Goal: Task Accomplishment & Management: Manage account settings

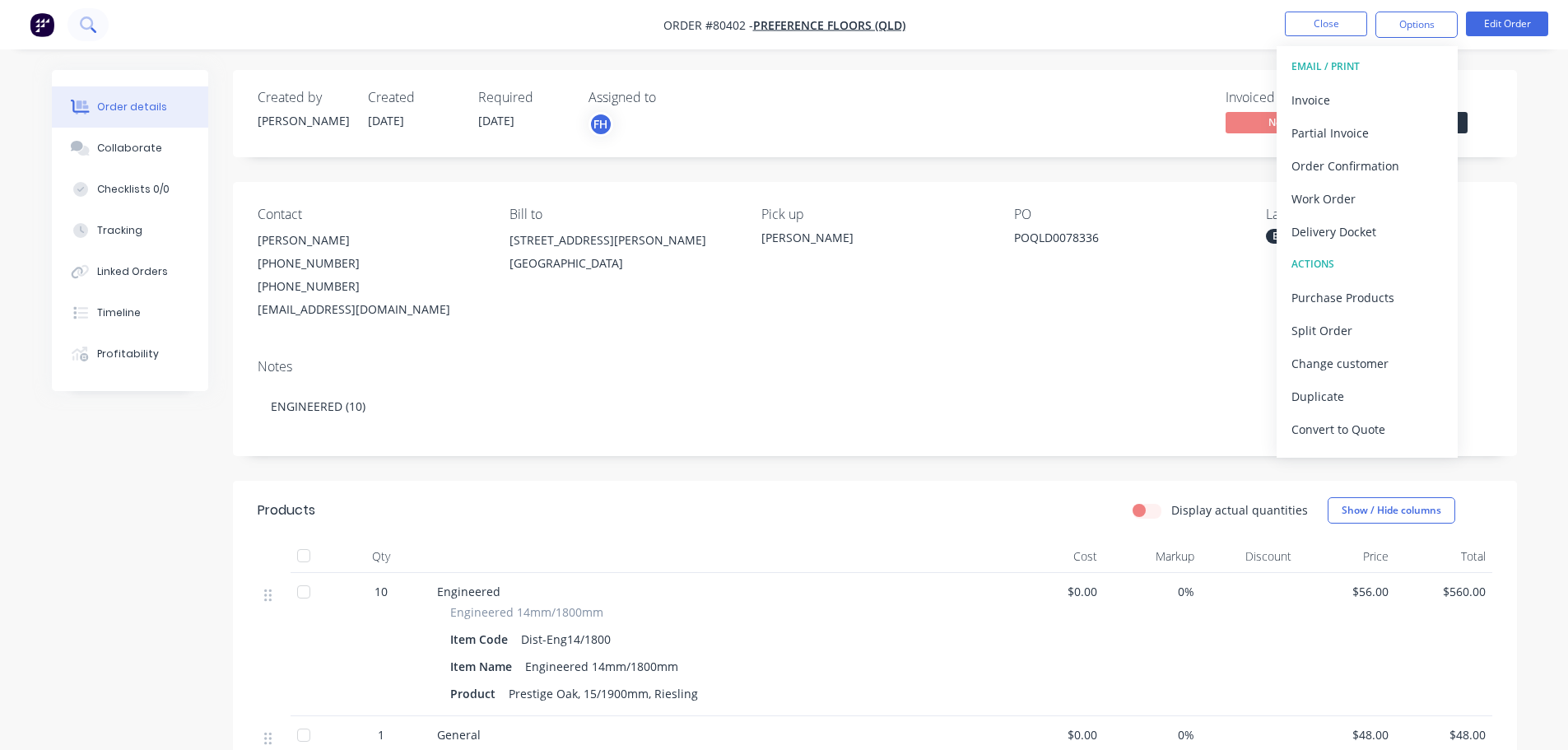
click at [103, 30] on button at bounding box center [88, 25] width 42 height 33
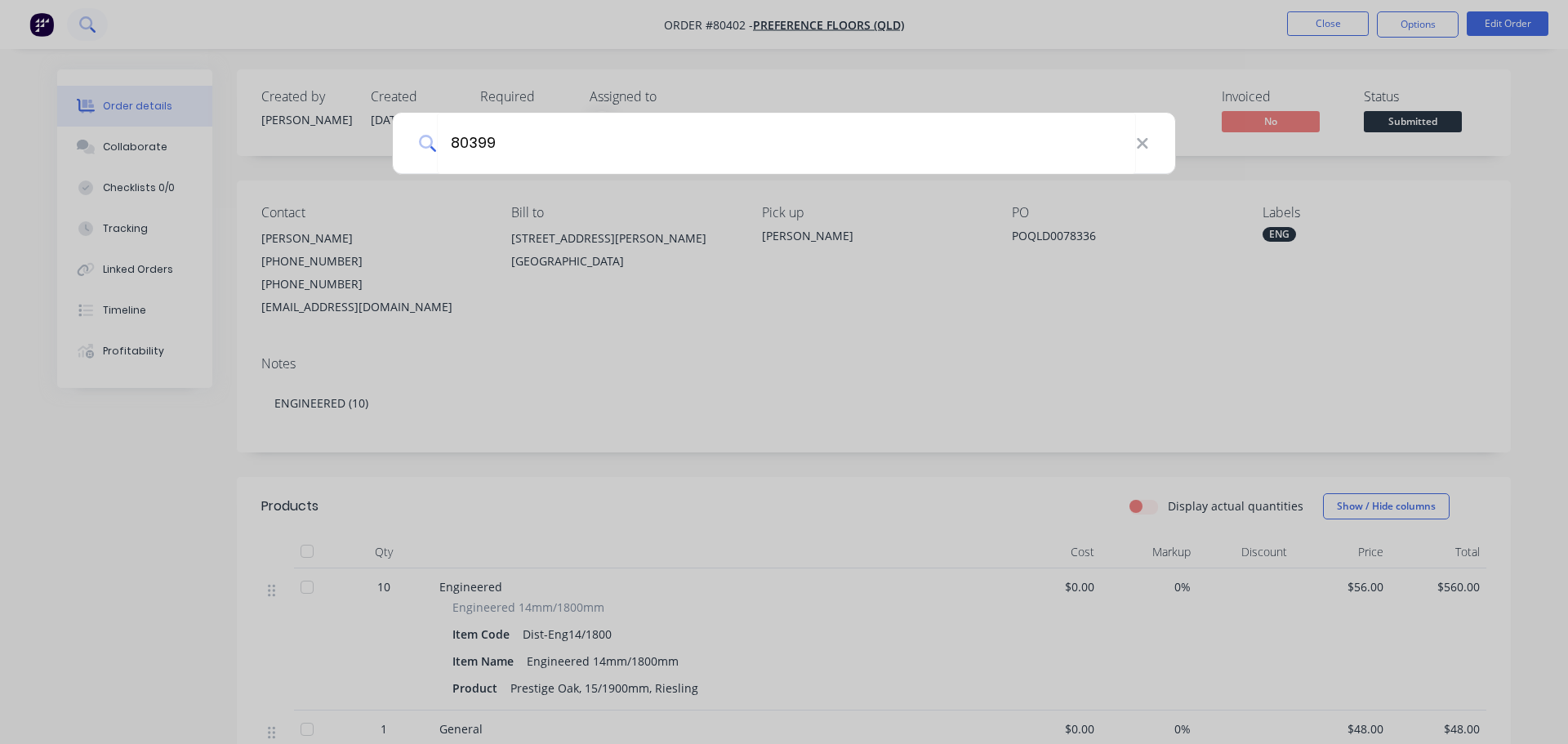
type input "80399"
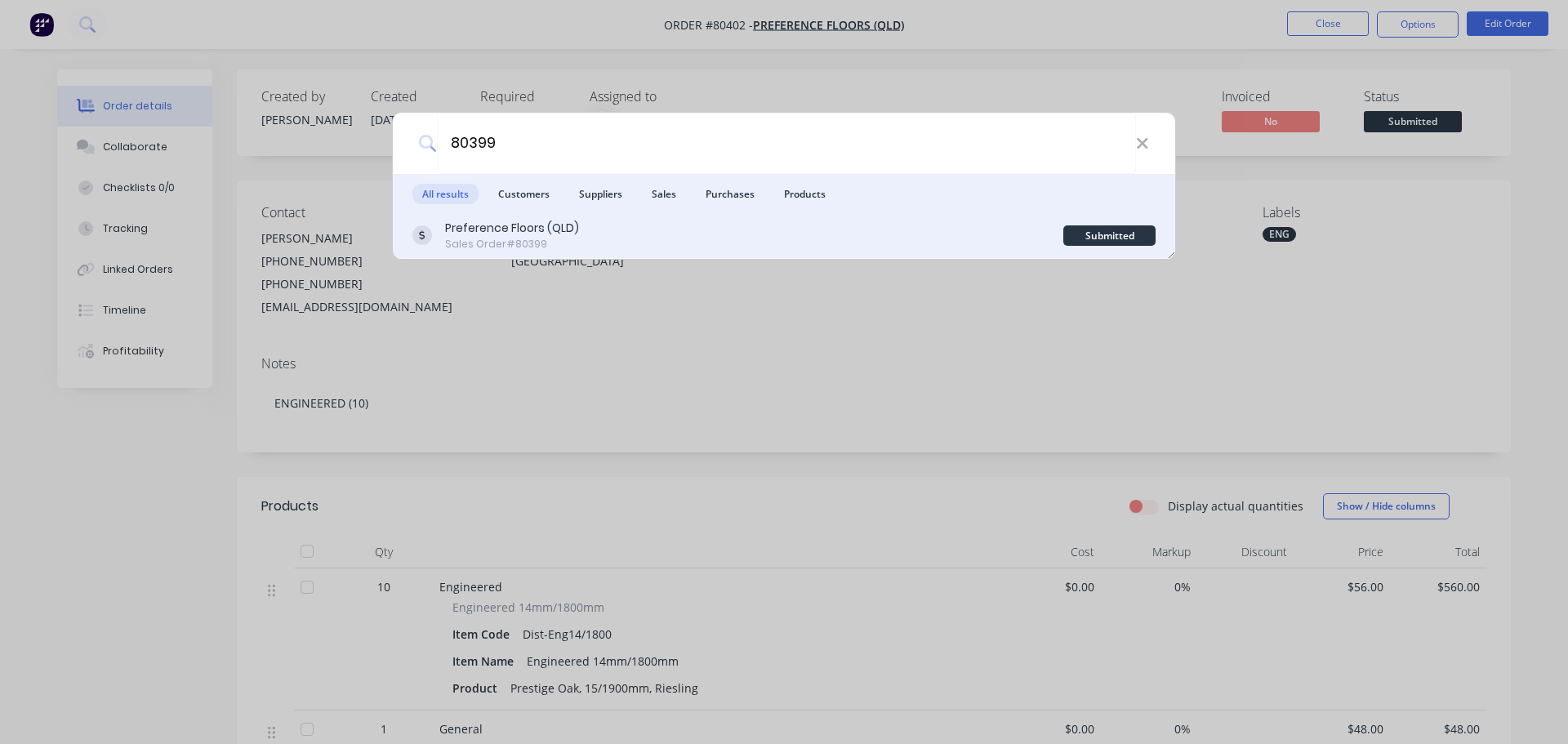
click at [510, 224] on div "Preference Floors (QLD)" at bounding box center [512, 228] width 134 height 17
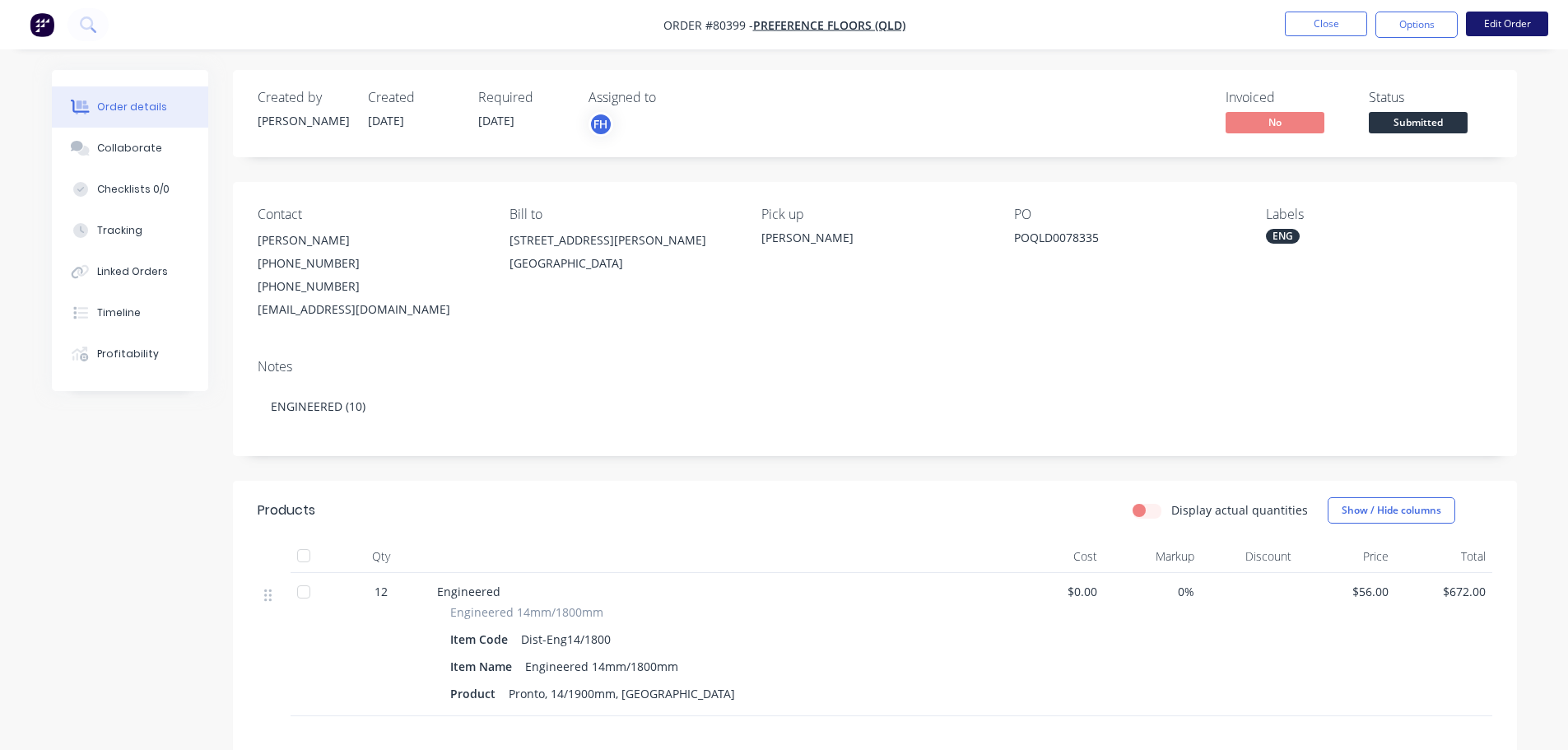
click at [1478, 17] on button "Edit Order" at bounding box center [1507, 23] width 82 height 25
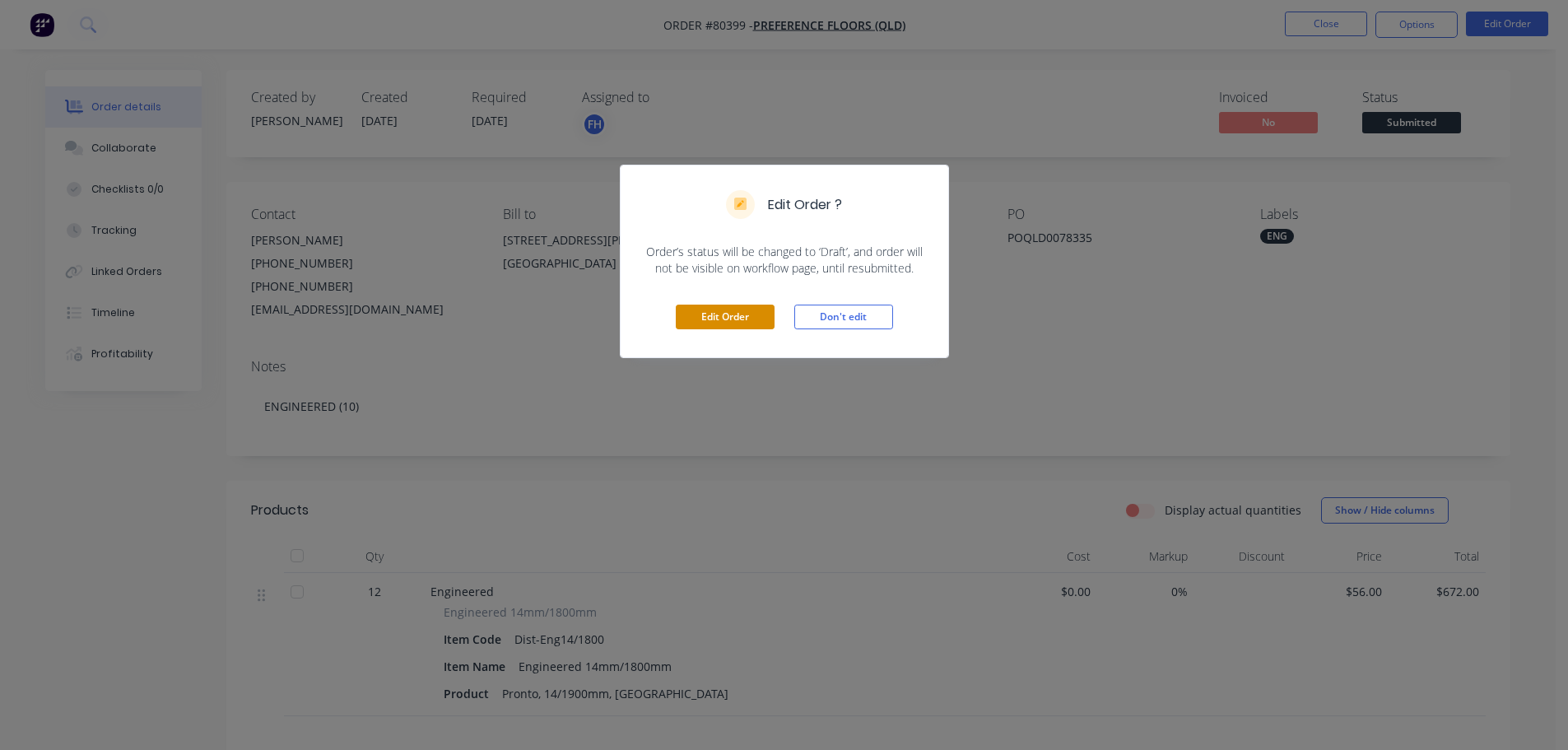
click at [731, 318] on button "Edit Order" at bounding box center [724, 317] width 99 height 25
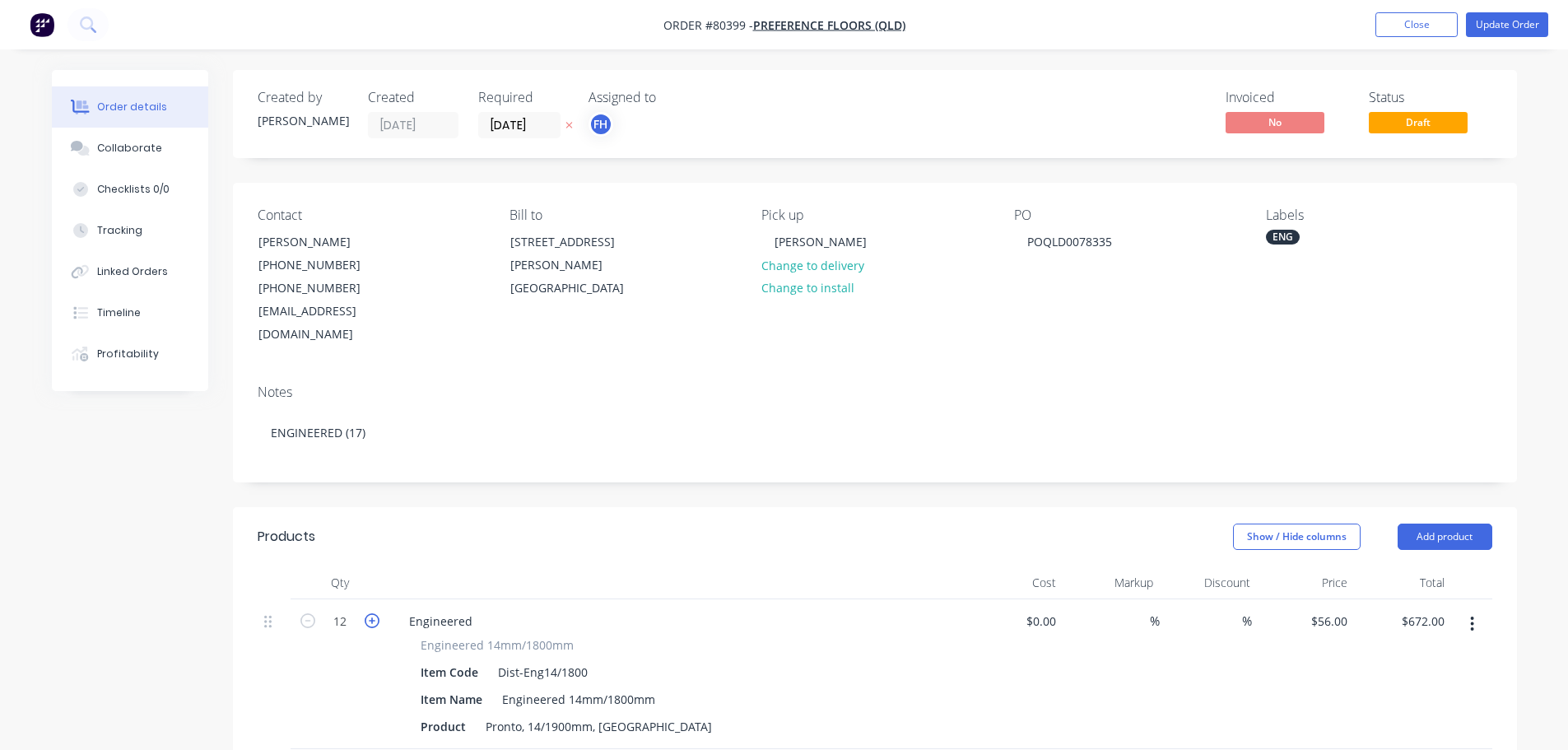
click at [372, 613] on icon "button" at bounding box center [372, 621] width 15 height 15
type input "13"
type input "$728.00"
click at [372, 613] on icon "button" at bounding box center [372, 621] width 15 height 15
type input "14"
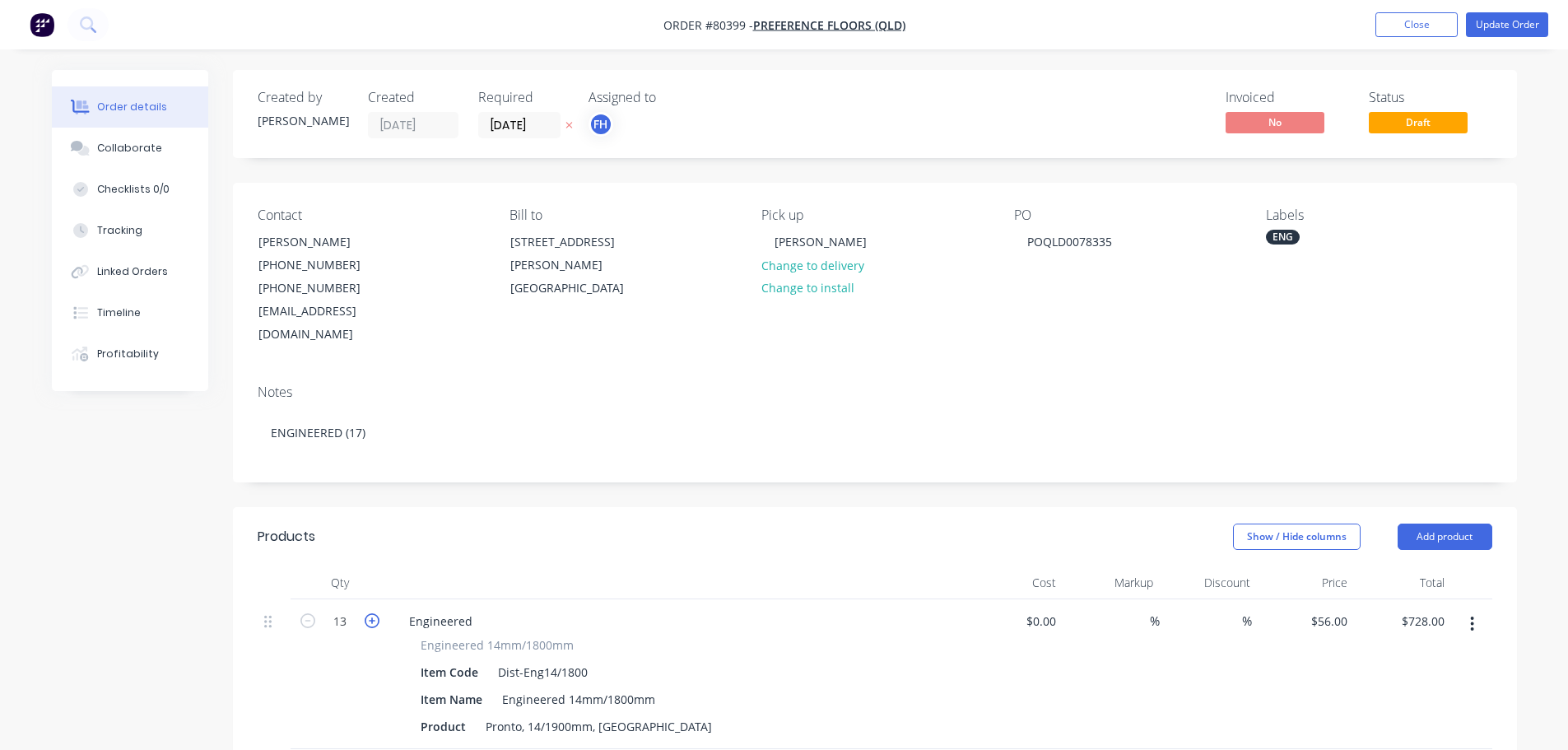
type input "$784.00"
click at [372, 613] on icon "button" at bounding box center [372, 621] width 15 height 15
type input "15"
type input "$840.00"
click at [372, 613] on icon "button" at bounding box center [372, 621] width 15 height 15
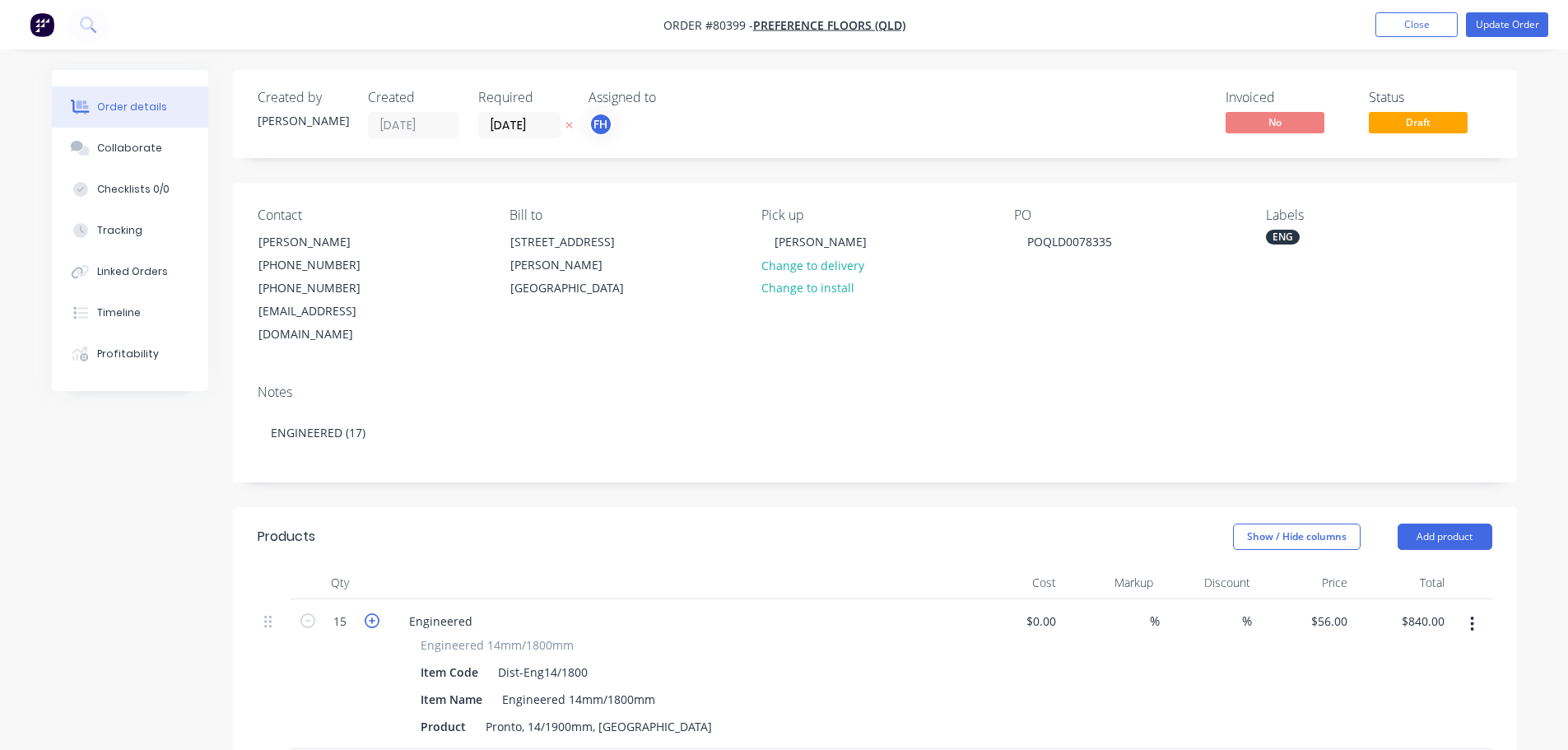
type input "16"
type input "$896.00"
click at [372, 613] on icon "button" at bounding box center [372, 621] width 15 height 15
type input "17"
type input "$952.00"
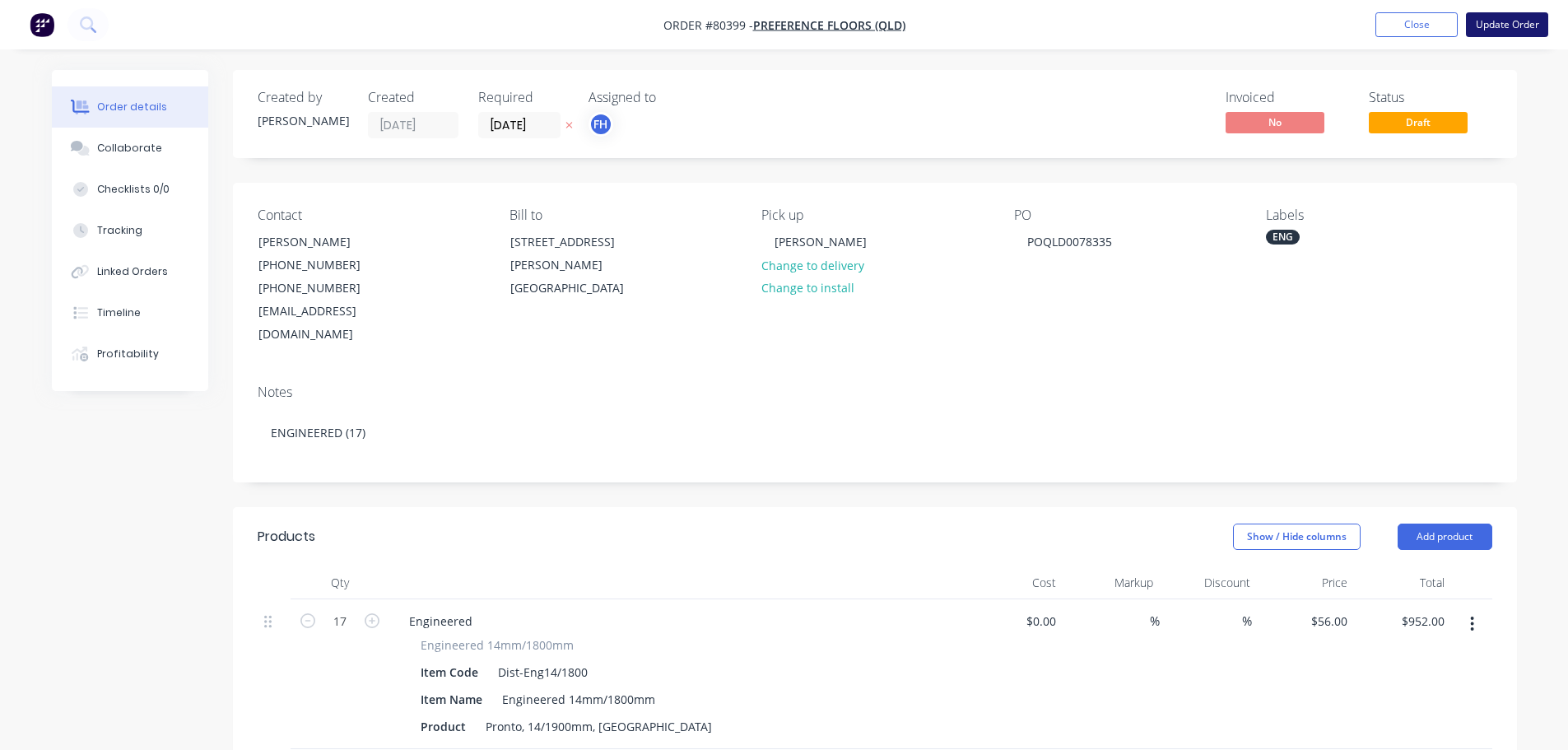
click at [1504, 27] on button "Update Order" at bounding box center [1507, 24] width 82 height 25
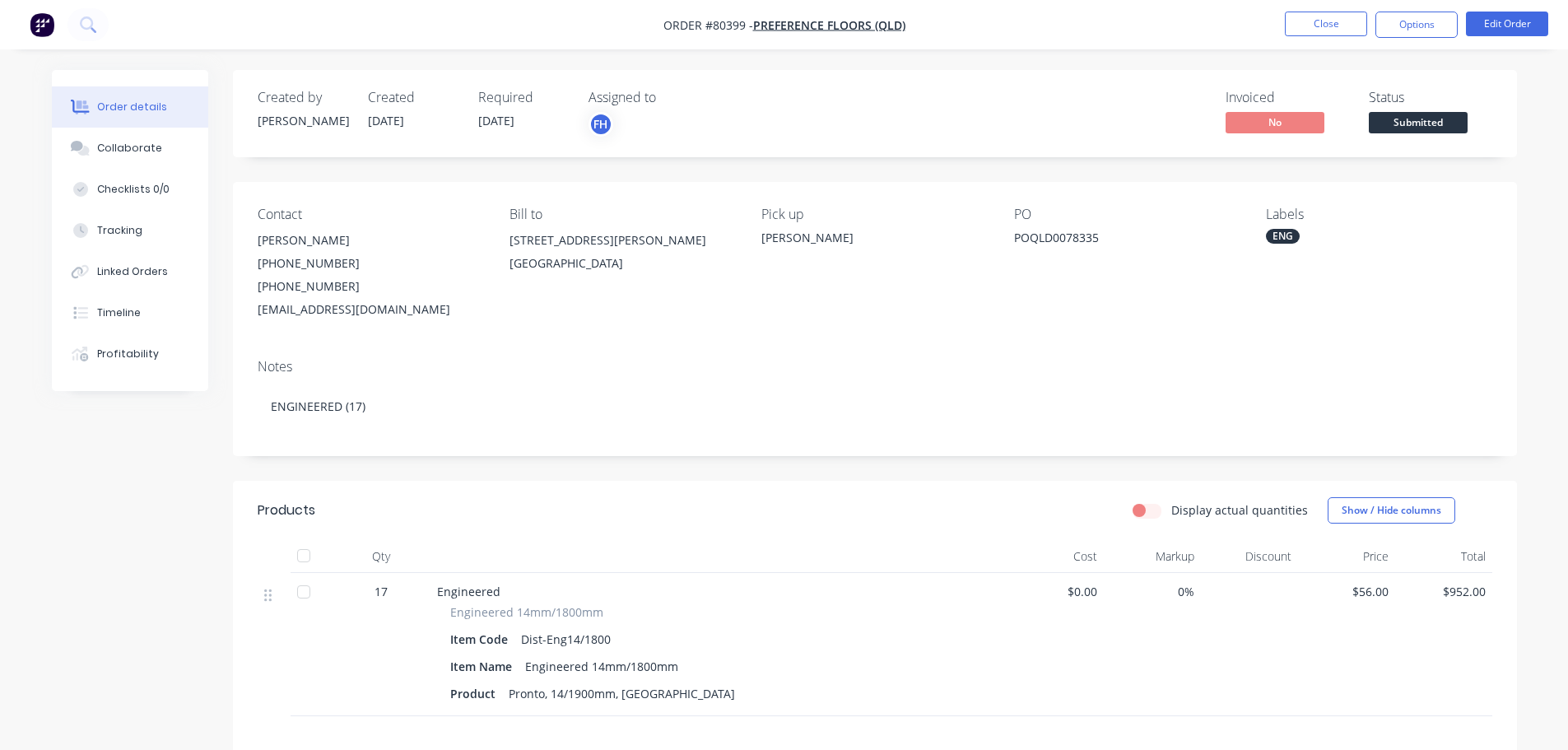
drag, startPoint x: 133, startPoint y: 32, endPoint x: 141, endPoint y: 36, distance: 8.9
click at [141, 36] on nav "Order #80399 - Preference Floors (QLD) Close Options Edit Order" at bounding box center [784, 24] width 1568 height 49
click at [201, 32] on nav "Order #80399 - Preference Floors (QLD) Close Options Edit Order" at bounding box center [784, 24] width 1568 height 49
click at [204, 24] on nav "Order #80399 - Preference Floors (QLD) Close Options Edit Order" at bounding box center [784, 24] width 1568 height 49
drag, startPoint x: 67, startPoint y: 20, endPoint x: 91, endPoint y: 21, distance: 24.0
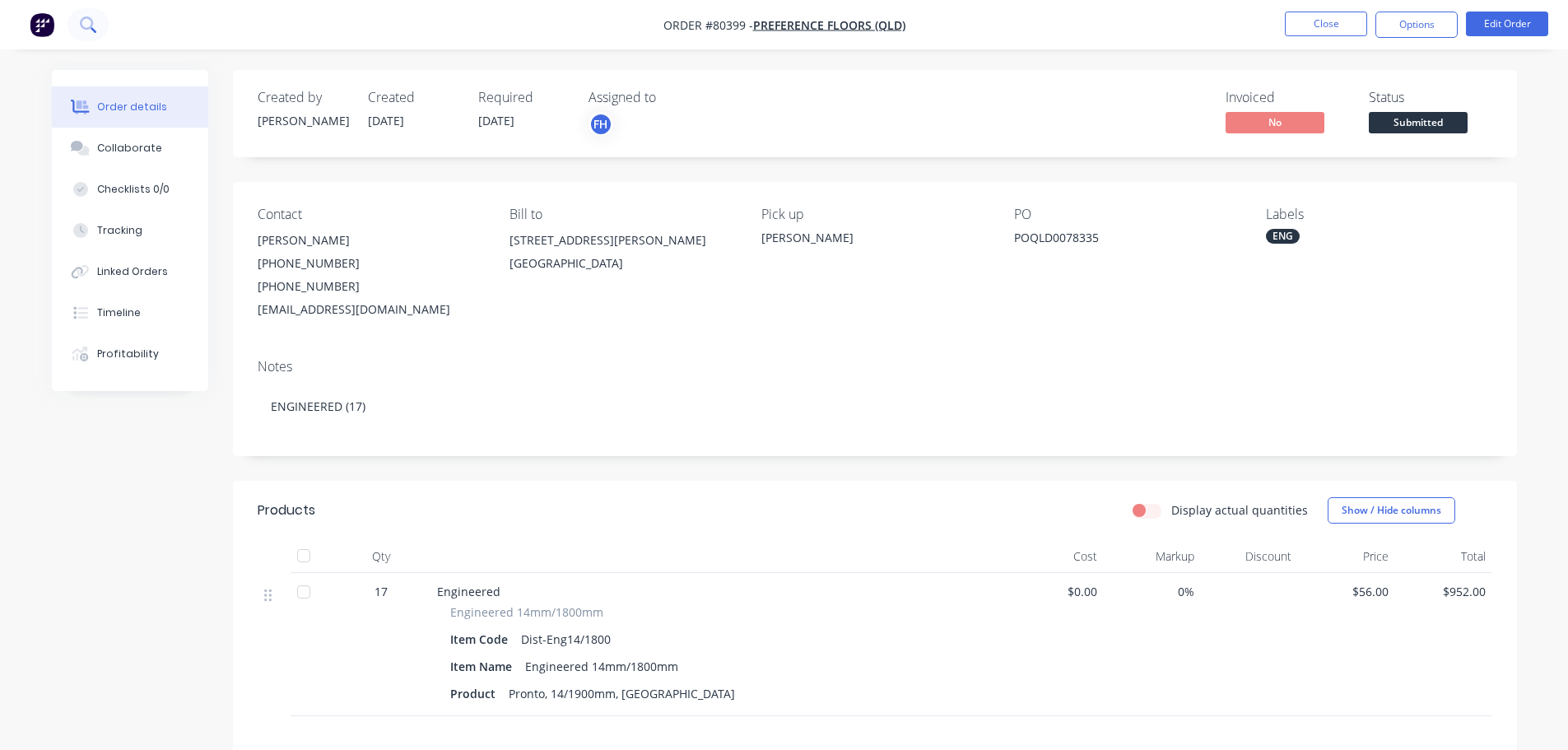
click at [71, 20] on nav "Order #80399 - Preference Floors (QLD) Close Options Edit Order" at bounding box center [784, 24] width 1568 height 49
click at [90, 22] on icon at bounding box center [87, 24] width 16 height 16
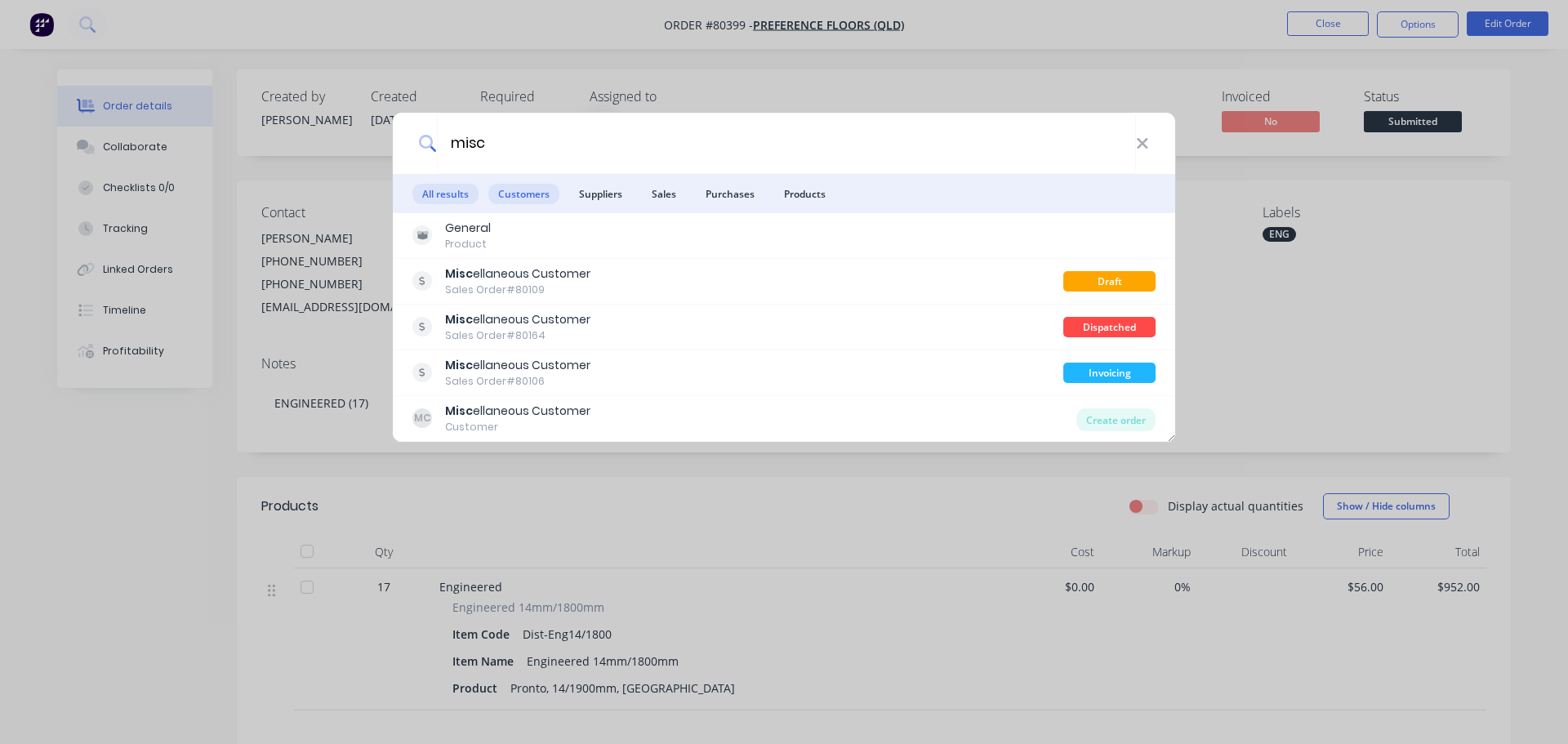
type input "misc"
click at [538, 199] on span "Customers" at bounding box center [524, 193] width 71 height 20
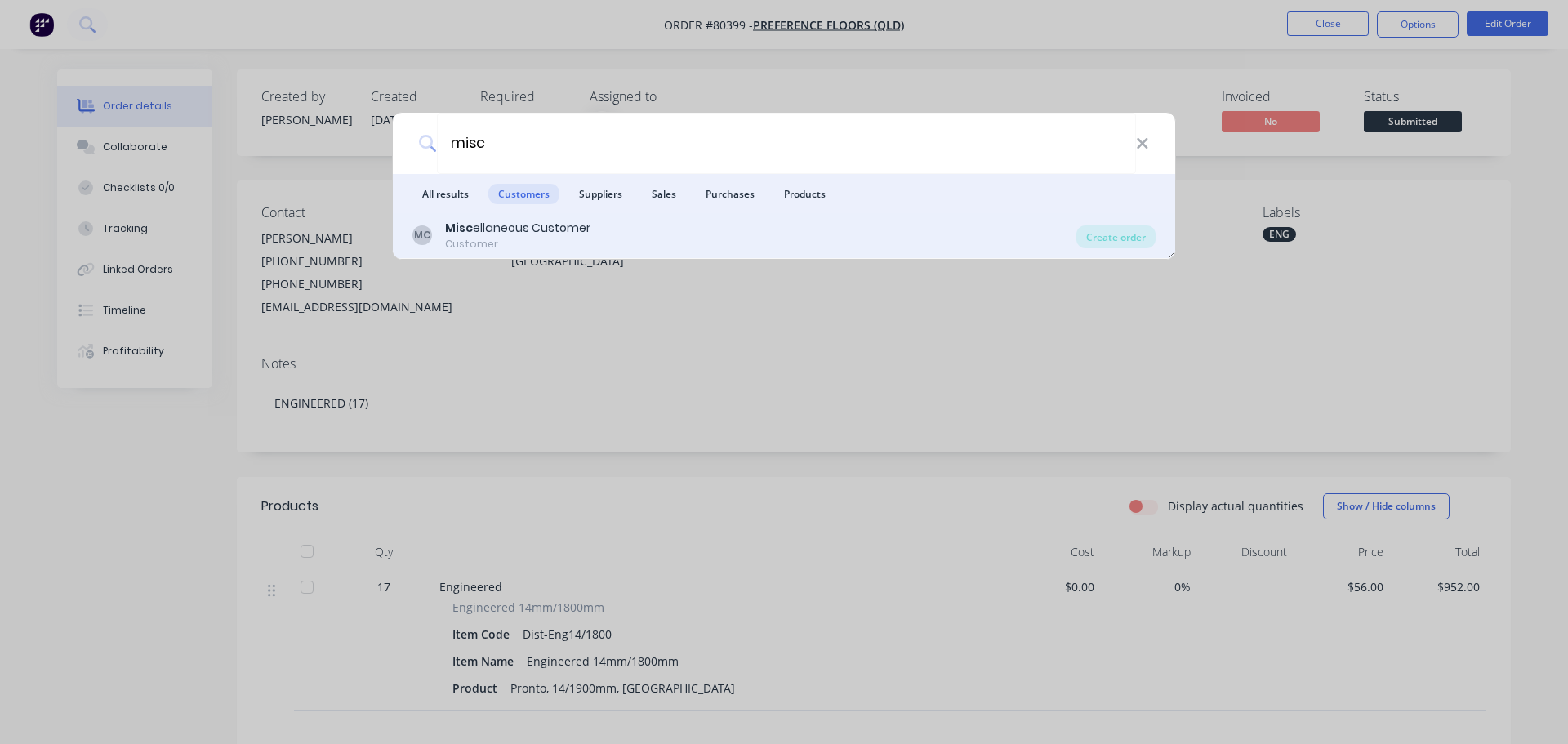
click at [533, 241] on div "Customer" at bounding box center [518, 244] width 146 height 15
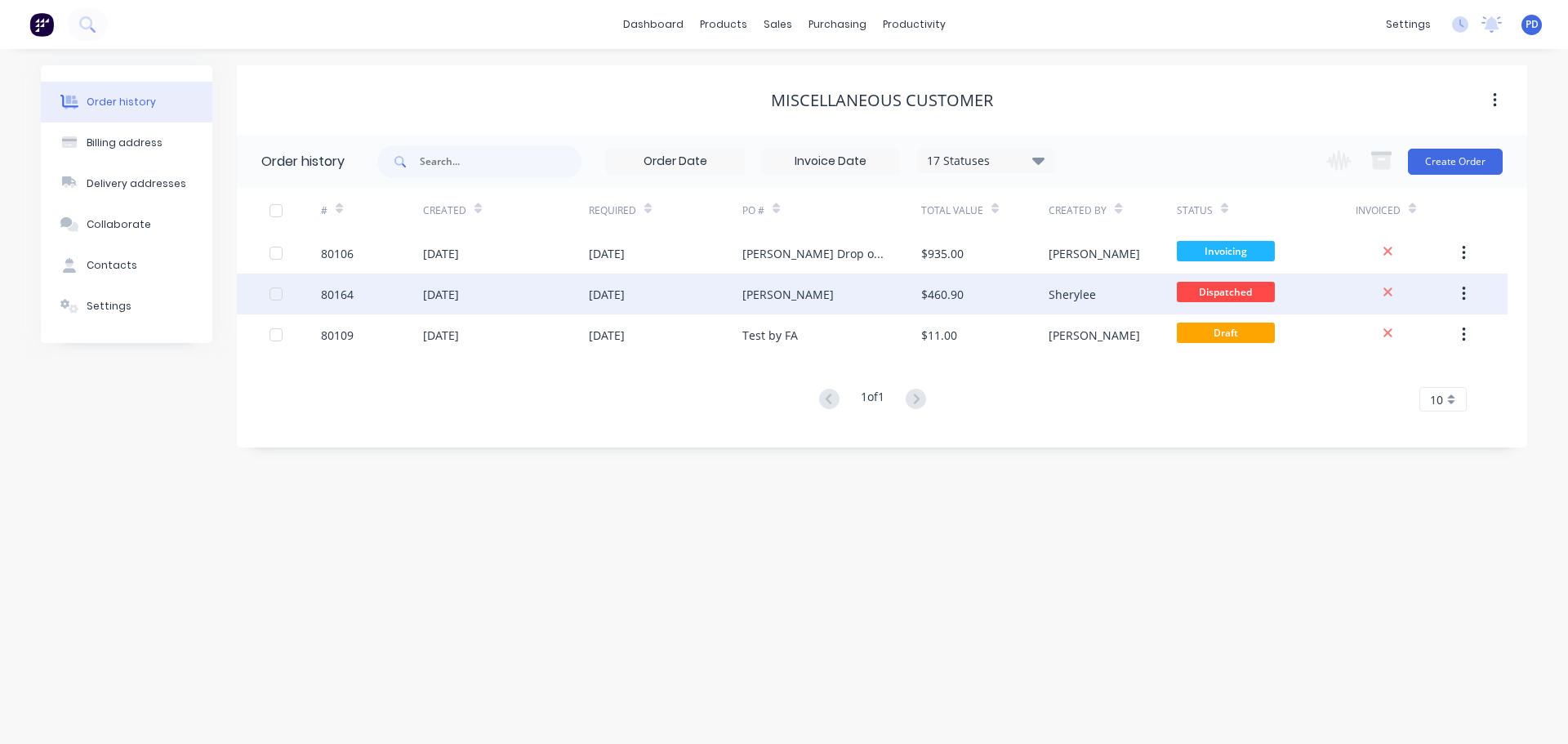
click at [436, 287] on div "10 Jul 2025" at bounding box center [441, 294] width 36 height 17
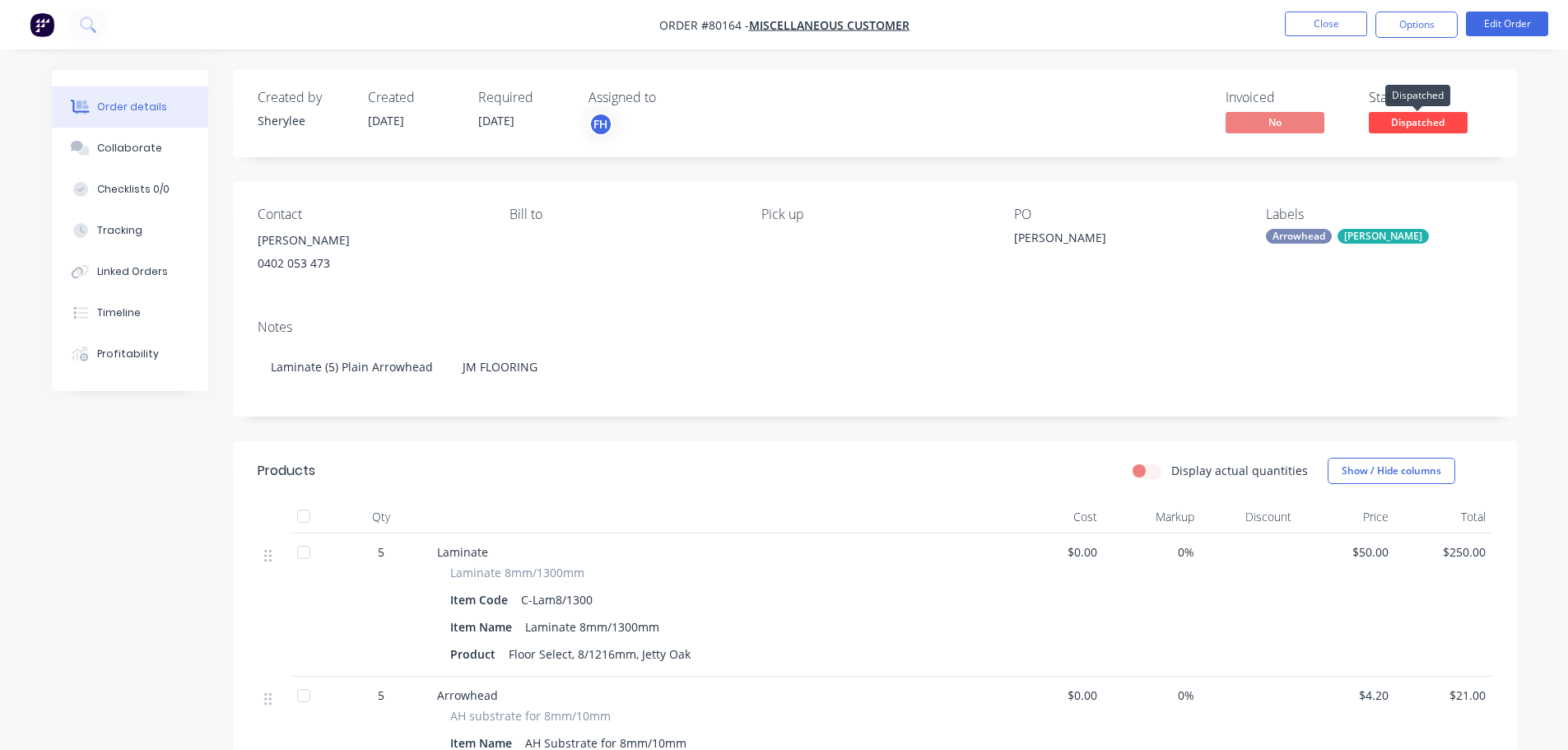
click at [1412, 124] on span "Dispatched" at bounding box center [1418, 122] width 99 height 20
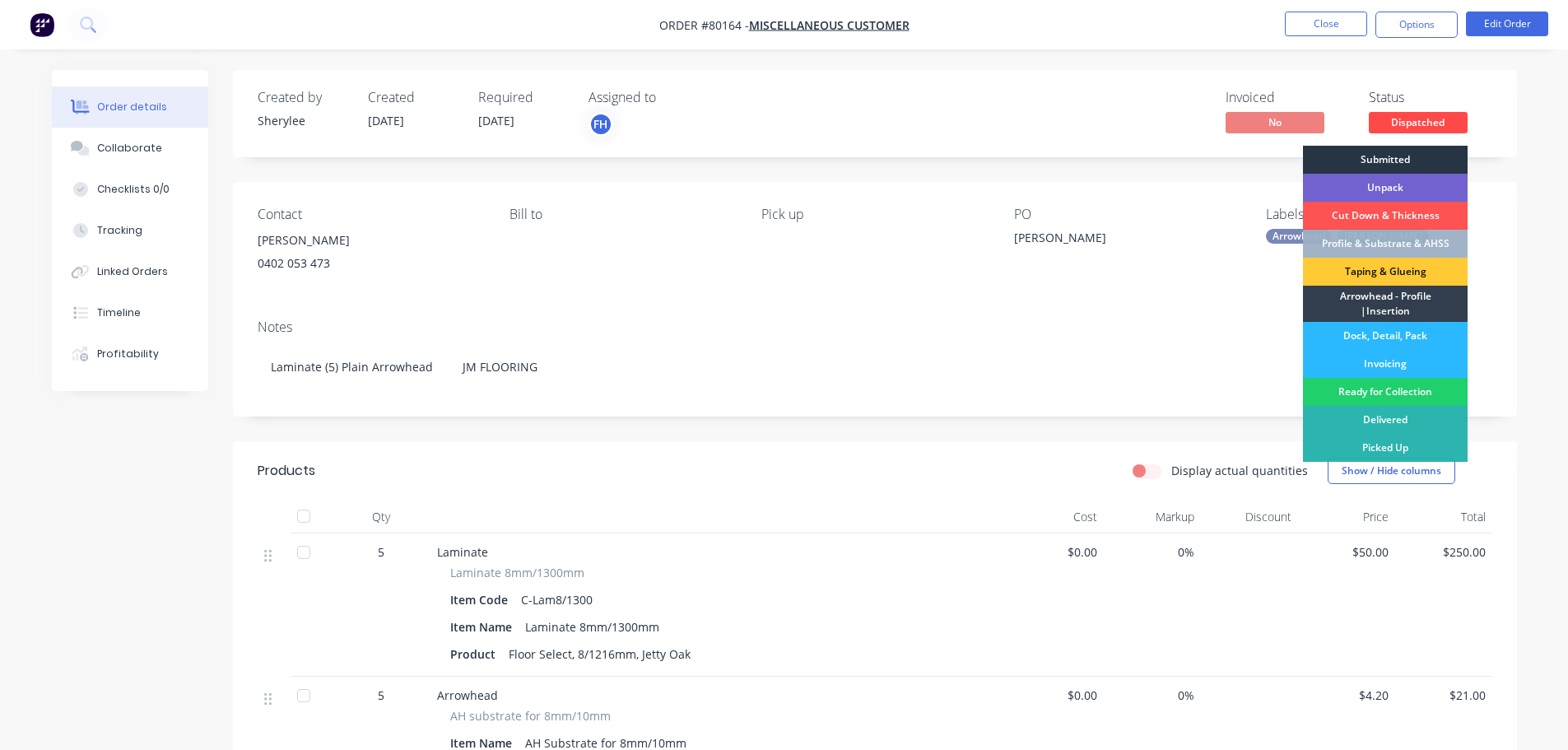
click at [1383, 158] on div "Submitted" at bounding box center [1385, 160] width 164 height 28
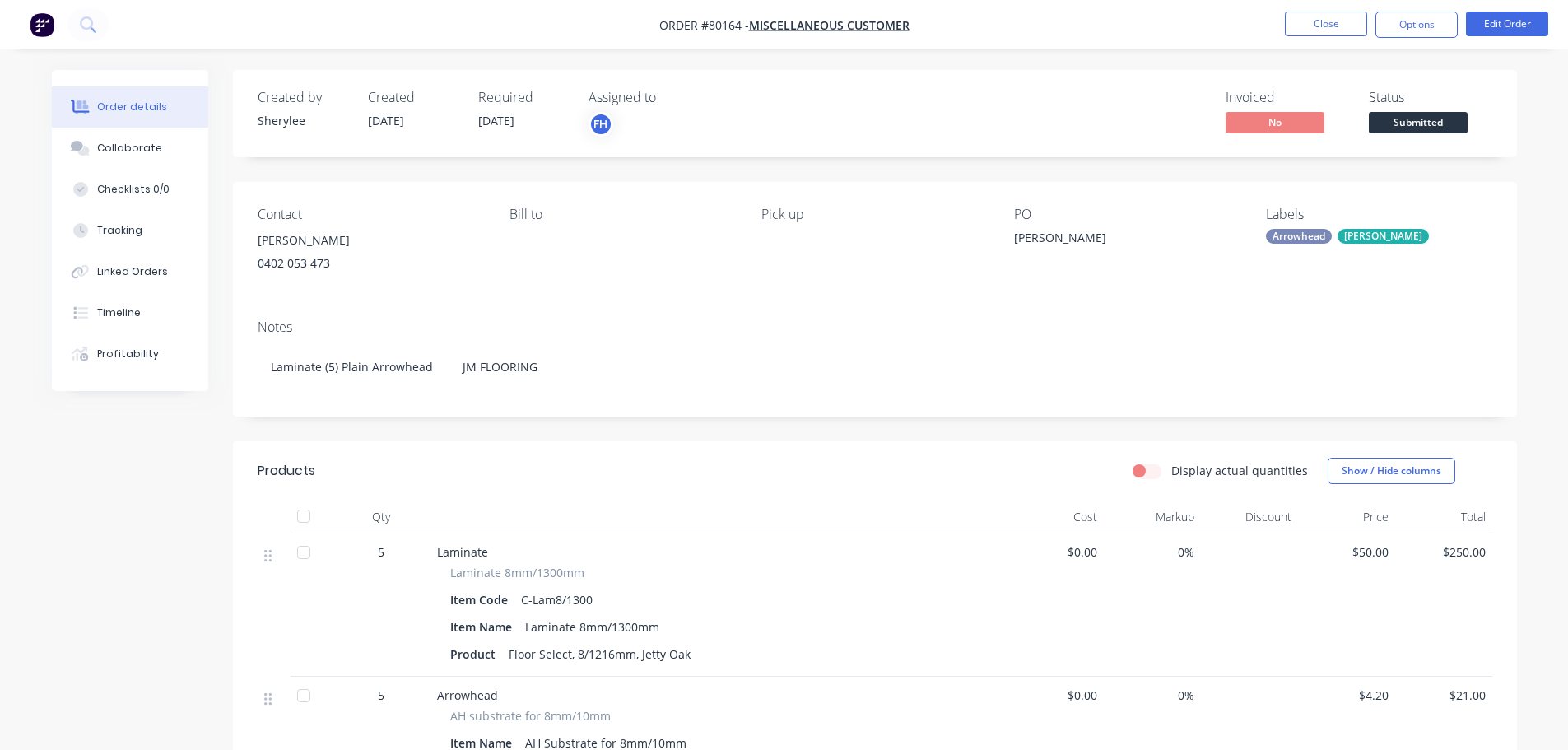
click at [528, 122] on div "Required 22/08/25" at bounding box center [524, 114] width 91 height 48
click at [507, 125] on span "22/08/25" at bounding box center [496, 120] width 36 height 16
click at [1495, 26] on button "Edit Order" at bounding box center [1507, 23] width 82 height 25
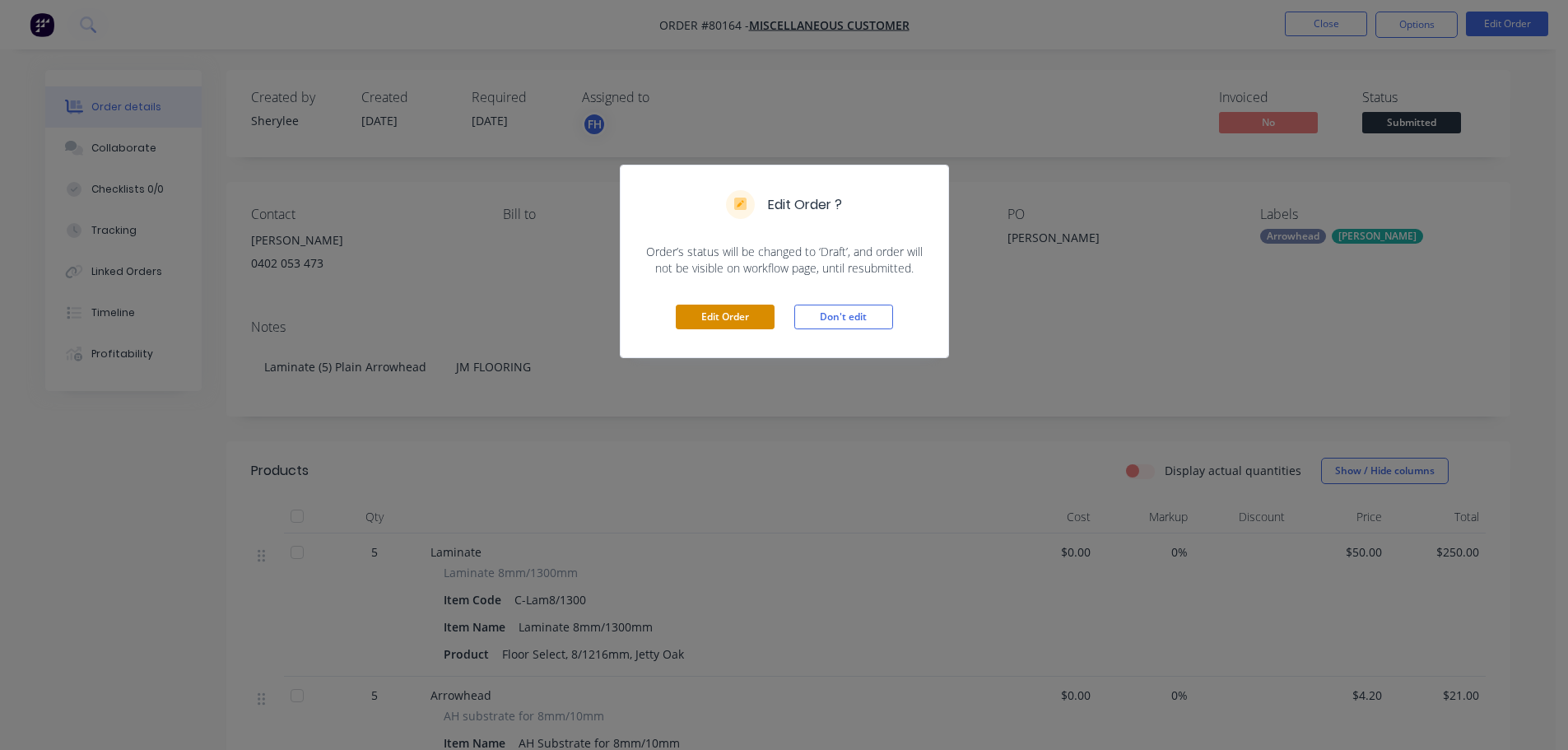
click at [768, 315] on button "Edit Order" at bounding box center [724, 317] width 99 height 25
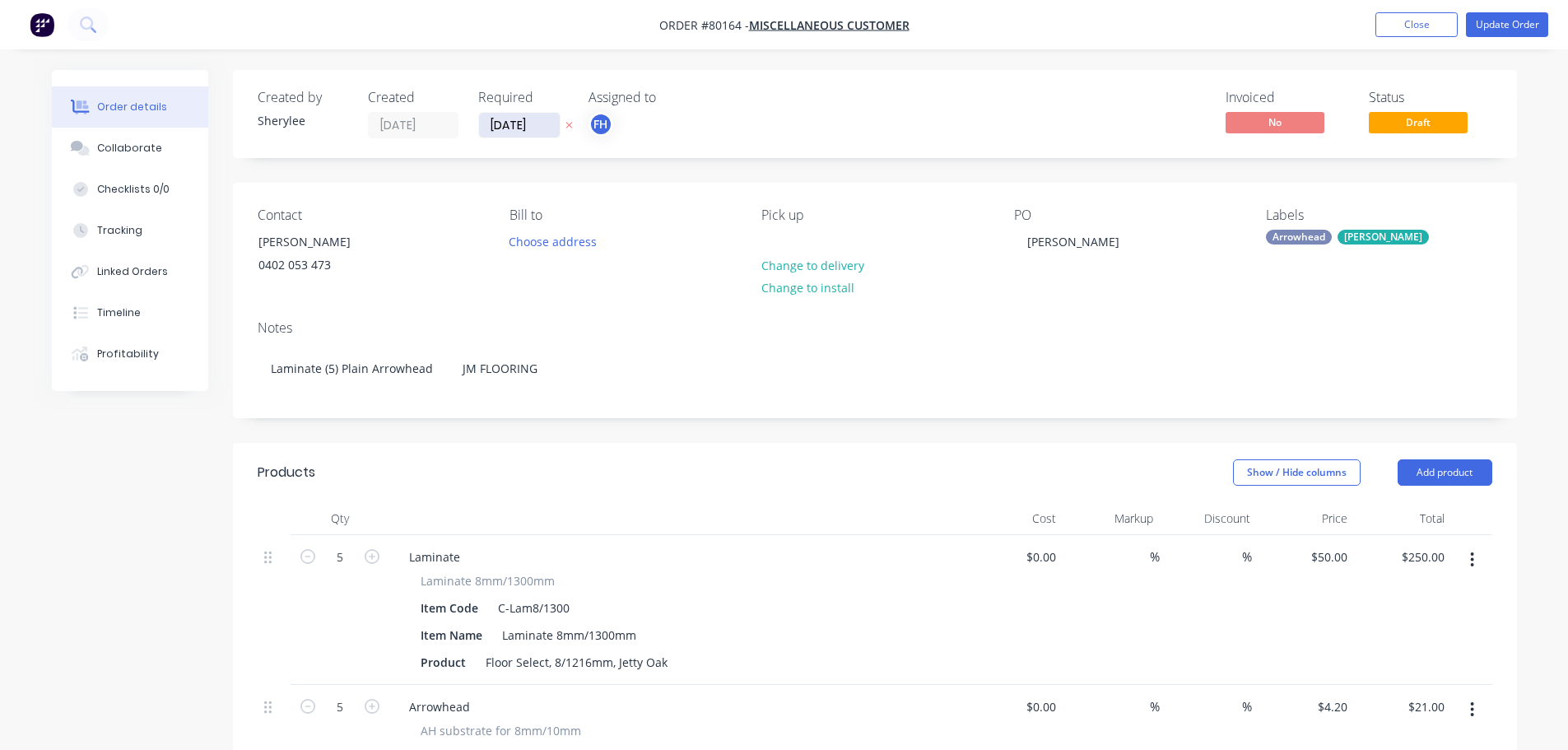
click at [548, 129] on input "22/08/25" at bounding box center [519, 125] width 80 height 25
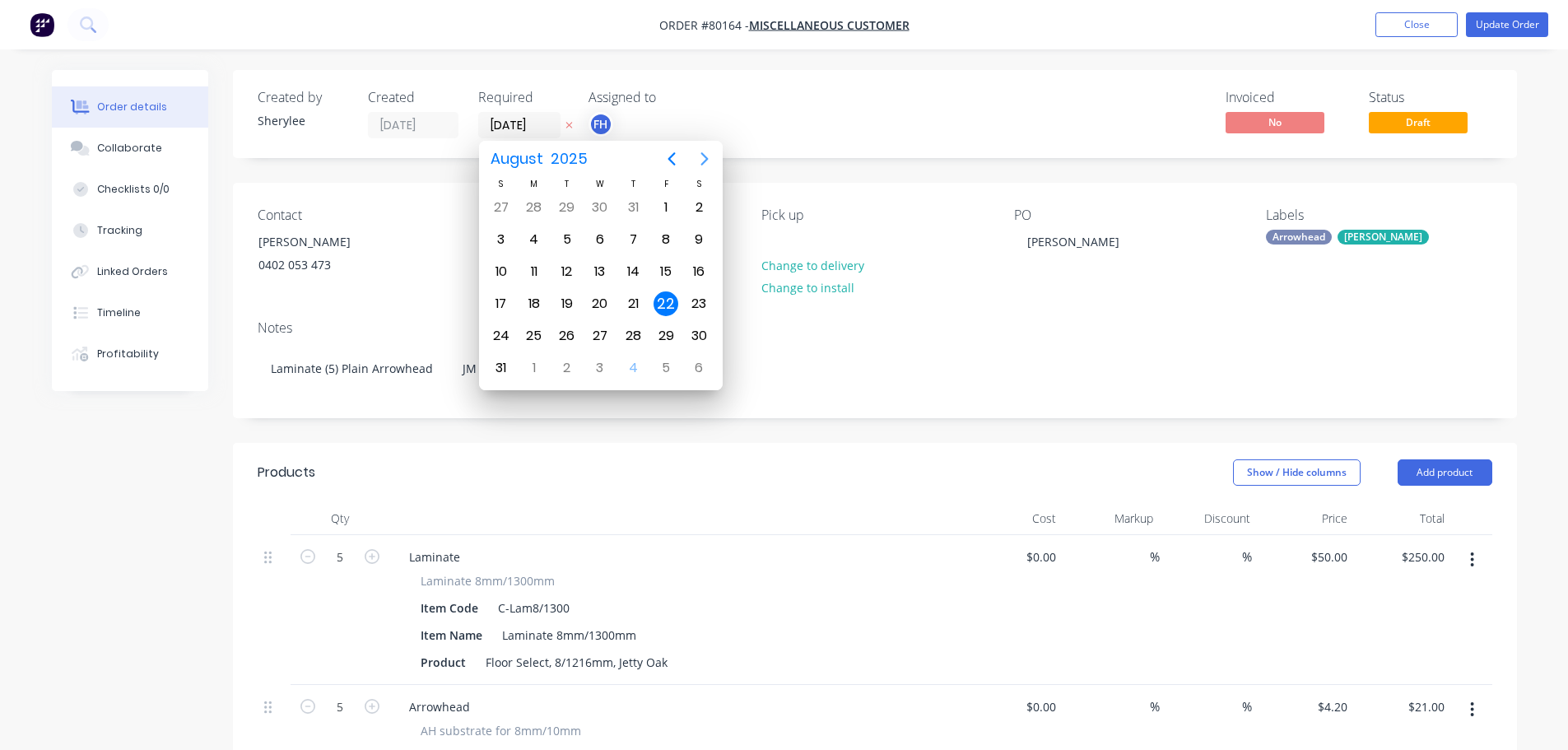
click at [700, 157] on icon "Next page" at bounding box center [704, 158] width 19 height 19
click at [570, 277] on div "16" at bounding box center [567, 272] width 25 height 25
type input "[DATE]"
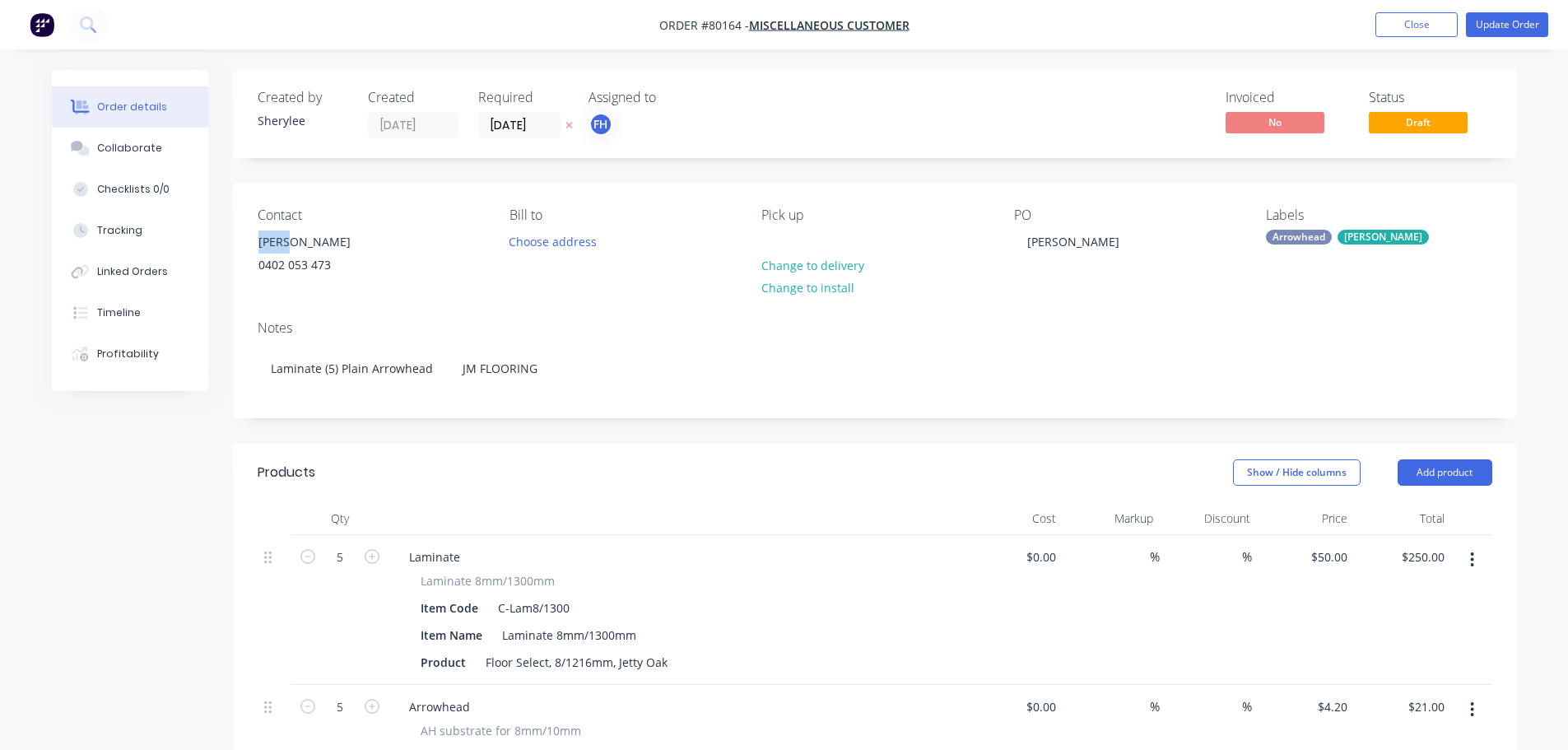
drag, startPoint x: 301, startPoint y: 240, endPoint x: 239, endPoint y: 246, distance: 62.3
click at [239, 246] on div "Contact Jaime 0402 053 473 Bill to Choose address Pick up Change to delivery Ch…" at bounding box center [875, 245] width 1284 height 125
drag, startPoint x: 350, startPoint y: 269, endPoint x: 245, endPoint y: 252, distance: 106.4
click at [245, 252] on div "Jaime 0402 053 473" at bounding box center [327, 256] width 164 height 53
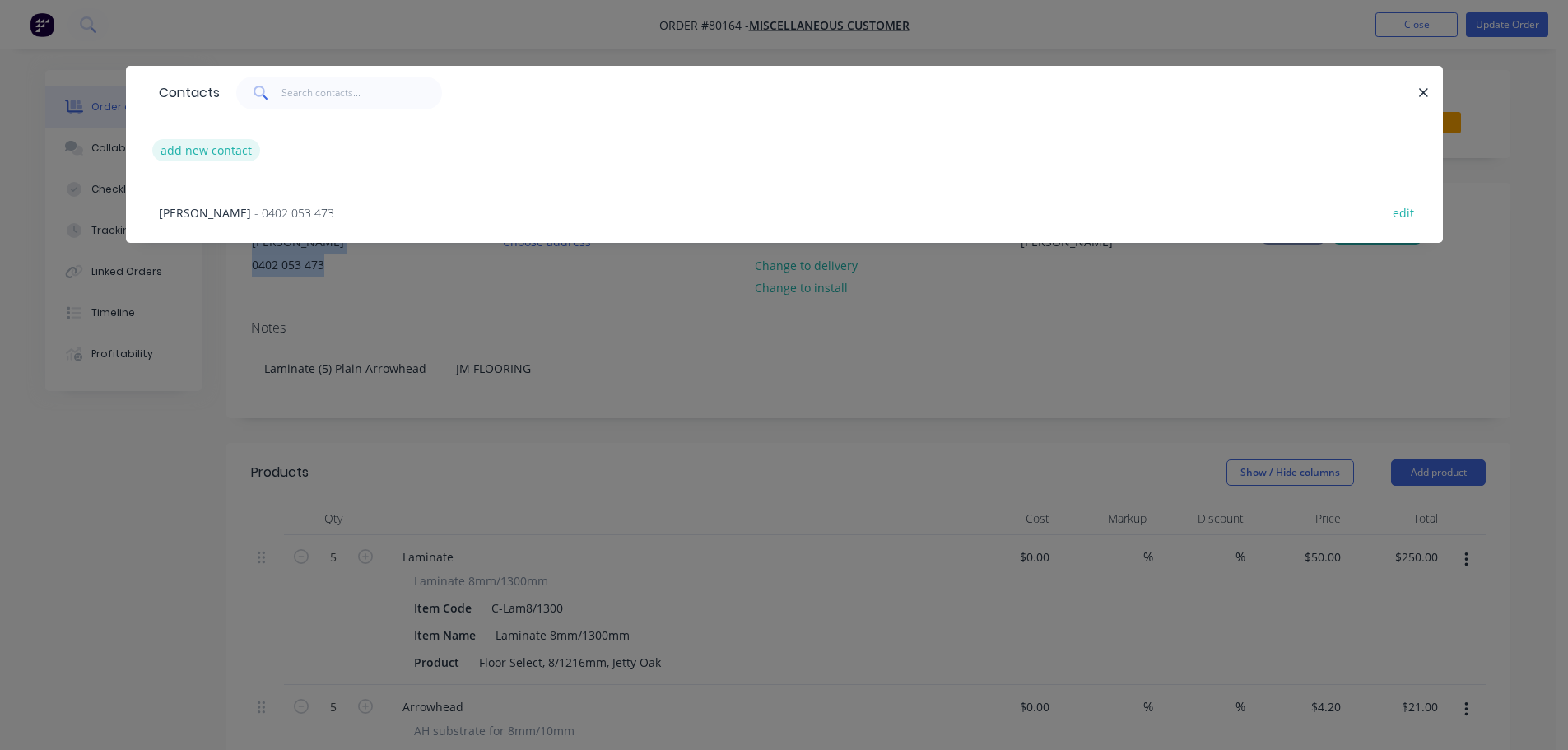
click at [217, 143] on button "add new contact" at bounding box center [207, 151] width 109 height 22
select select "AU"
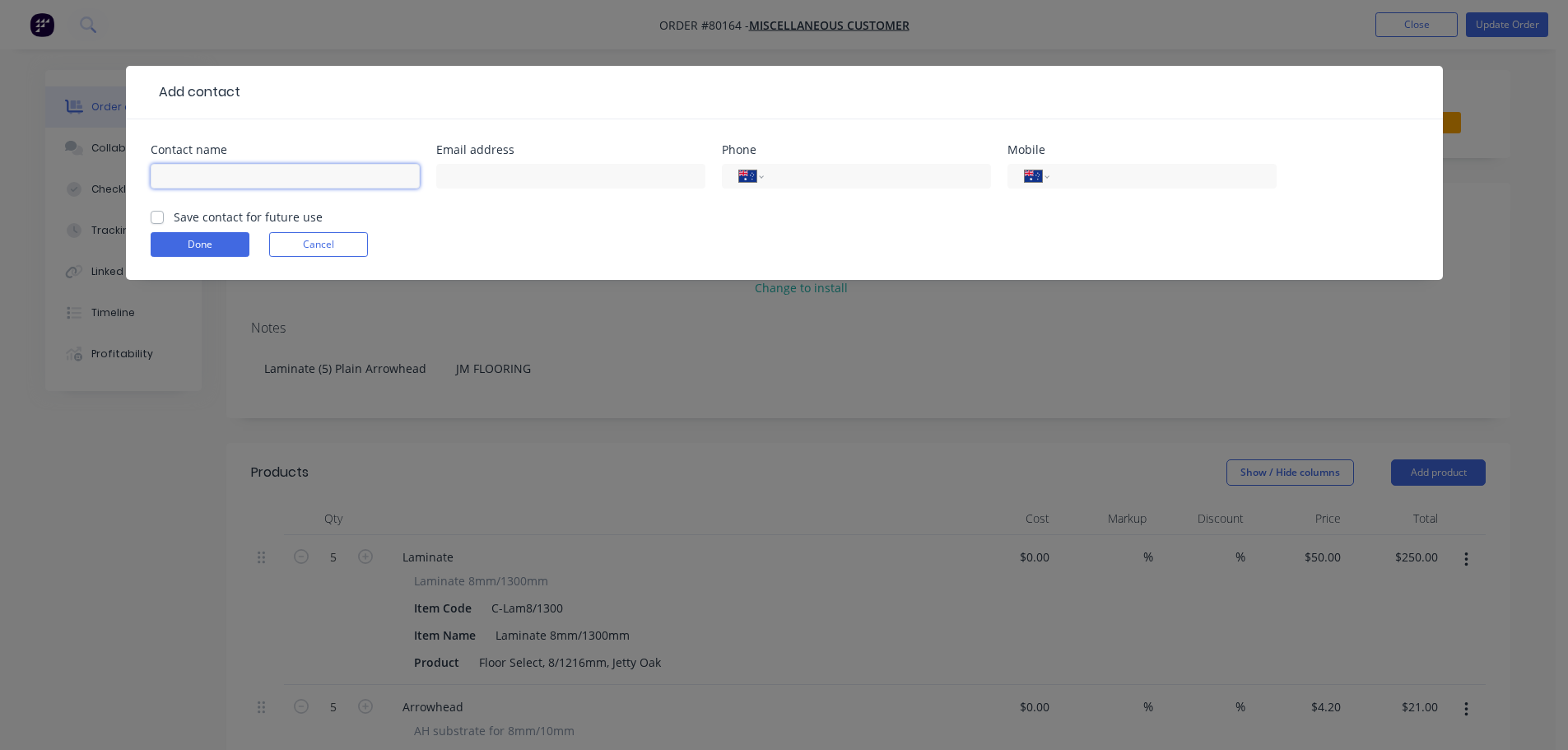
click at [201, 173] on input "text" at bounding box center [285, 175] width 269 height 25
type input "[PERSON_NAME]"
click at [1060, 171] on div "International Afghanistan Åland Islands Albania Algeria American Samoa Andorra …" at bounding box center [1142, 175] width 269 height 25
click at [1149, 185] on input "tel" at bounding box center [1160, 176] width 198 height 18
type input "0410 677 600"
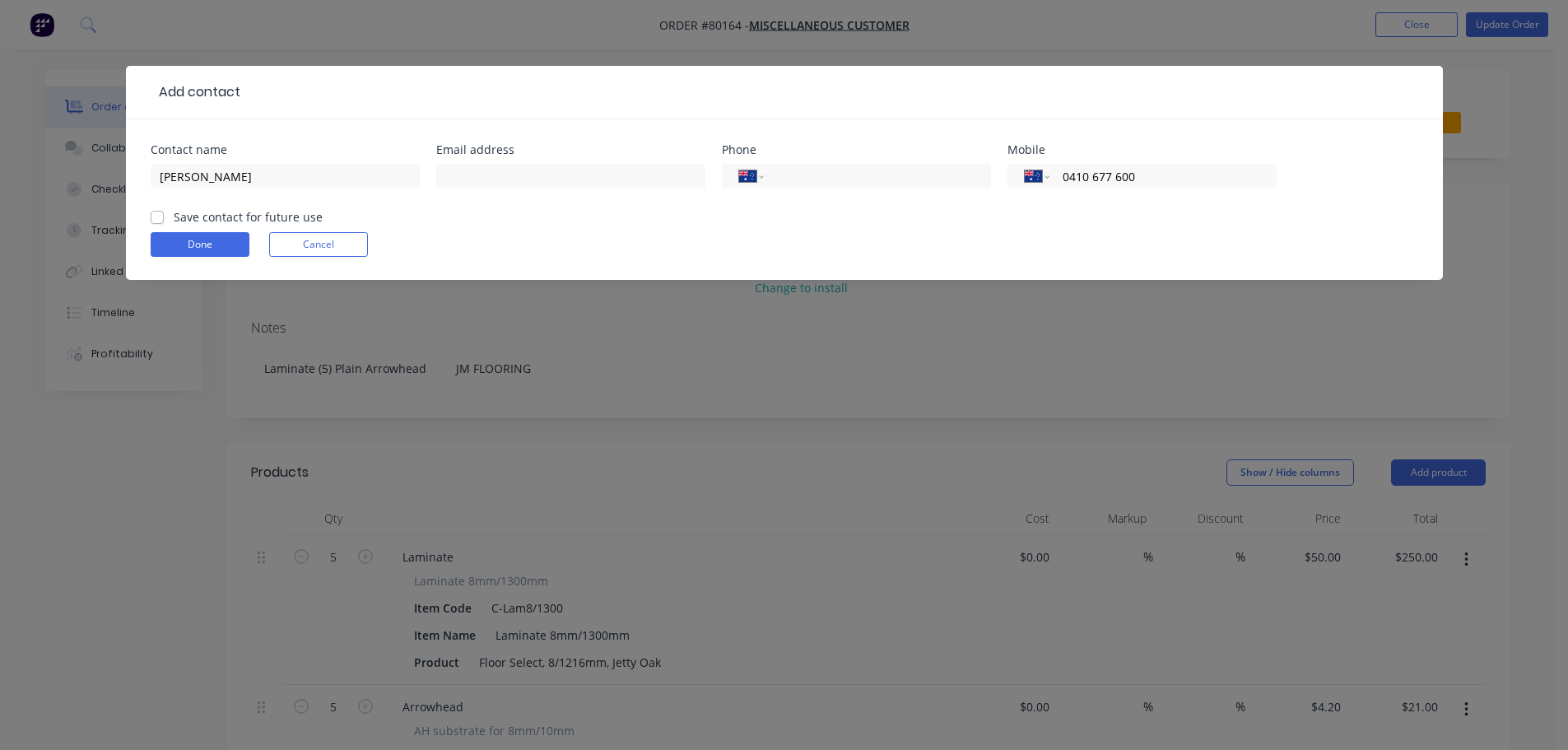
click at [265, 223] on label "Save contact for future use" at bounding box center [248, 216] width 149 height 18
click at [164, 223] on input "Save contact for future use" at bounding box center [157, 215] width 13 height 16
checkbox input "true"
click at [235, 248] on button "Done" at bounding box center [200, 244] width 99 height 25
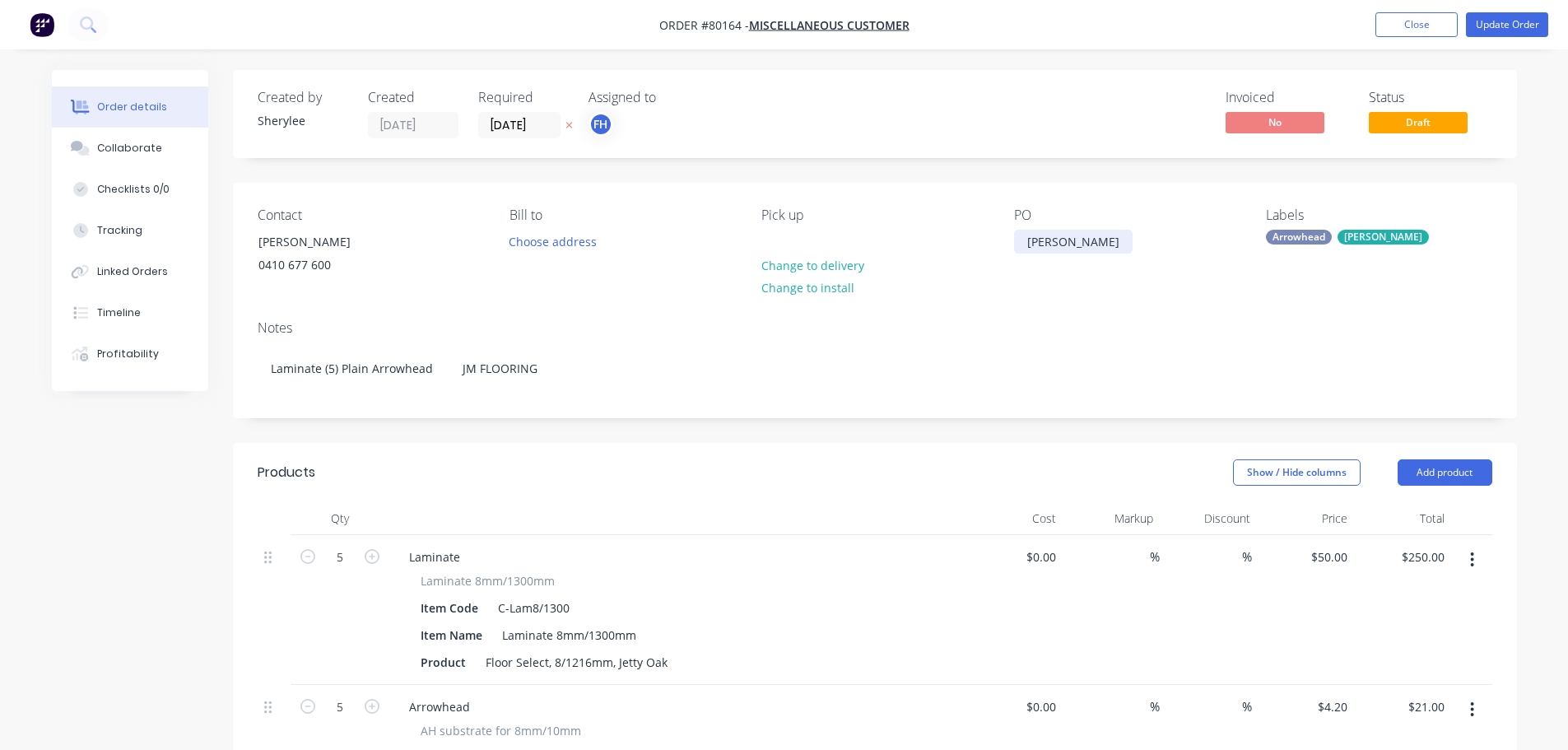
click at [1048, 241] on div "Sandy" at bounding box center [1074, 242] width 118 height 24
click at [1301, 236] on div "Arrowhead" at bounding box center [1298, 237] width 66 height 15
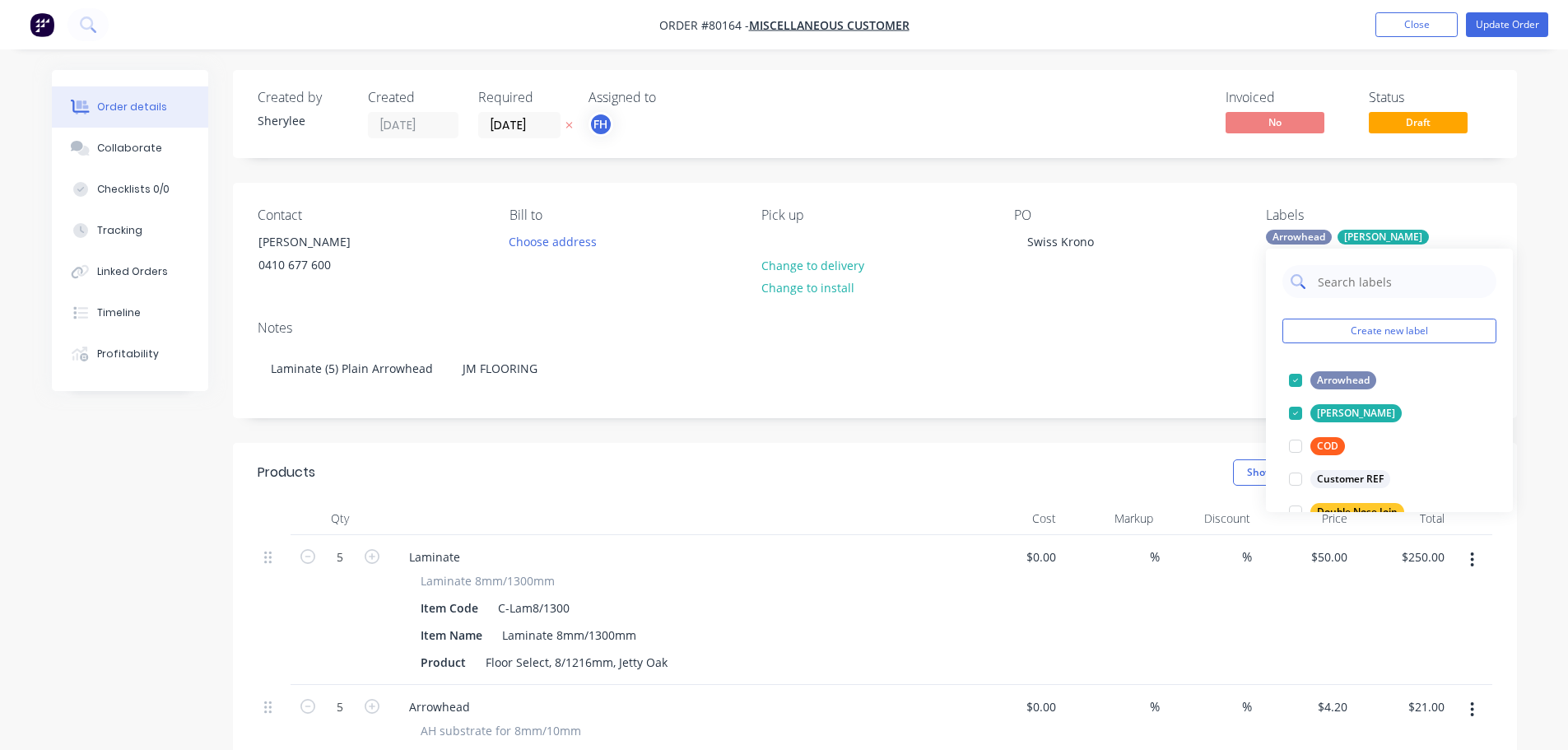
click at [1342, 283] on input "text" at bounding box center [1403, 282] width 172 height 33
click at [1200, 289] on div "Contact Chris - Holzbau 0410 677 600 Bill to Choose address Pick up Change to d…" at bounding box center [875, 245] width 1284 height 125
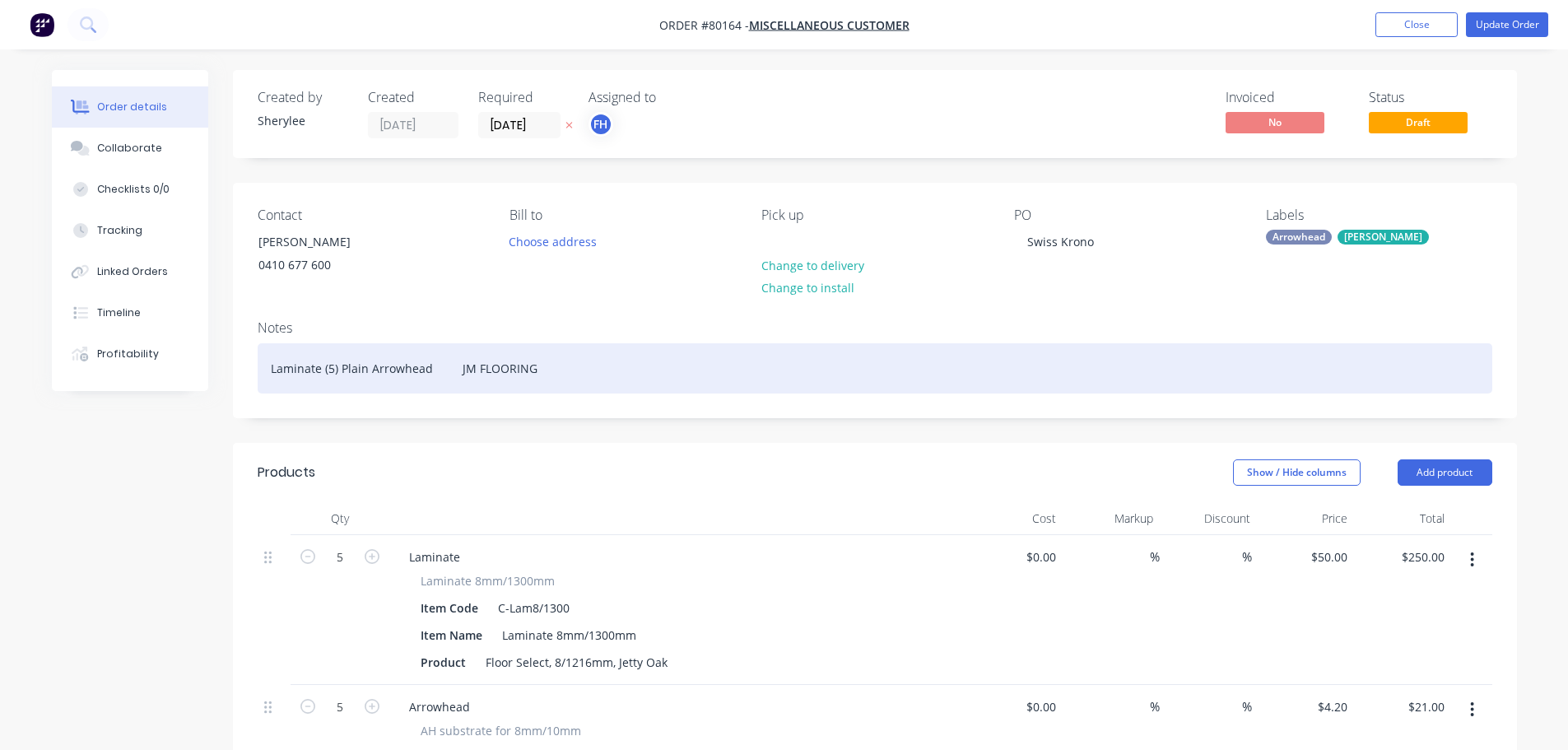
click at [335, 369] on div "Laminate (5) Plain Arrowhead JM FLOORING" at bounding box center [875, 369] width 1234 height 50
click at [322, 373] on div "Laminate 32) Plain Arrowhead JM FLOORING" at bounding box center [875, 369] width 1234 height 50
drag, startPoint x: 553, startPoint y: 367, endPoint x: 459, endPoint y: 374, distance: 94.3
click at [459, 374] on div "Laminate (32) Plain Arrowhead JM FLOORING" at bounding box center [875, 369] width 1234 height 50
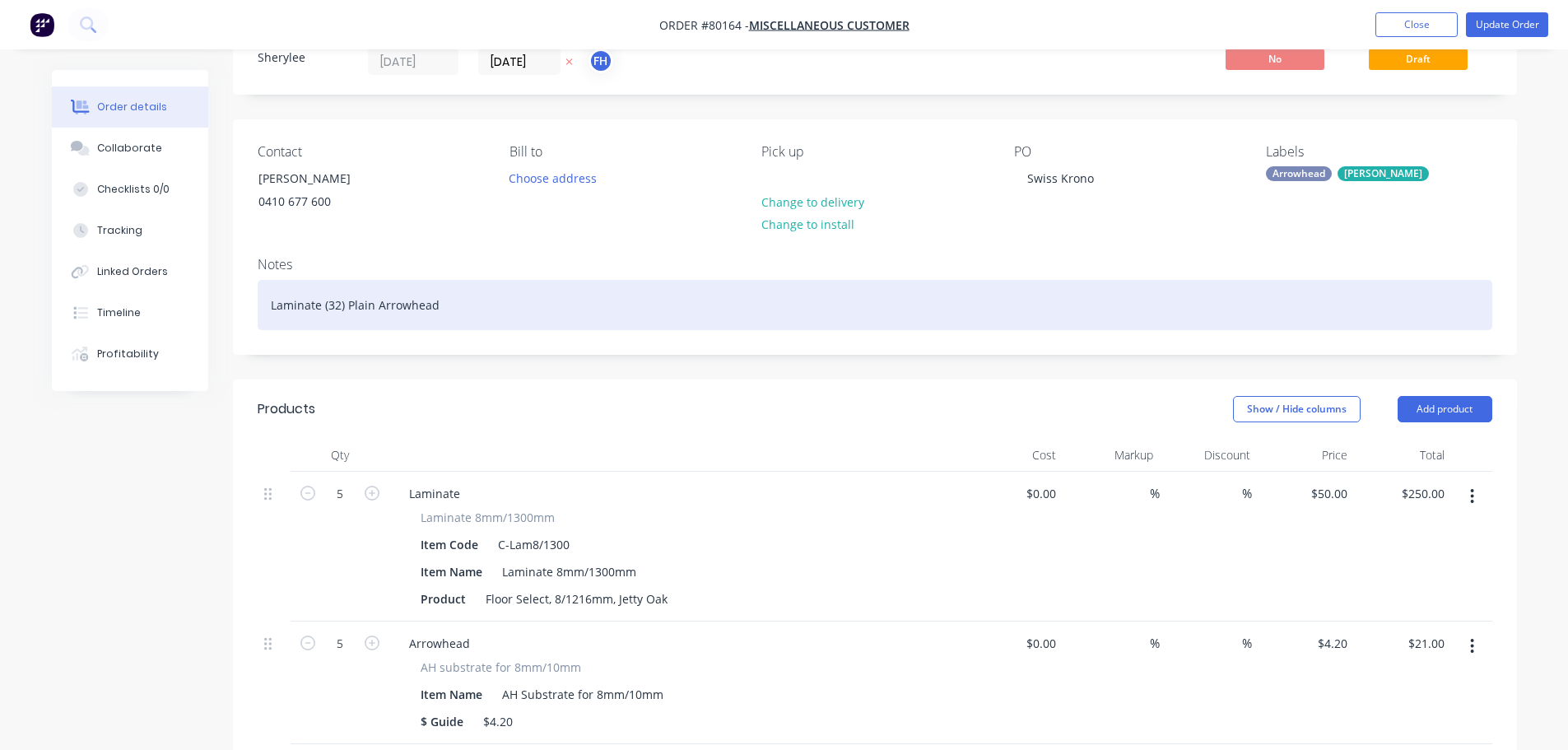
scroll to position [164, 0]
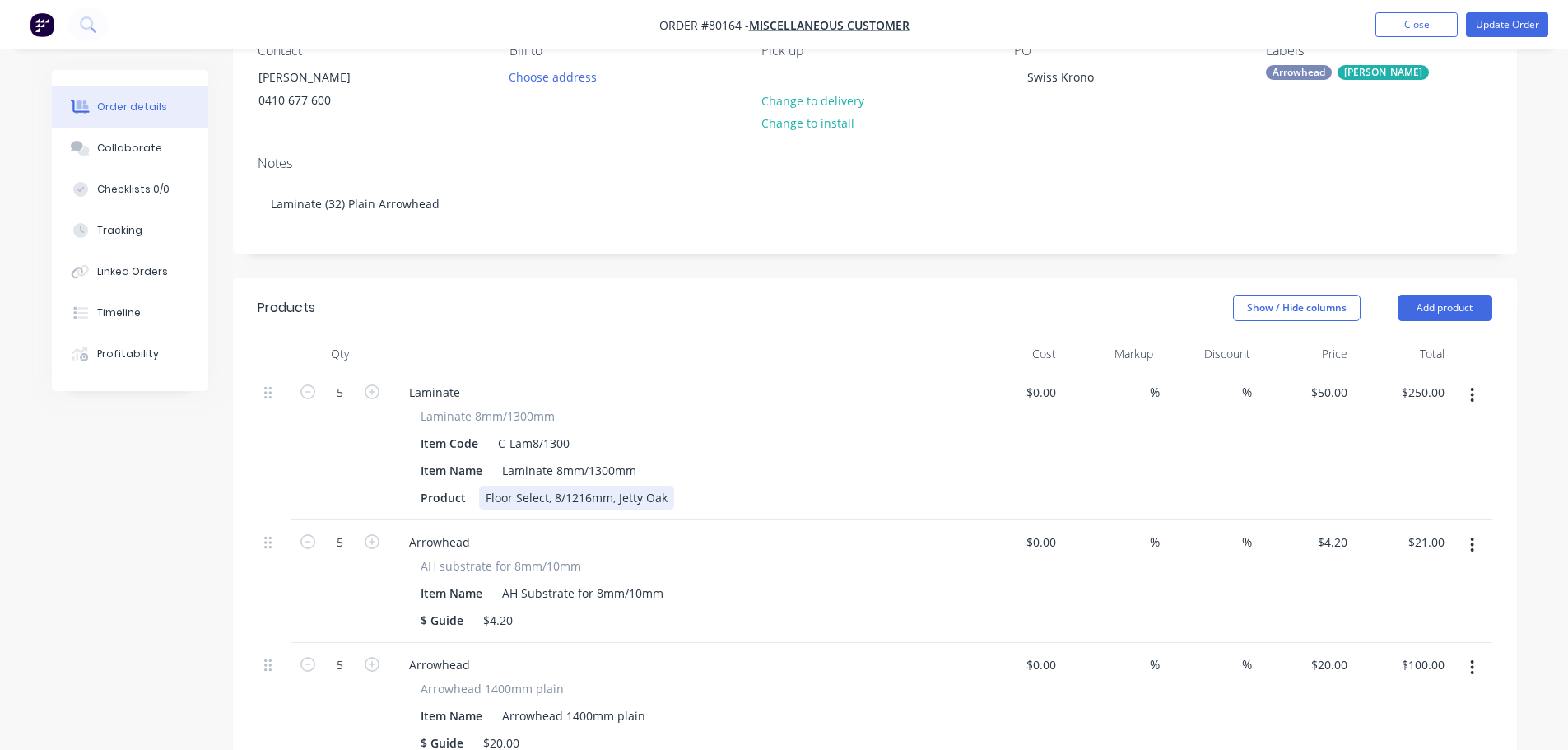
click at [551, 499] on div "Floor Select, 8/1216mm, Jetty Oak" at bounding box center [577, 498] width 195 height 24
click at [351, 394] on input "5" at bounding box center [340, 393] width 43 height 25
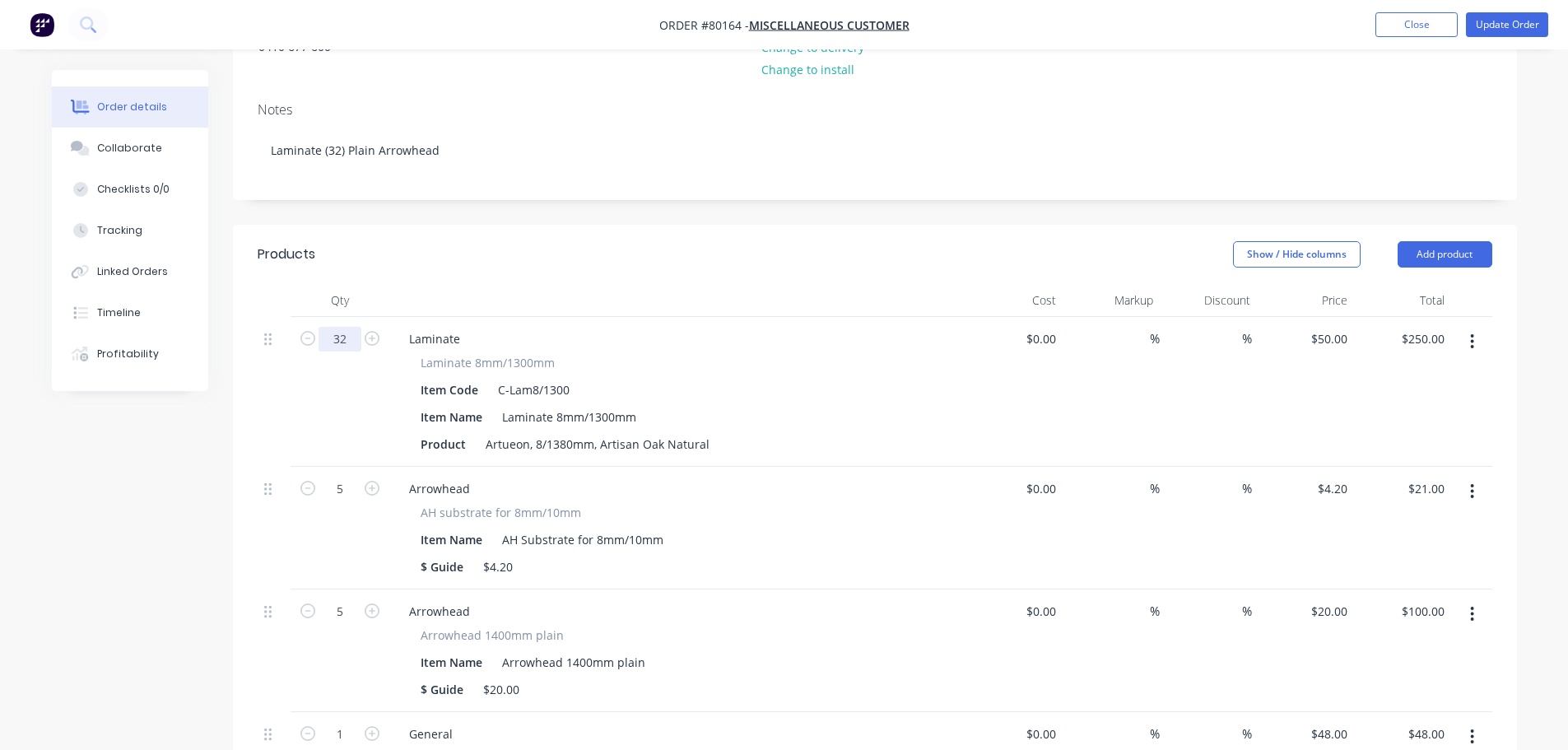
scroll to position [247, 0]
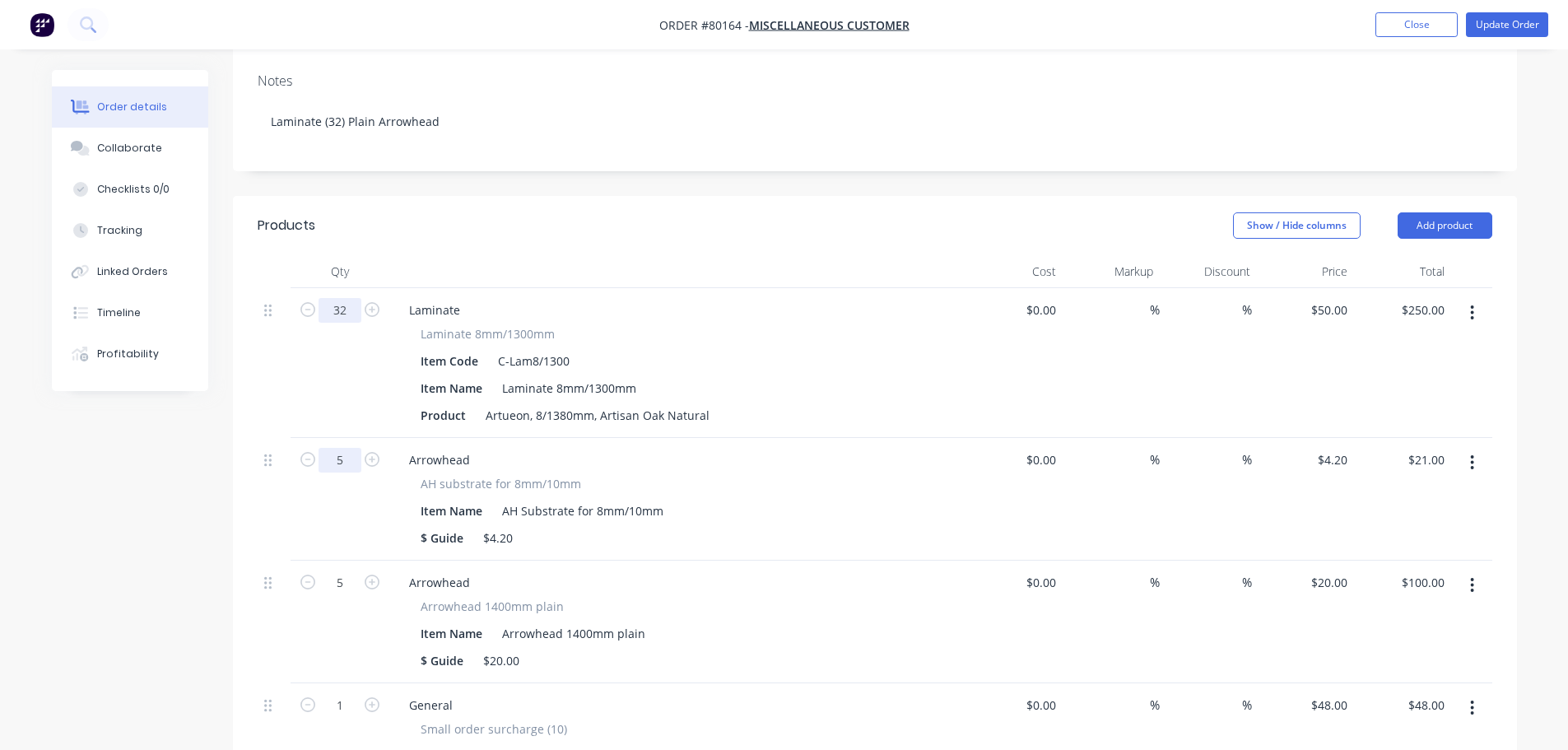
type input "32"
type input "$1,600.00"
click at [345, 467] on input "5" at bounding box center [340, 460] width 43 height 25
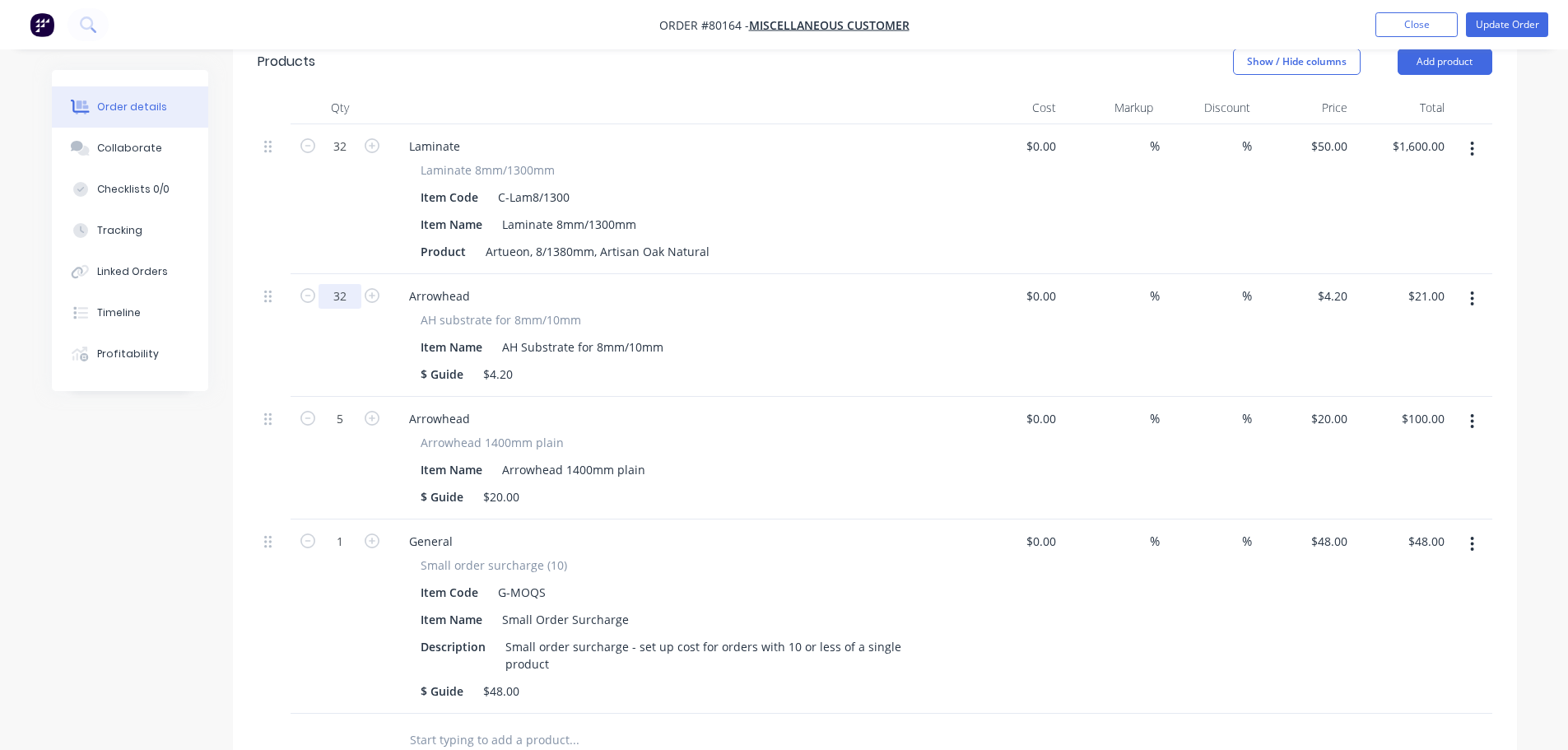
scroll to position [411, 0]
type input "32"
type input "$134.40"
click at [345, 417] on input "5" at bounding box center [340, 417] width 43 height 25
type input "32"
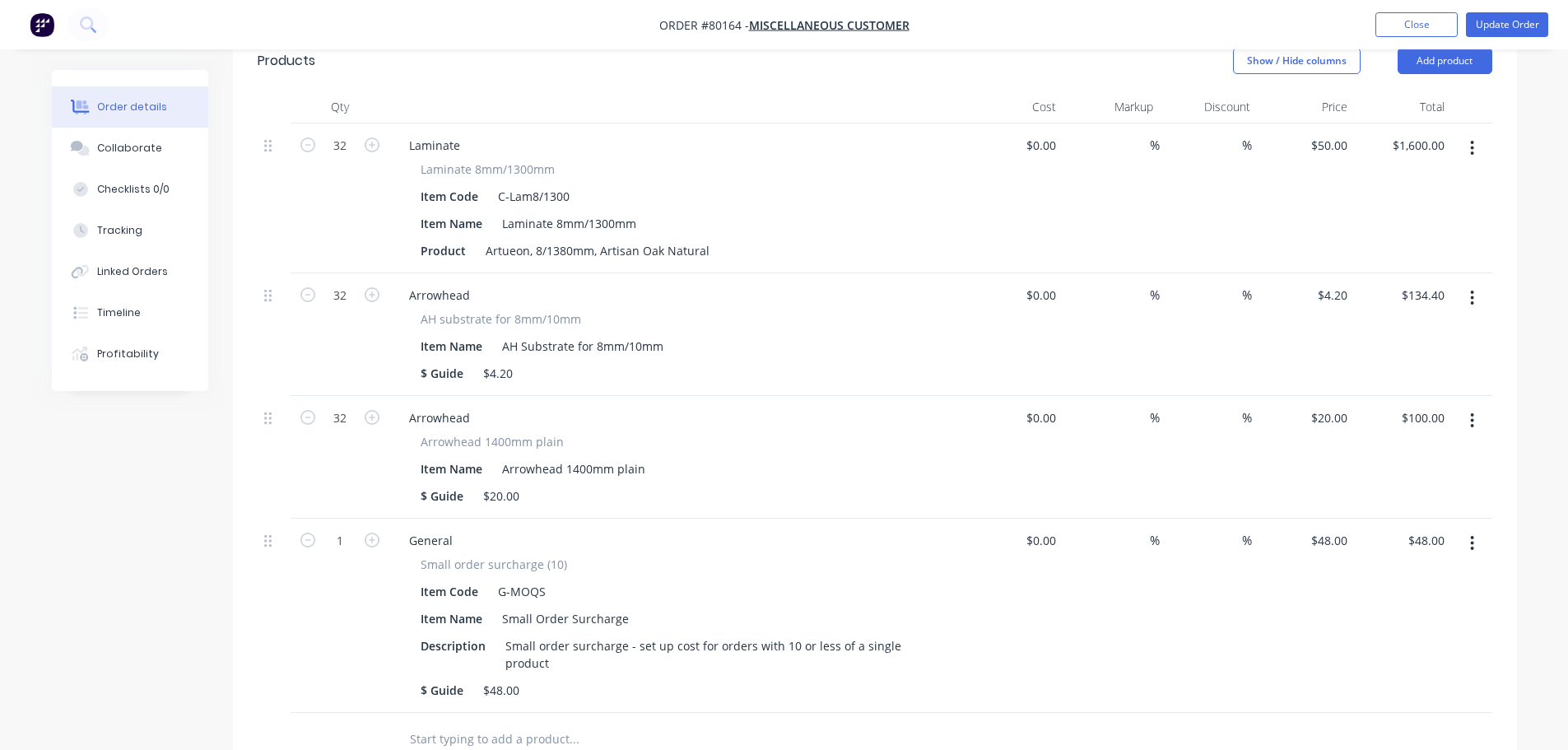
type input "$640.00"
click at [1476, 547] on button "button" at bounding box center [1473, 543] width 39 height 30
click at [1399, 683] on div "Delete" at bounding box center [1414, 685] width 127 height 24
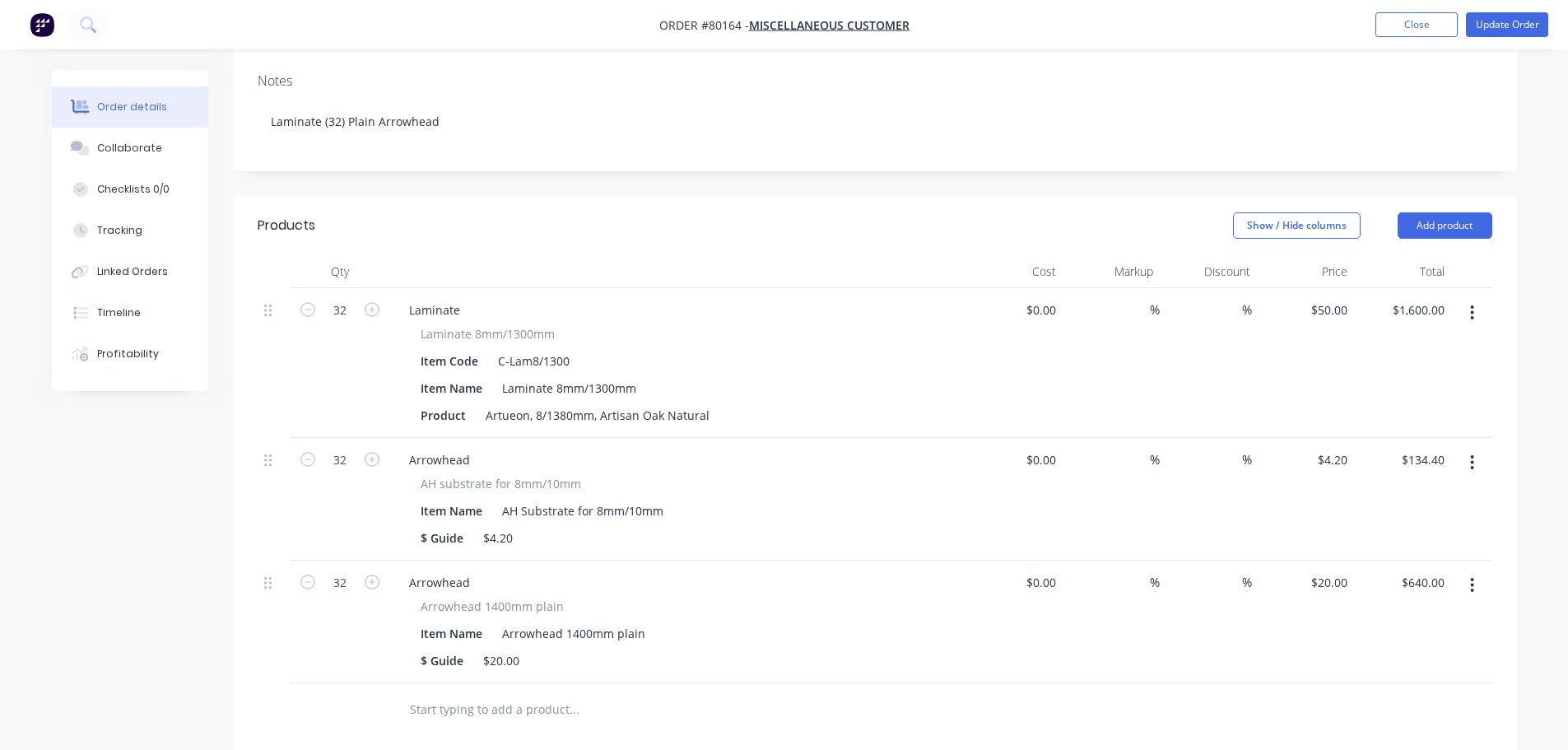
scroll to position [0, 0]
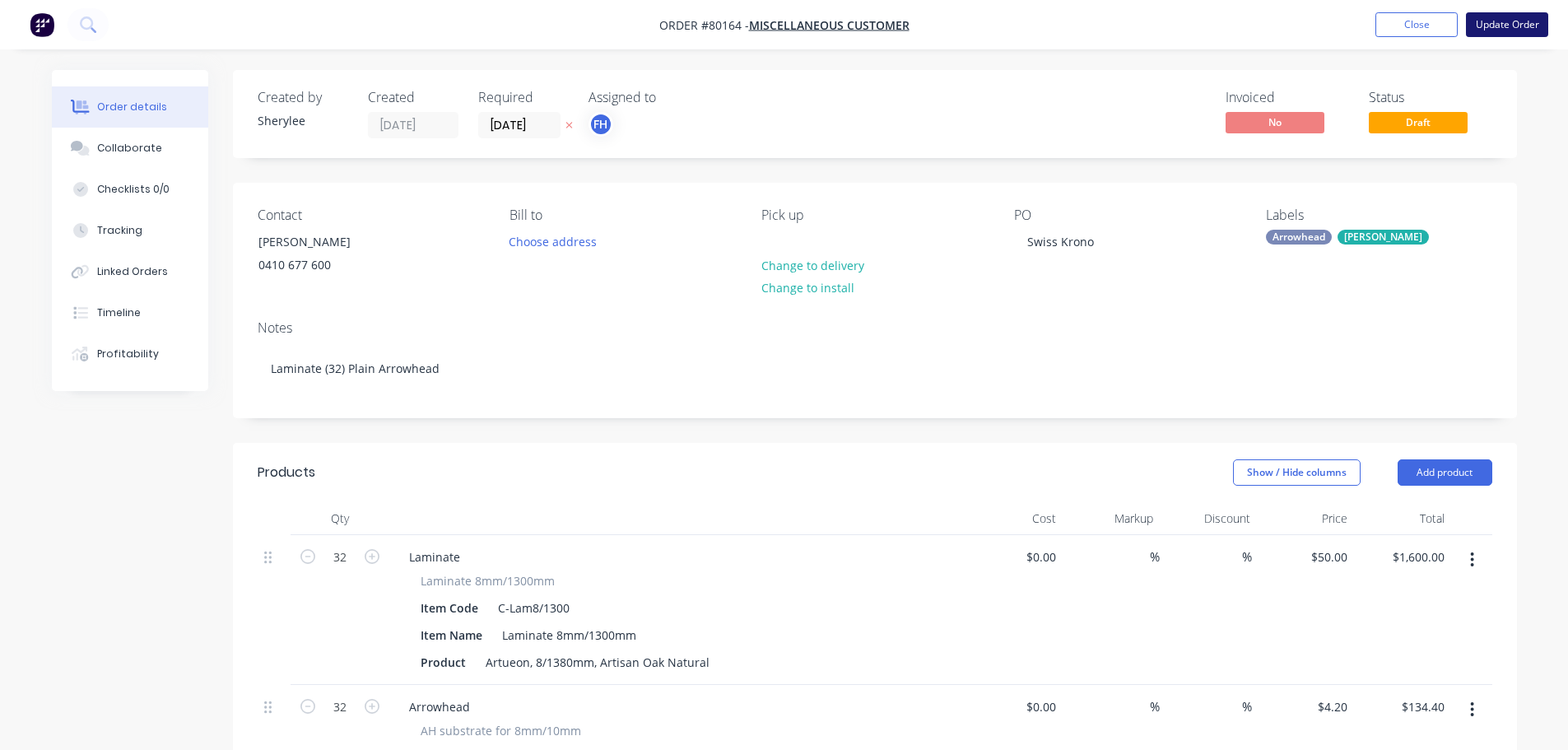
click at [1492, 27] on button "Update Order" at bounding box center [1507, 24] width 82 height 25
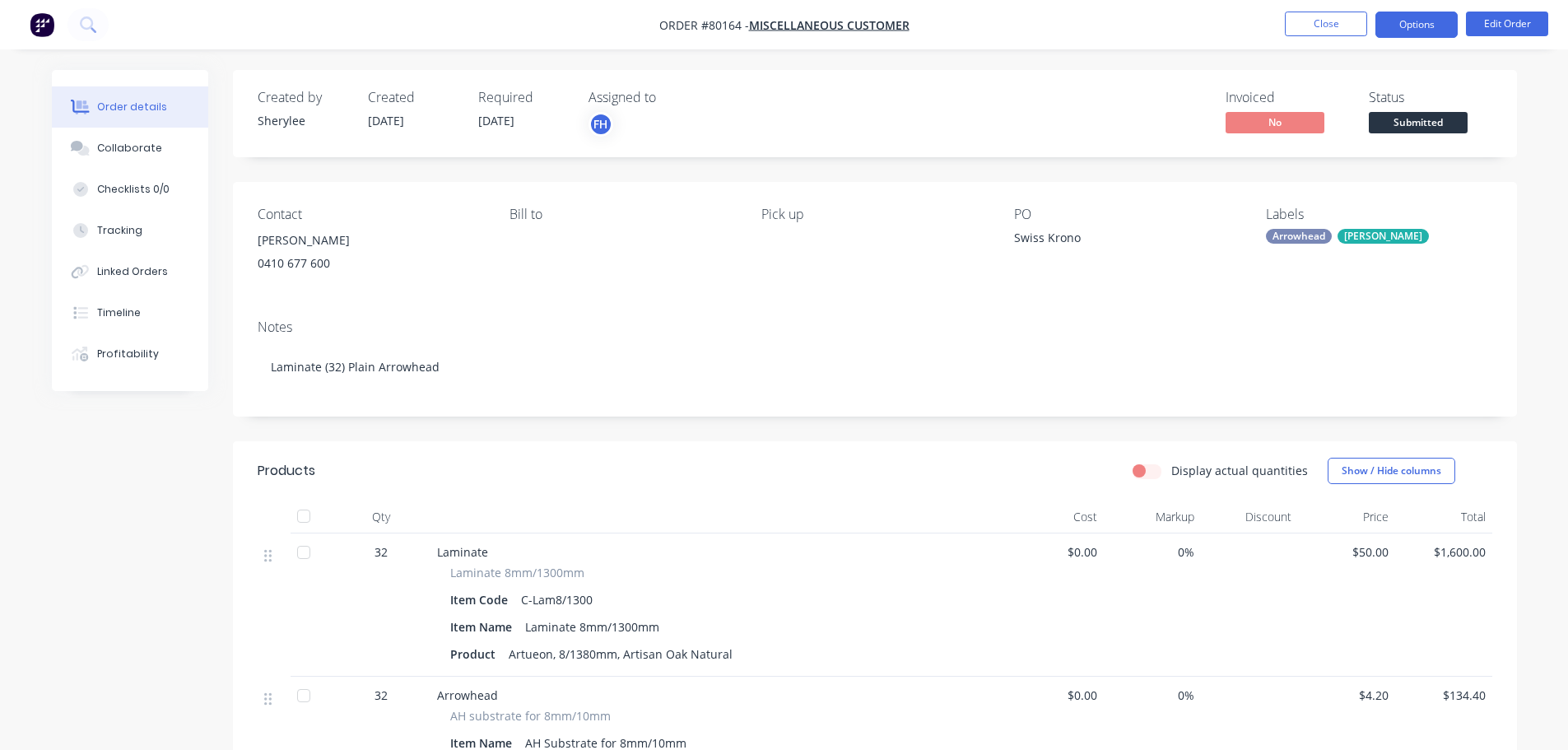
click at [1442, 27] on button "Options" at bounding box center [1416, 24] width 82 height 27
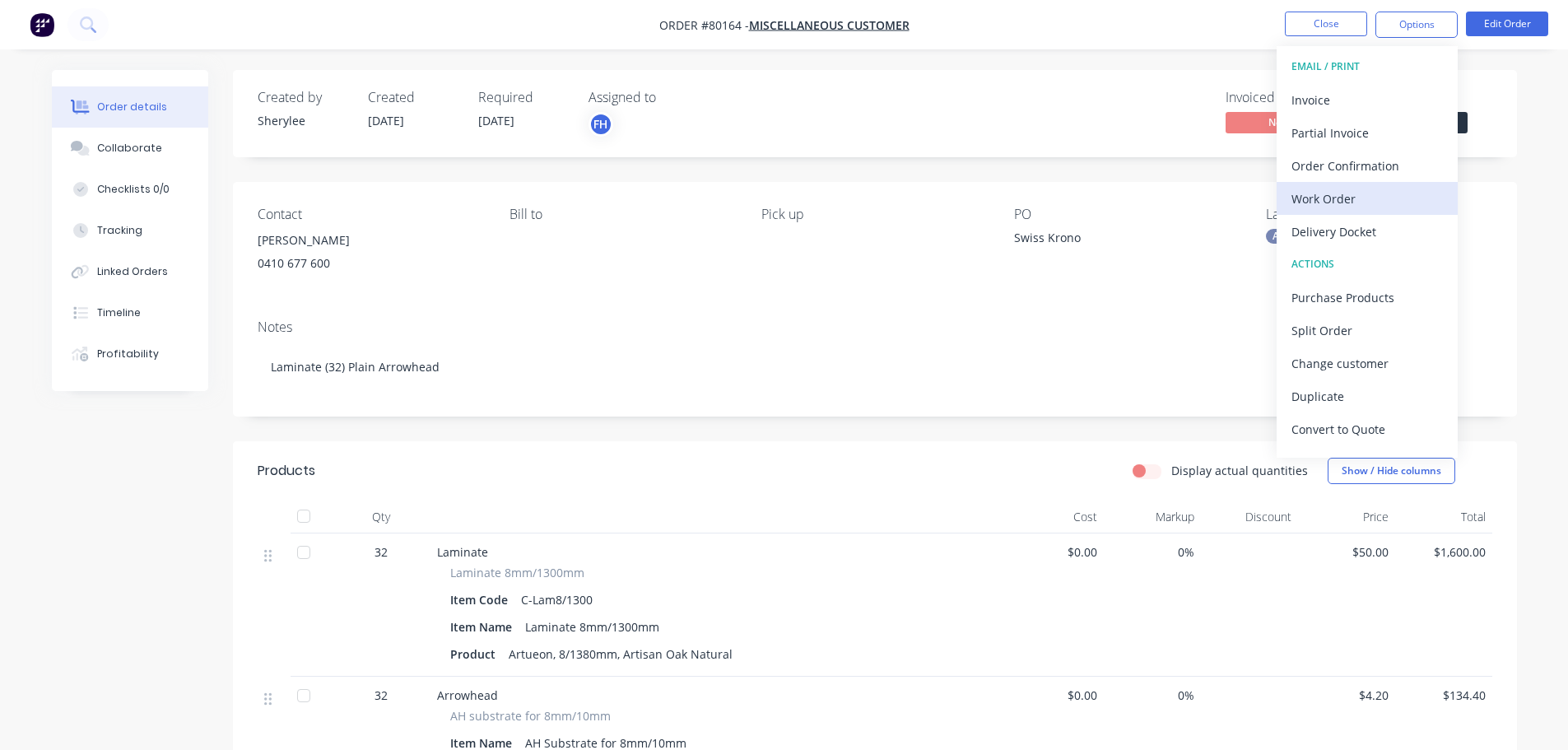
click at [1343, 195] on div "Work Order" at bounding box center [1367, 199] width 152 height 24
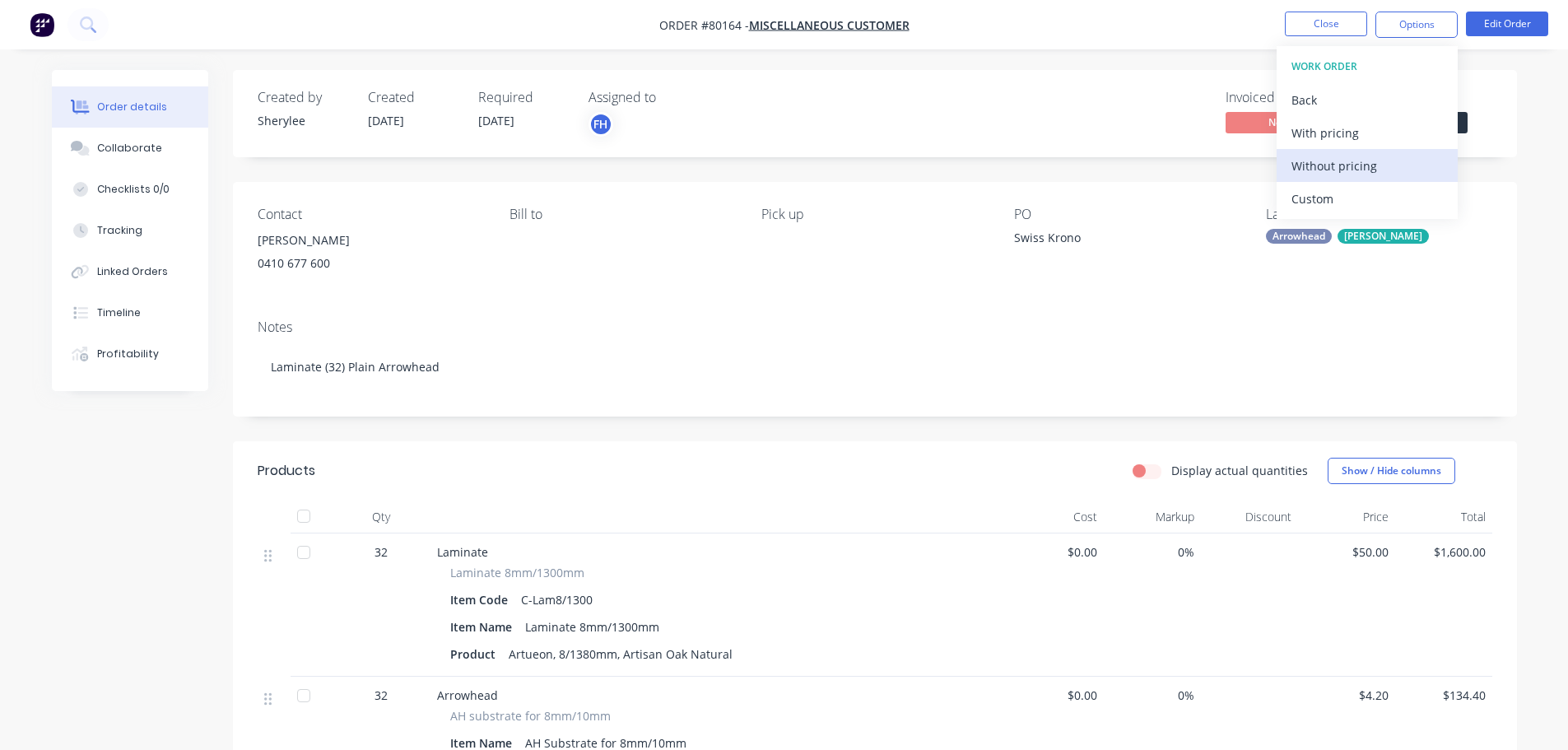
click at [1333, 179] on button "Without pricing" at bounding box center [1367, 165] width 181 height 33
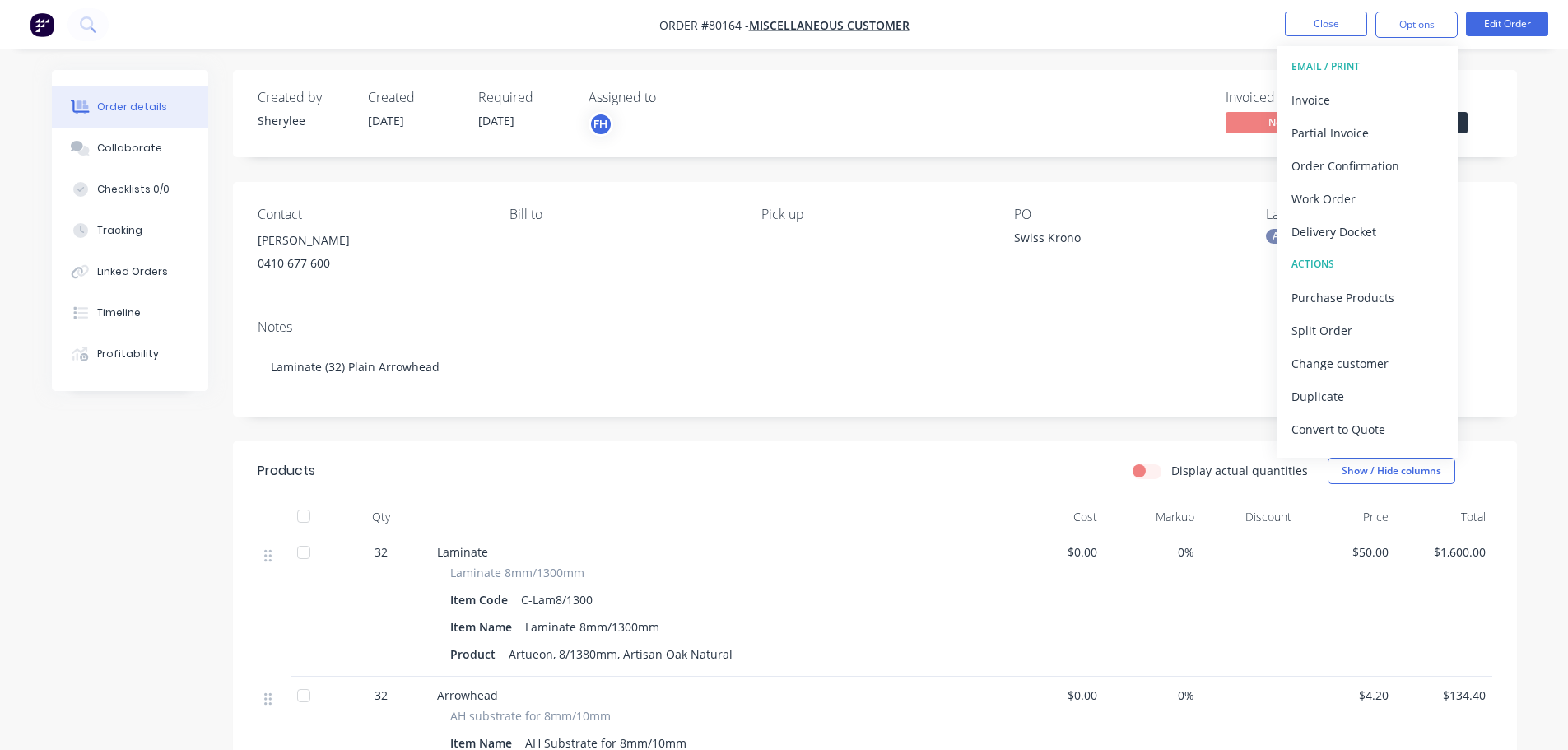
click at [43, 30] on img "button" at bounding box center [42, 24] width 25 height 25
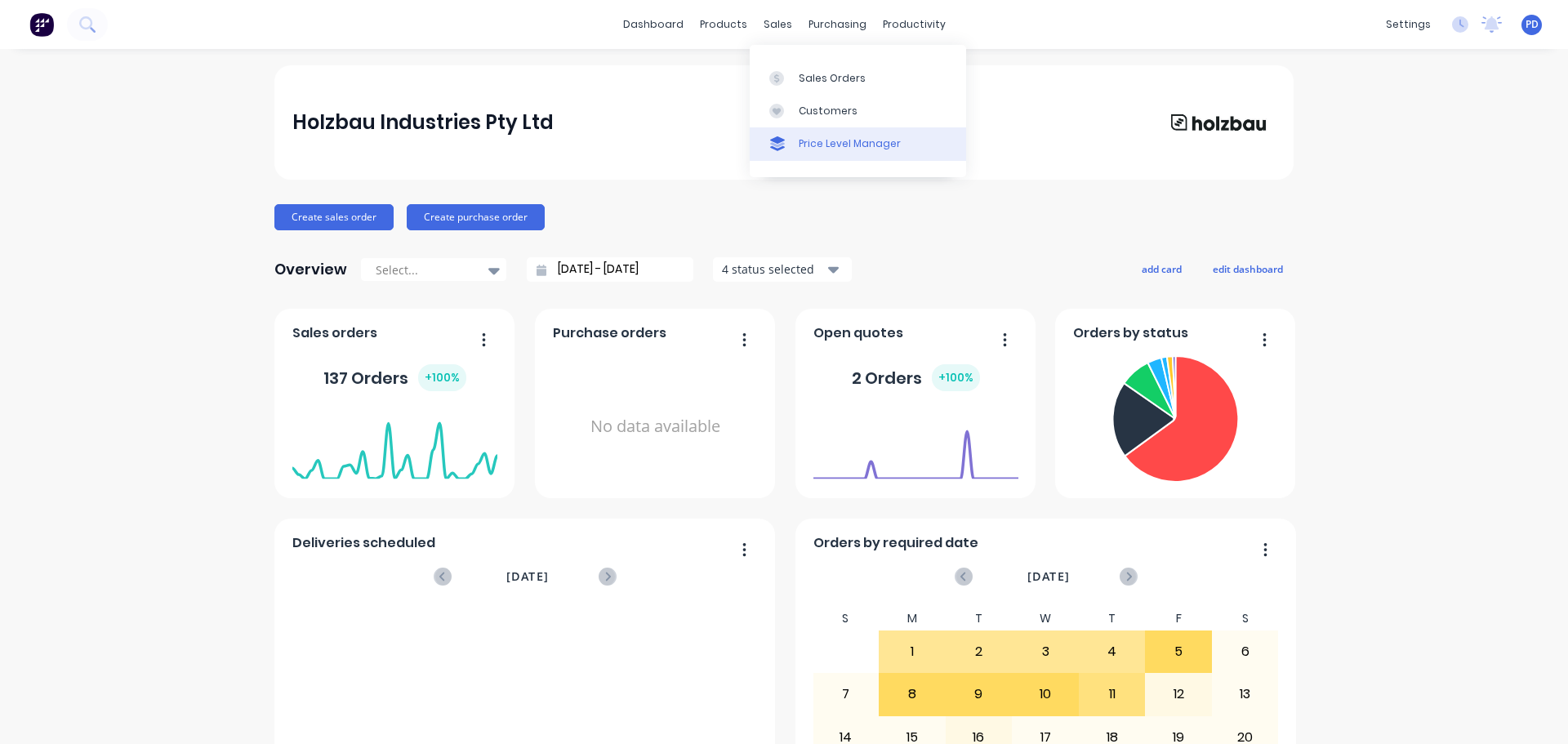
click at [821, 147] on div "Price Level Manager" at bounding box center [849, 144] width 102 height 15
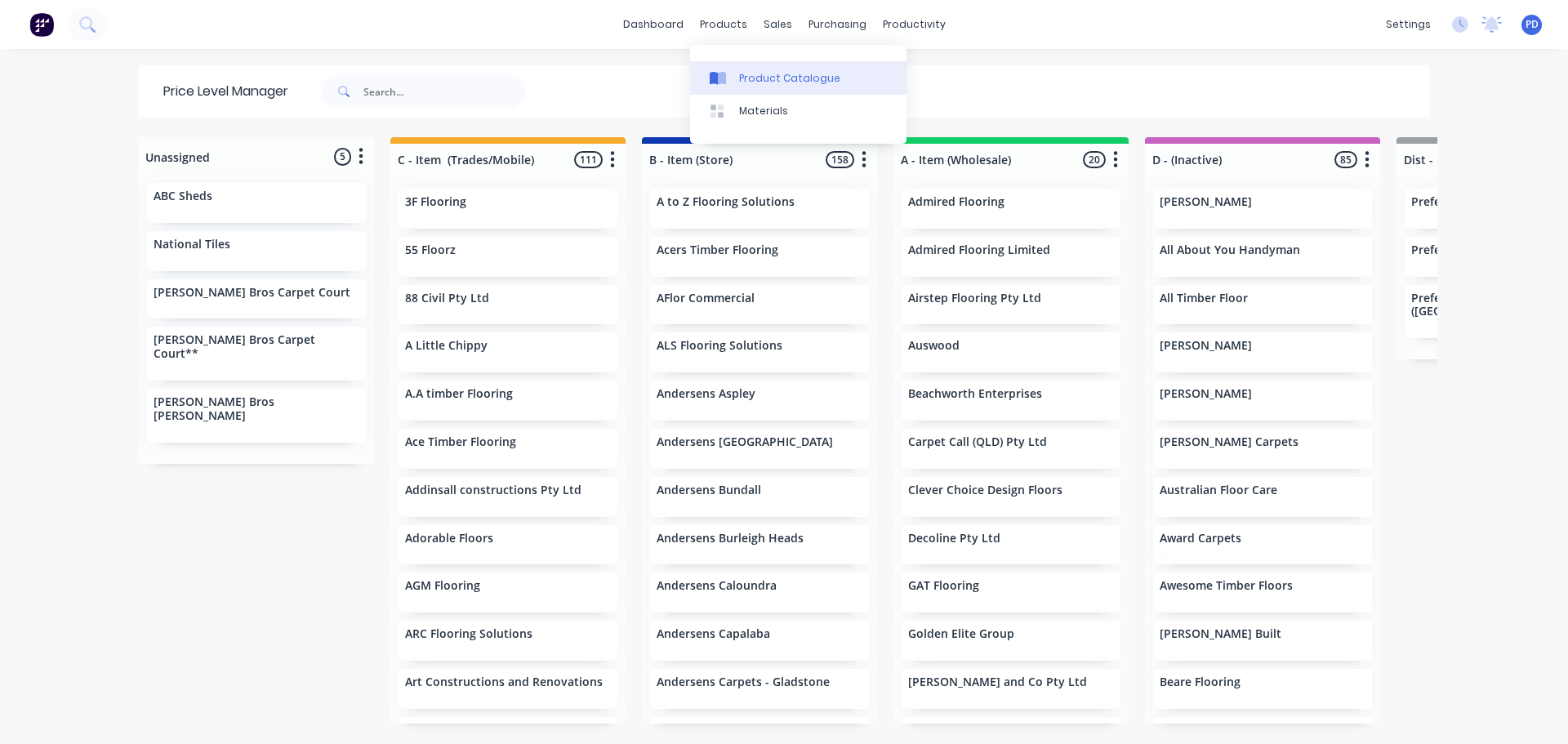
click at [745, 88] on link "Product Catalogue" at bounding box center [798, 78] width 216 height 33
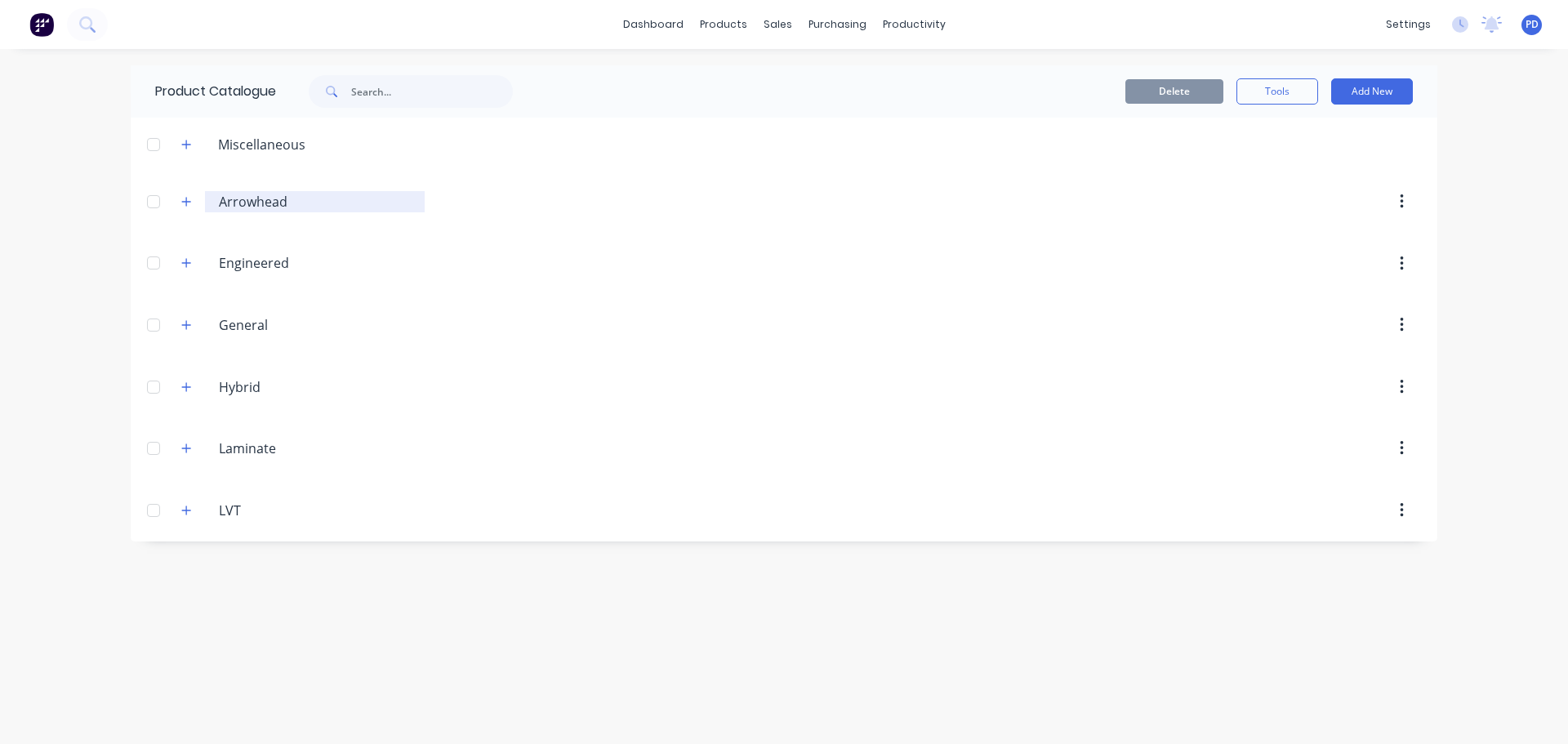
click at [234, 202] on input "Arrowhead" at bounding box center [315, 201] width 193 height 19
click at [182, 201] on icon "button" at bounding box center [186, 202] width 10 height 11
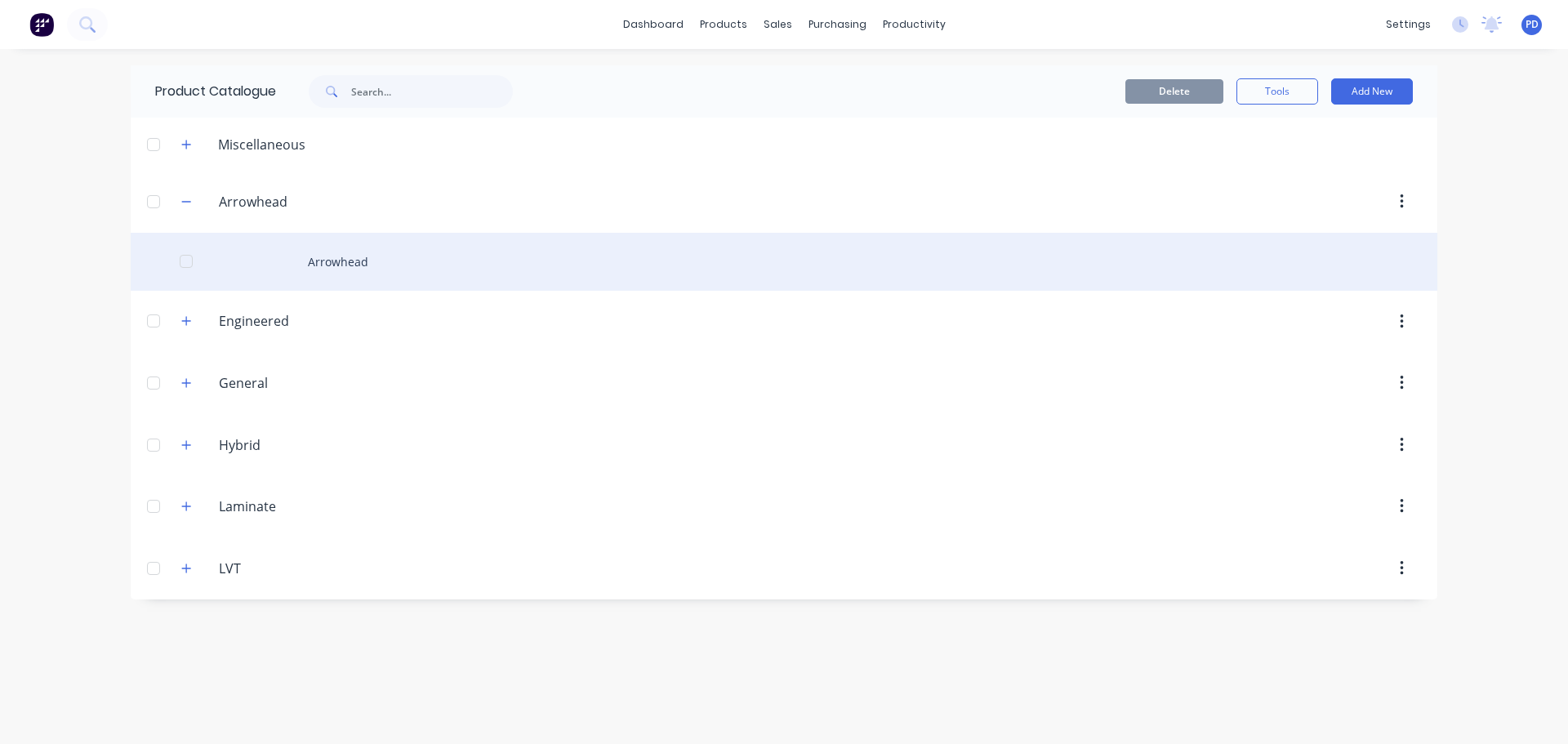
click at [344, 262] on div "Arrowhead" at bounding box center [784, 261] width 1307 height 58
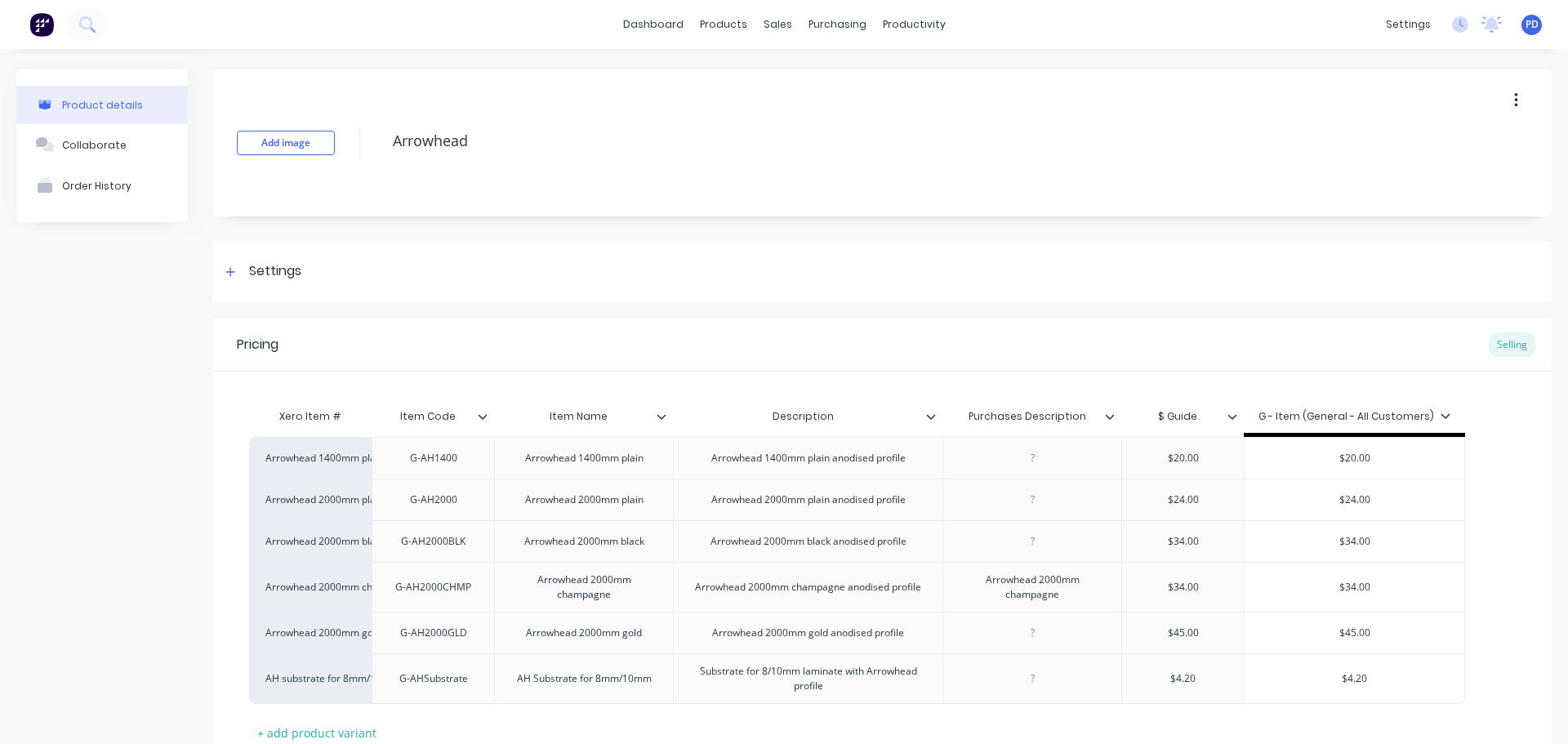
type textarea "x"
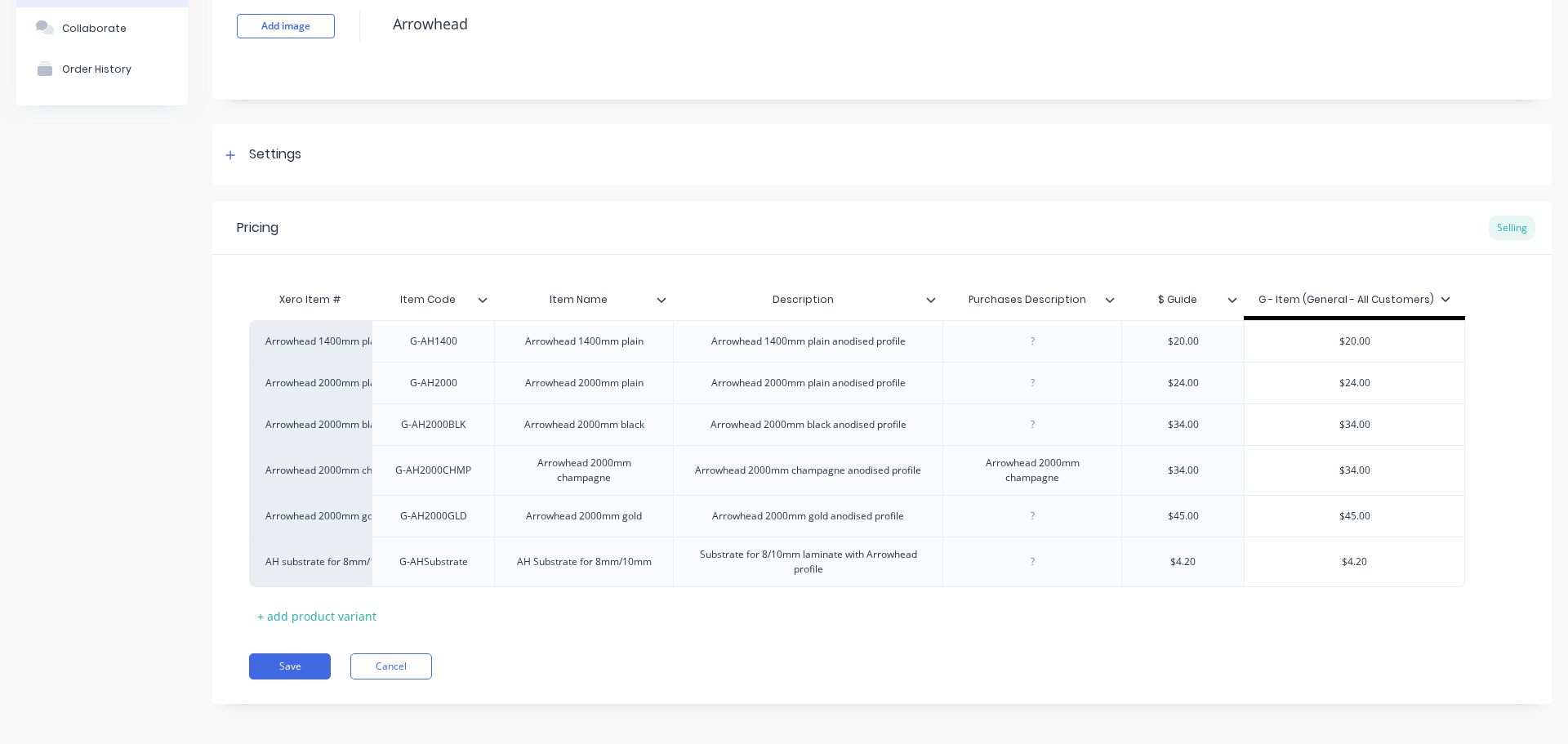
scroll to position [122, 0]
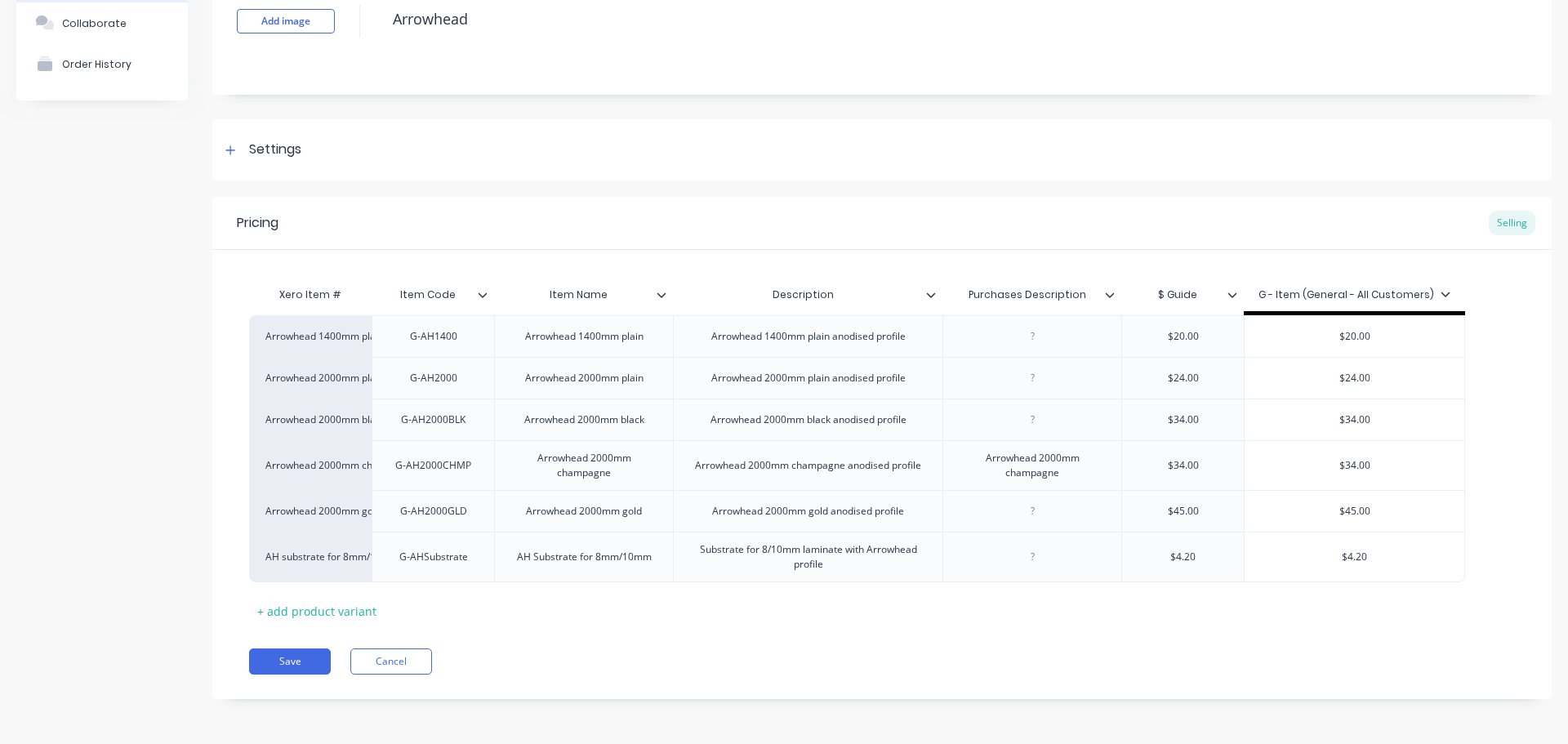
click at [662, 304] on div "Item Name" at bounding box center [578, 294] width 169 height 41
type input "Item Name"
click at [661, 292] on icon at bounding box center [661, 294] width 10 height 10
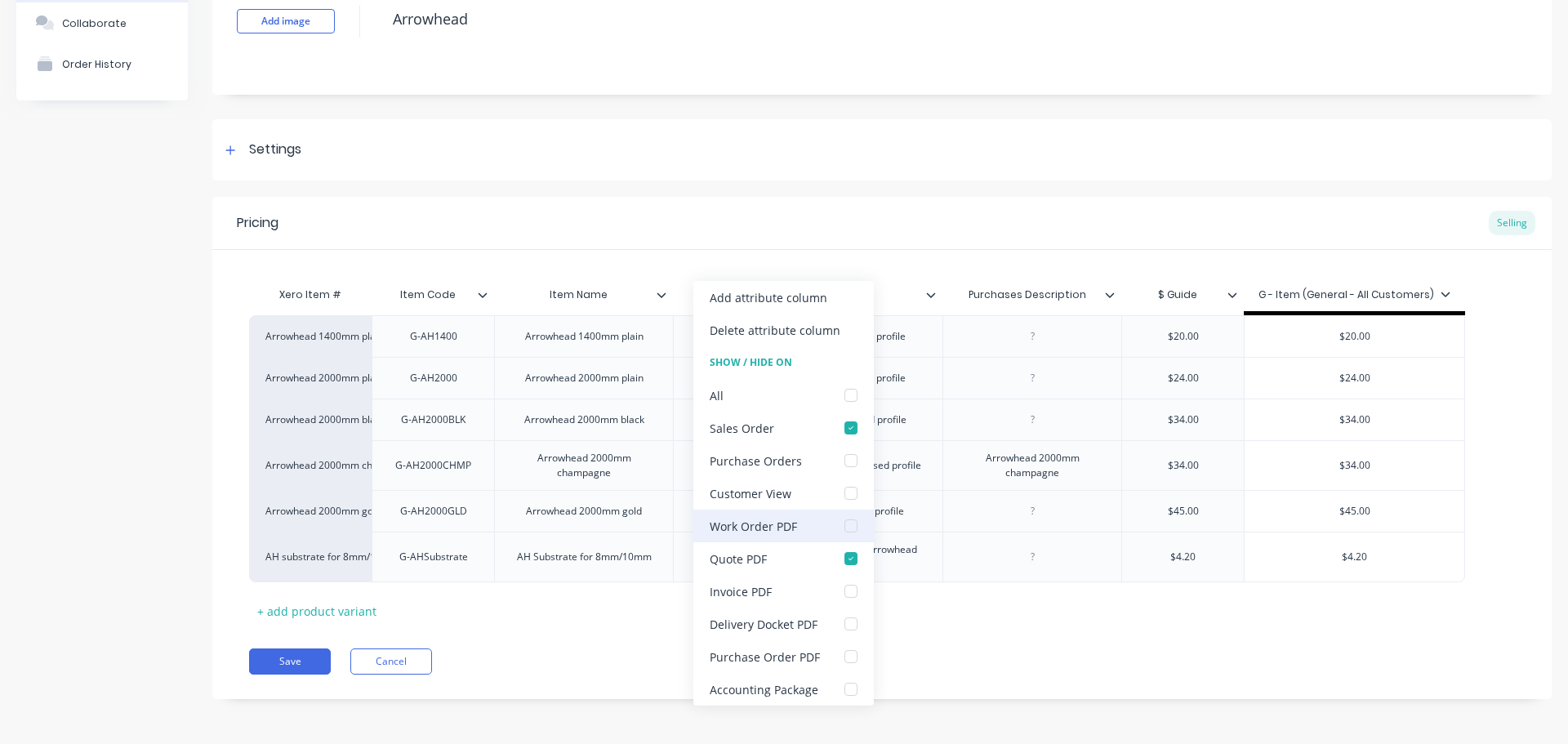
click at [844, 530] on div at bounding box center [851, 526] width 33 height 33
click at [294, 655] on button "Save" at bounding box center [290, 661] width 82 height 27
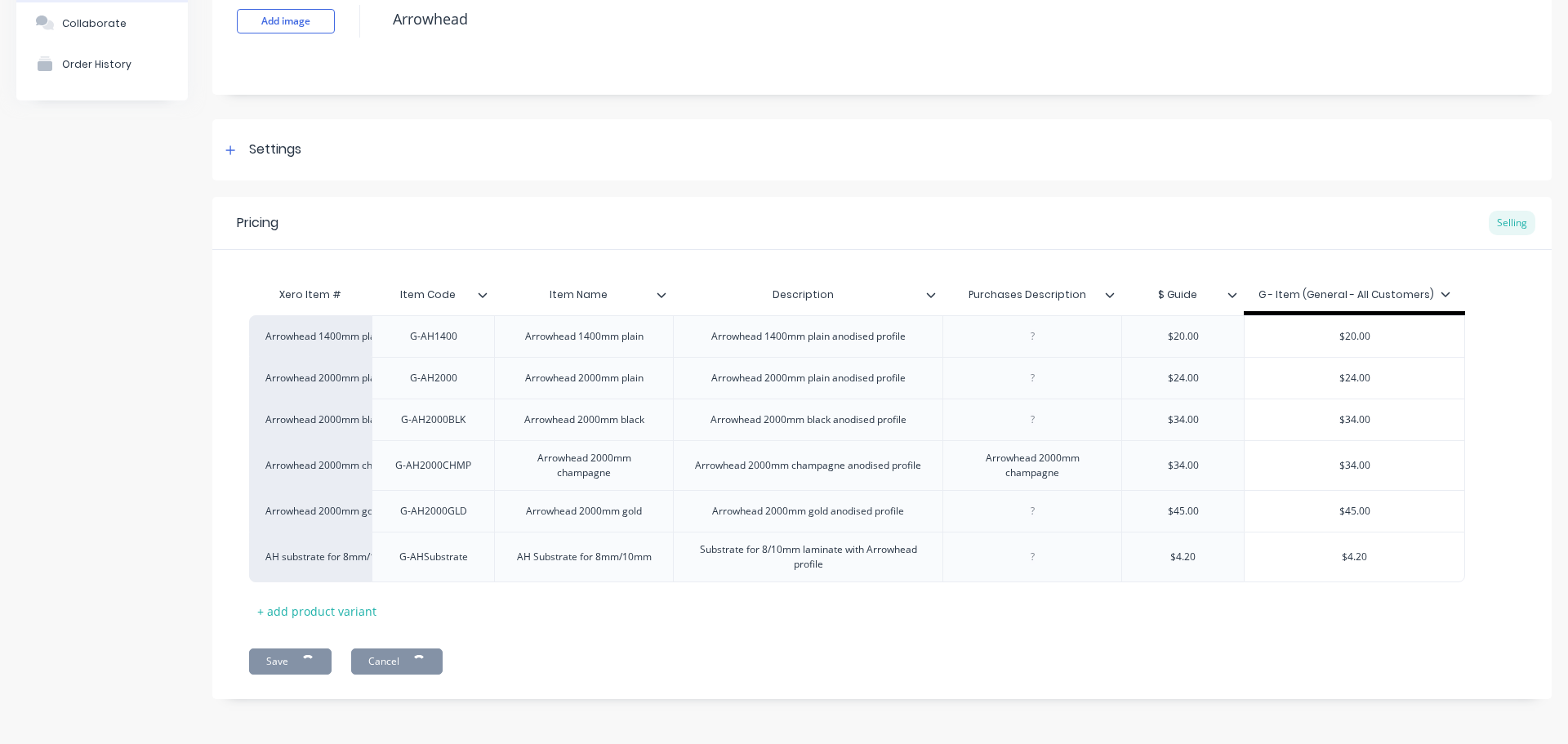
type textarea "x"
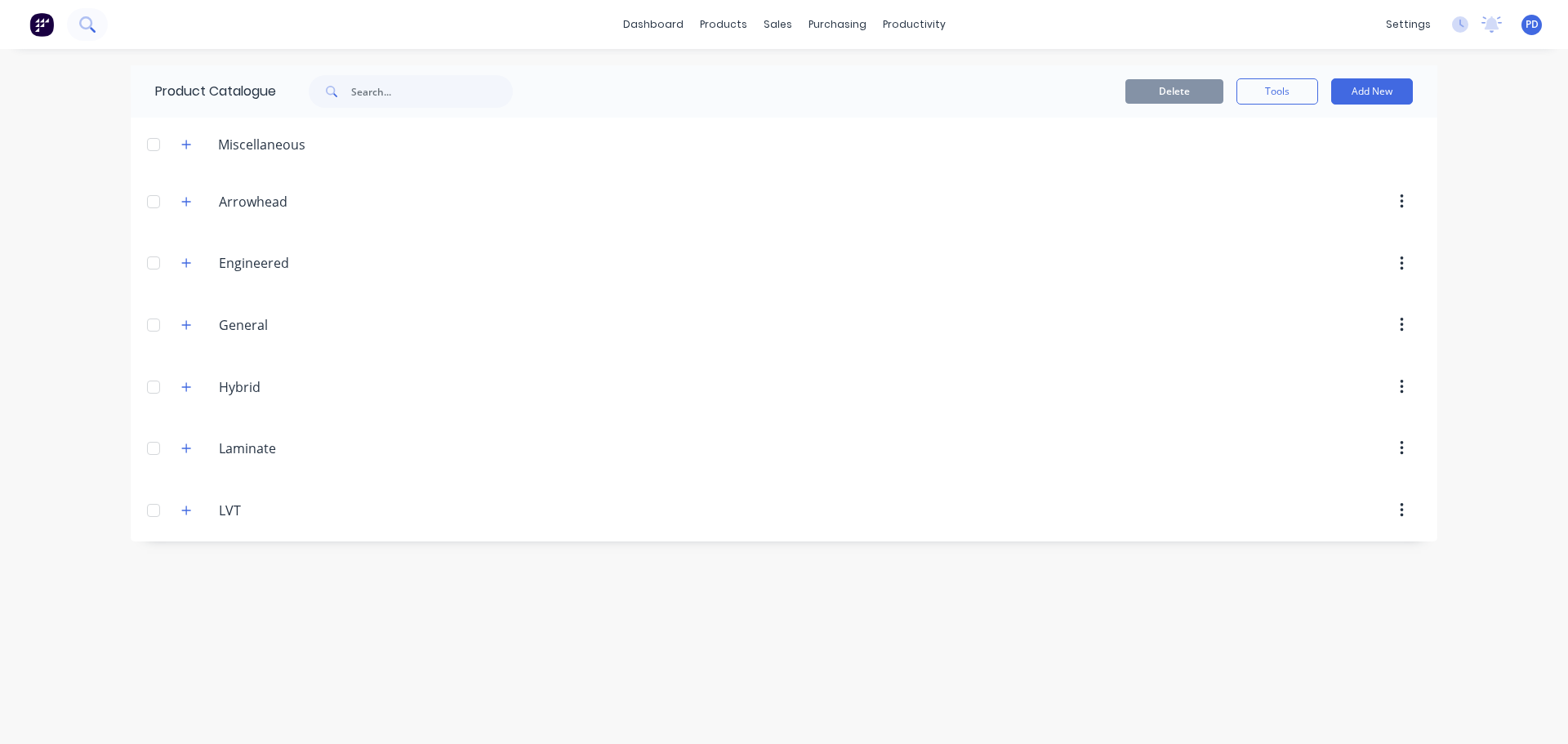
click at [87, 18] on icon at bounding box center [85, 23] width 13 height 13
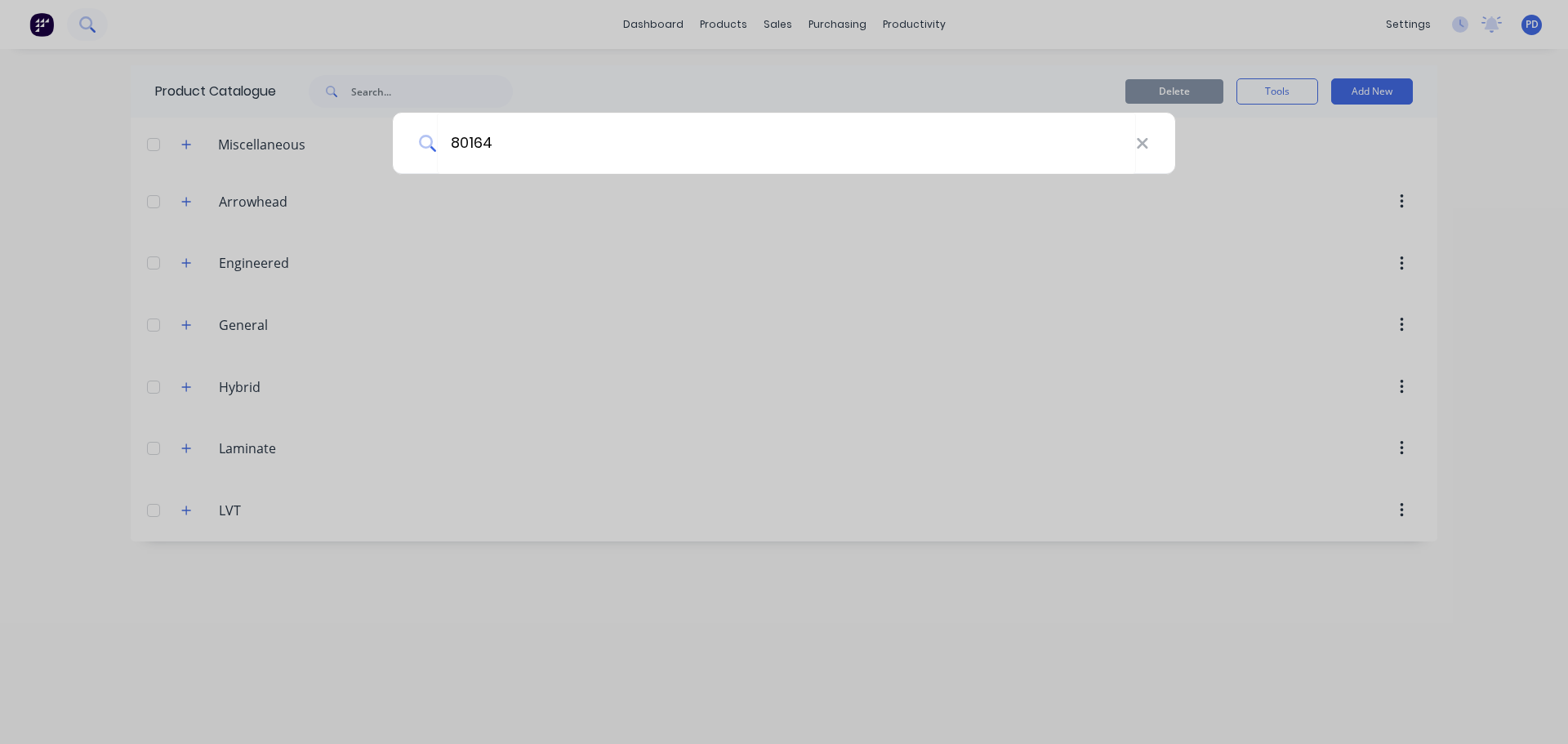
type input "80164"
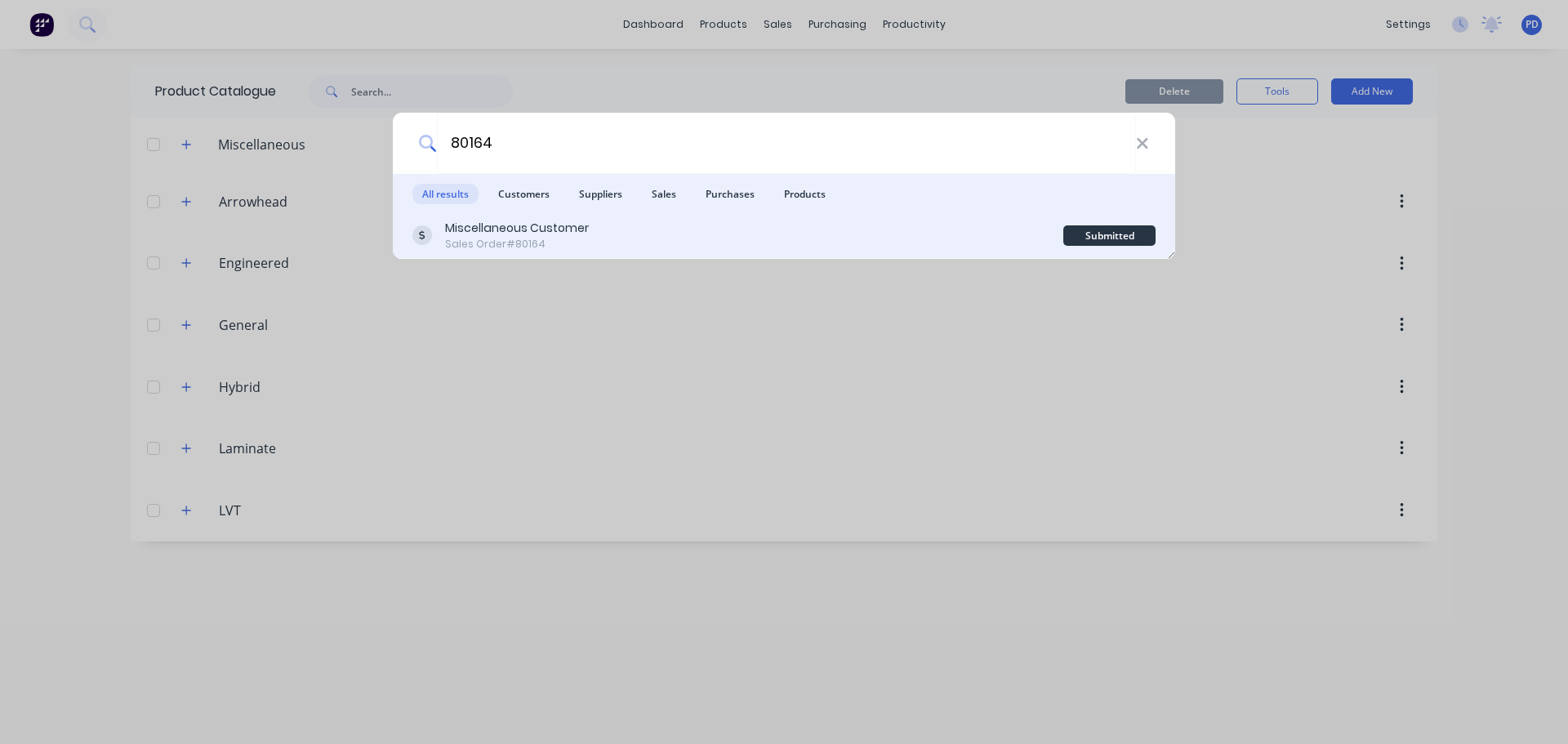
click at [489, 239] on div "Sales Order #80164" at bounding box center [517, 244] width 144 height 15
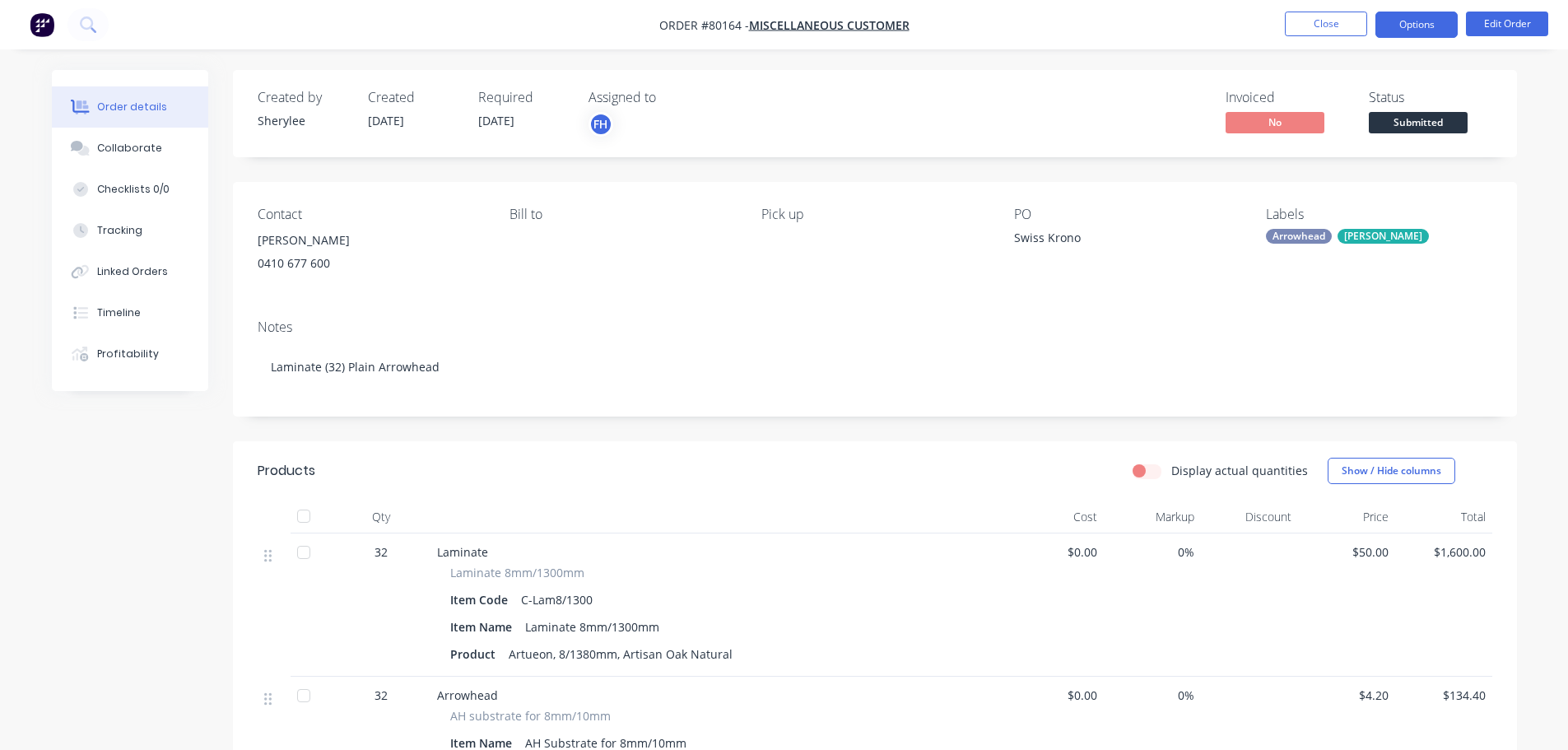
click at [1433, 27] on button "Options" at bounding box center [1416, 24] width 82 height 27
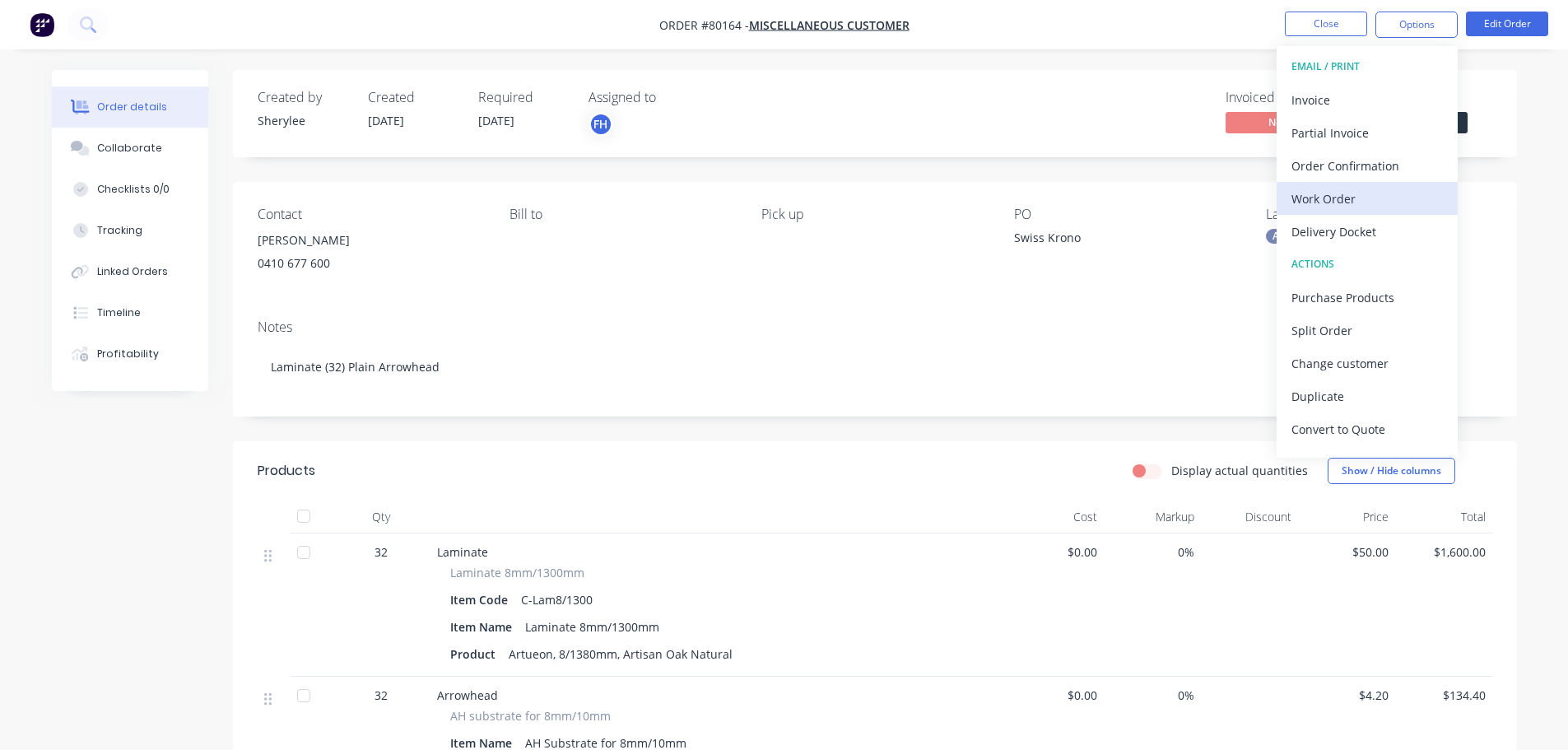
click at [1357, 194] on div "Work Order" at bounding box center [1367, 199] width 152 height 24
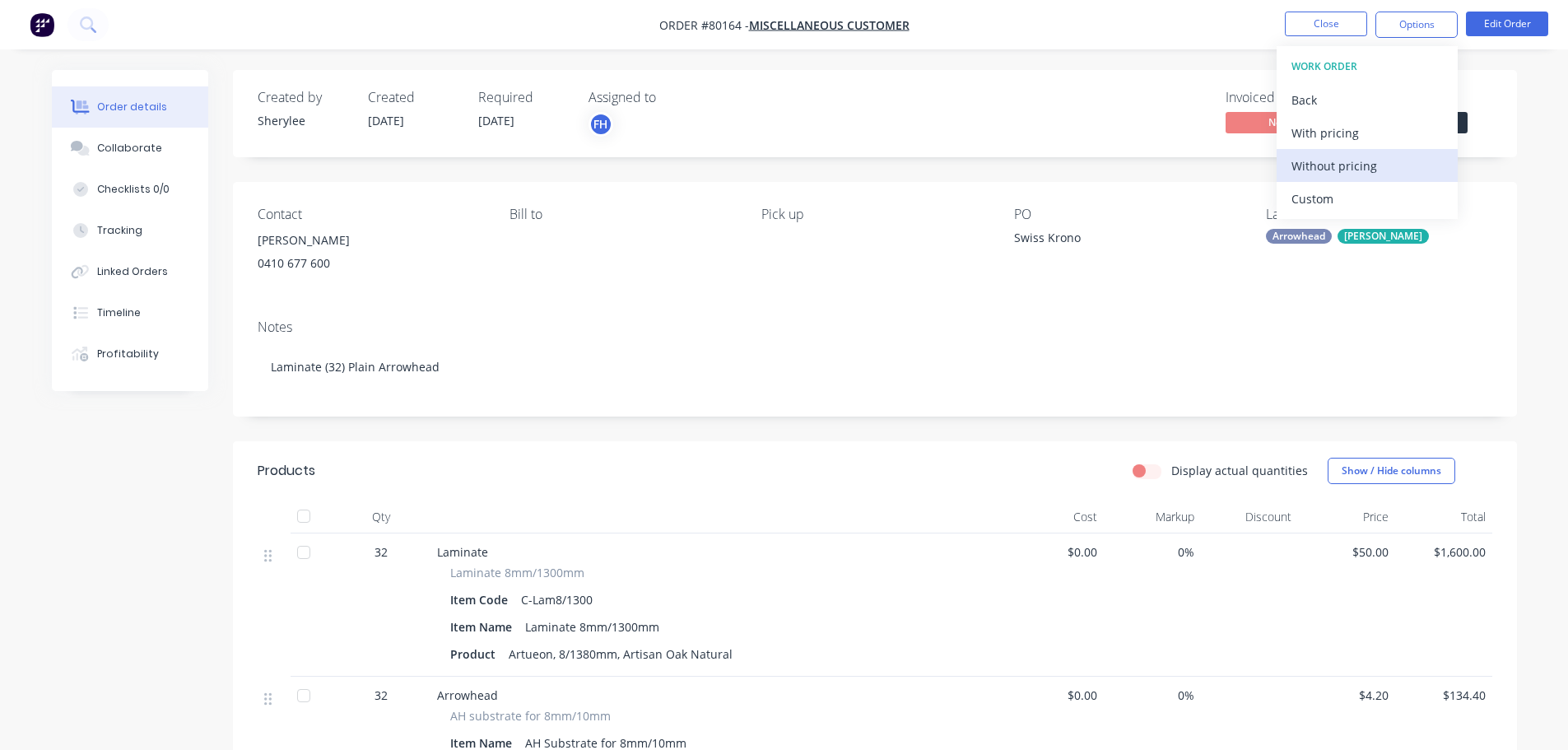
click at [1342, 177] on button "Without pricing" at bounding box center [1367, 165] width 181 height 33
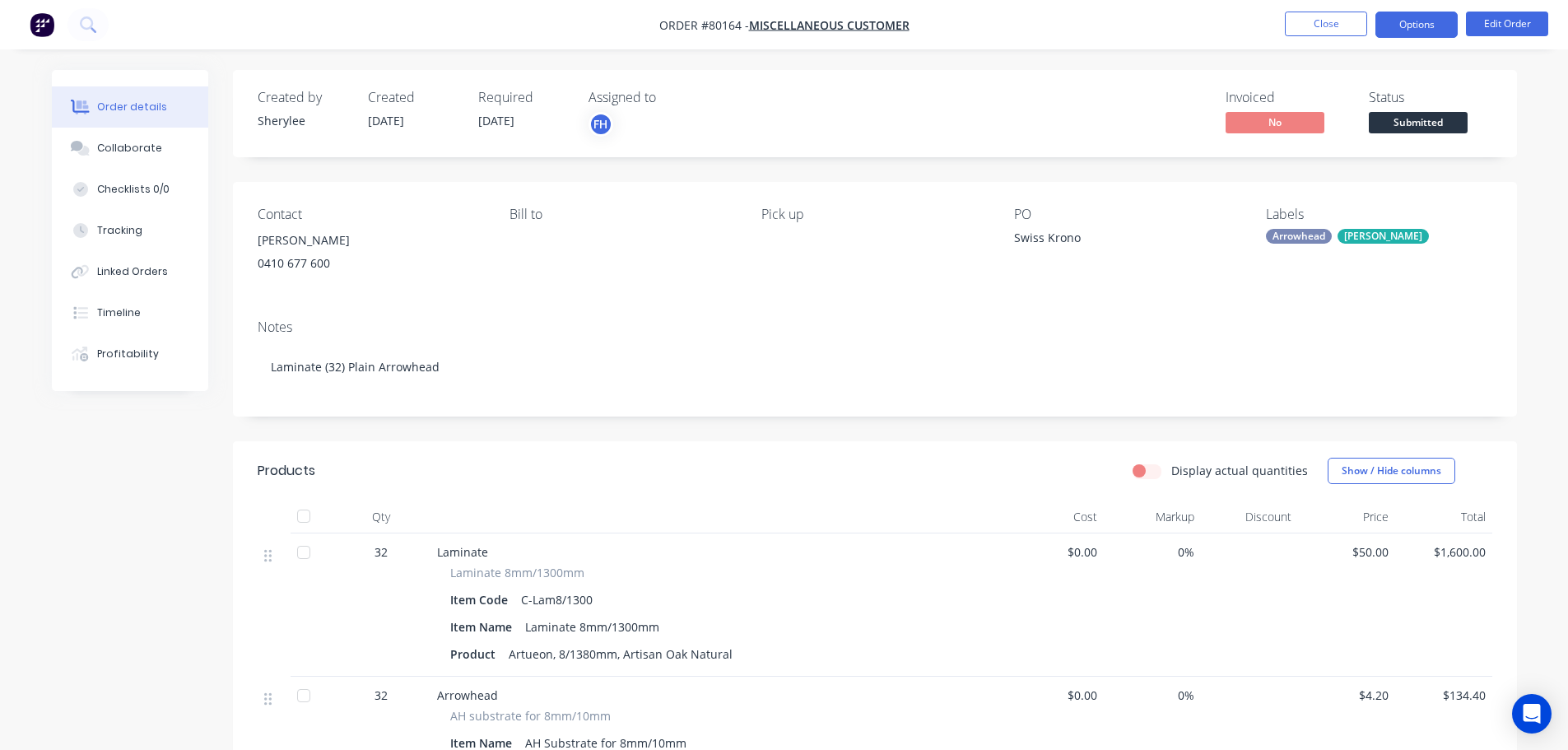
click at [1428, 30] on button "Options" at bounding box center [1416, 24] width 82 height 27
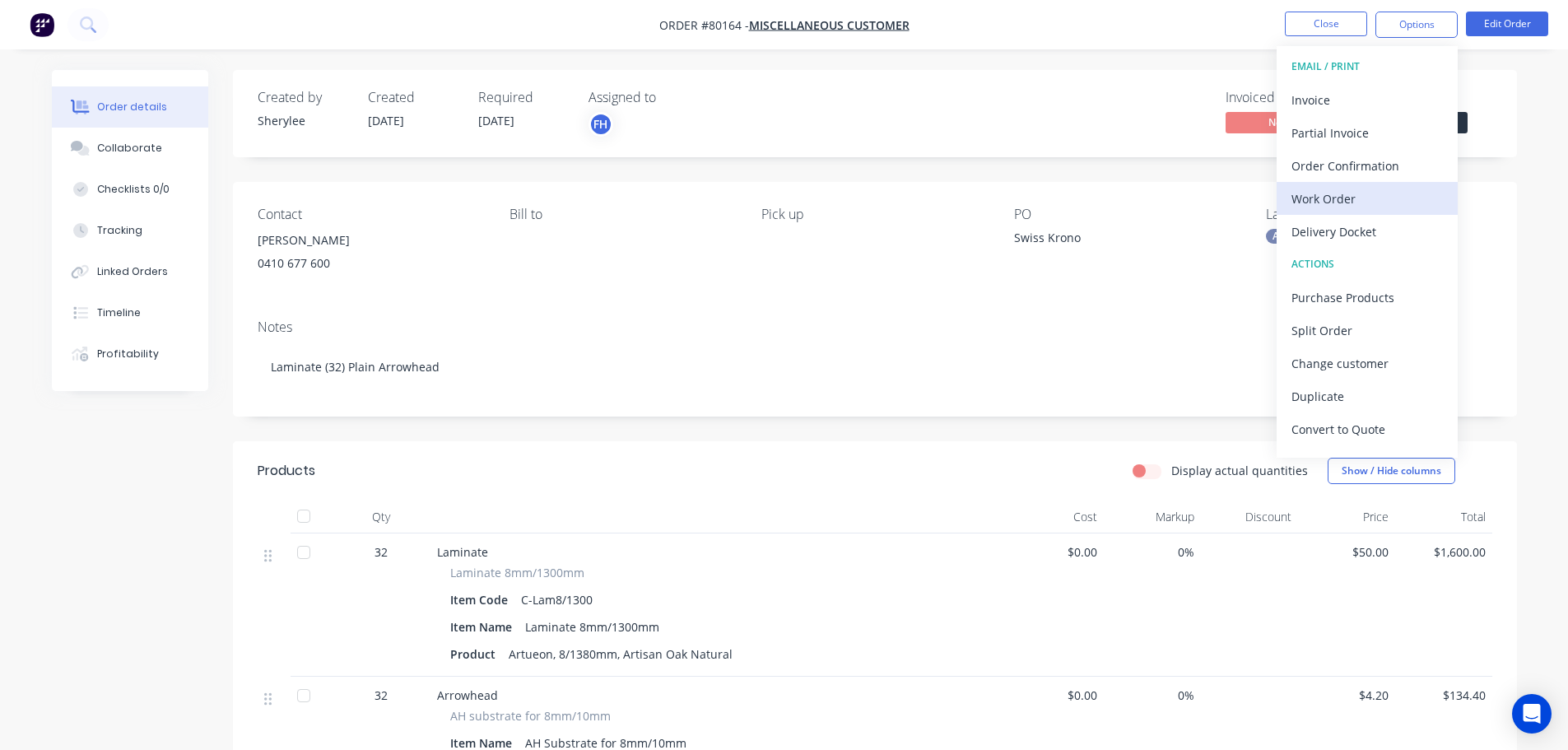
click at [1338, 202] on div "Work Order" at bounding box center [1367, 199] width 152 height 24
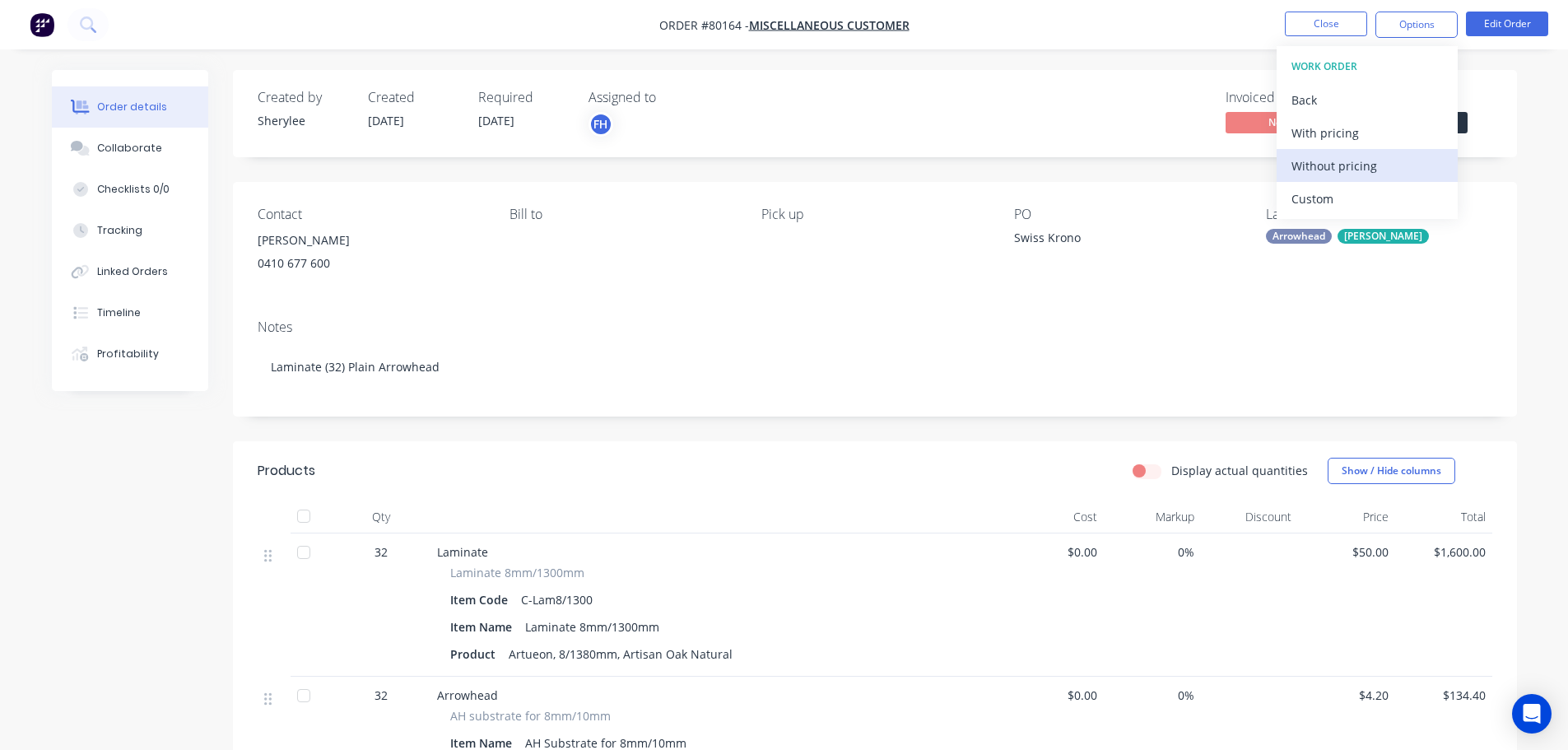
click at [1294, 172] on div "Without pricing" at bounding box center [1367, 166] width 152 height 24
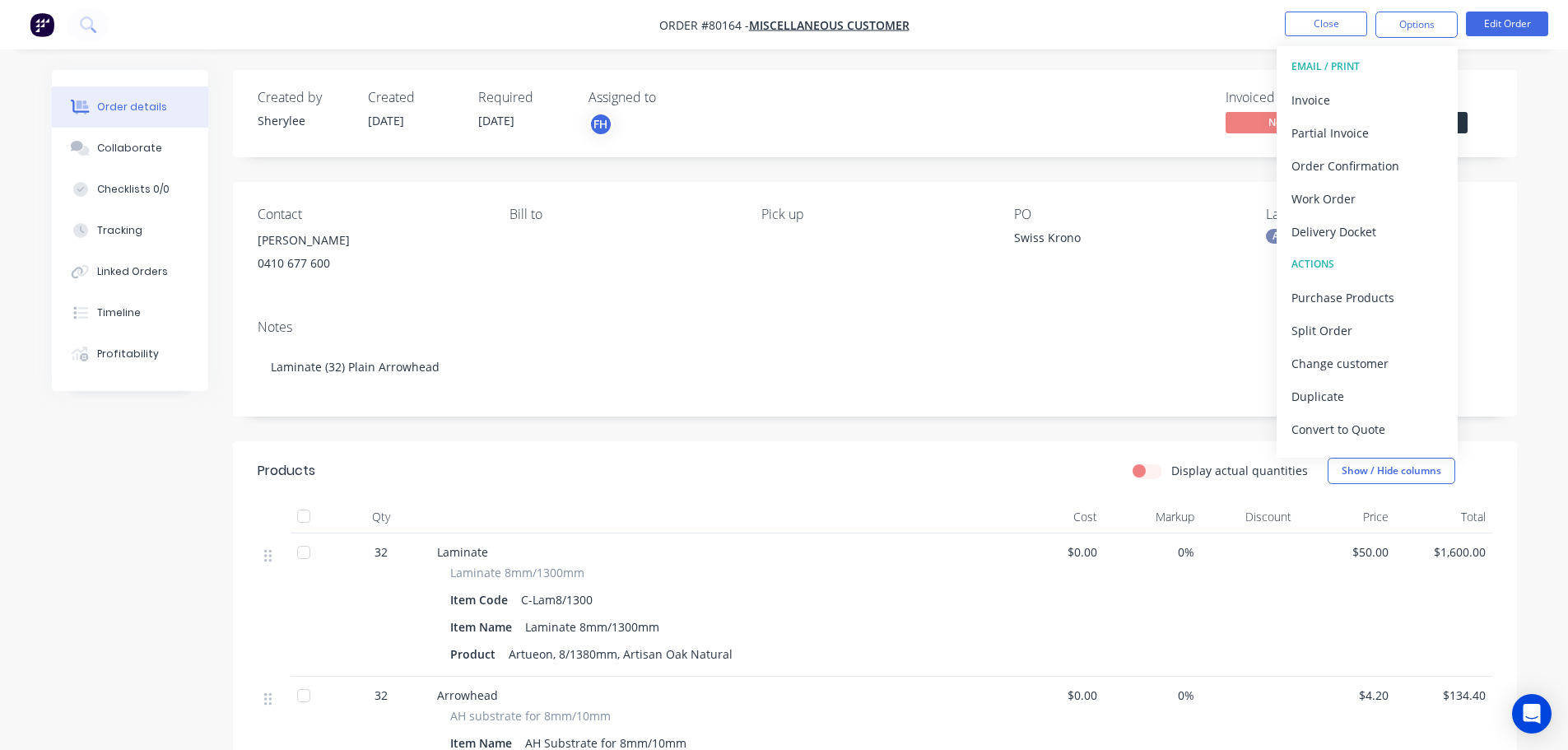
click at [42, 19] on img "button" at bounding box center [42, 24] width 25 height 25
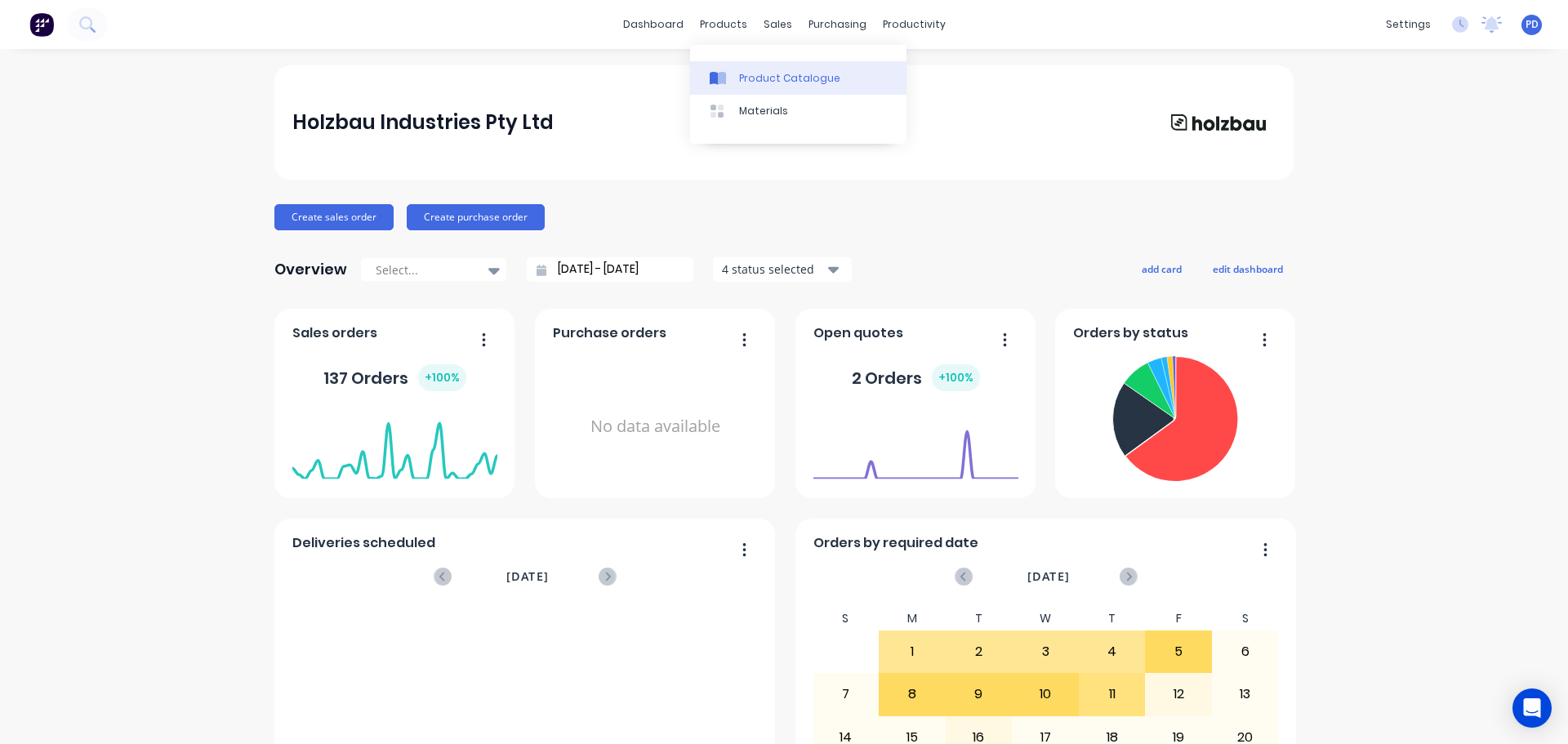
click at [726, 85] on icon at bounding box center [718, 79] width 16 height 15
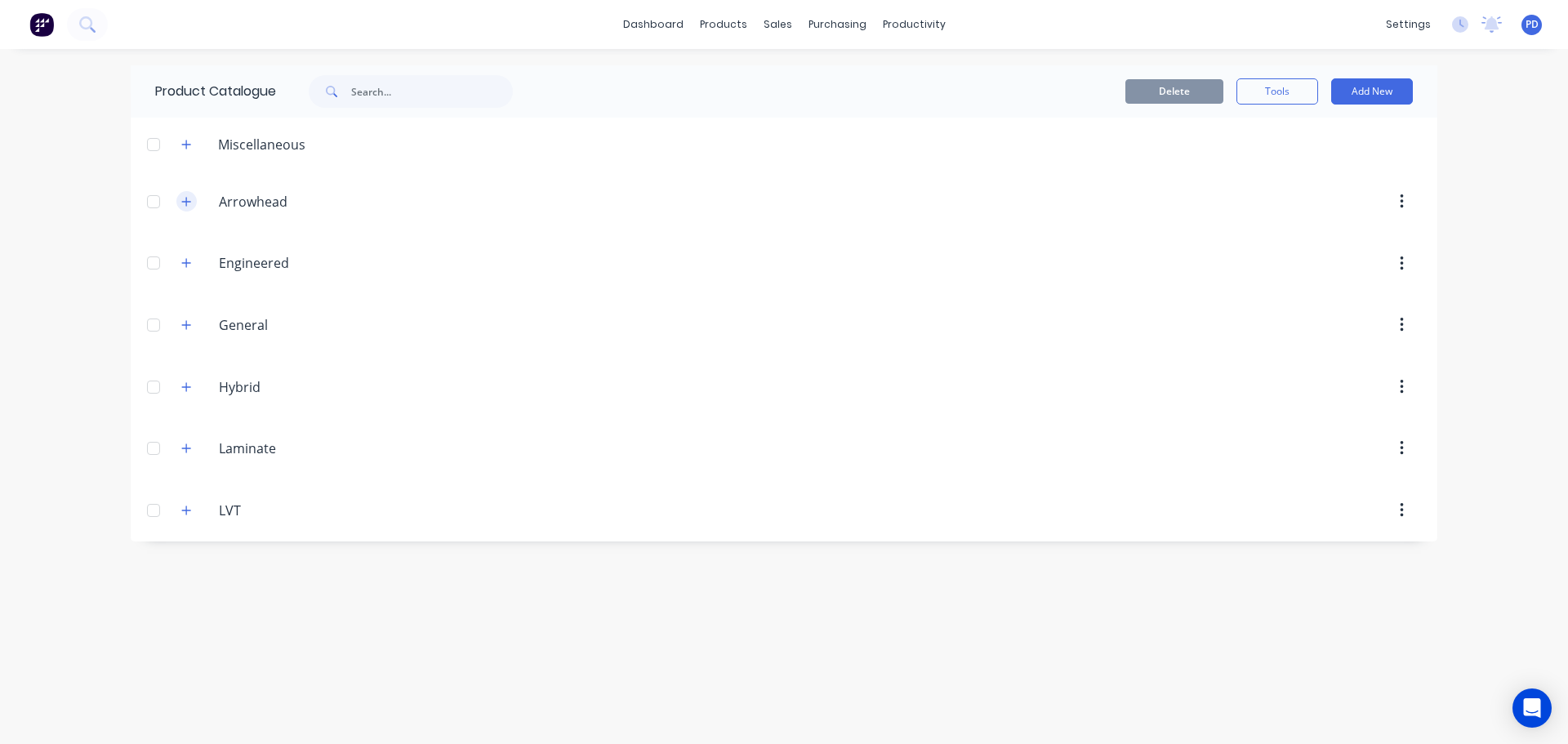
click at [188, 202] on icon "button" at bounding box center [187, 202] width 9 height 9
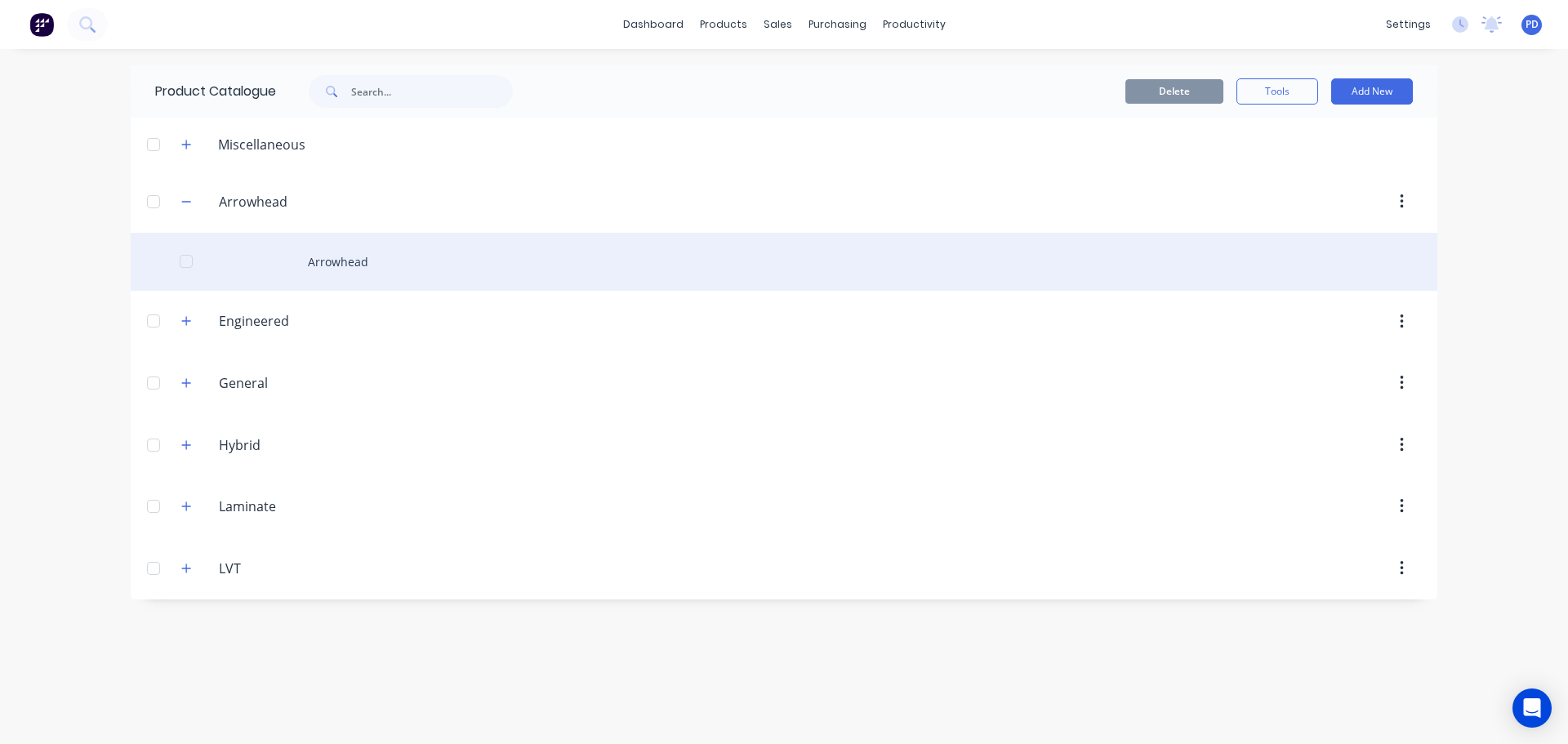
click at [342, 258] on div "Arrowhead" at bounding box center [784, 261] width 1307 height 58
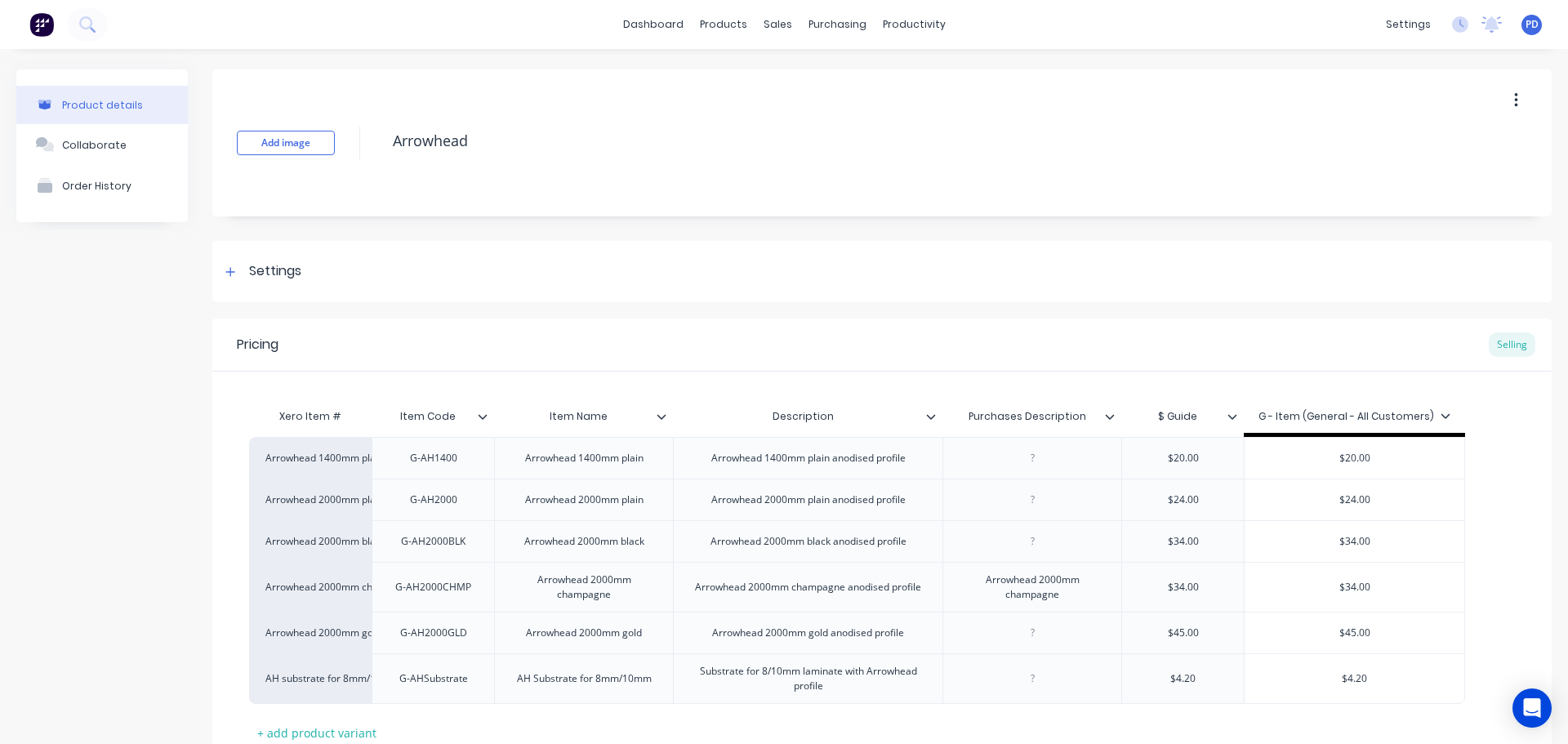
type textarea "x"
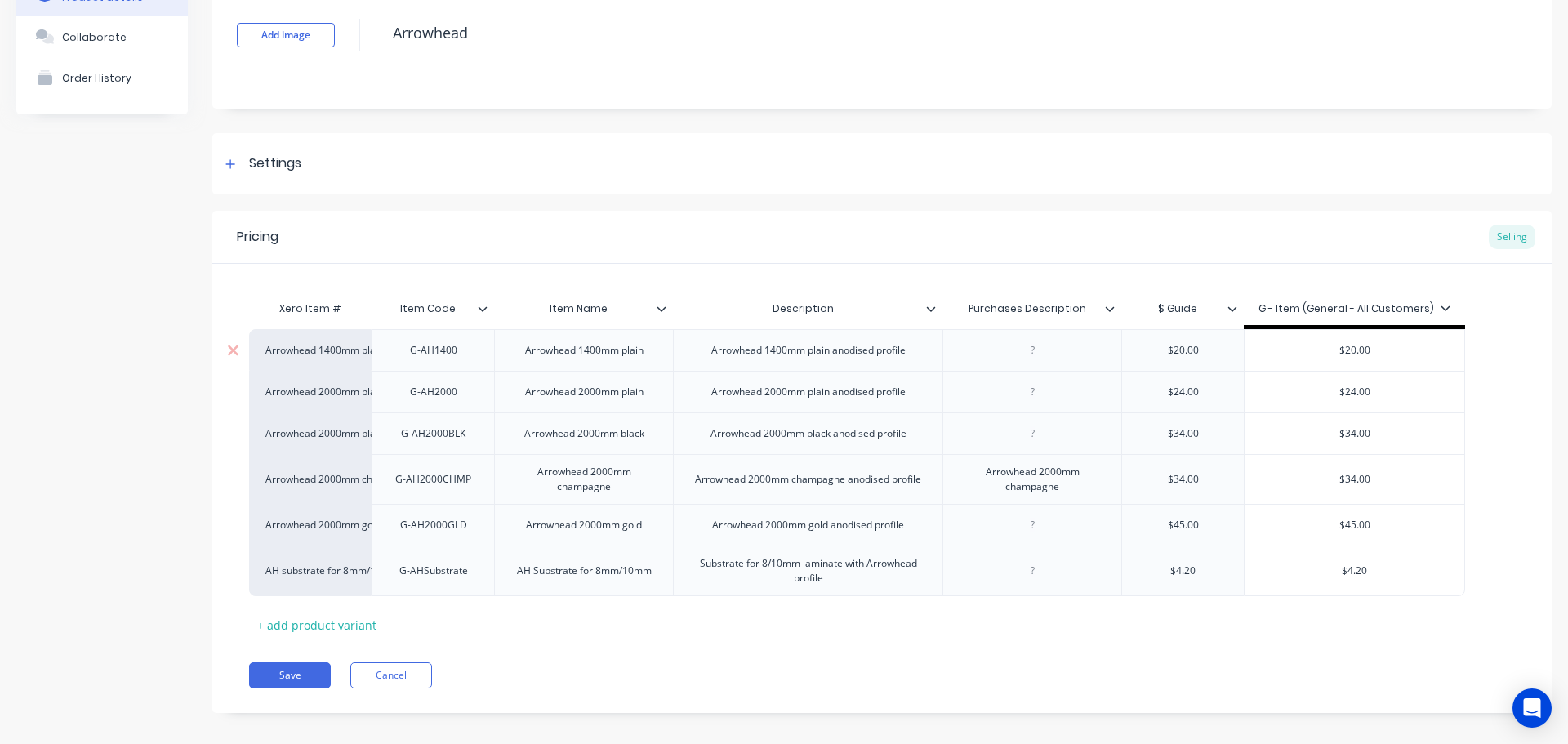
scroll to position [122, 0]
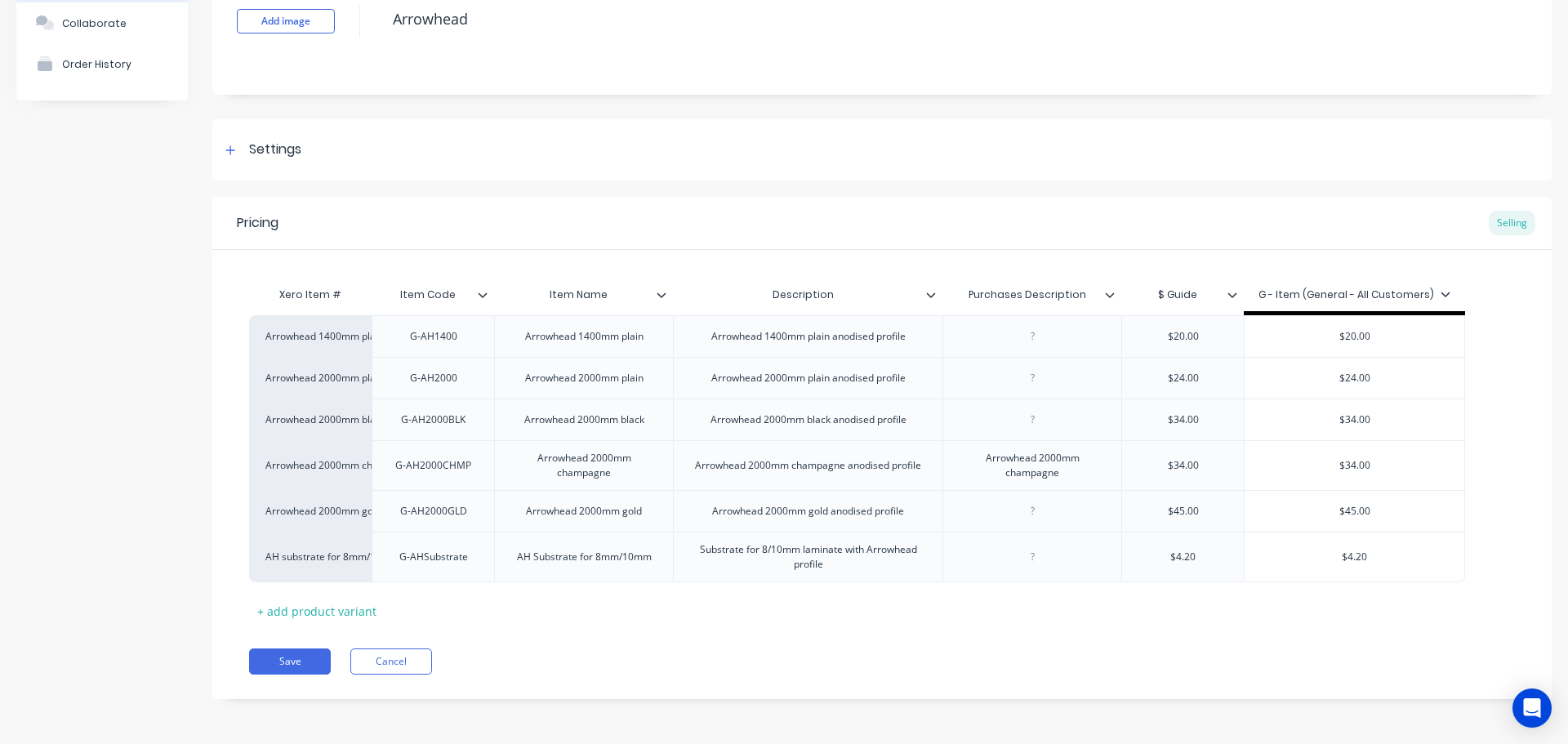
click at [665, 304] on div "Item Name" at bounding box center [583, 294] width 179 height 41
type input "Item Name"
click at [595, 298] on input "Item Name" at bounding box center [578, 295] width 169 height 15
click at [597, 344] on div "Arrowhead 1400mm plain" at bounding box center [585, 336] width 145 height 21
click at [663, 302] on div "Item Name" at bounding box center [583, 294] width 179 height 41
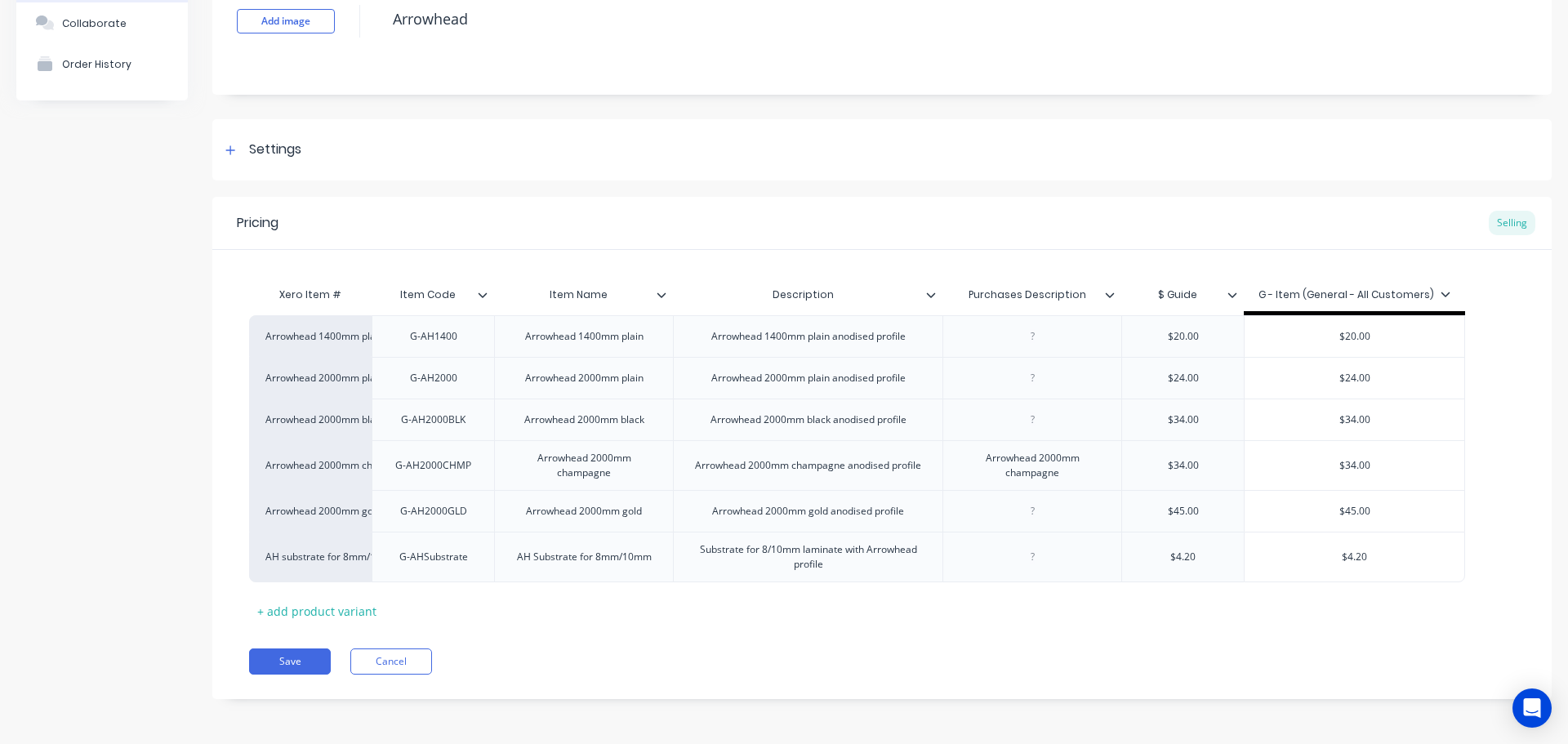
type textarea "x"
type input "Item Name"
click at [575, 301] on input "Item Name" at bounding box center [578, 295] width 169 height 15
click at [663, 291] on icon at bounding box center [661, 294] width 10 height 10
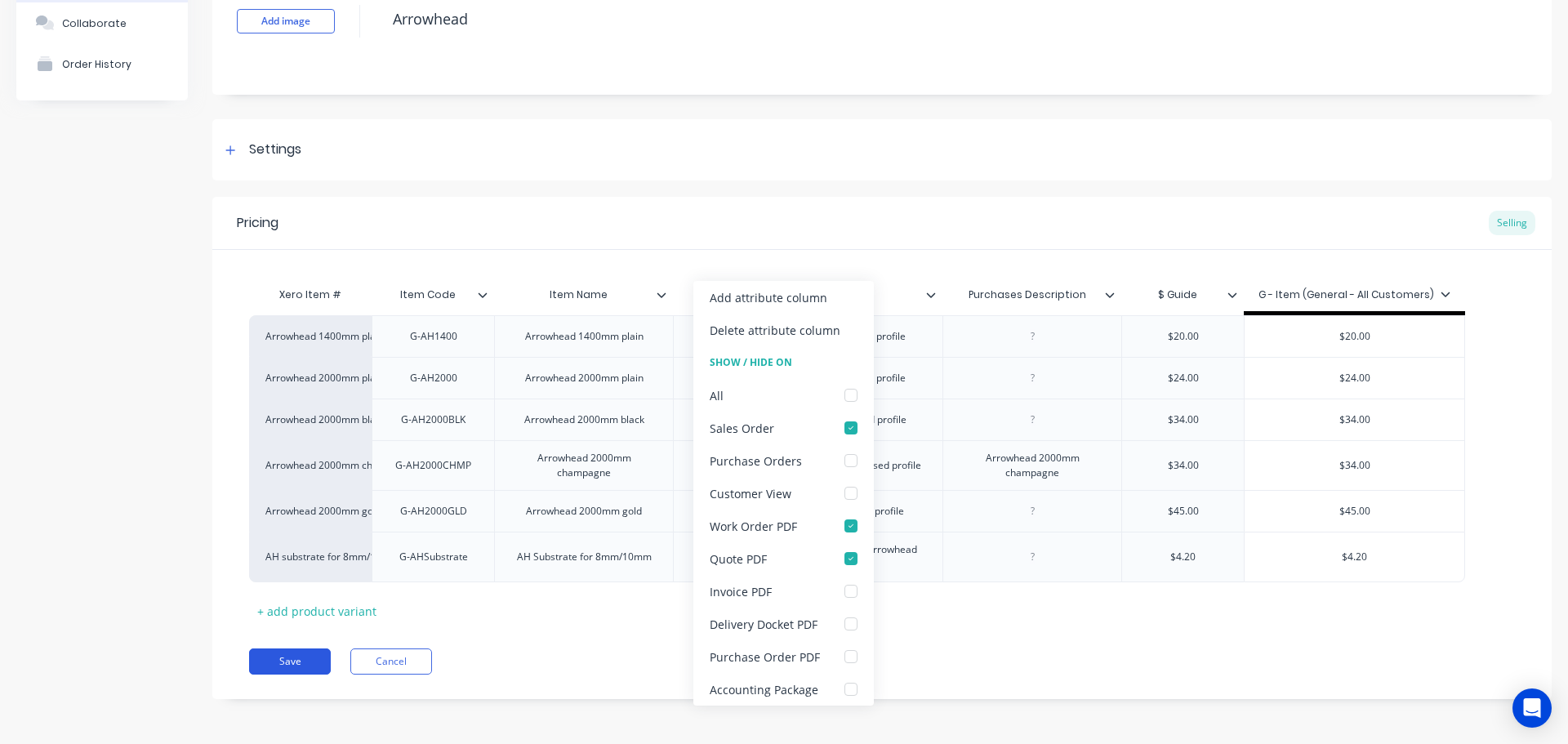
click at [295, 656] on button "Save" at bounding box center [290, 661] width 82 height 27
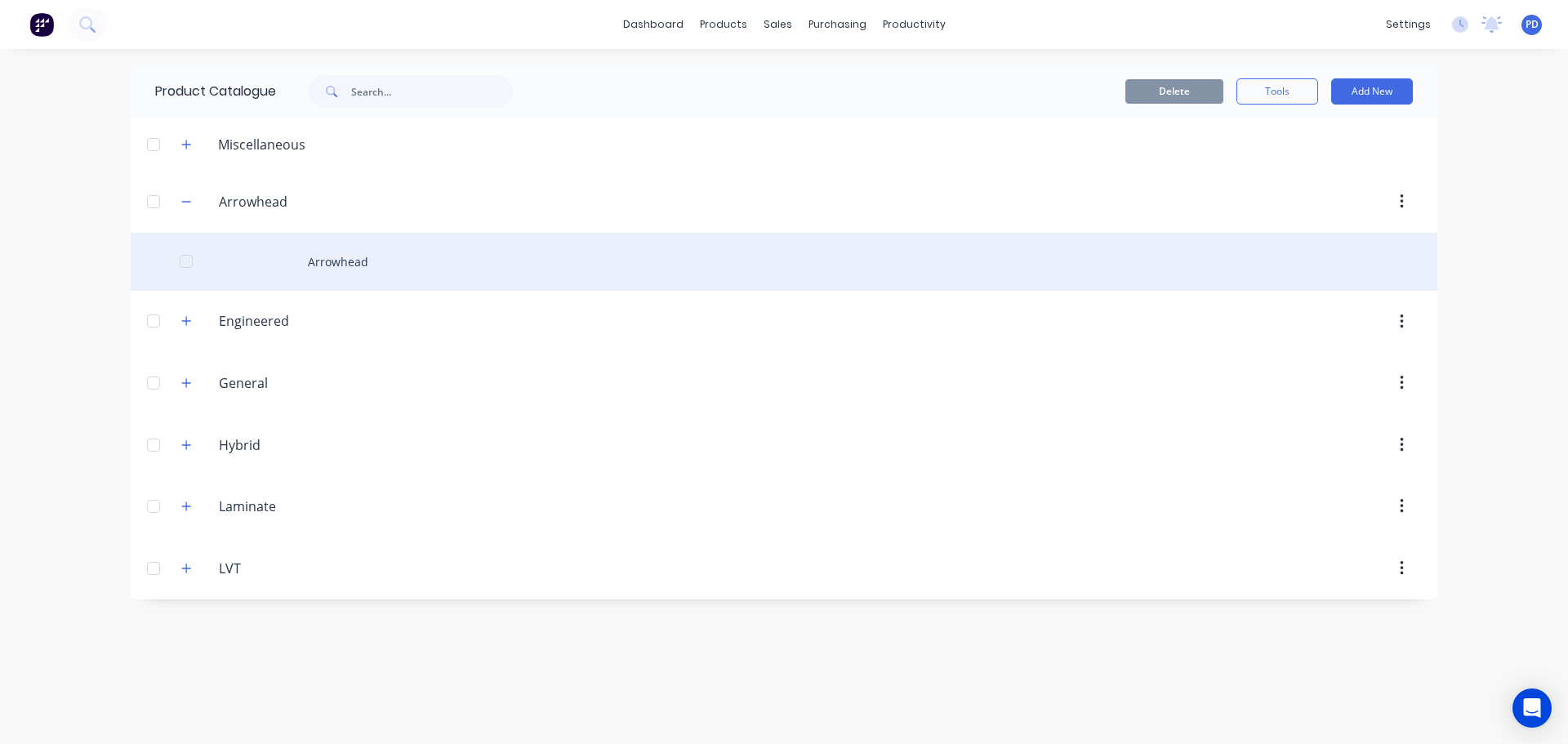
click at [334, 262] on div "Arrowhead" at bounding box center [784, 261] width 1307 height 58
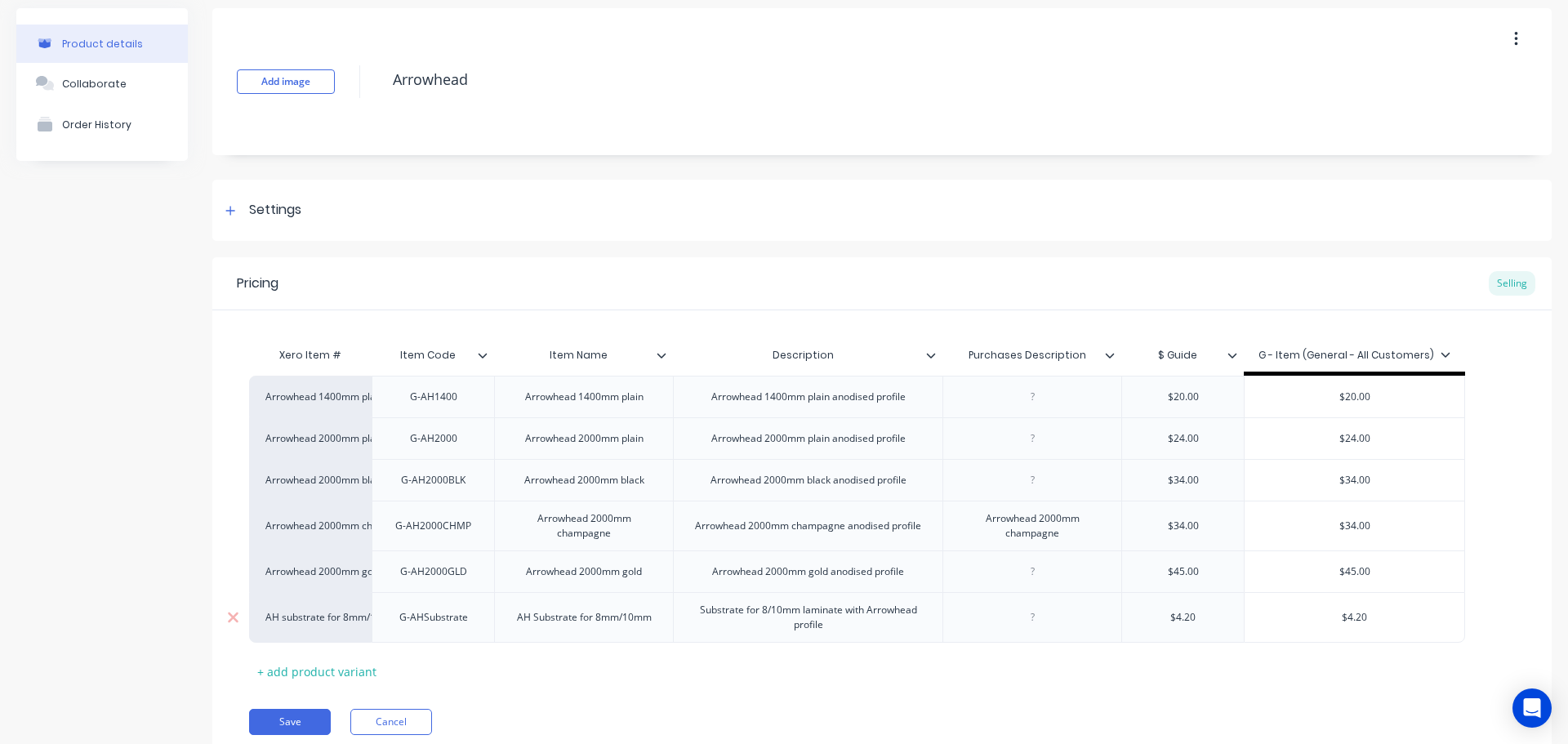
scroll to position [122, 0]
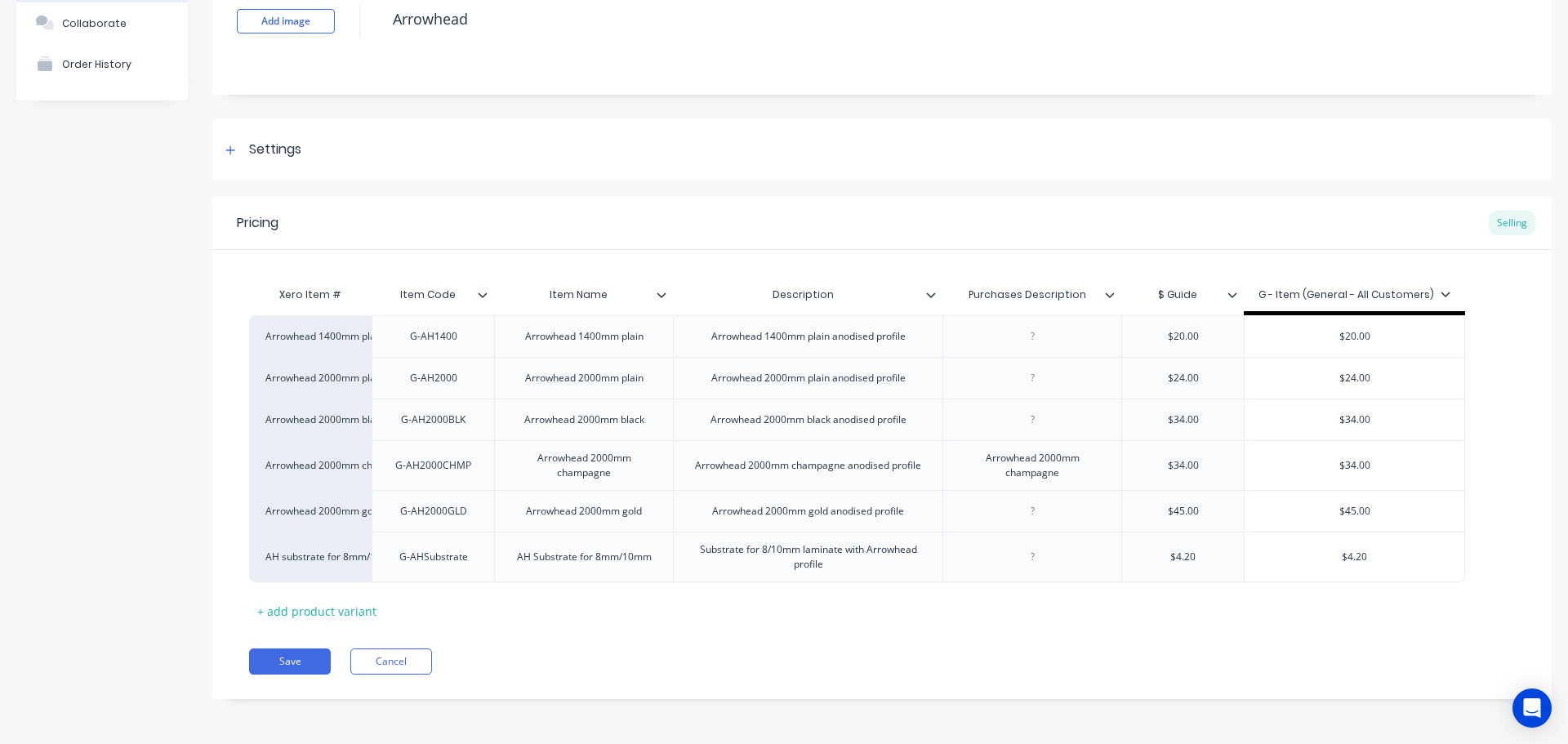
click at [663, 300] on div at bounding box center [667, 295] width 10 height 15
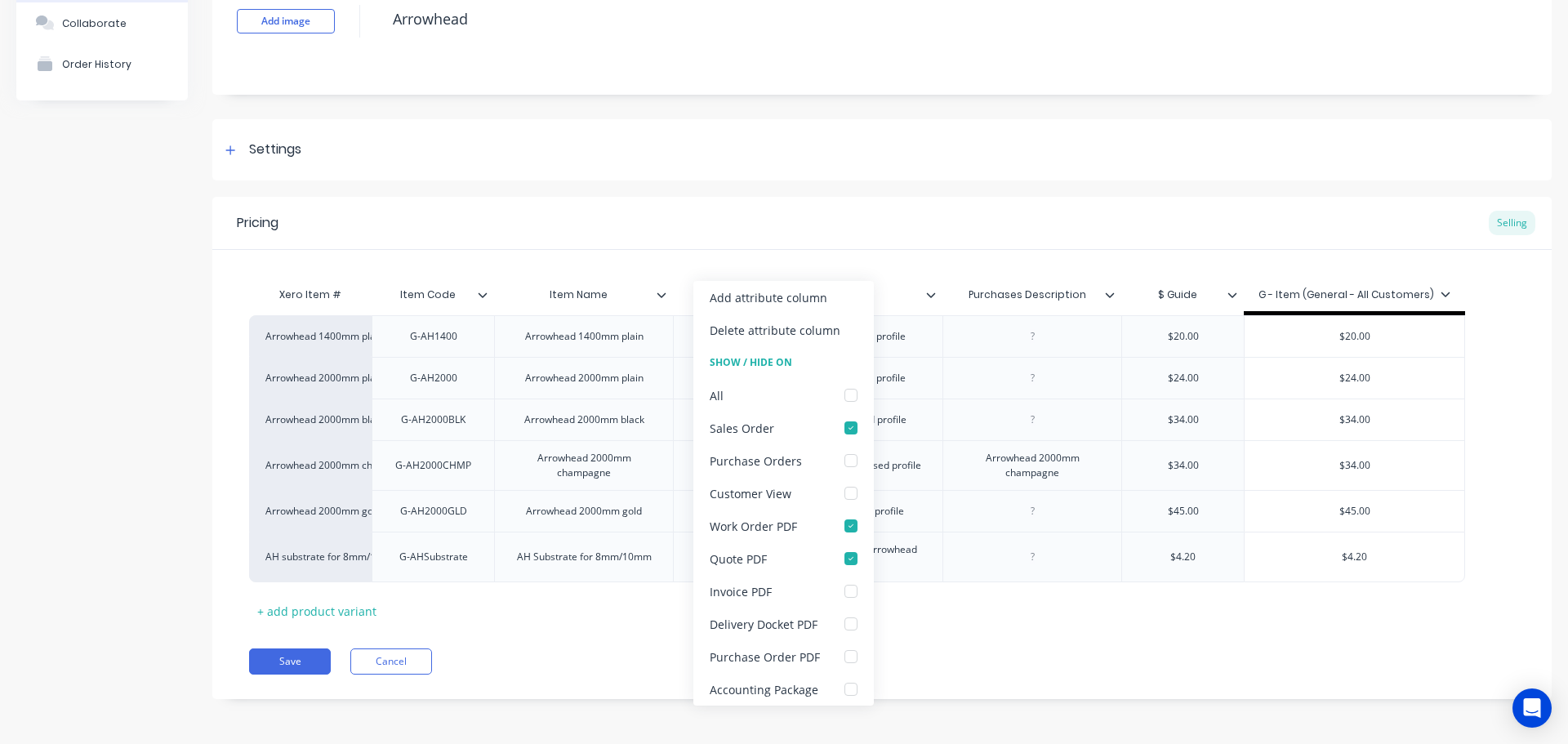
click at [583, 620] on div "Xero Item # Item Code Item Name Description Purchases Description $ Guide G - I…" at bounding box center [882, 451] width 1266 height 345
type textarea "x"
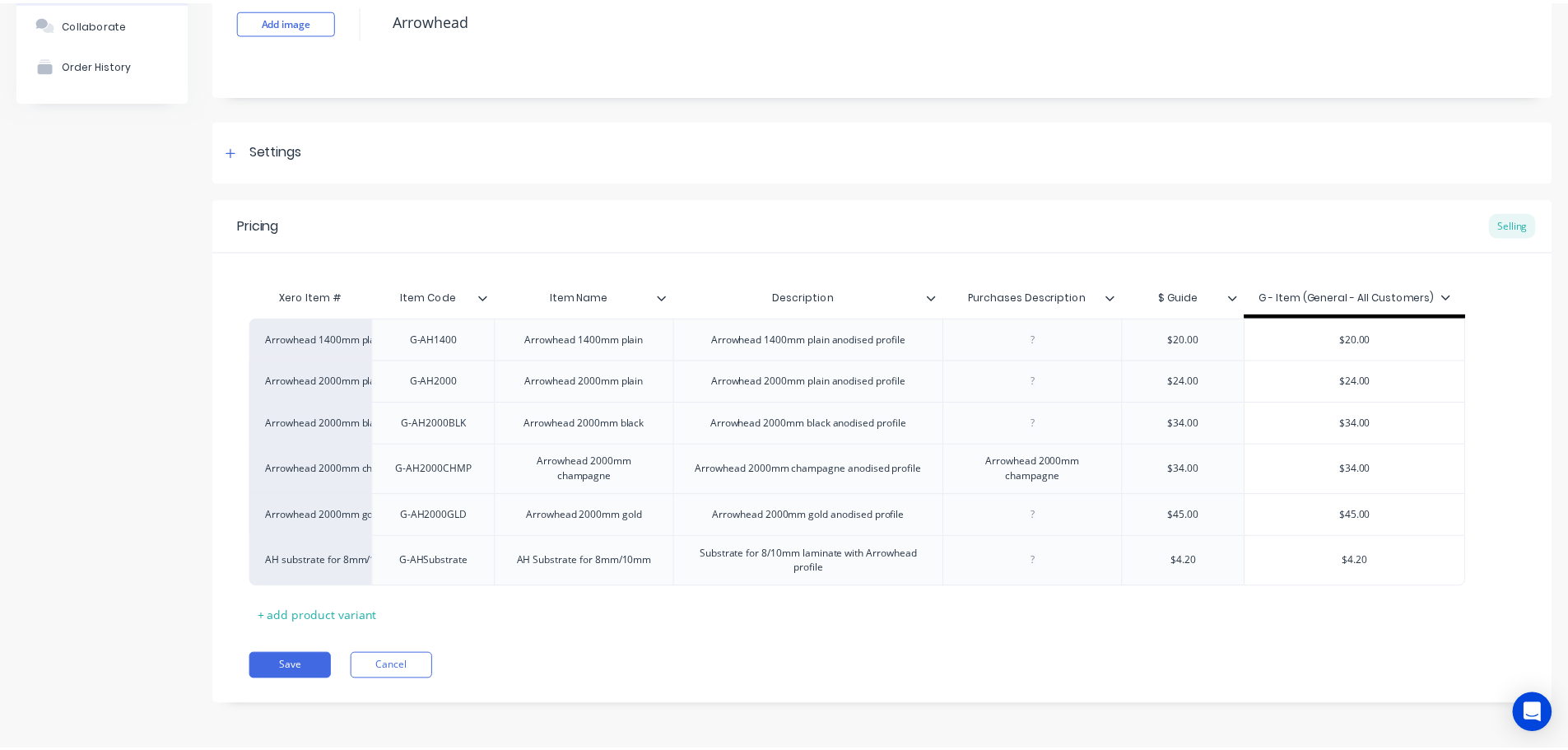
scroll to position [0, 0]
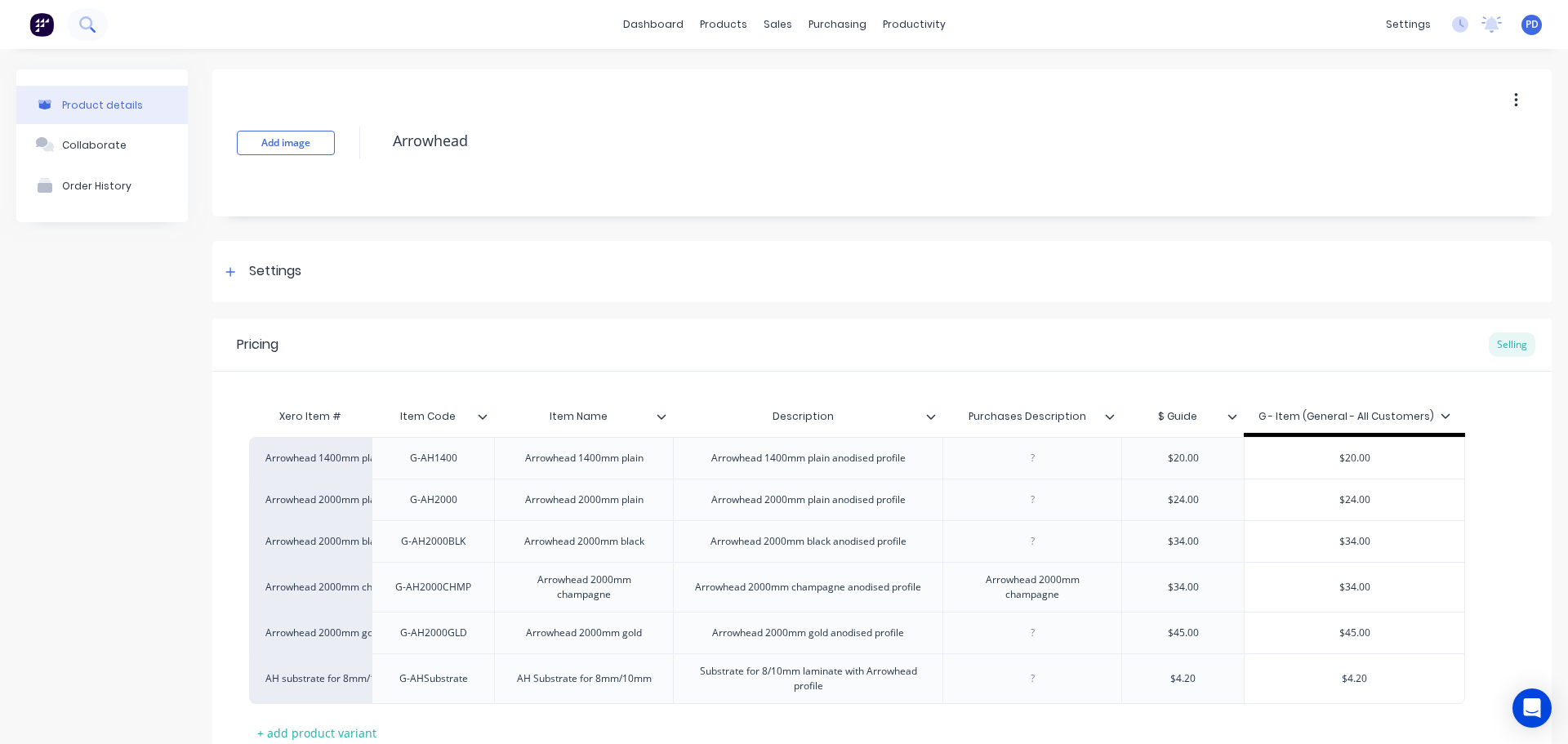
click at [92, 19] on icon at bounding box center [86, 24] width 16 height 16
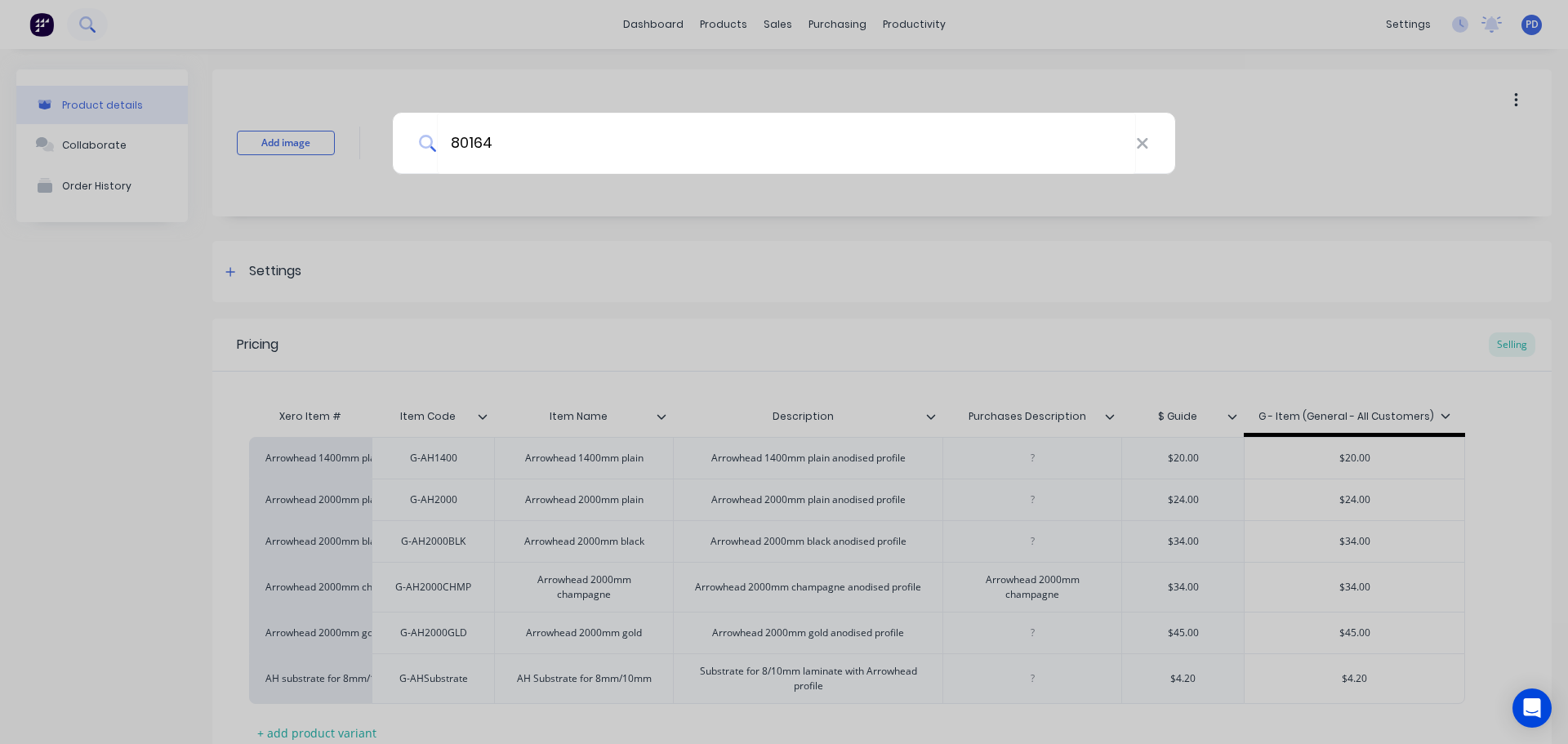
type input "80164"
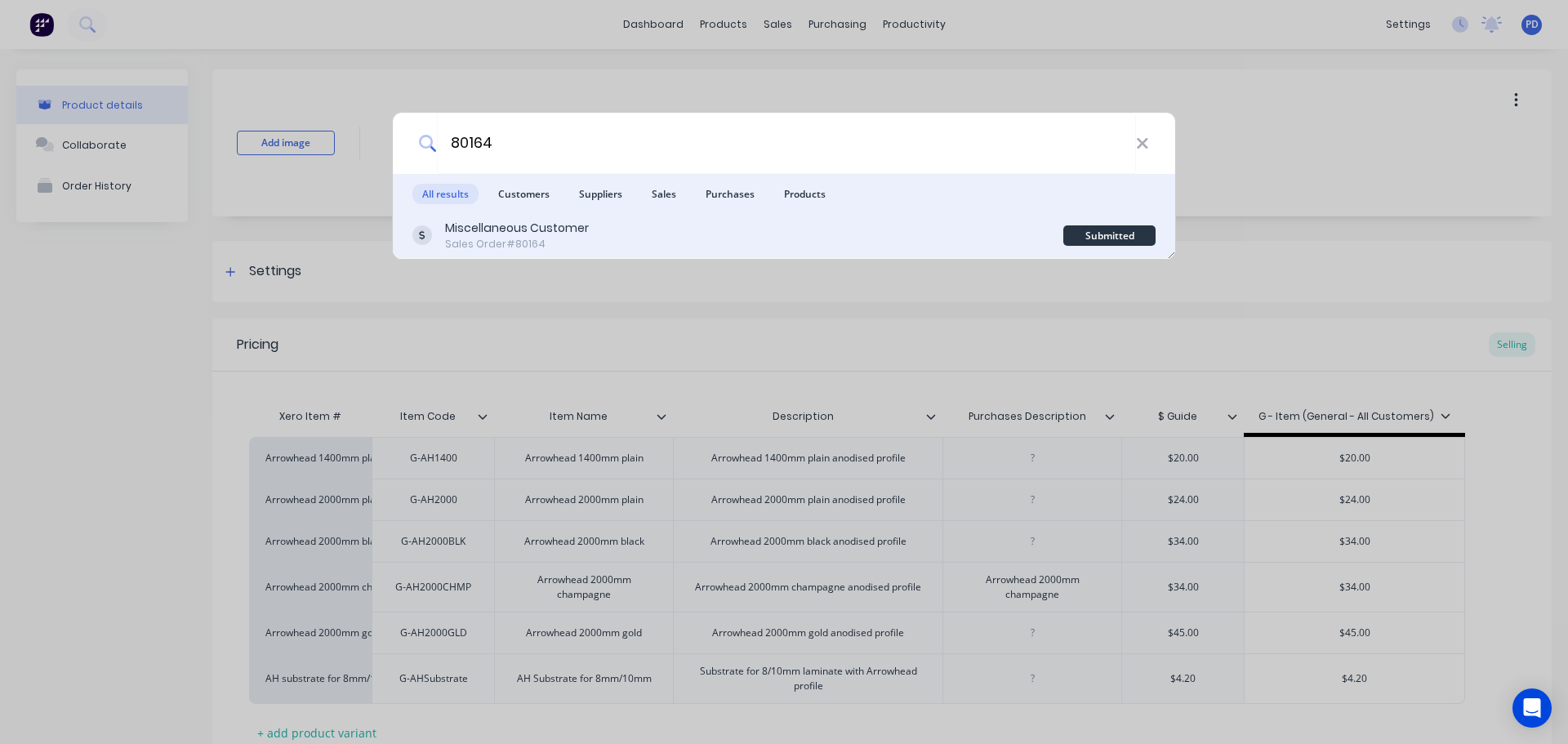
click at [499, 237] on div "Sales Order #80164" at bounding box center [517, 244] width 144 height 15
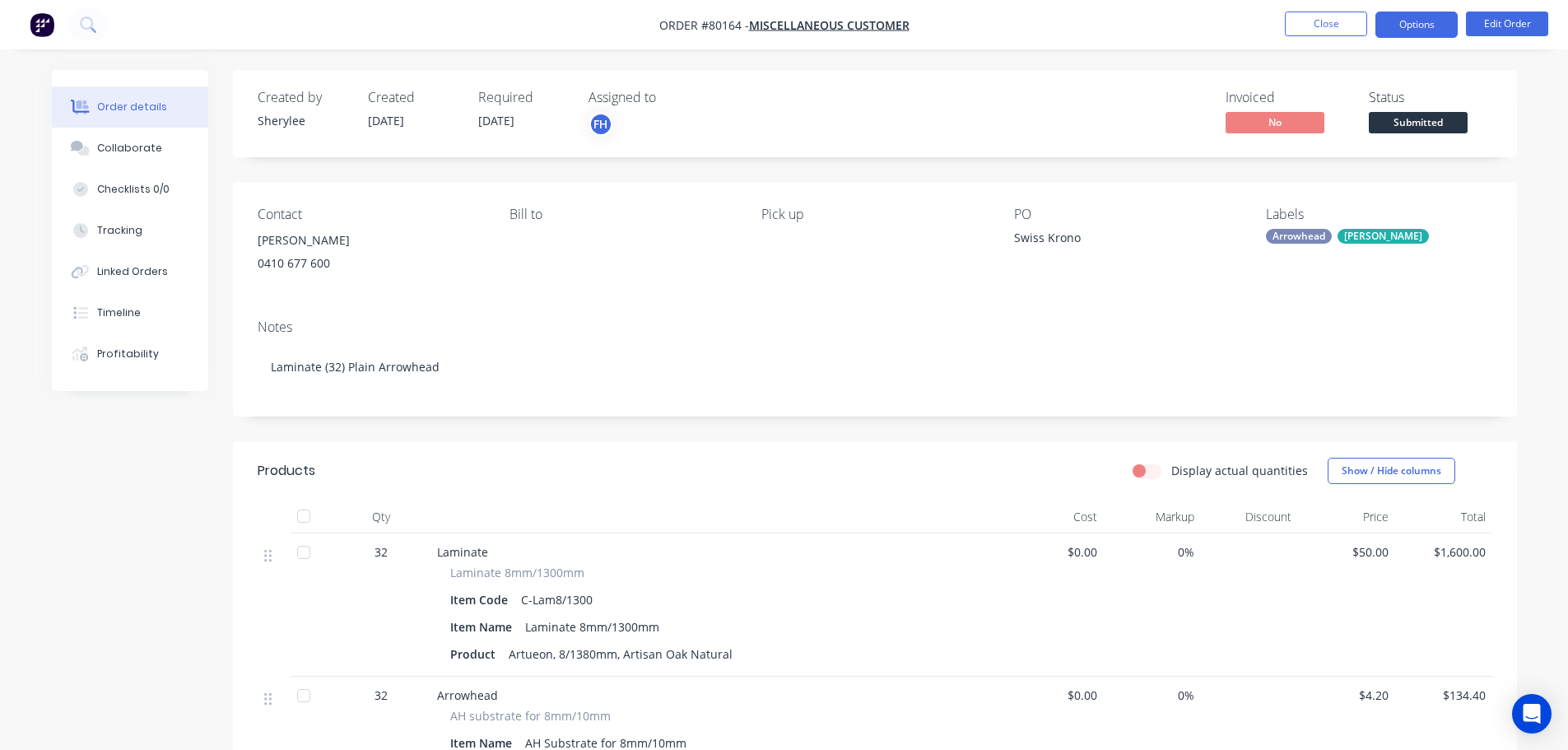
click at [1398, 29] on button "Options" at bounding box center [1416, 24] width 82 height 27
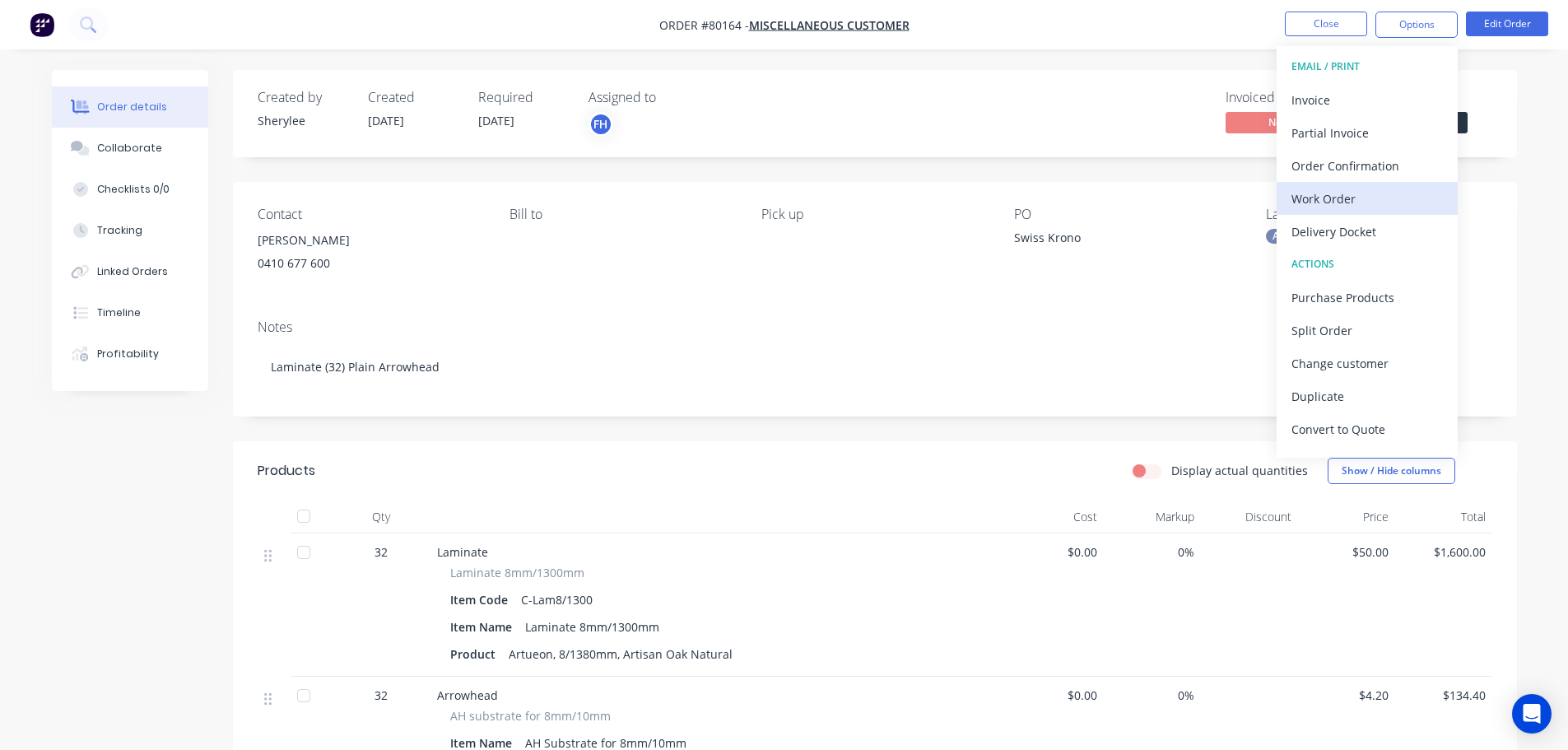
click at [1347, 203] on div "Work Order" at bounding box center [1367, 199] width 152 height 24
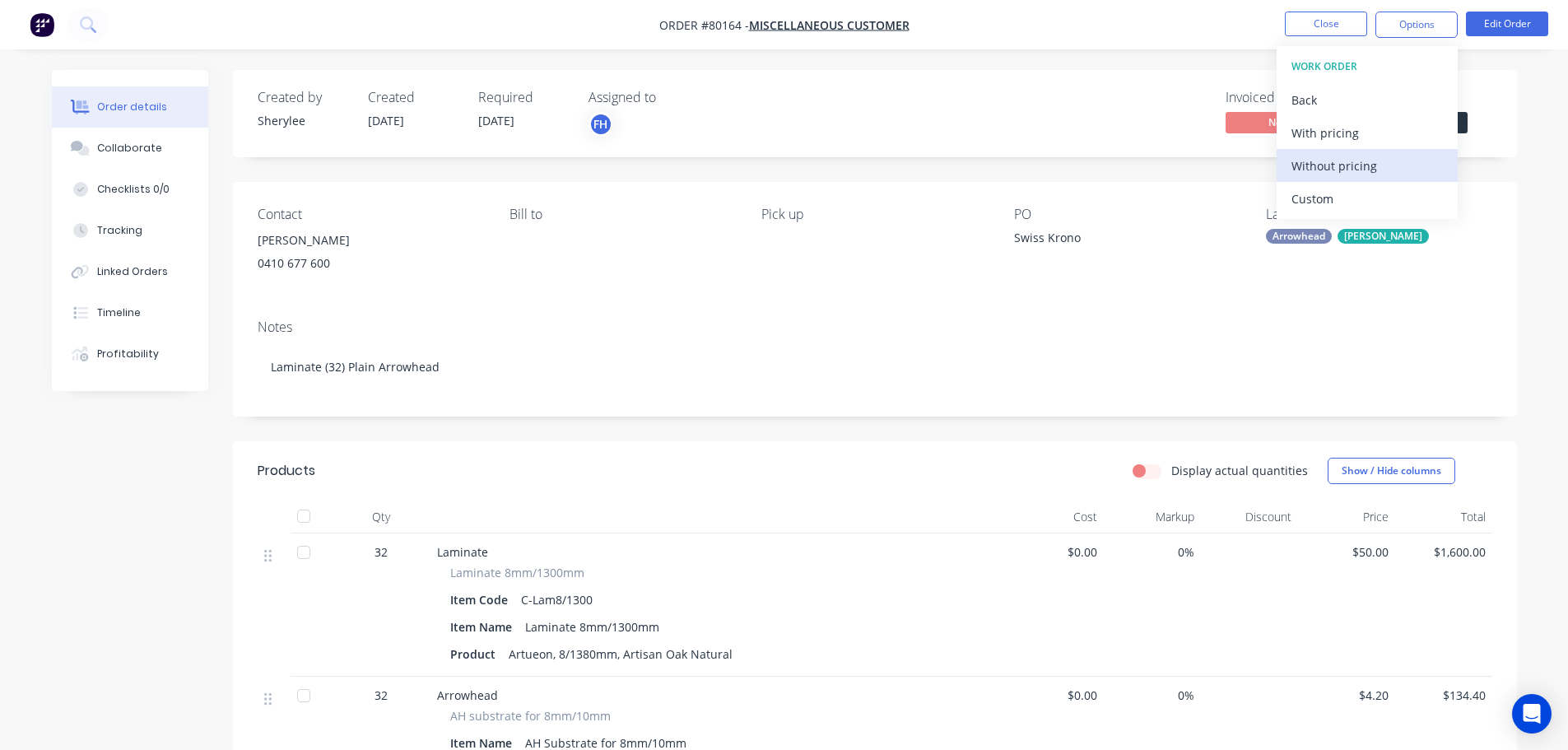
click at [1325, 165] on div "Without pricing" at bounding box center [1367, 166] width 152 height 24
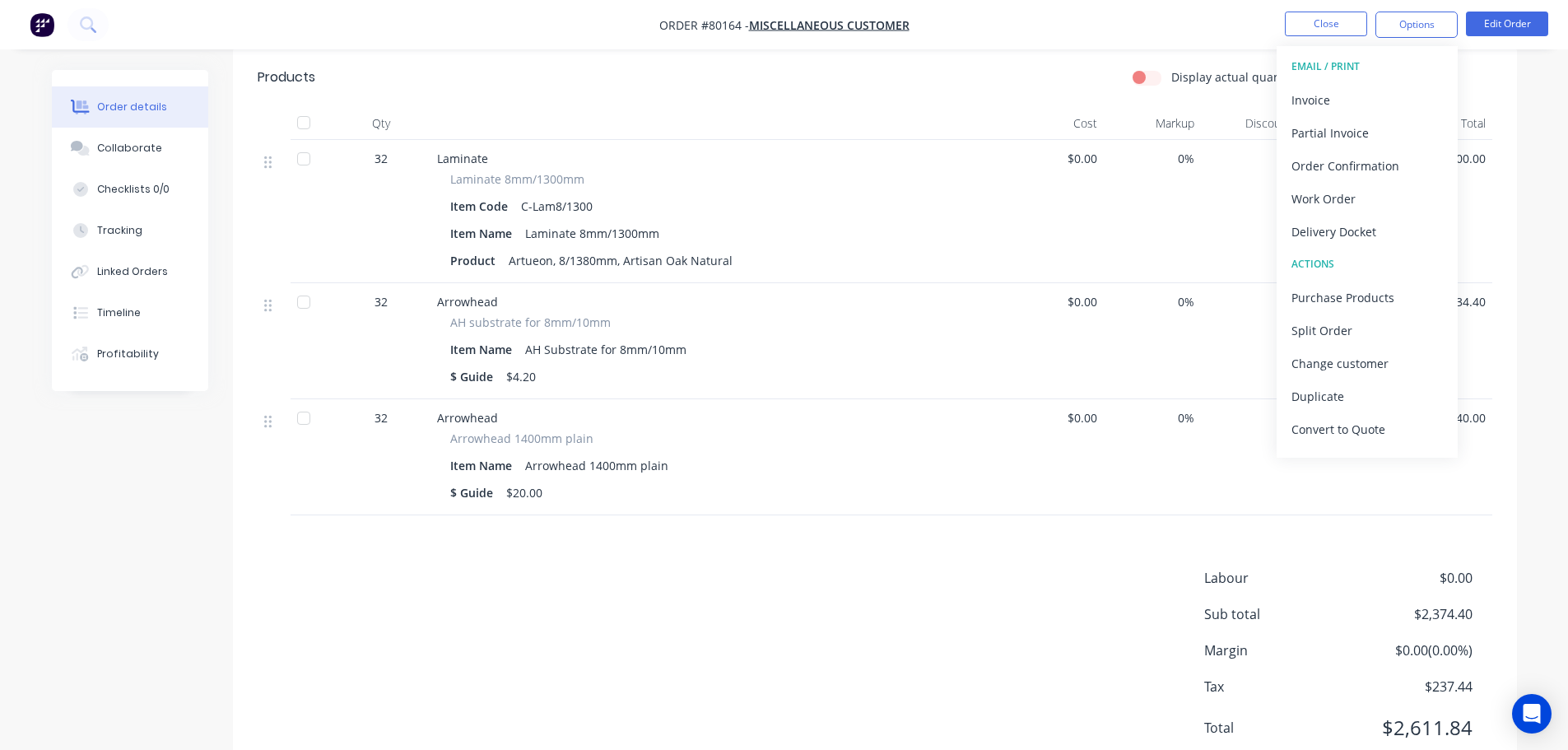
scroll to position [452, 0]
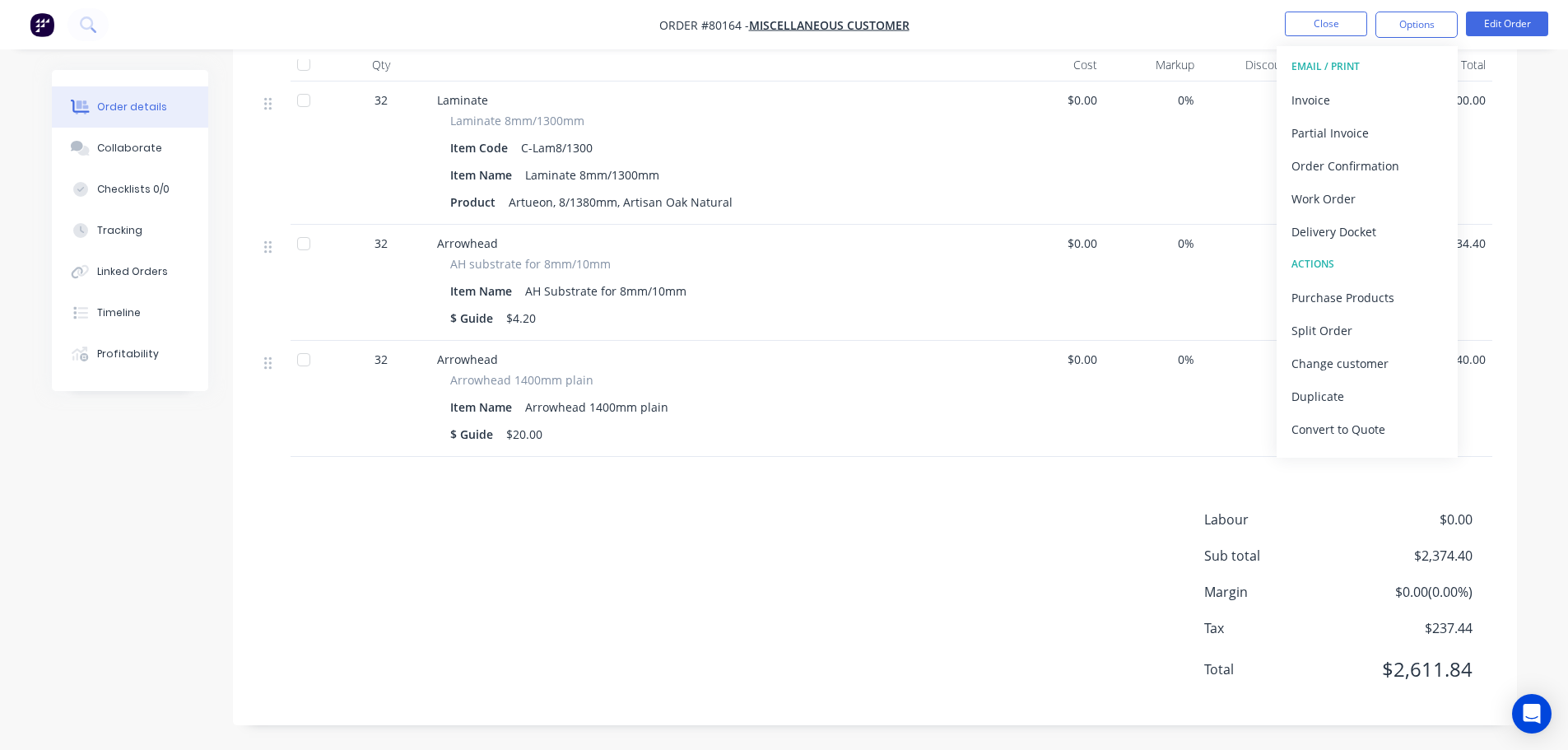
click at [539, 294] on div "AH Substrate for 8mm/10mm" at bounding box center [605, 291] width 175 height 24
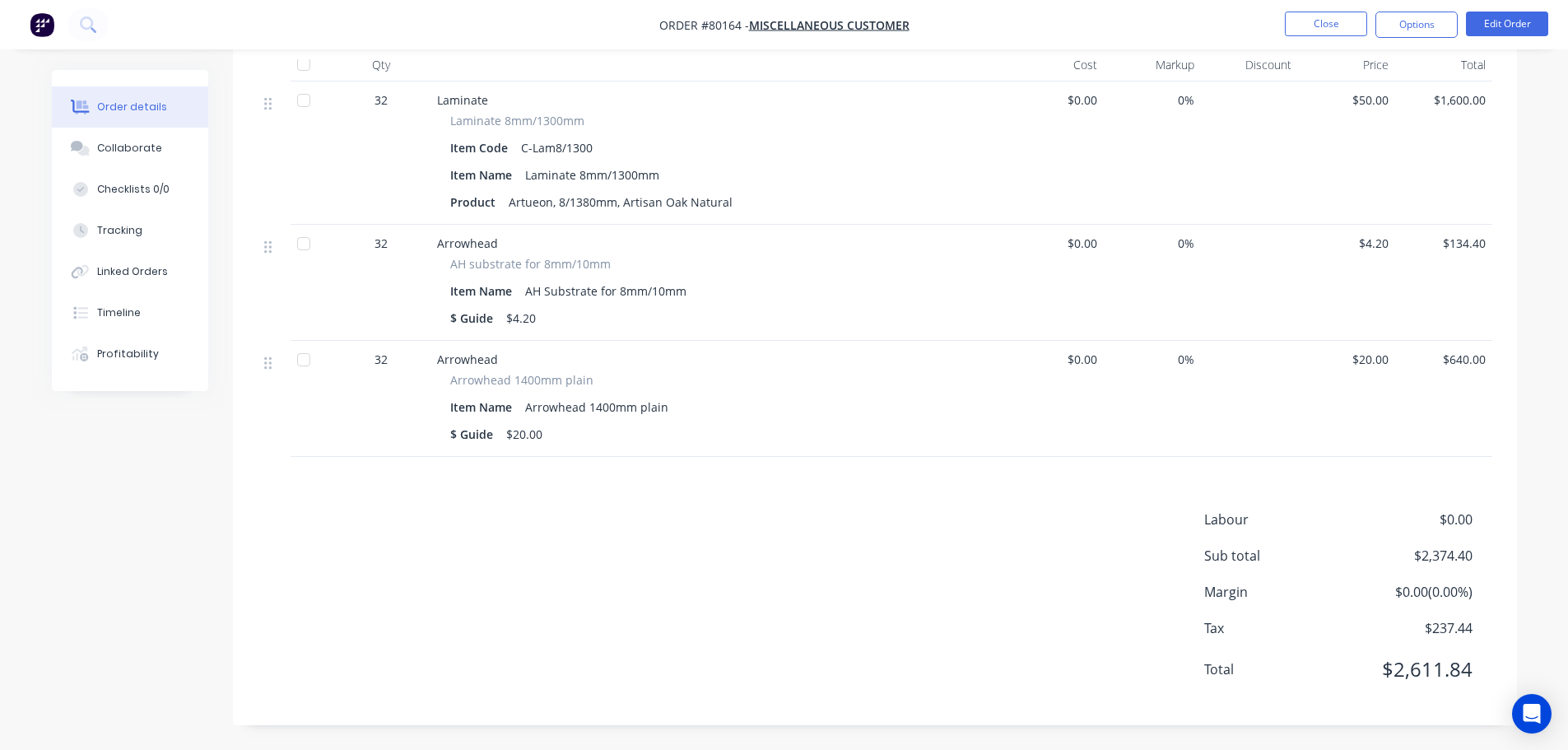
click at [532, 268] on span "AH substrate for 8mm/10mm" at bounding box center [530, 263] width 161 height 18
drag, startPoint x: 591, startPoint y: 283, endPoint x: 648, endPoint y: 286, distance: 57.1
click at [593, 284] on div "AH Substrate for 8mm/10mm" at bounding box center [605, 291] width 175 height 24
click at [702, 287] on div "Item Name AH Substrate for 8mm/10mm" at bounding box center [718, 291] width 537 height 24
click at [685, 291] on div "AH Substrate for 8mm/10mm" at bounding box center [605, 291] width 175 height 24
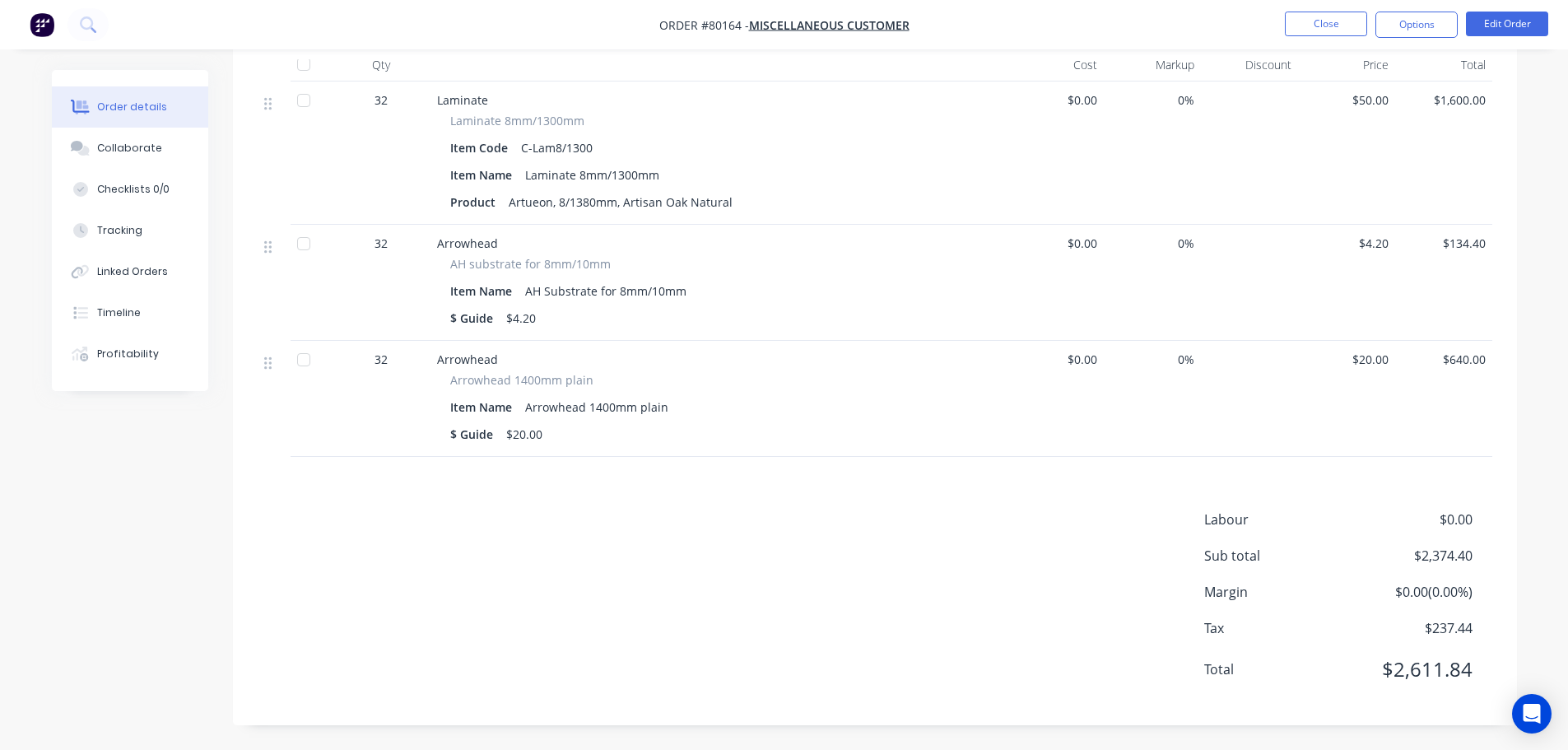
click at [577, 290] on div "AH Substrate for 8mm/10mm" at bounding box center [605, 291] width 175 height 24
click at [548, 290] on div "AH Substrate for 8mm/10mm" at bounding box center [605, 291] width 175 height 24
click at [1514, 18] on button "Edit Order" at bounding box center [1507, 23] width 82 height 25
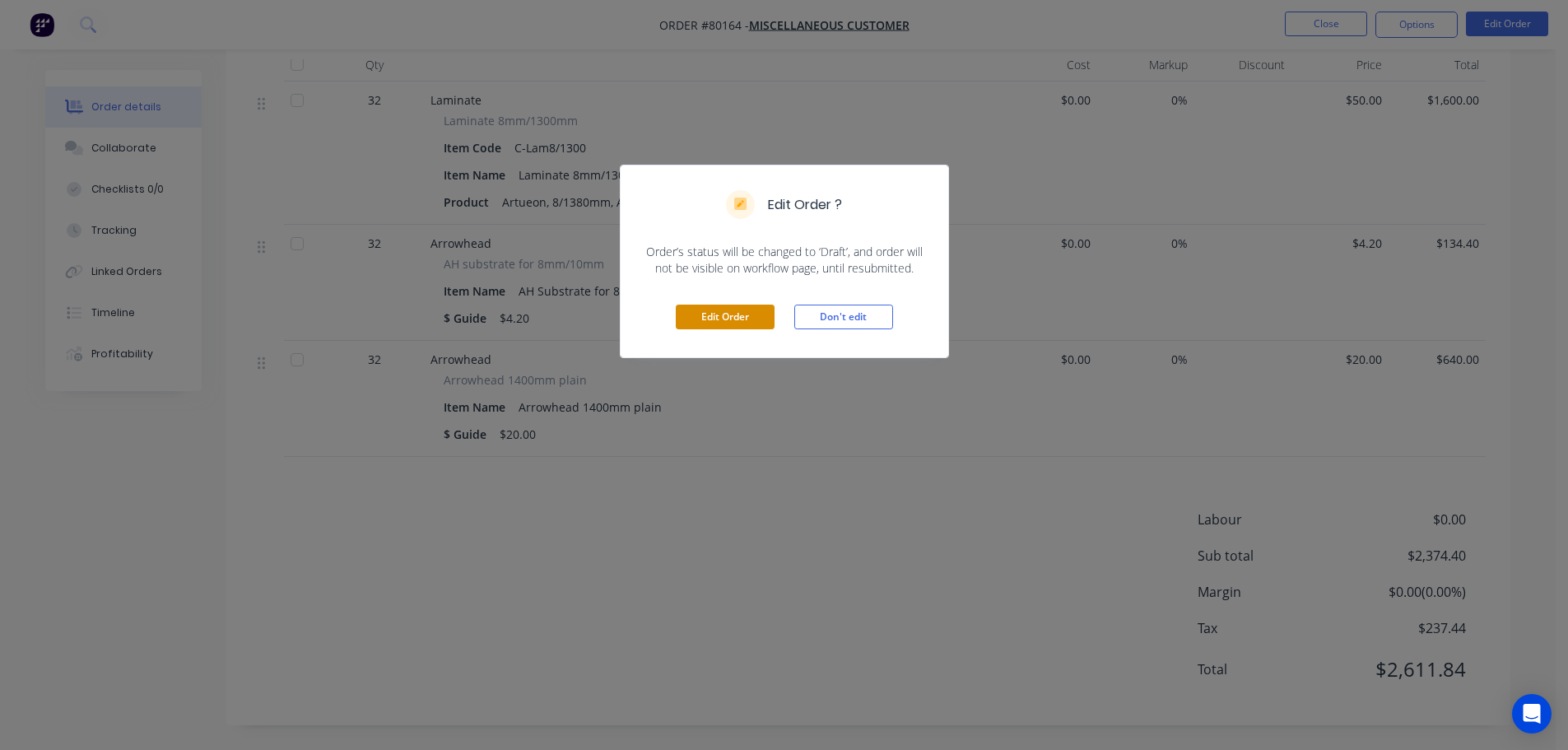
click at [756, 313] on button "Edit Order" at bounding box center [724, 317] width 99 height 25
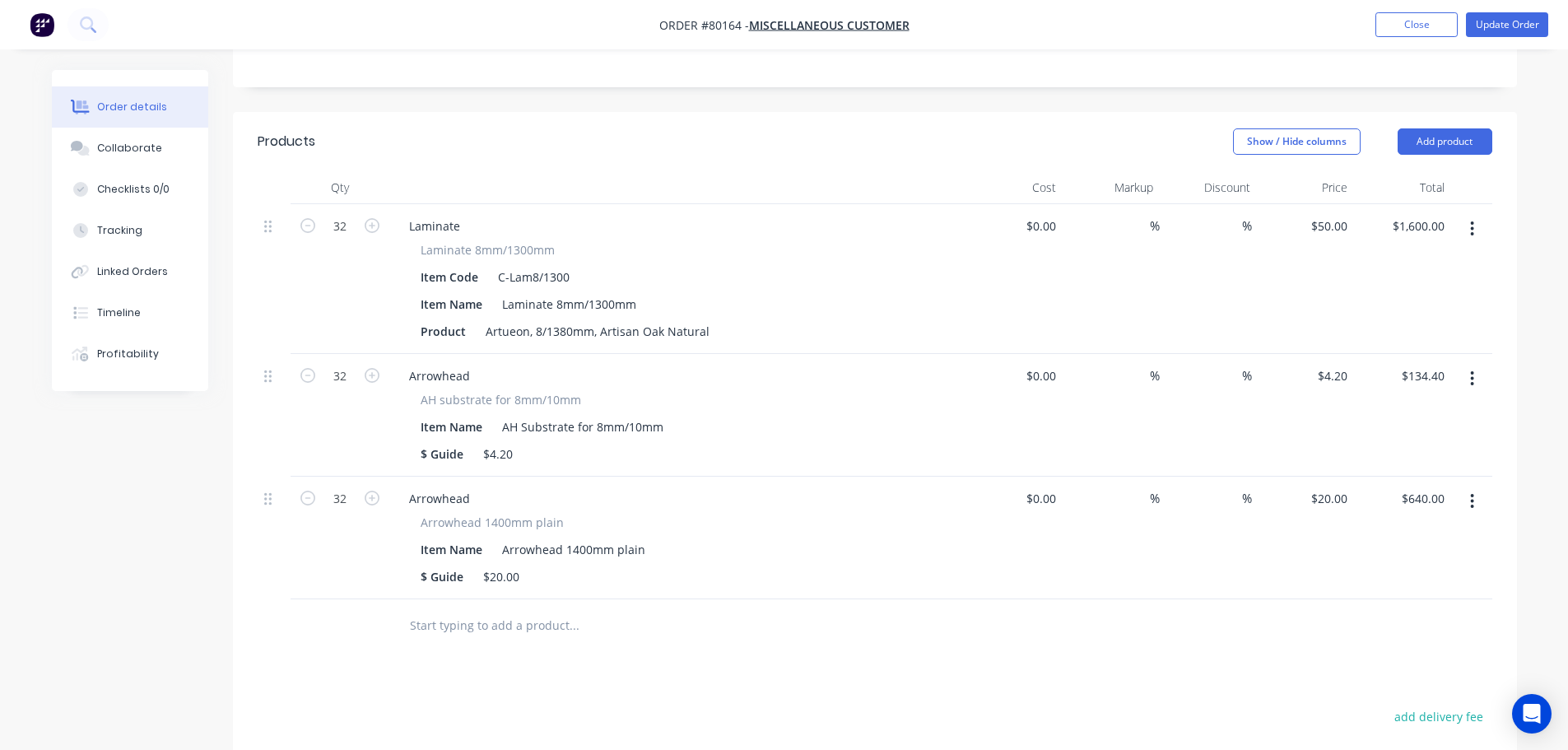
scroll to position [411, 0]
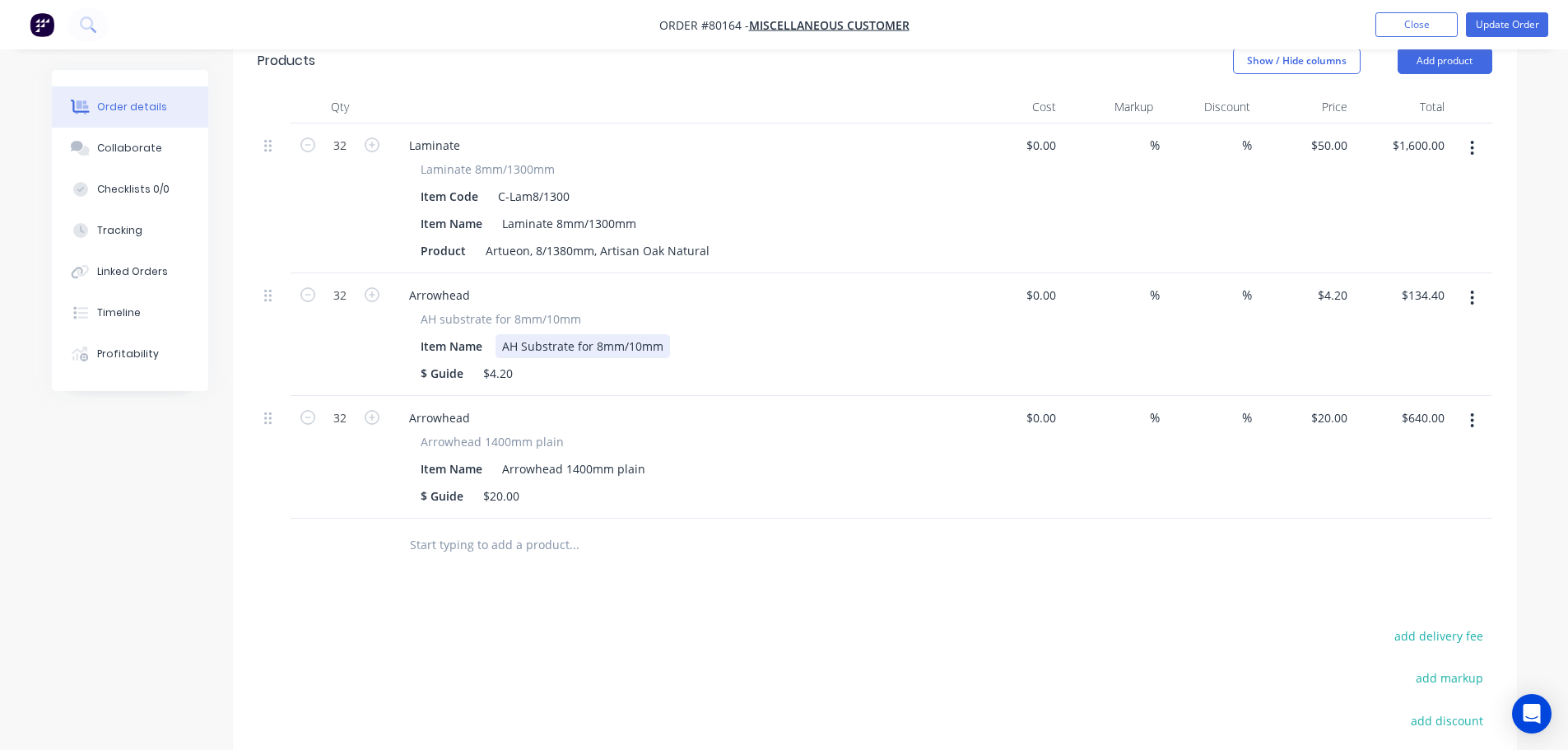
click at [565, 348] on div "AH Substrate for 8mm/10mm" at bounding box center [582, 346] width 175 height 24
click at [499, 347] on div "AH Substrate for 8mm/10mm" at bounding box center [582, 346] width 175 height 24
click at [1514, 21] on button "Update Order" at bounding box center [1507, 24] width 82 height 25
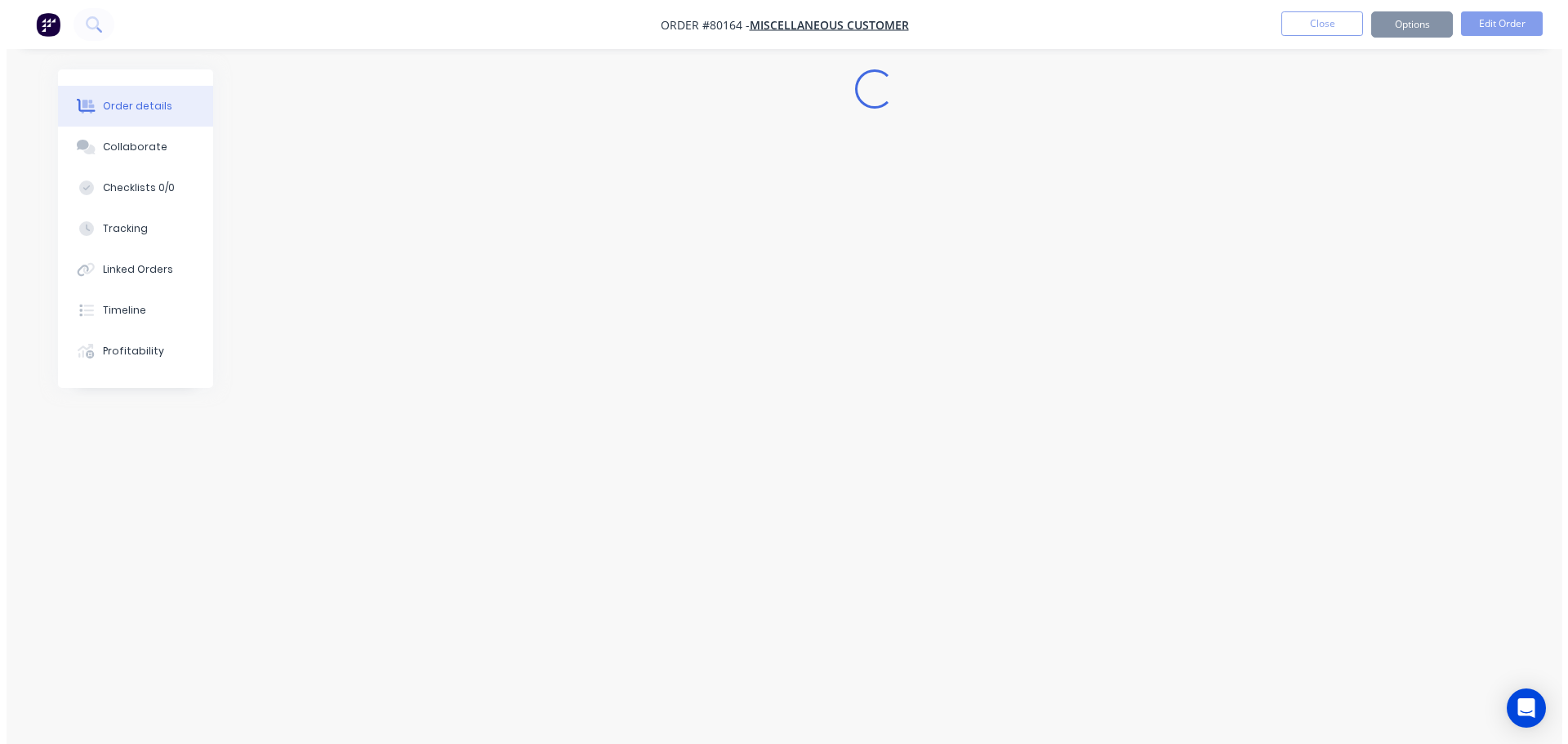
scroll to position [0, 0]
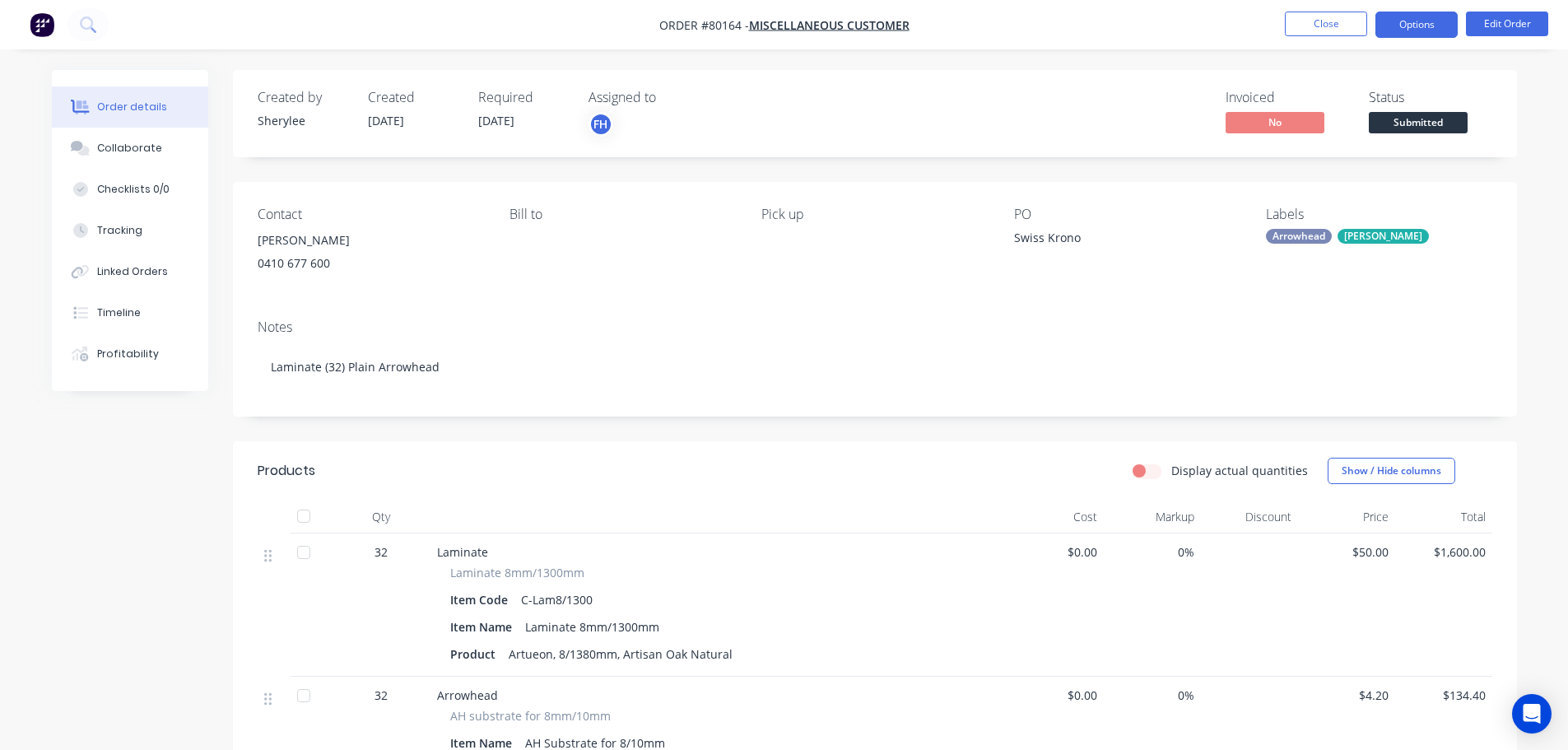
click at [1404, 22] on button "Options" at bounding box center [1416, 24] width 82 height 27
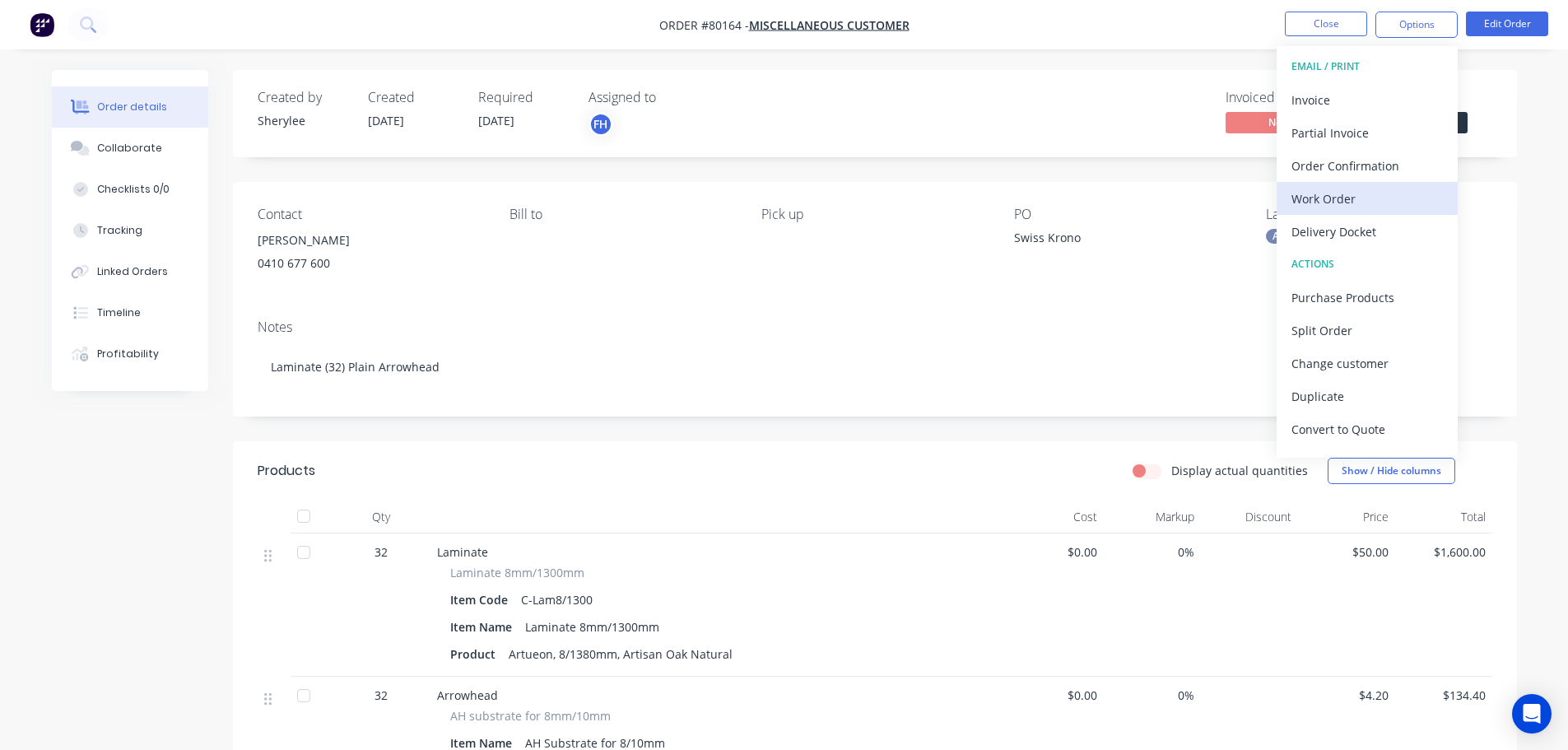
click at [1334, 191] on div "Work Order" at bounding box center [1367, 199] width 152 height 24
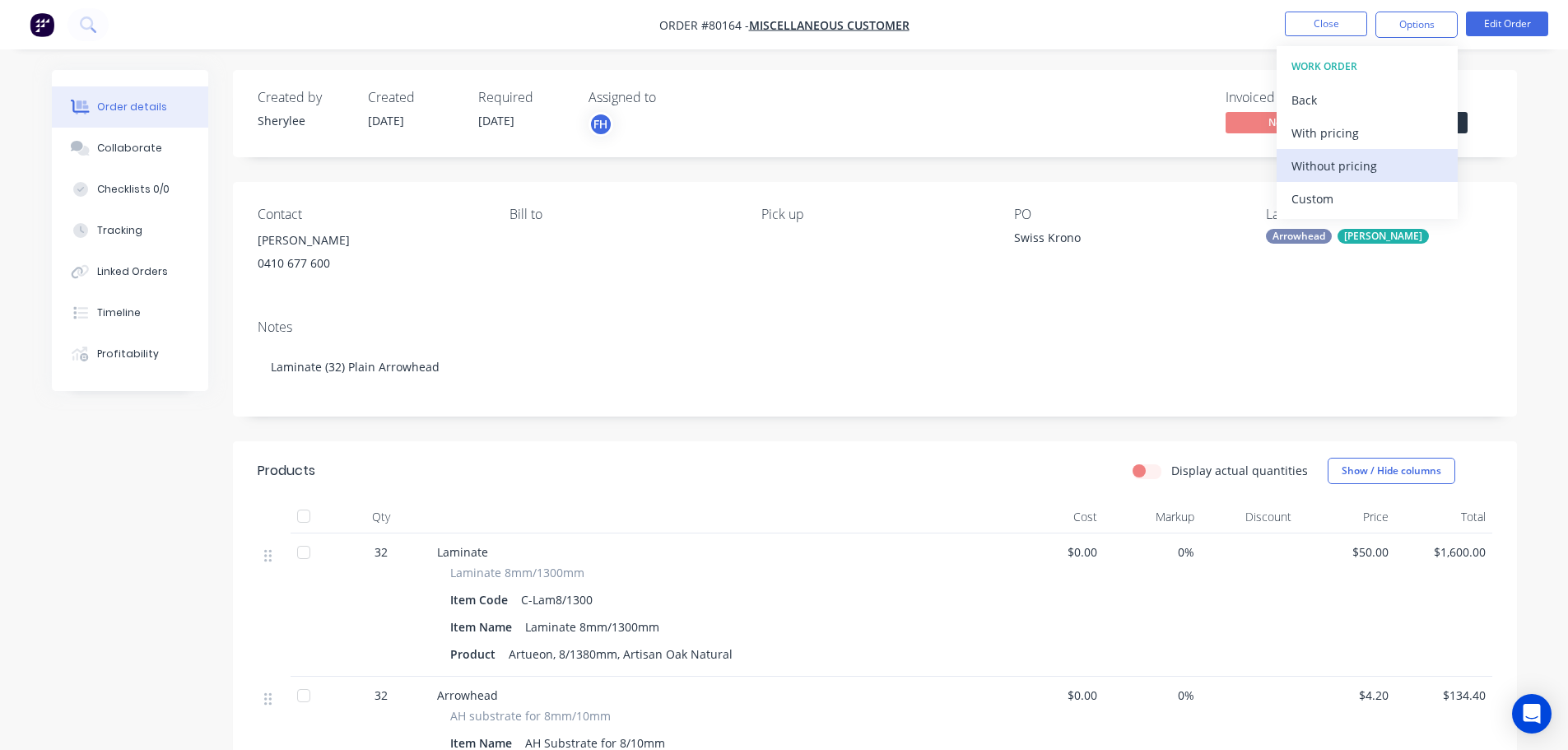
click at [1319, 167] on div "Without pricing" at bounding box center [1367, 166] width 152 height 24
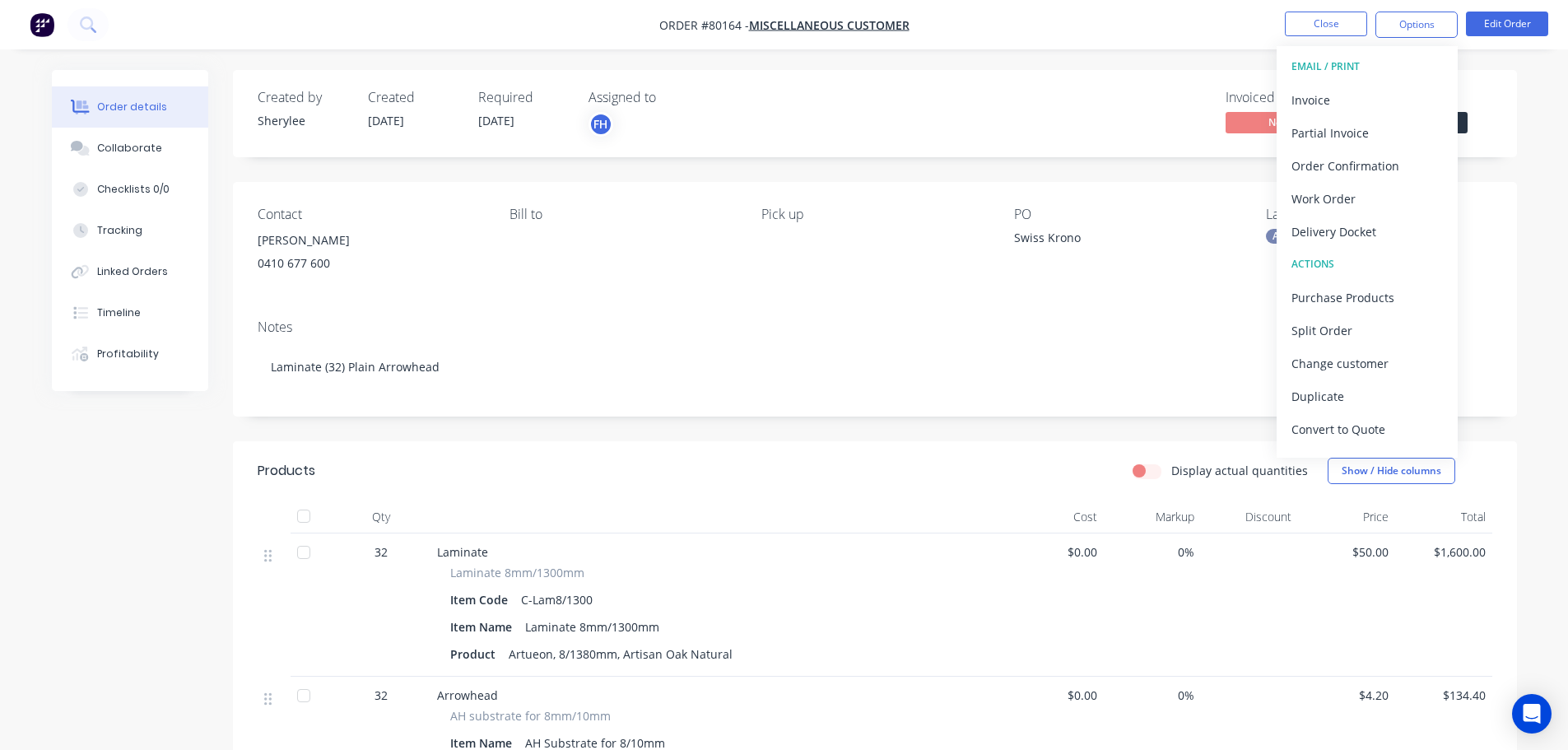
click at [45, 29] on img "button" at bounding box center [42, 24] width 25 height 25
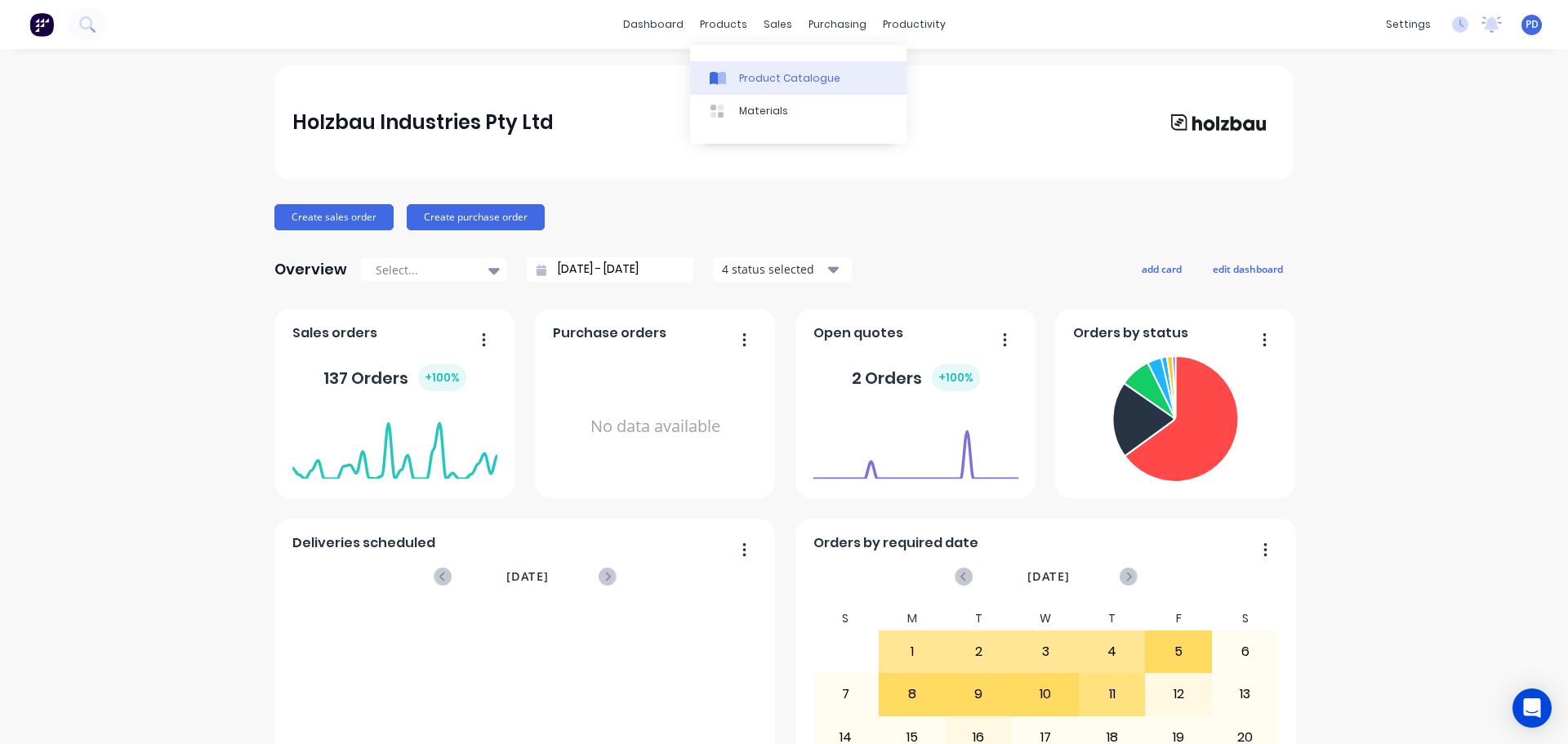
click at [742, 72] on div "Product Catalogue" at bounding box center [789, 79] width 101 height 15
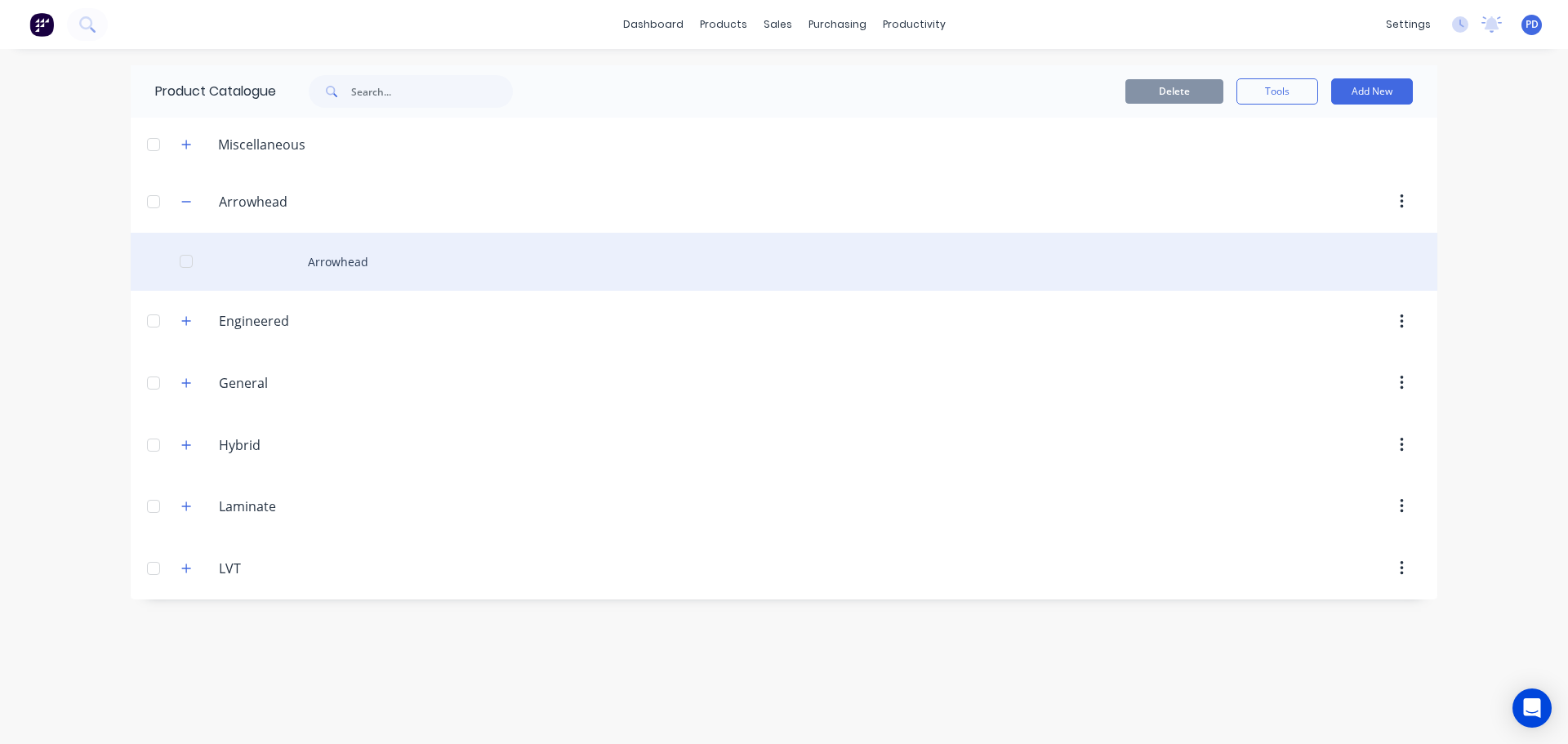
click at [339, 265] on div "Arrowhead" at bounding box center [784, 261] width 1307 height 58
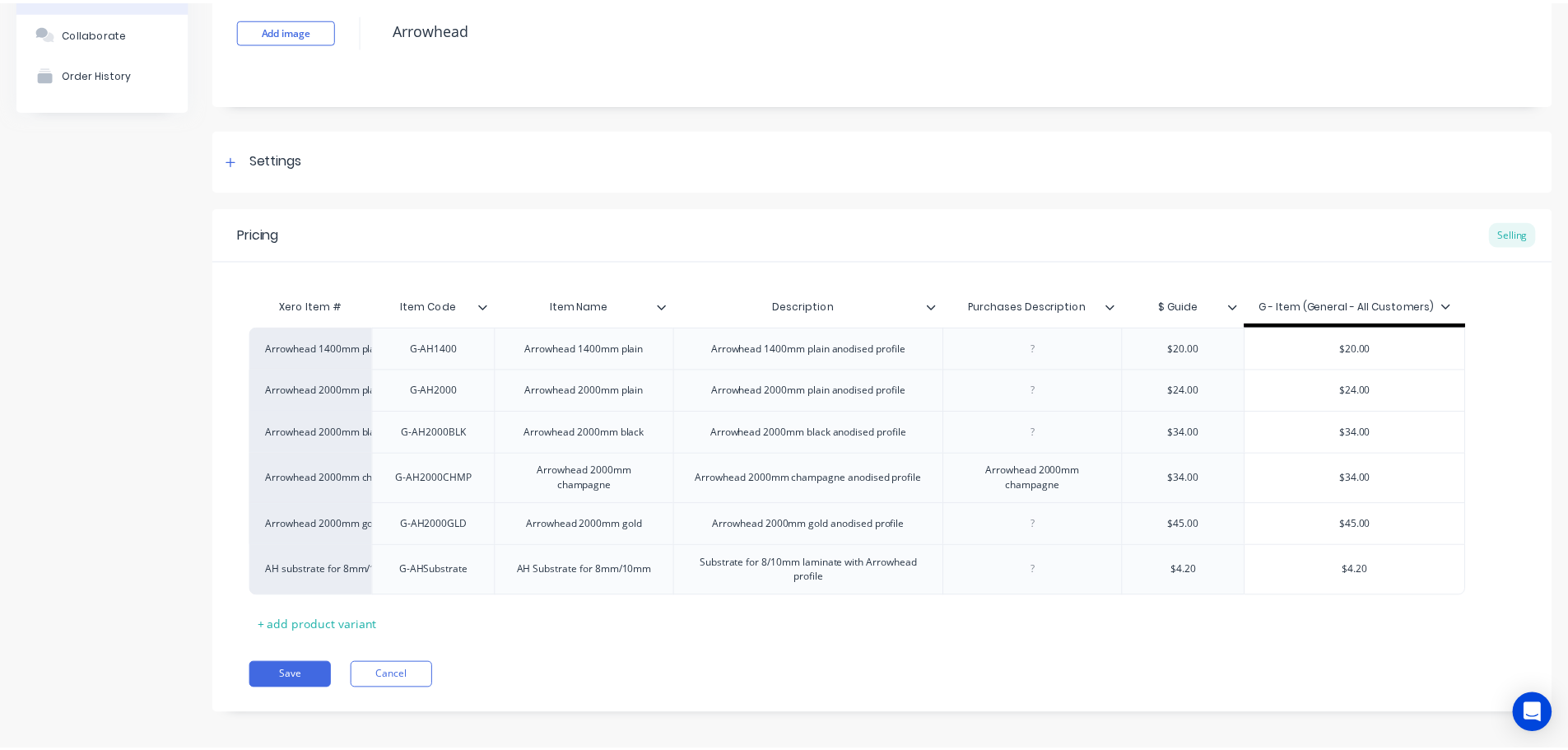
scroll to position [123, 0]
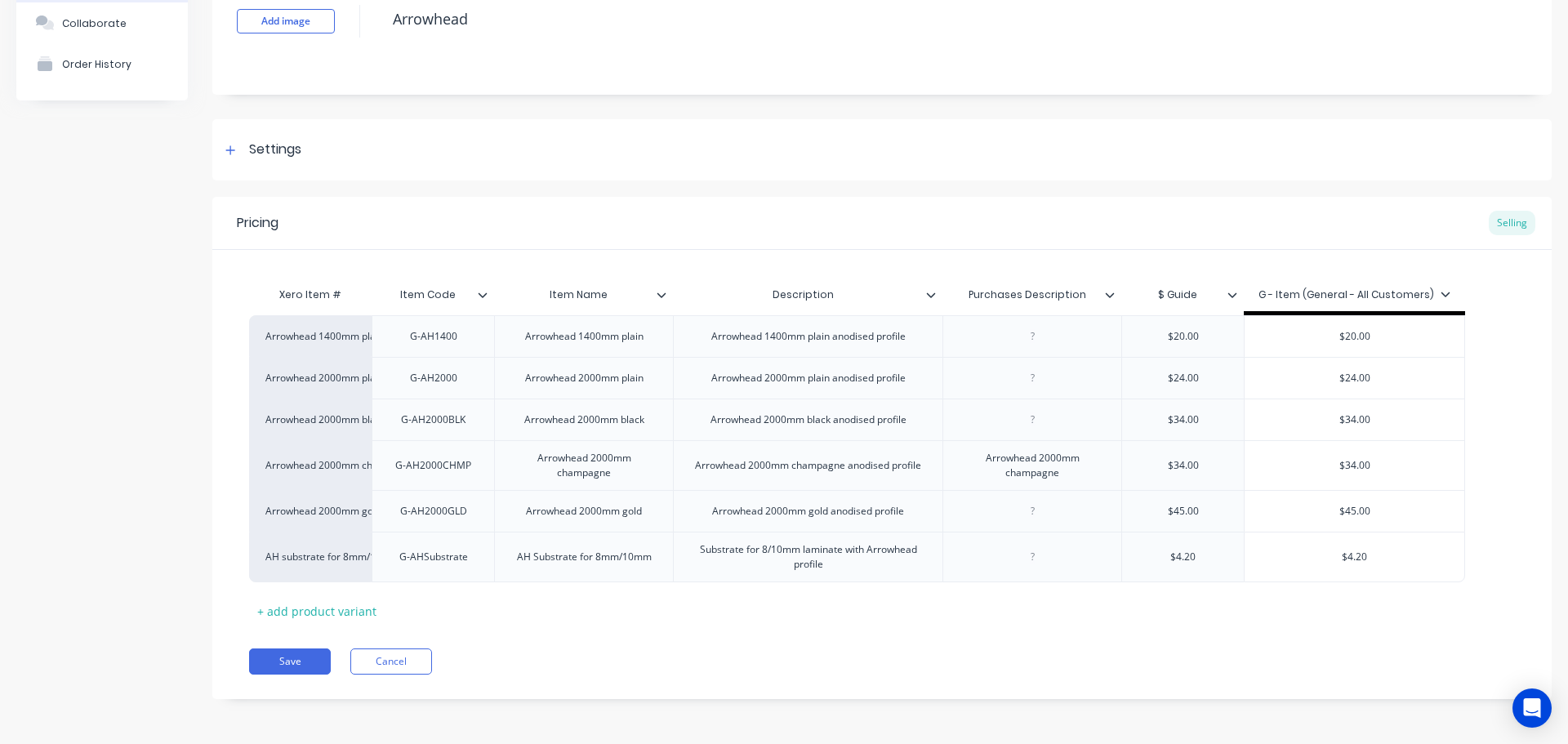
click at [931, 299] on icon at bounding box center [930, 294] width 10 height 10
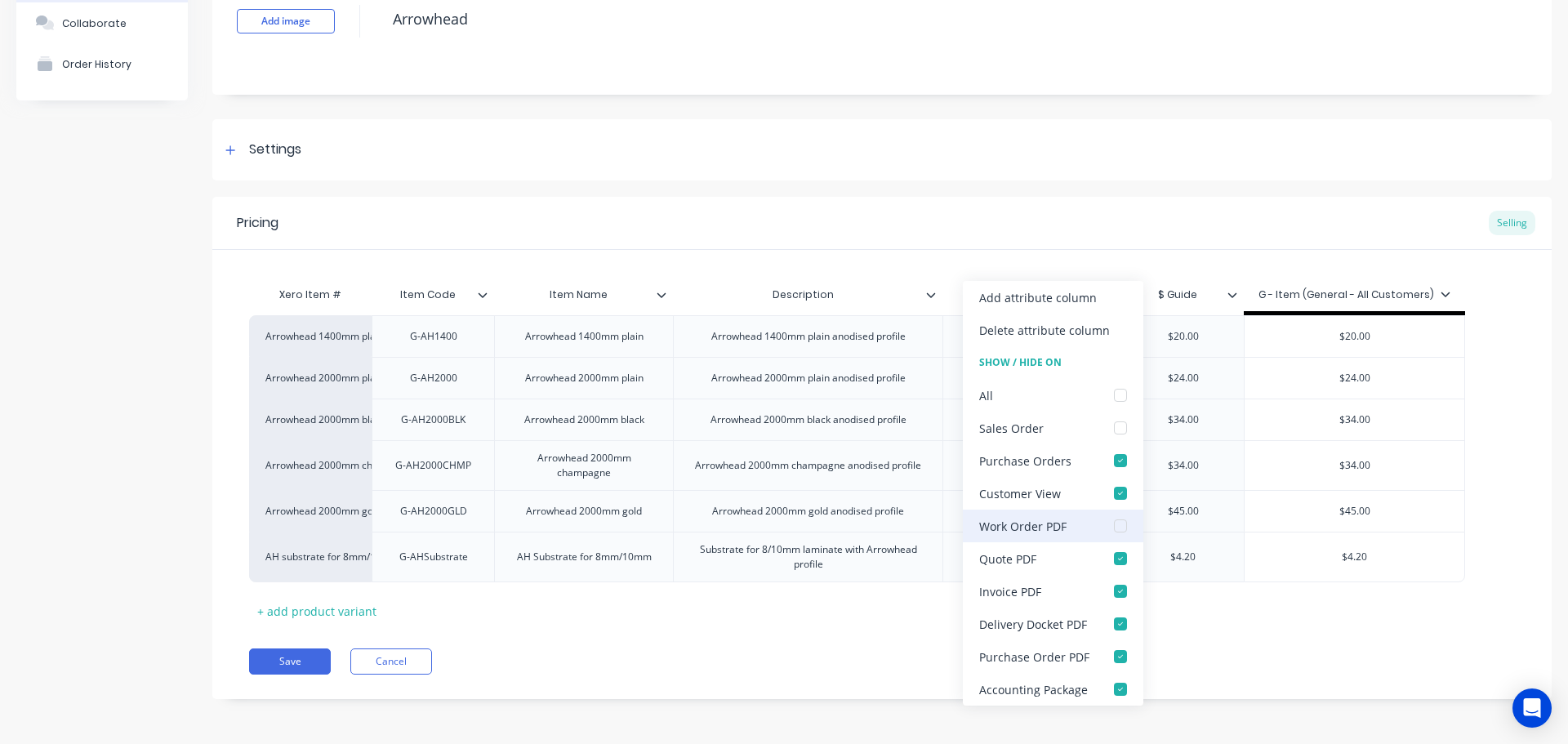
click at [1120, 525] on div at bounding box center [1121, 526] width 33 height 33
click at [298, 662] on button "Save" at bounding box center [290, 661] width 82 height 27
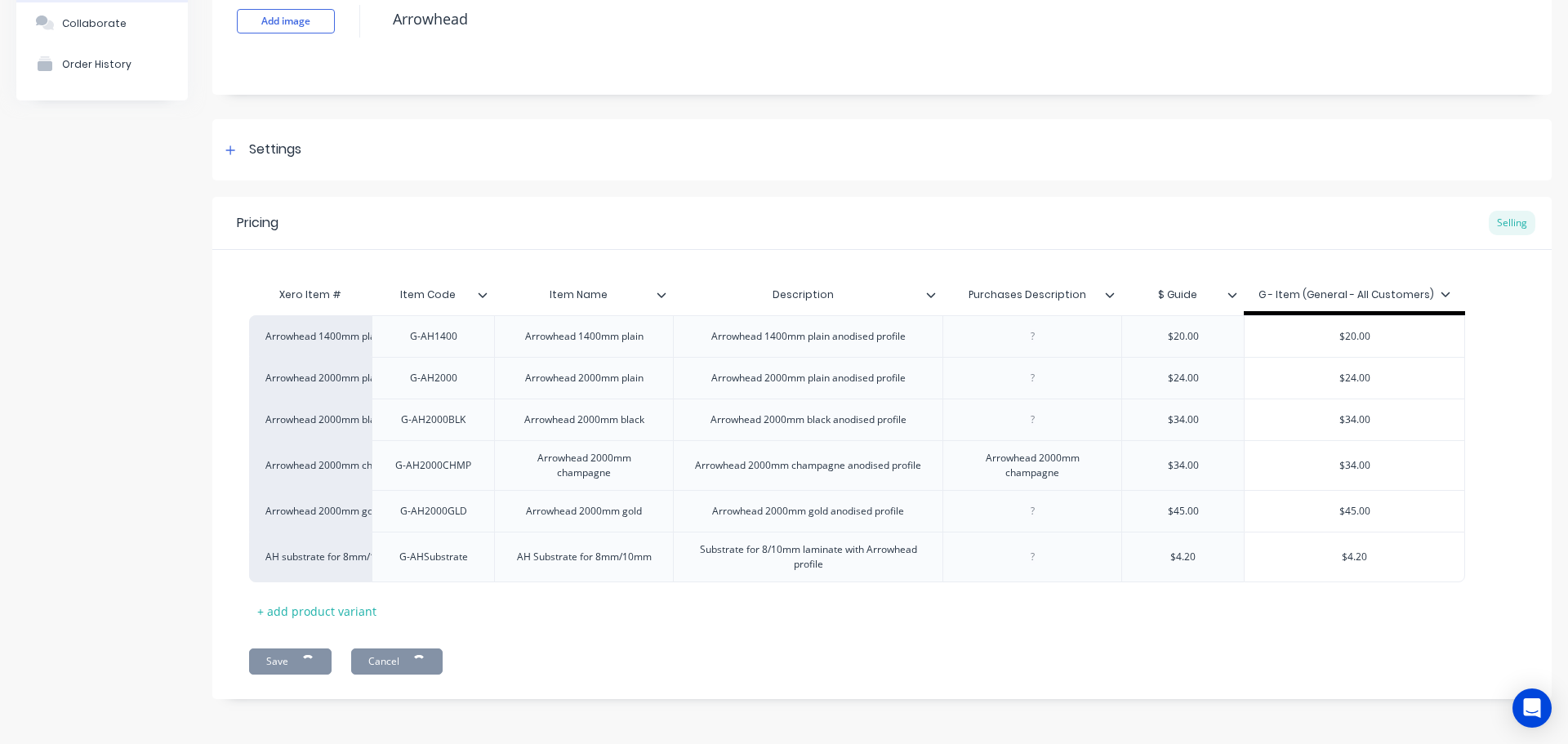
type textarea "x"
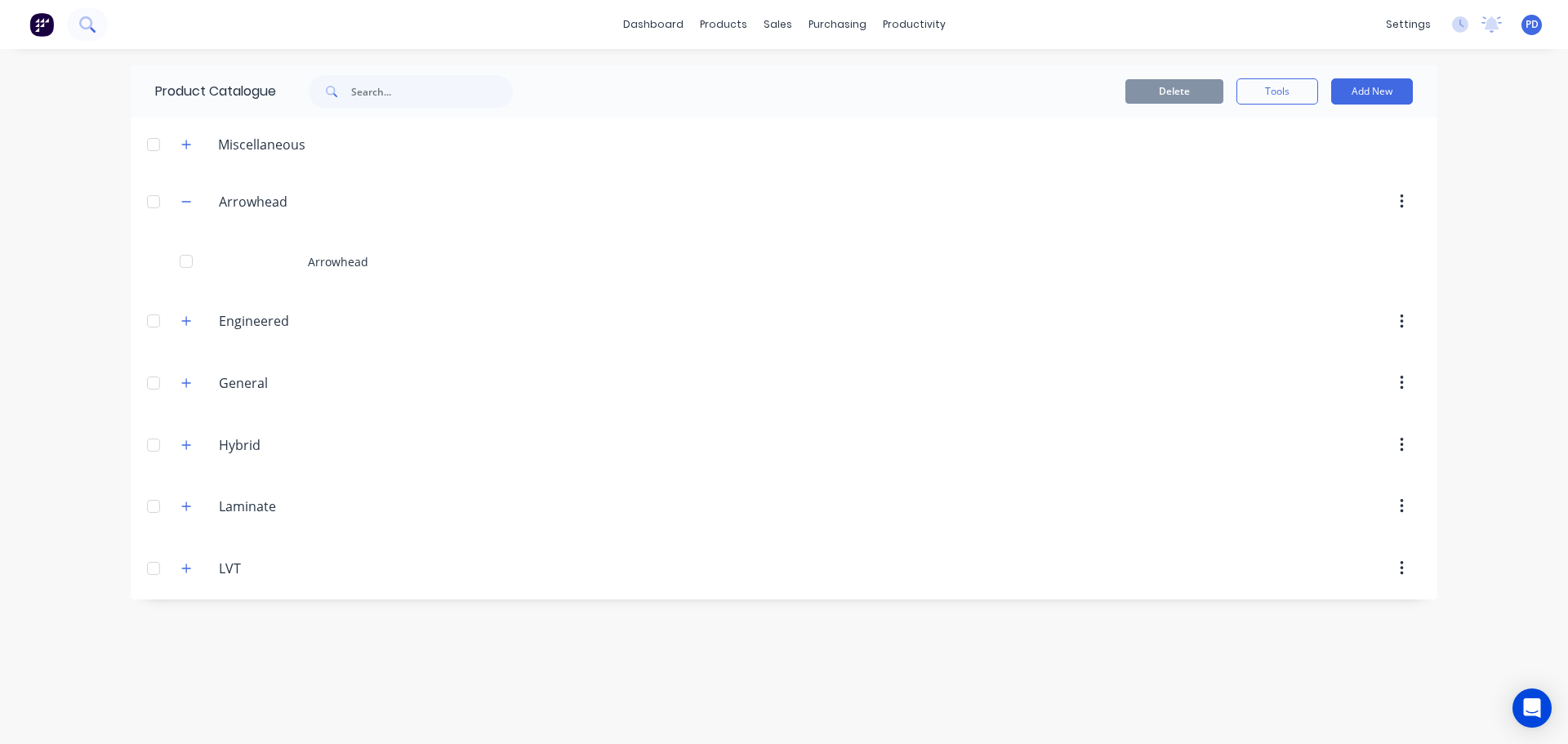
click at [72, 19] on button at bounding box center [87, 25] width 41 height 33
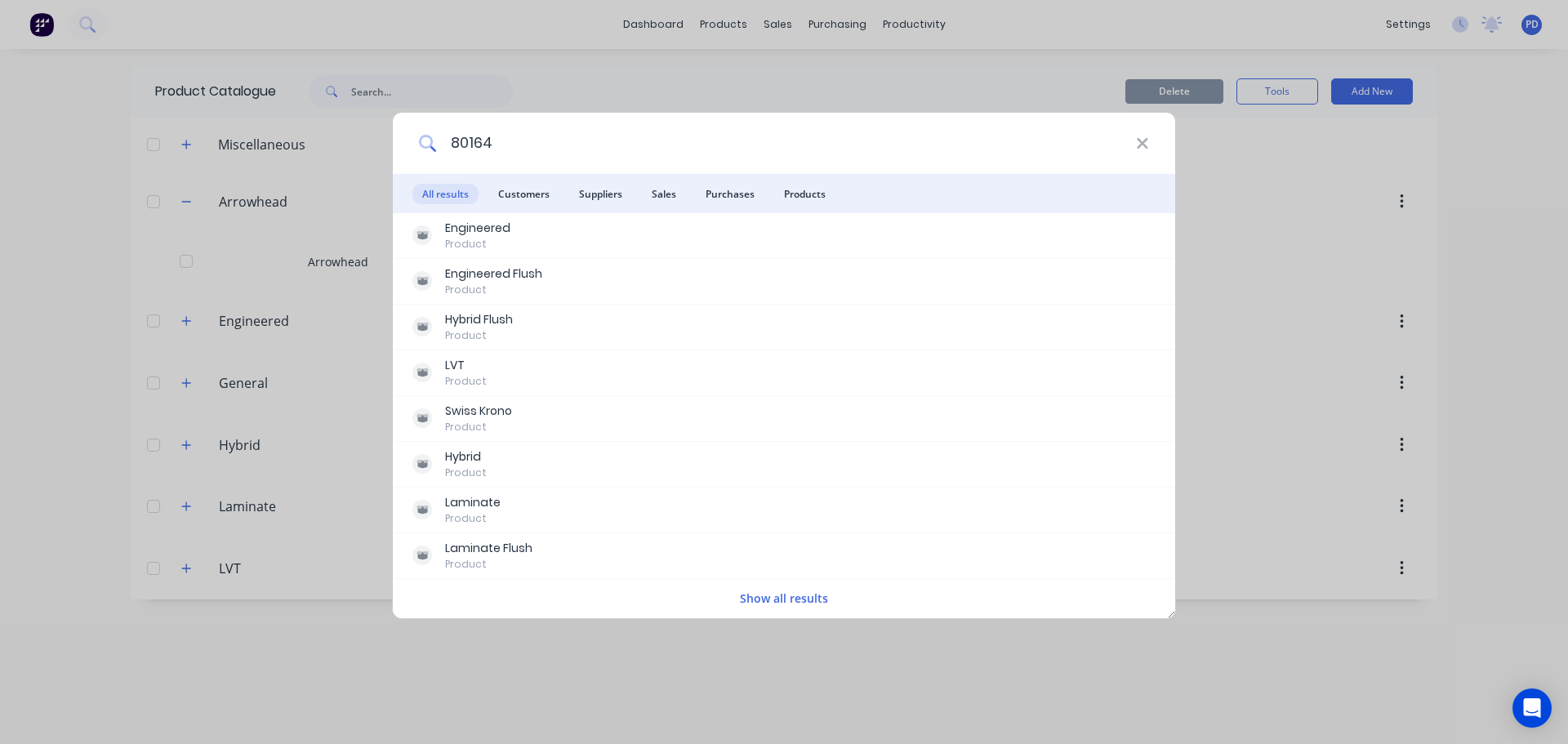
type input "80164"
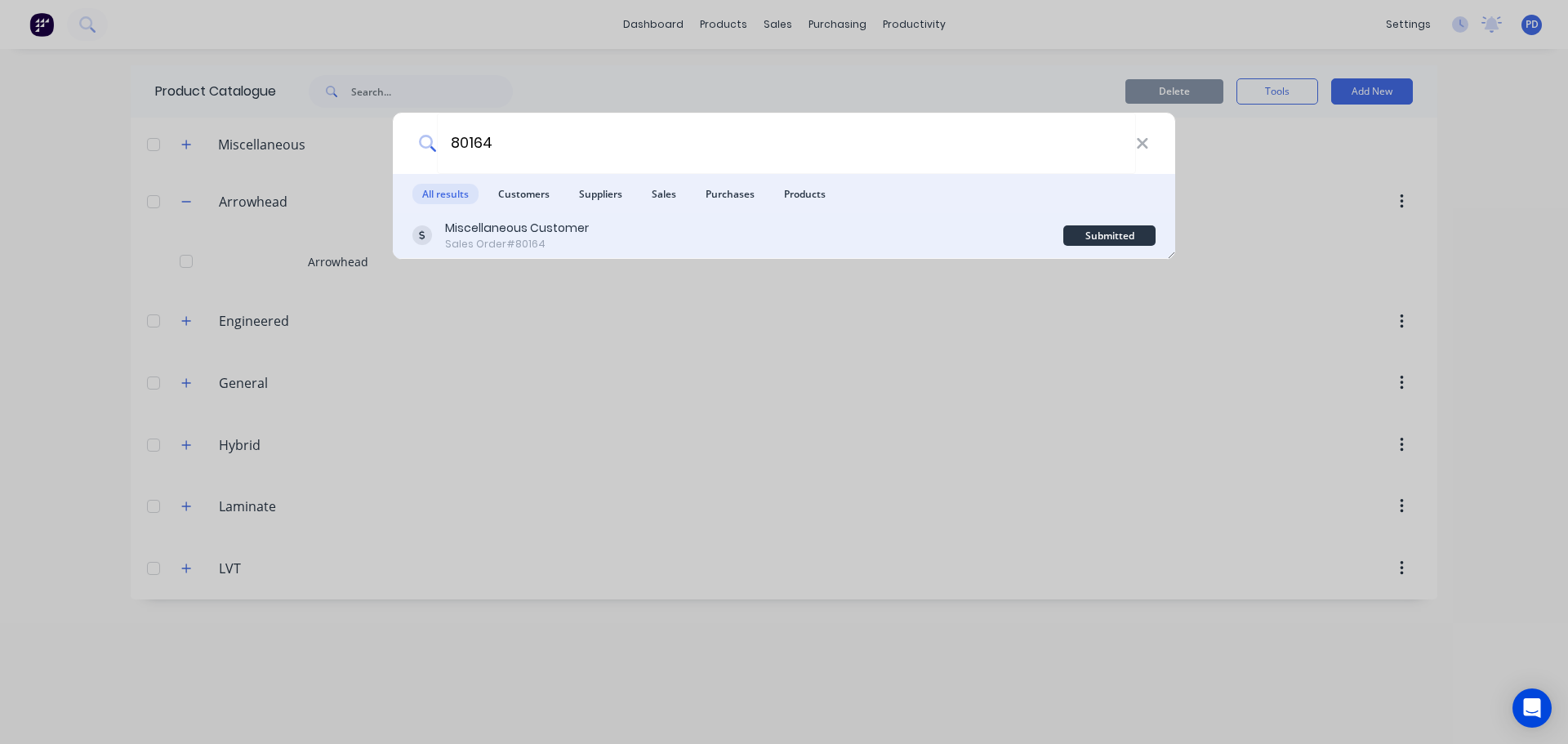
click at [547, 230] on div "Miscellaneous Customer" at bounding box center [517, 228] width 144 height 17
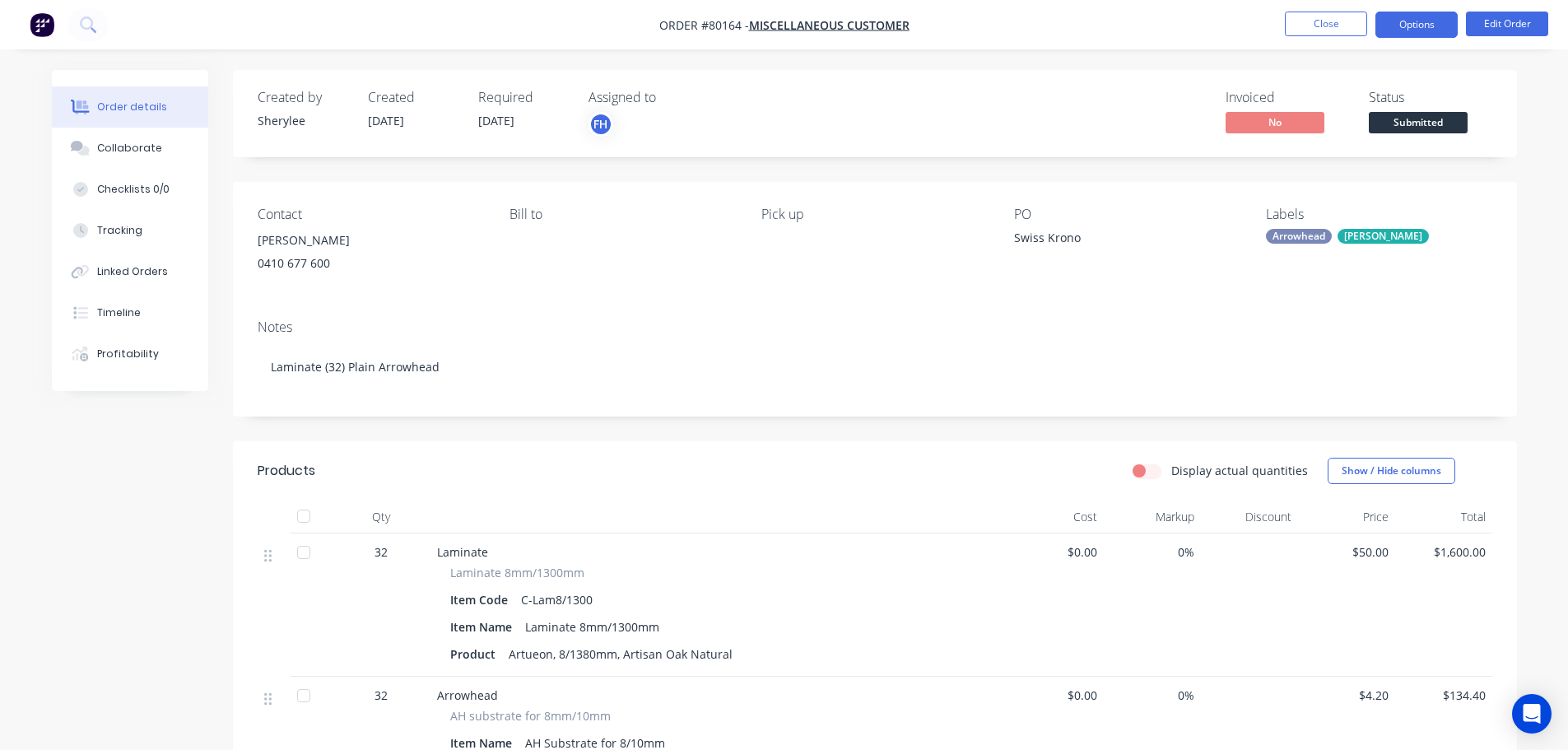
click at [1425, 19] on button "Options" at bounding box center [1416, 24] width 82 height 27
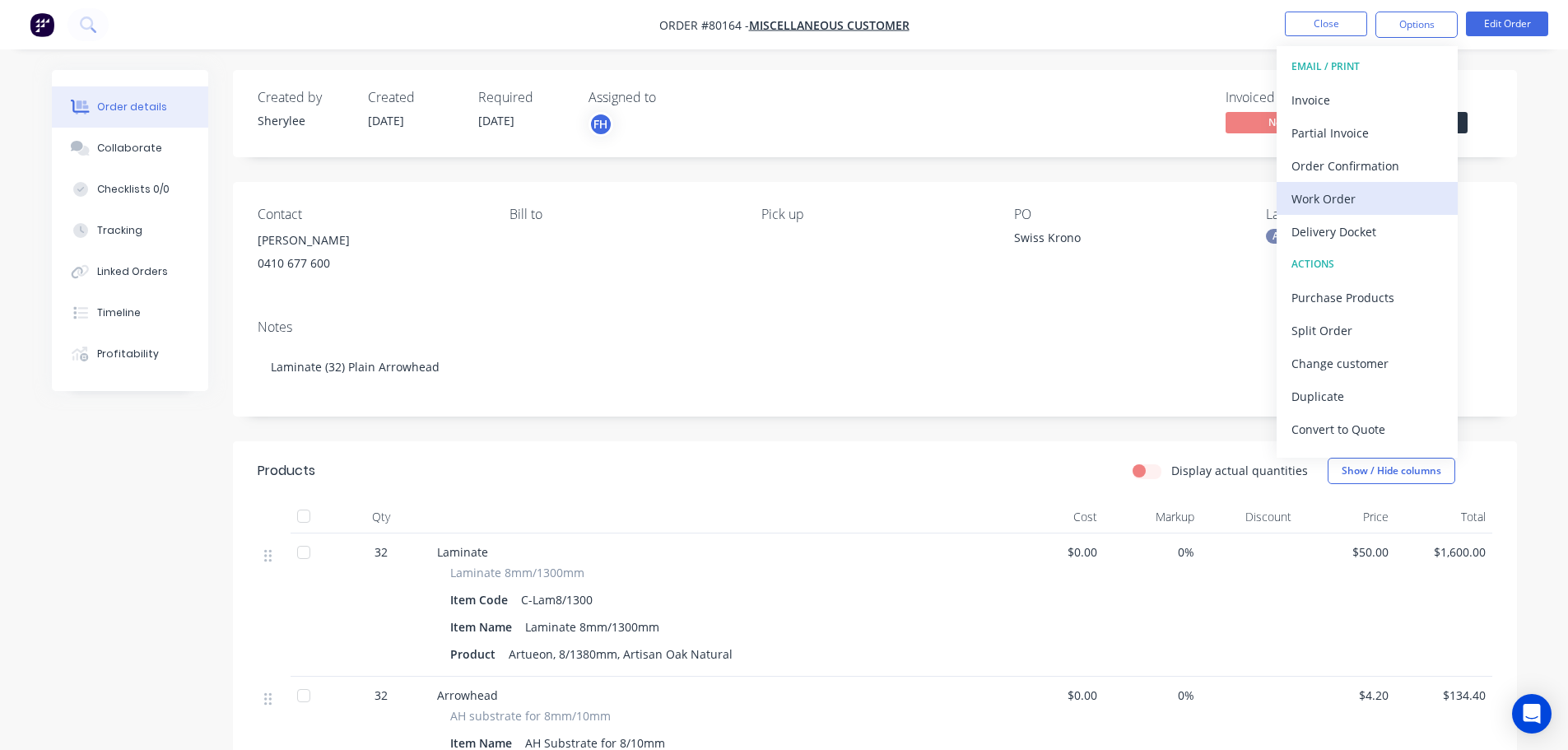
click at [1326, 187] on div "Work Order" at bounding box center [1367, 199] width 152 height 24
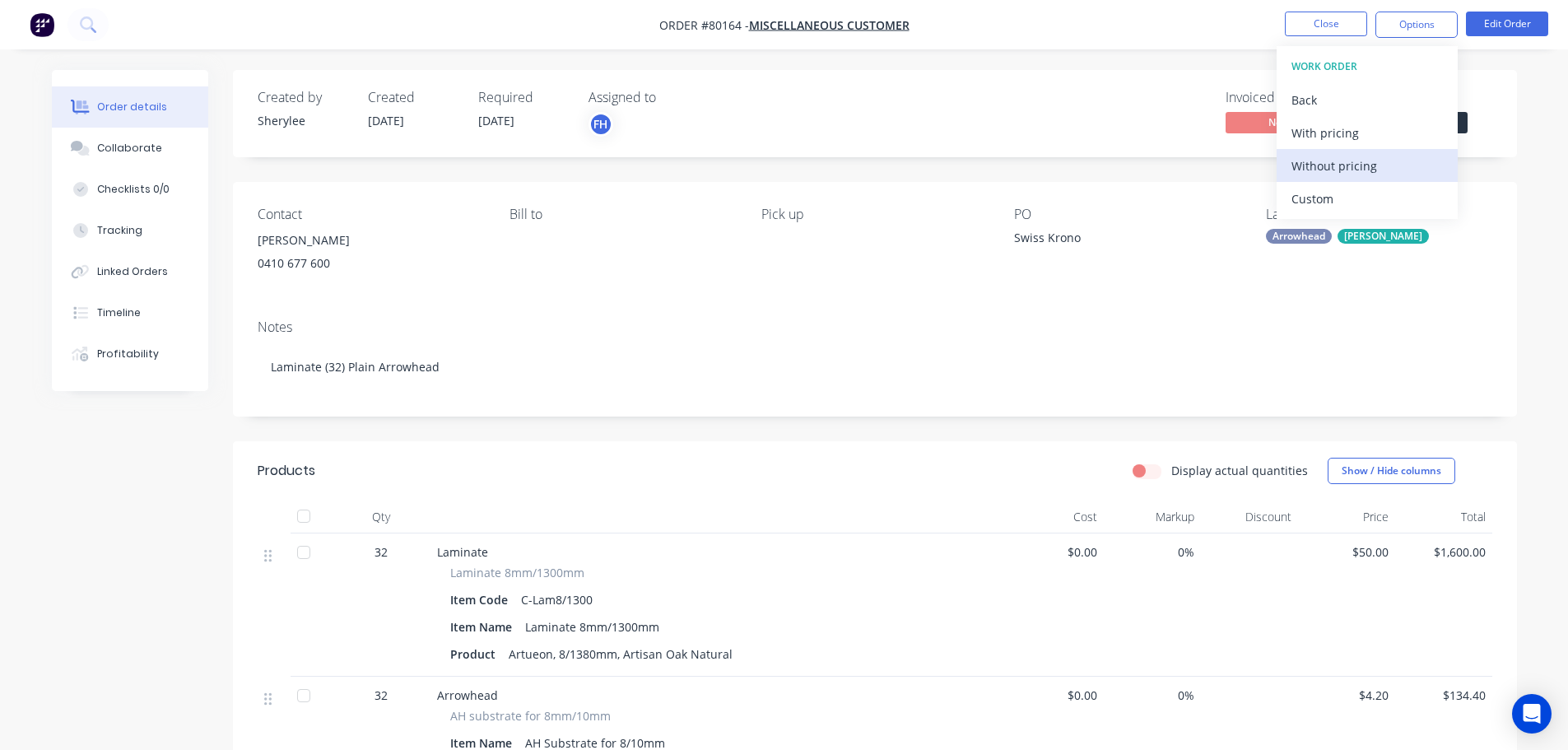
click at [1323, 163] on div "Without pricing" at bounding box center [1367, 166] width 152 height 24
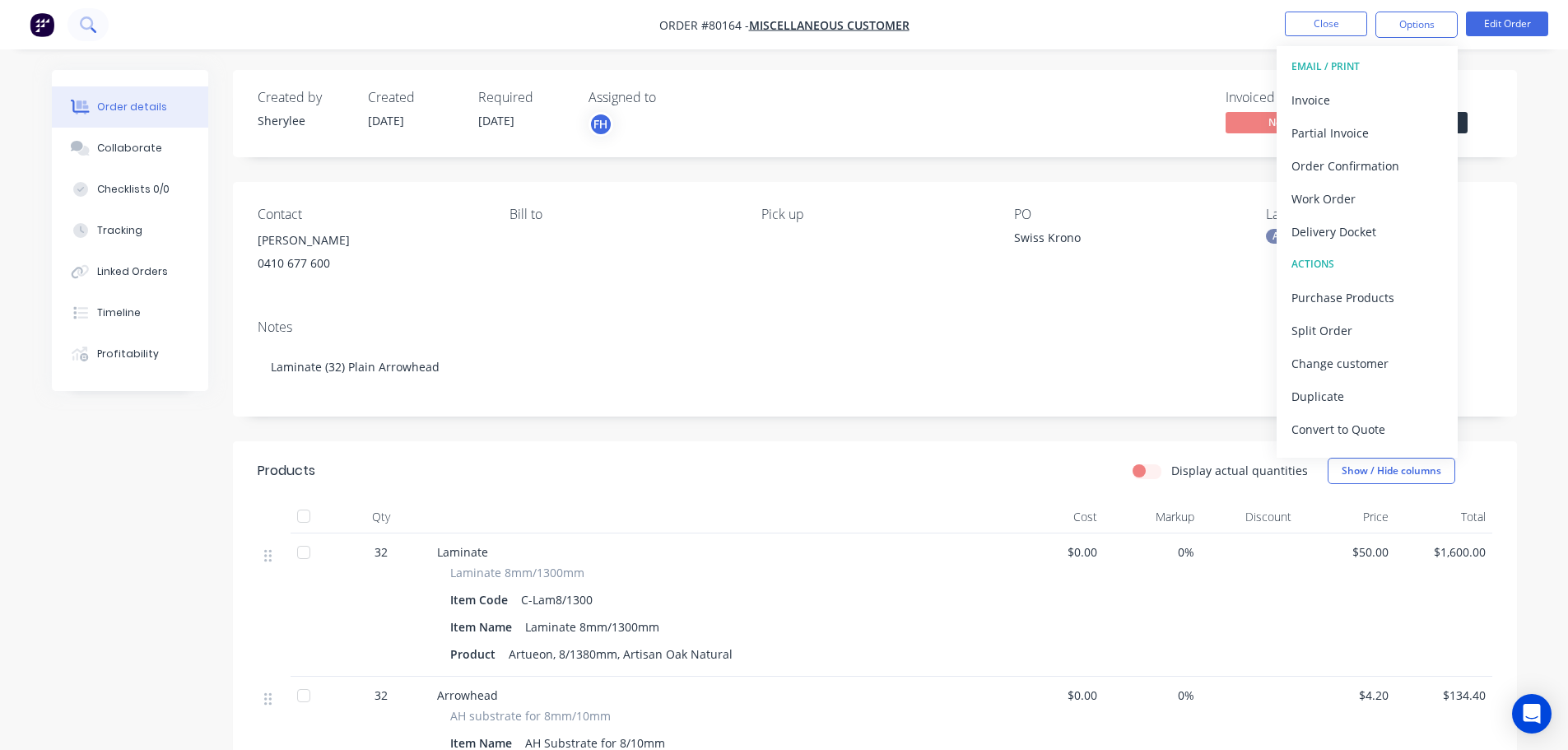
click at [88, 25] on icon at bounding box center [87, 24] width 16 height 16
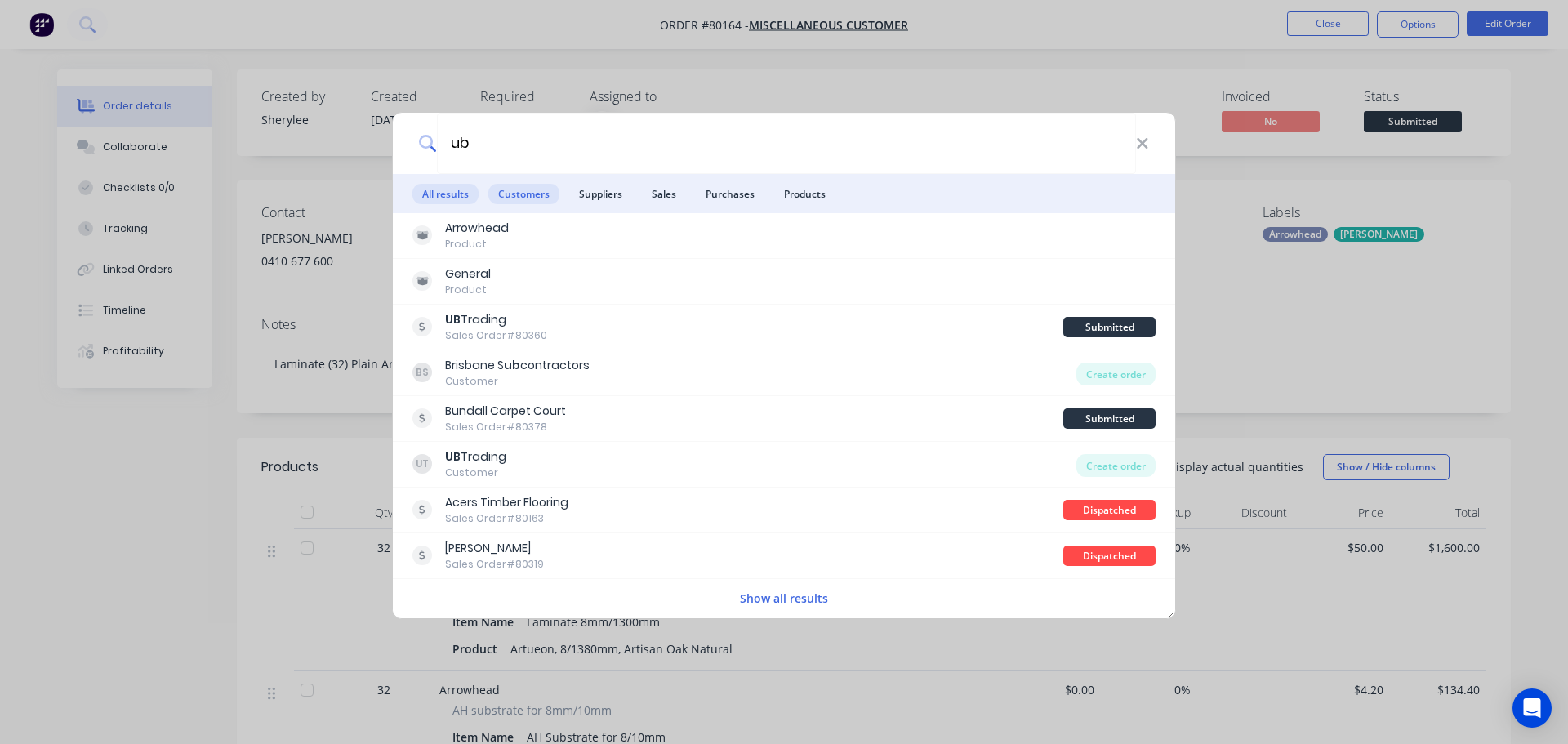
type input "ub"
click at [513, 201] on span "Customers" at bounding box center [524, 193] width 71 height 20
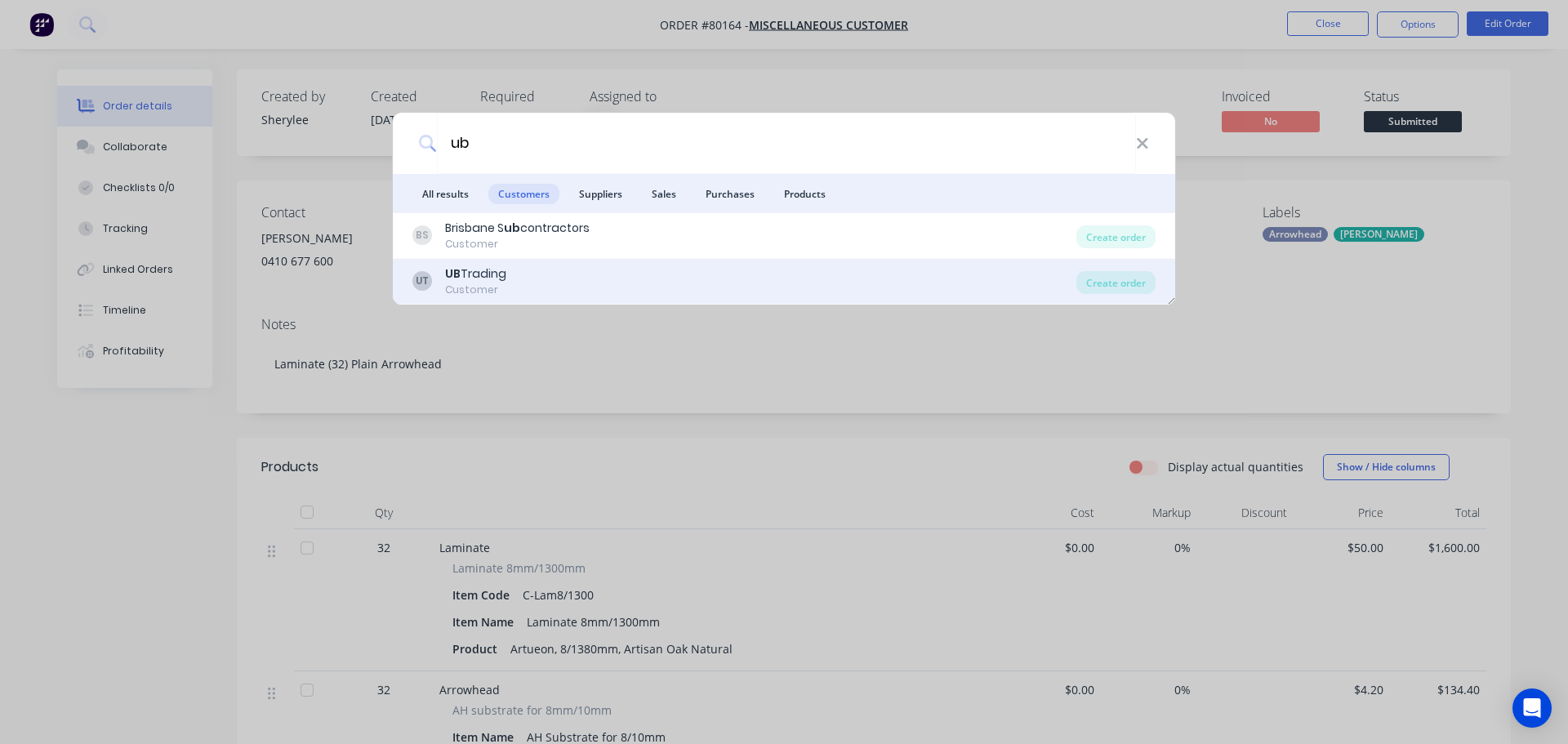
click at [488, 282] on div "Customer" at bounding box center [476, 290] width 61 height 15
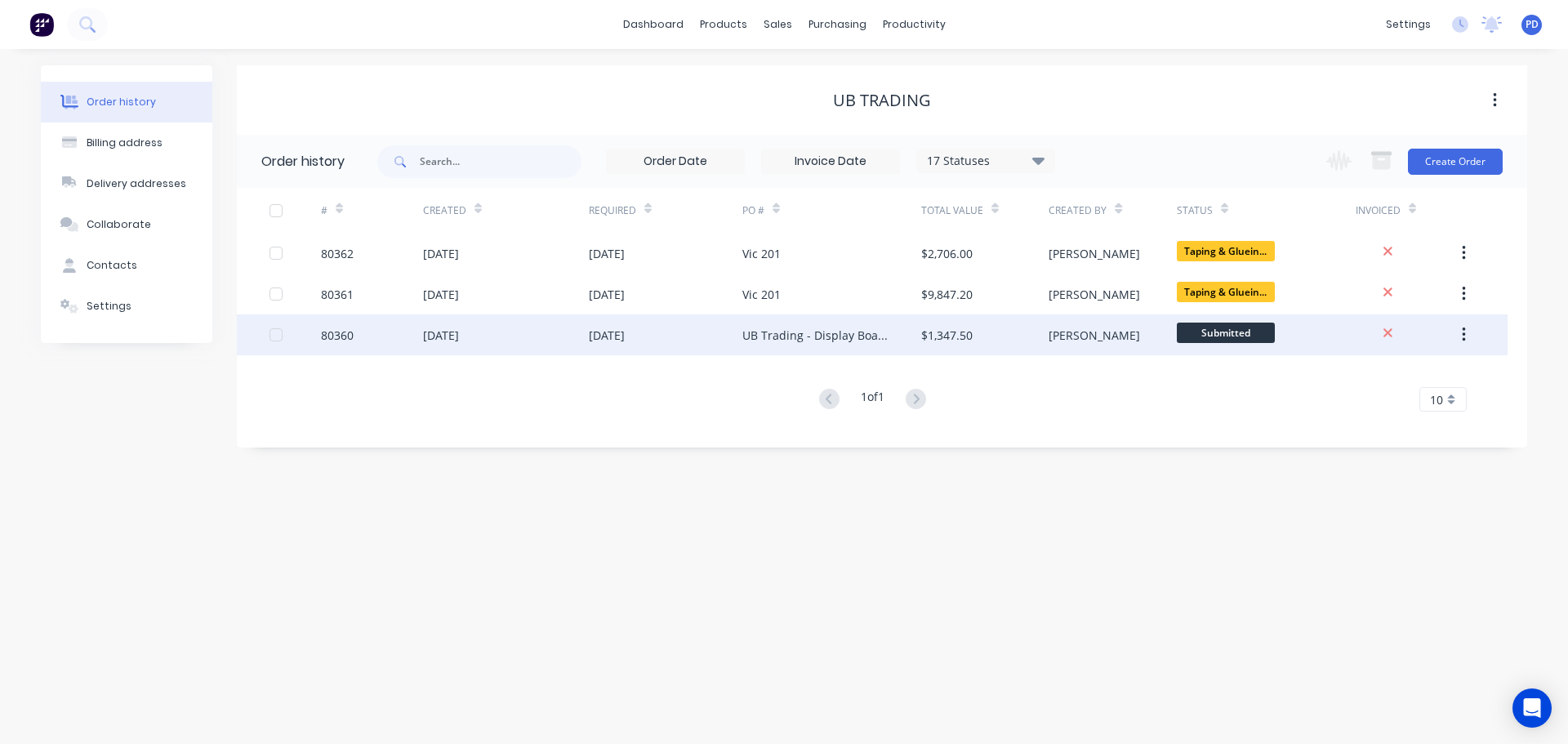
click at [621, 336] on div "[DATE]" at bounding box center [606, 334] width 36 height 17
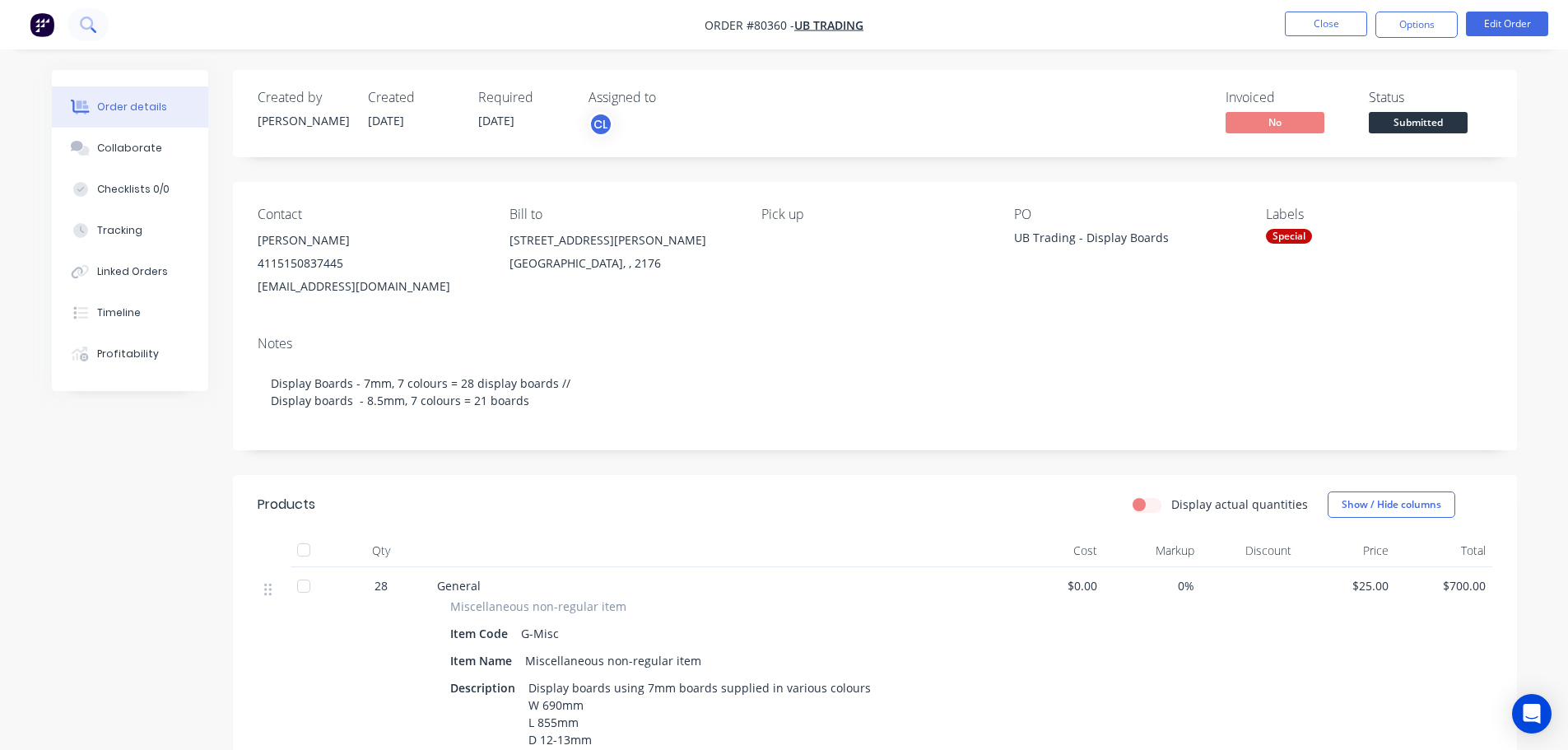
click at [99, 22] on button at bounding box center [88, 25] width 42 height 33
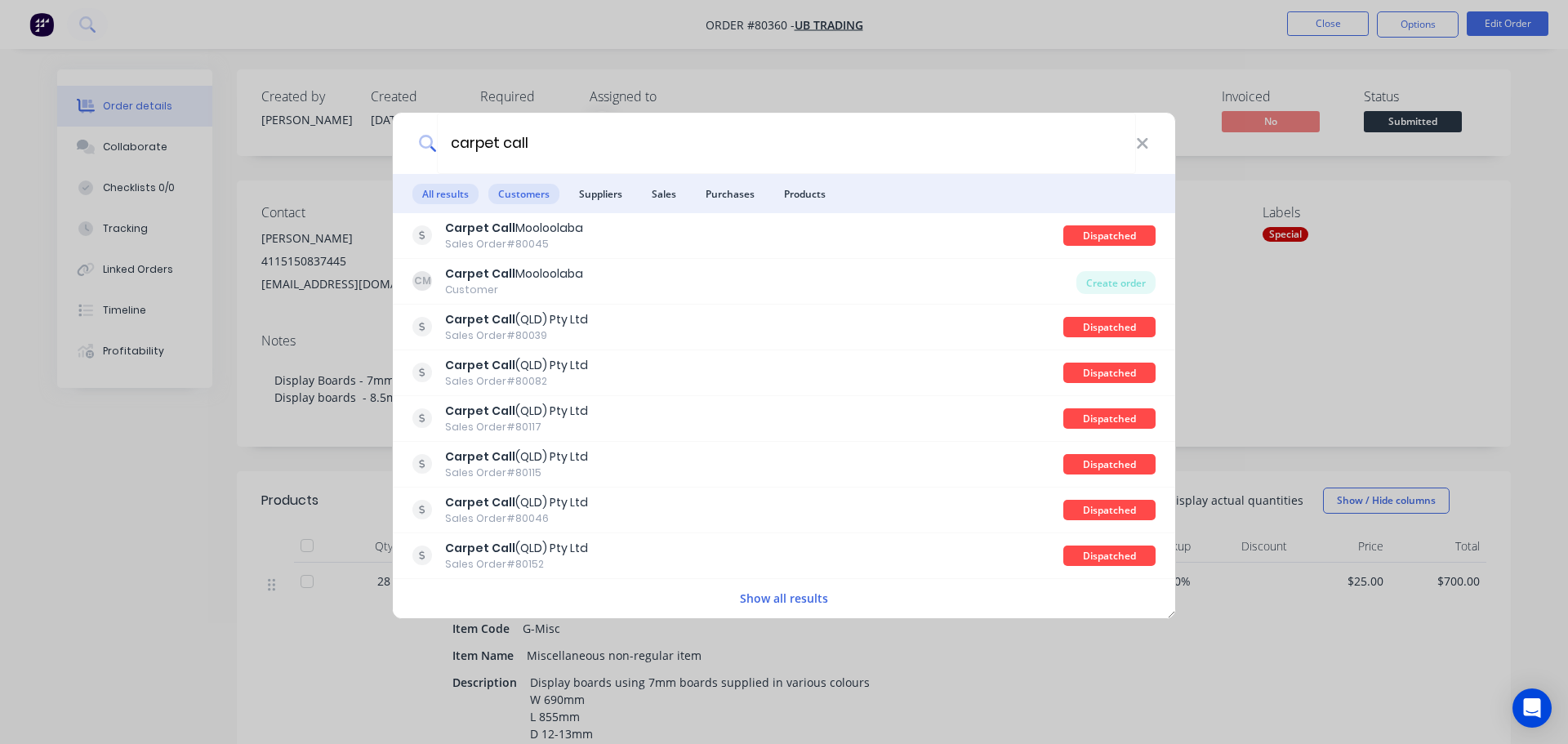
type input "carpet call"
click at [533, 197] on span "Customers" at bounding box center [524, 193] width 71 height 20
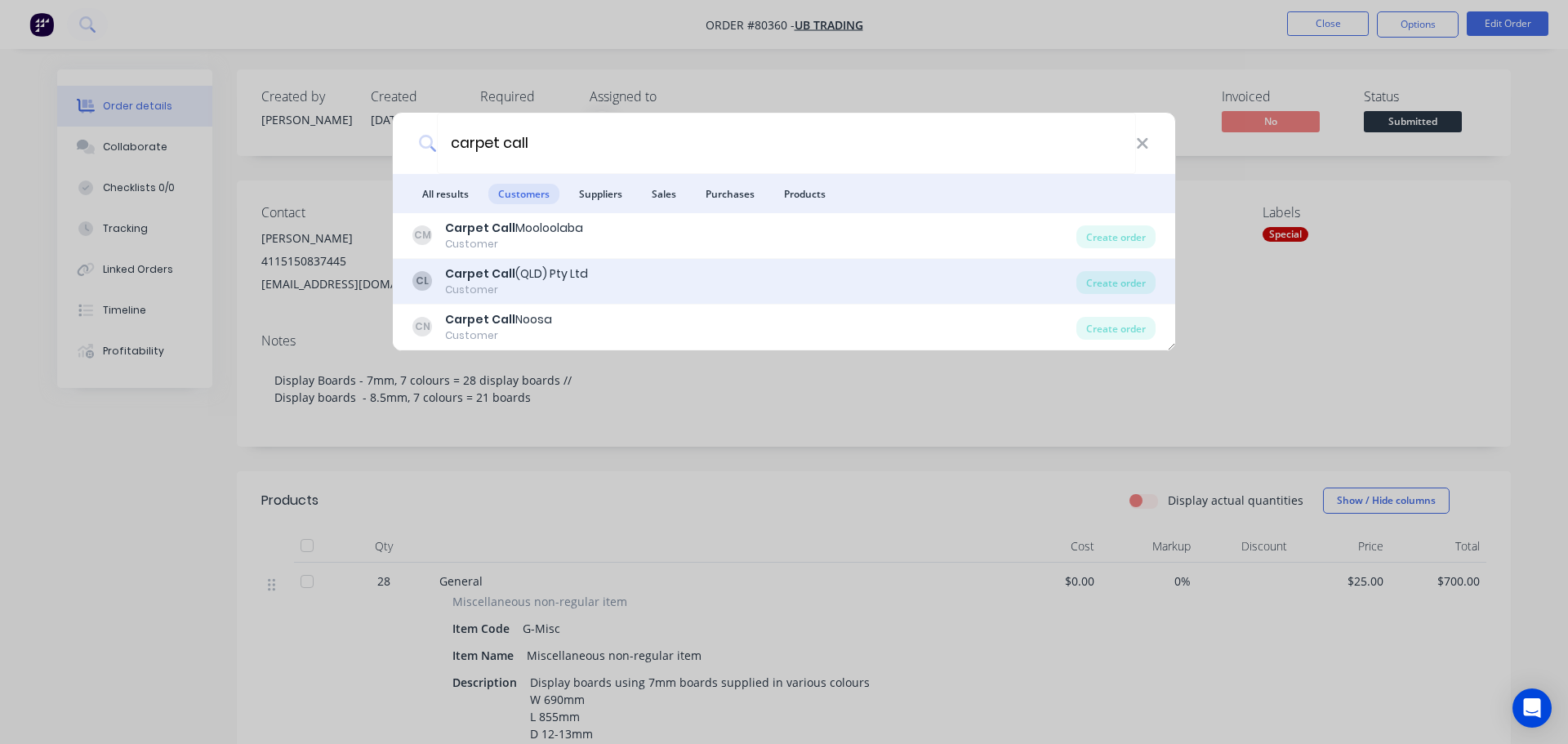
click at [519, 275] on div "Carpet Call (QLD) Pty Ltd" at bounding box center [517, 274] width 143 height 17
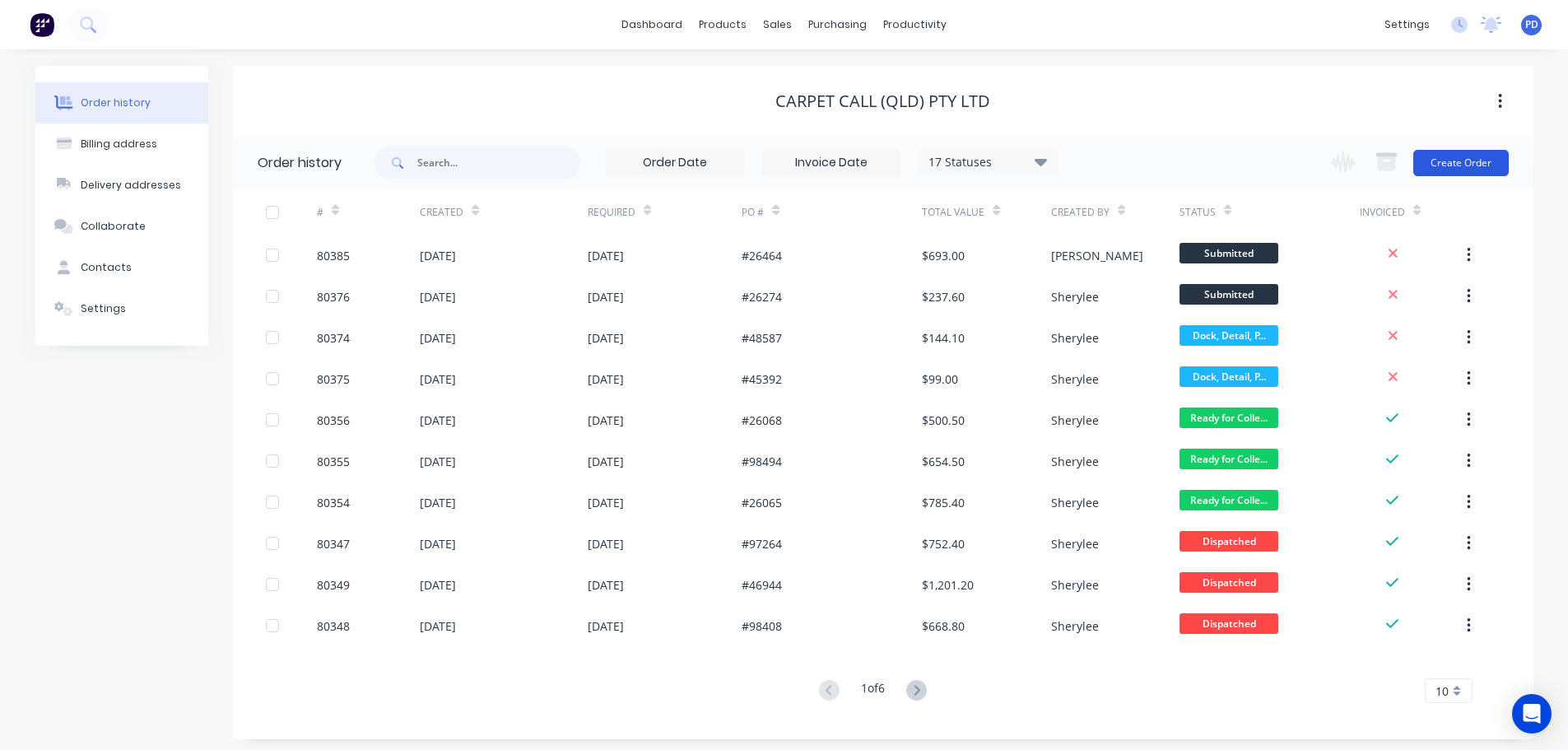
click at [1469, 157] on button "Create Order" at bounding box center [1461, 163] width 95 height 27
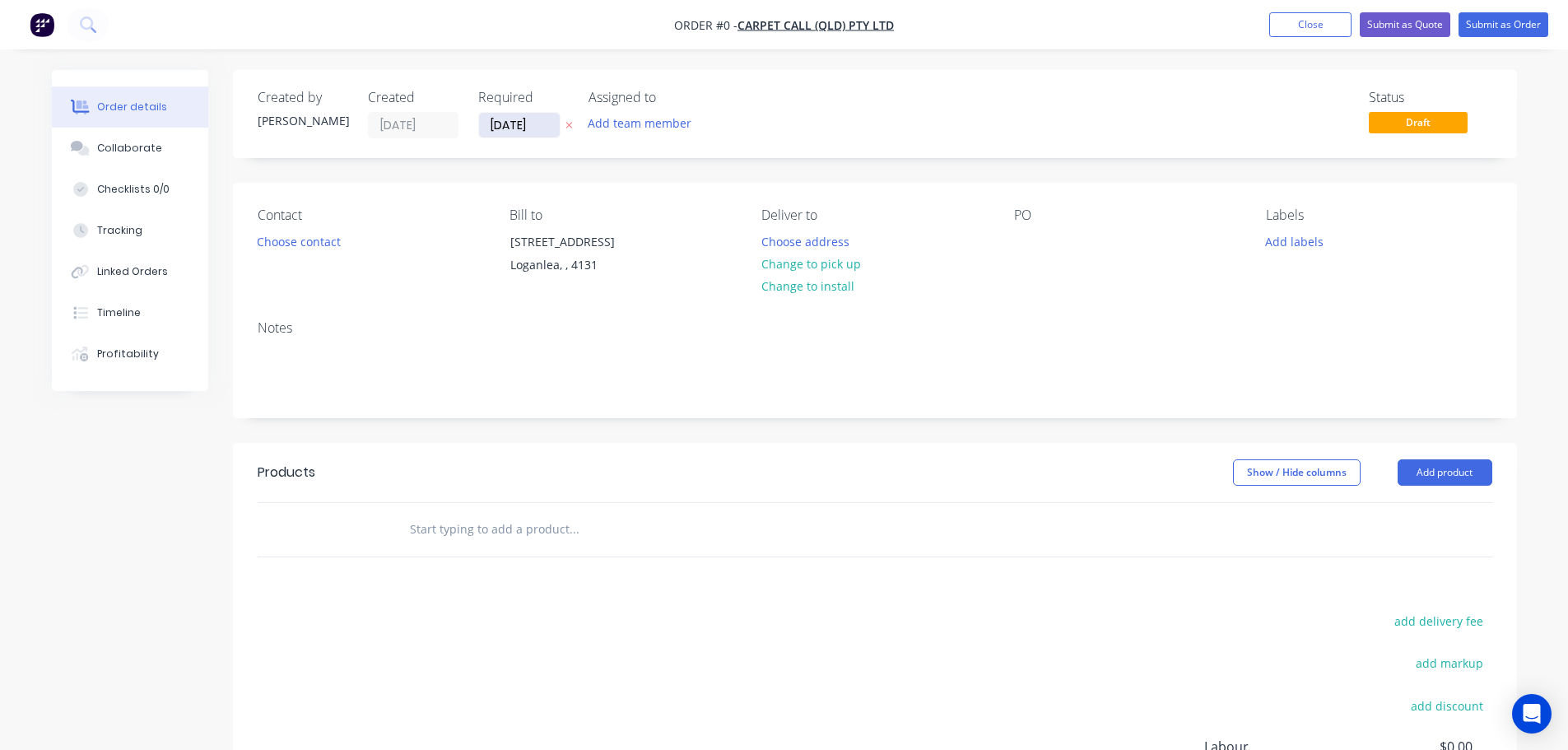
click at [538, 130] on input "[DATE]" at bounding box center [519, 125] width 80 height 25
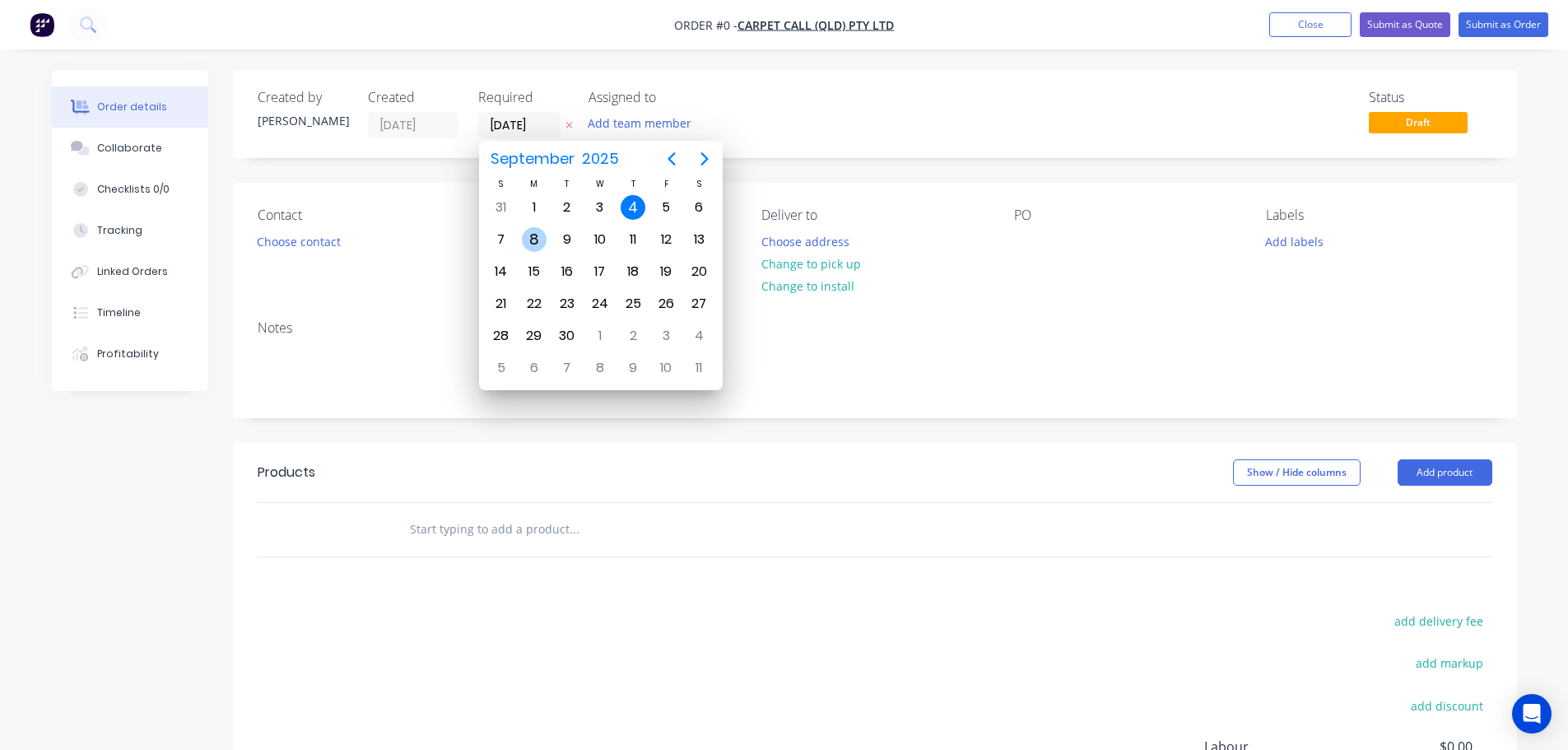
click at [540, 230] on div "8" at bounding box center [534, 239] width 25 height 25
type input "[DATE]"
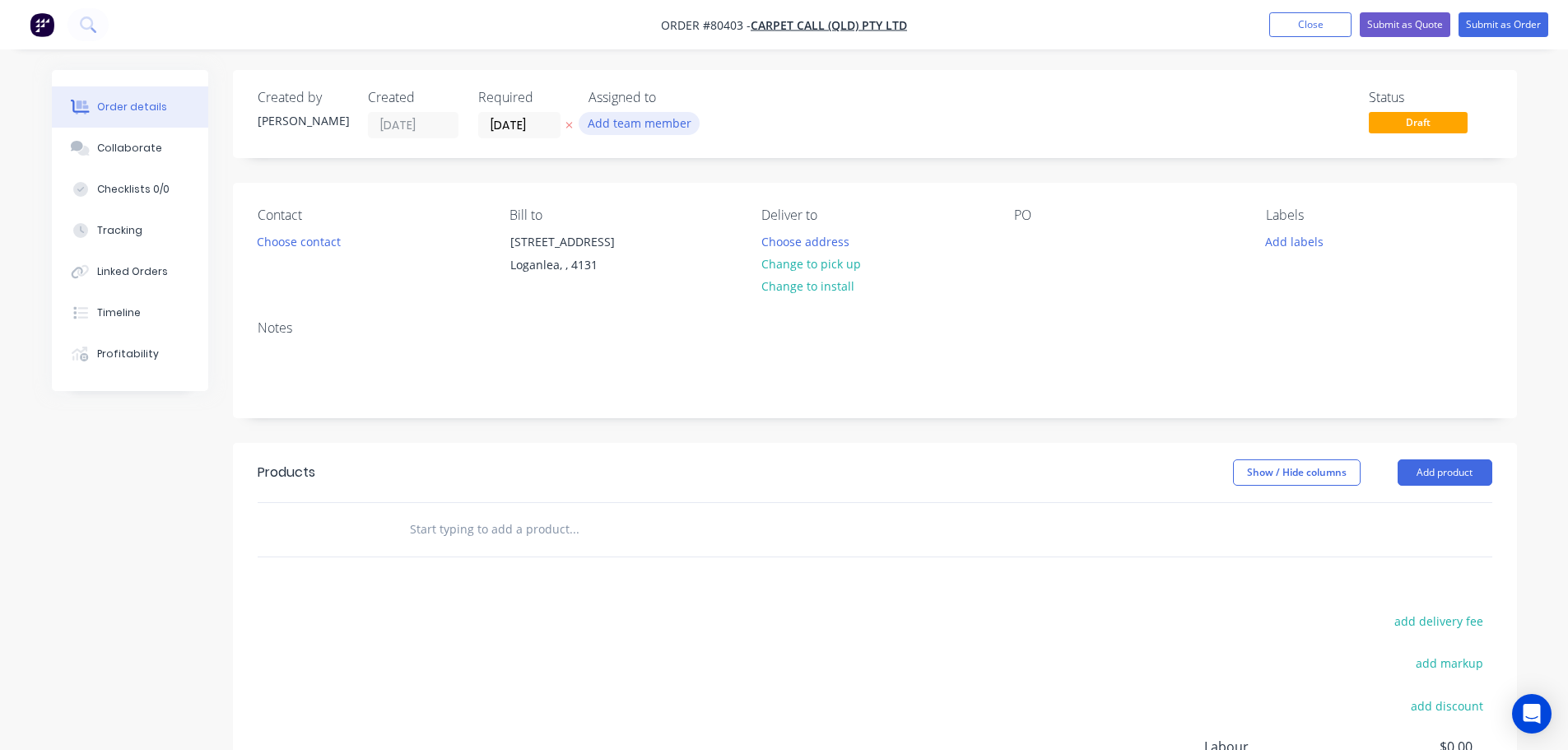
click at [618, 126] on button "Add team member" at bounding box center [638, 123] width 121 height 22
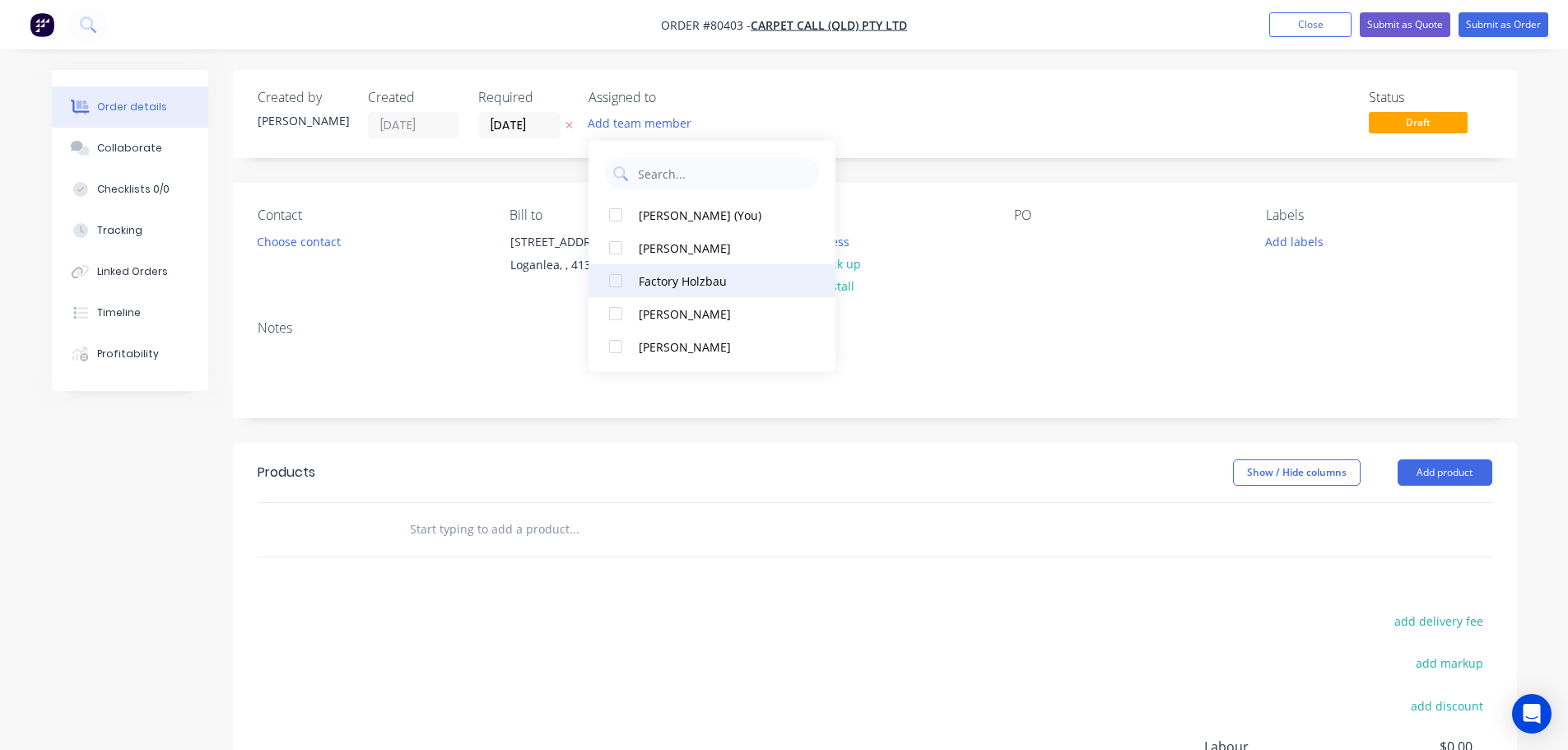
click at [614, 279] on div at bounding box center [616, 281] width 33 height 33
click at [289, 238] on button "Choose contact" at bounding box center [298, 241] width 102 height 22
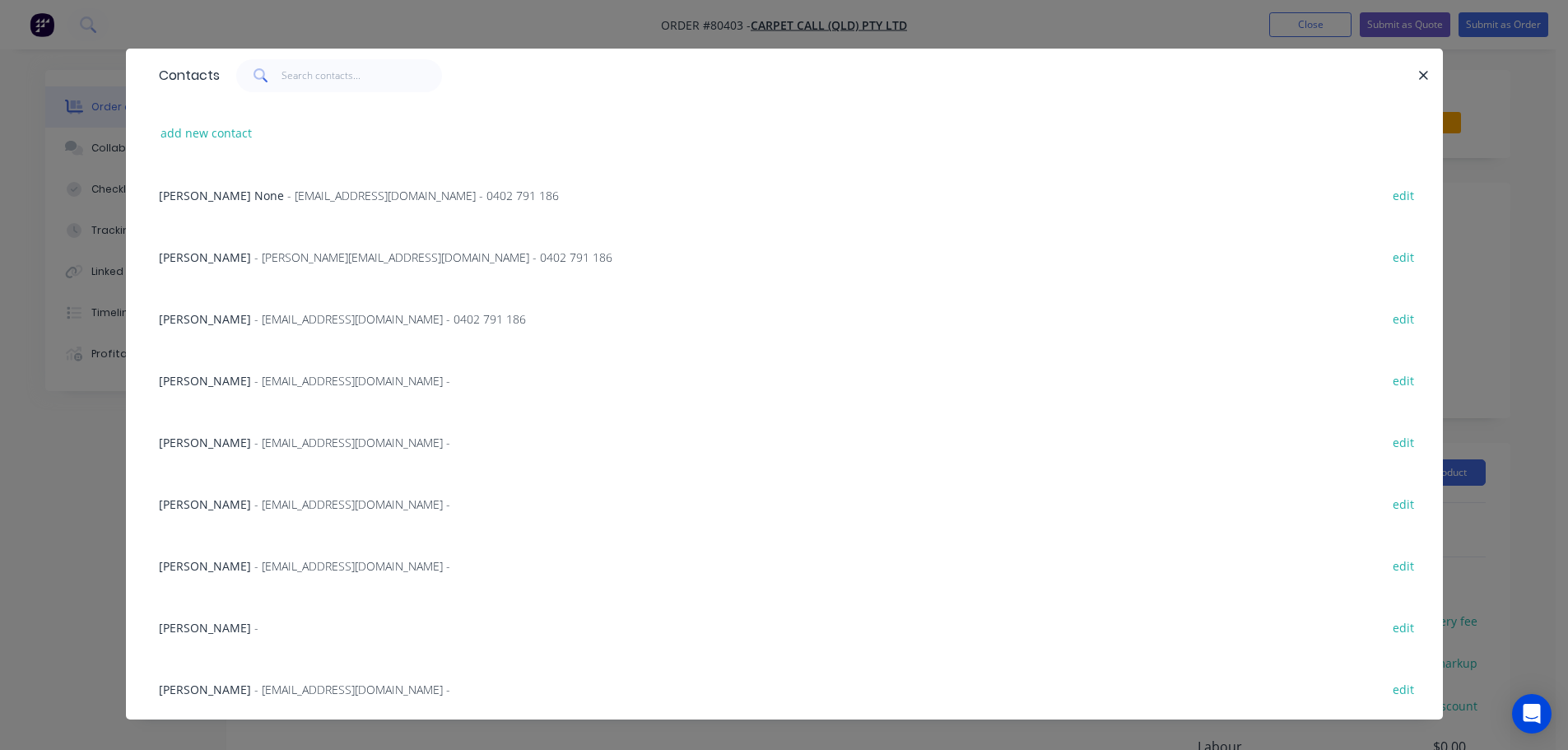
scroll to position [34, 0]
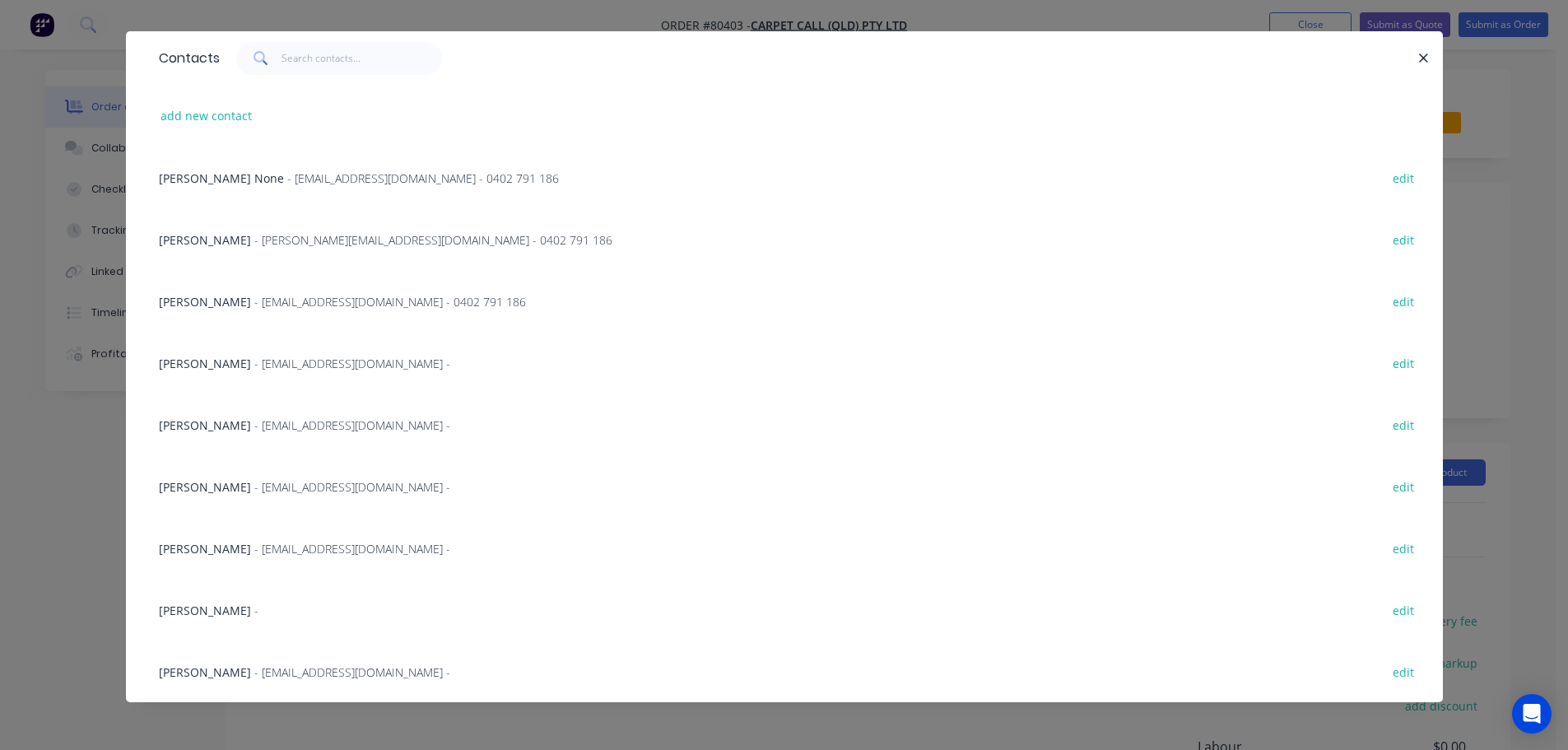
click at [404, 306] on span "- [EMAIL_ADDRESS][DOMAIN_NAME] - 0402 791 186" at bounding box center [390, 301] width 272 height 16
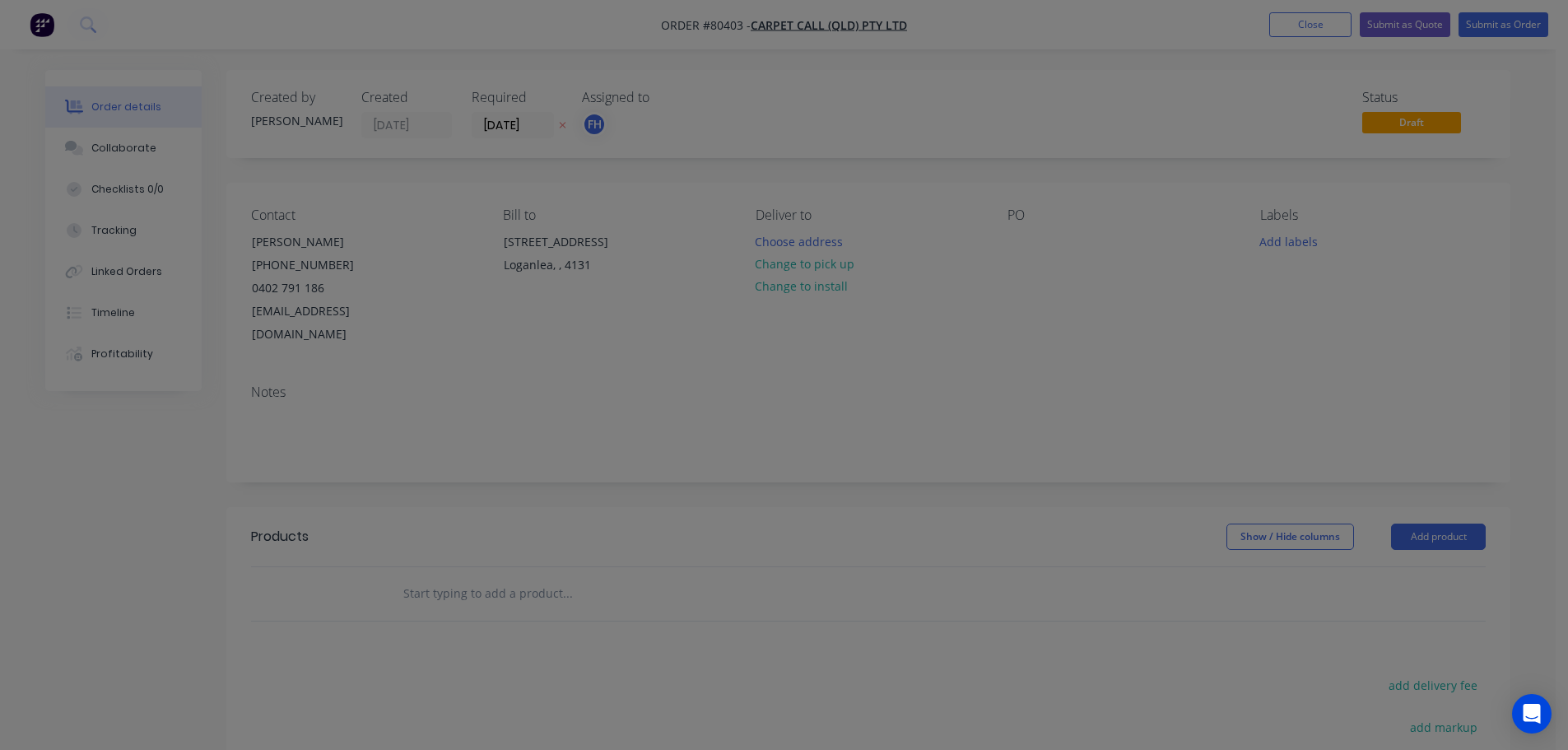
scroll to position [0, 0]
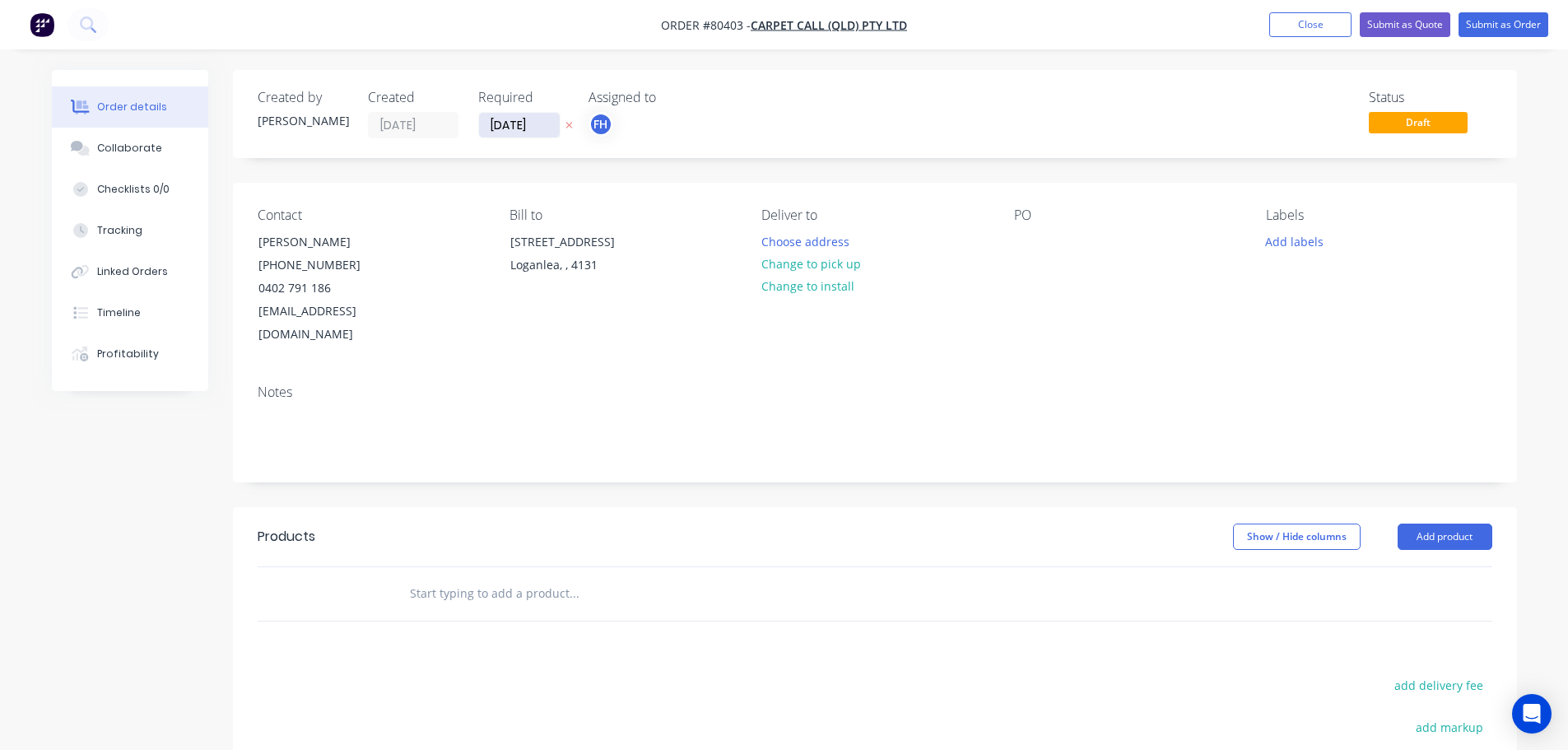
click at [548, 123] on input "[DATE]" at bounding box center [519, 125] width 80 height 25
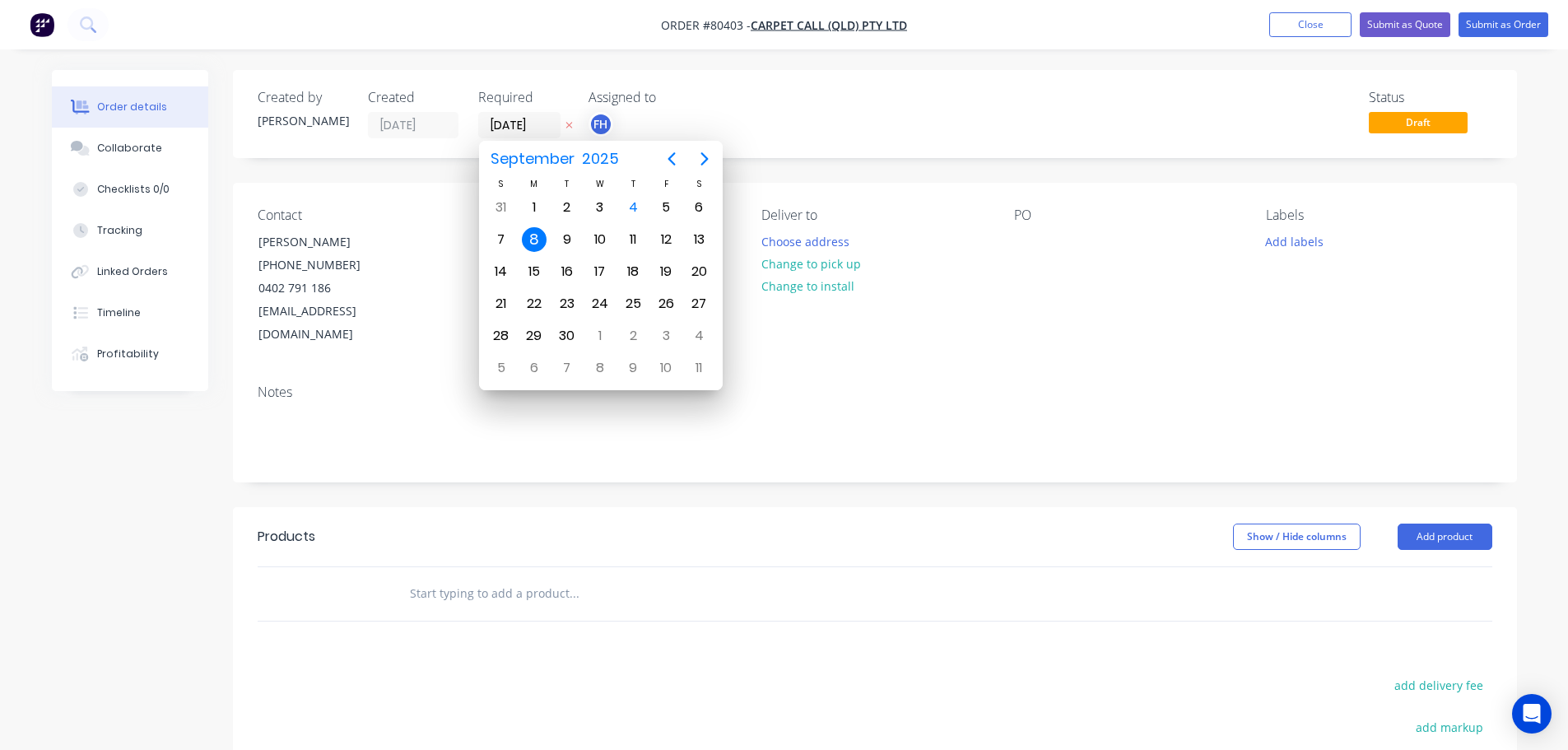
click at [535, 238] on div "8" at bounding box center [534, 239] width 25 height 25
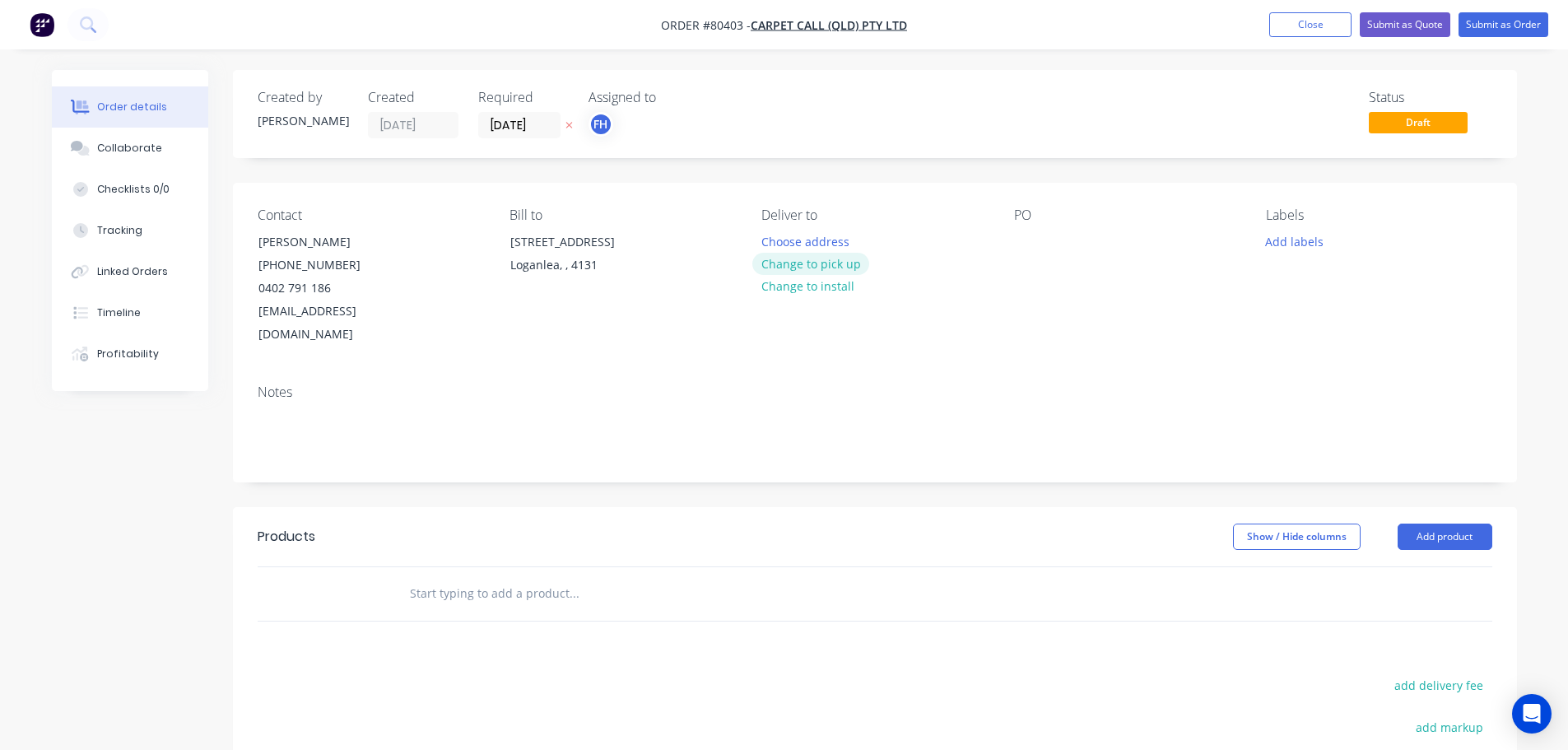
click at [802, 260] on button "Change to pick up" at bounding box center [810, 264] width 117 height 22
click at [787, 230] on div "Pick up Change to delivery Change to install" at bounding box center [874, 277] width 225 height 139
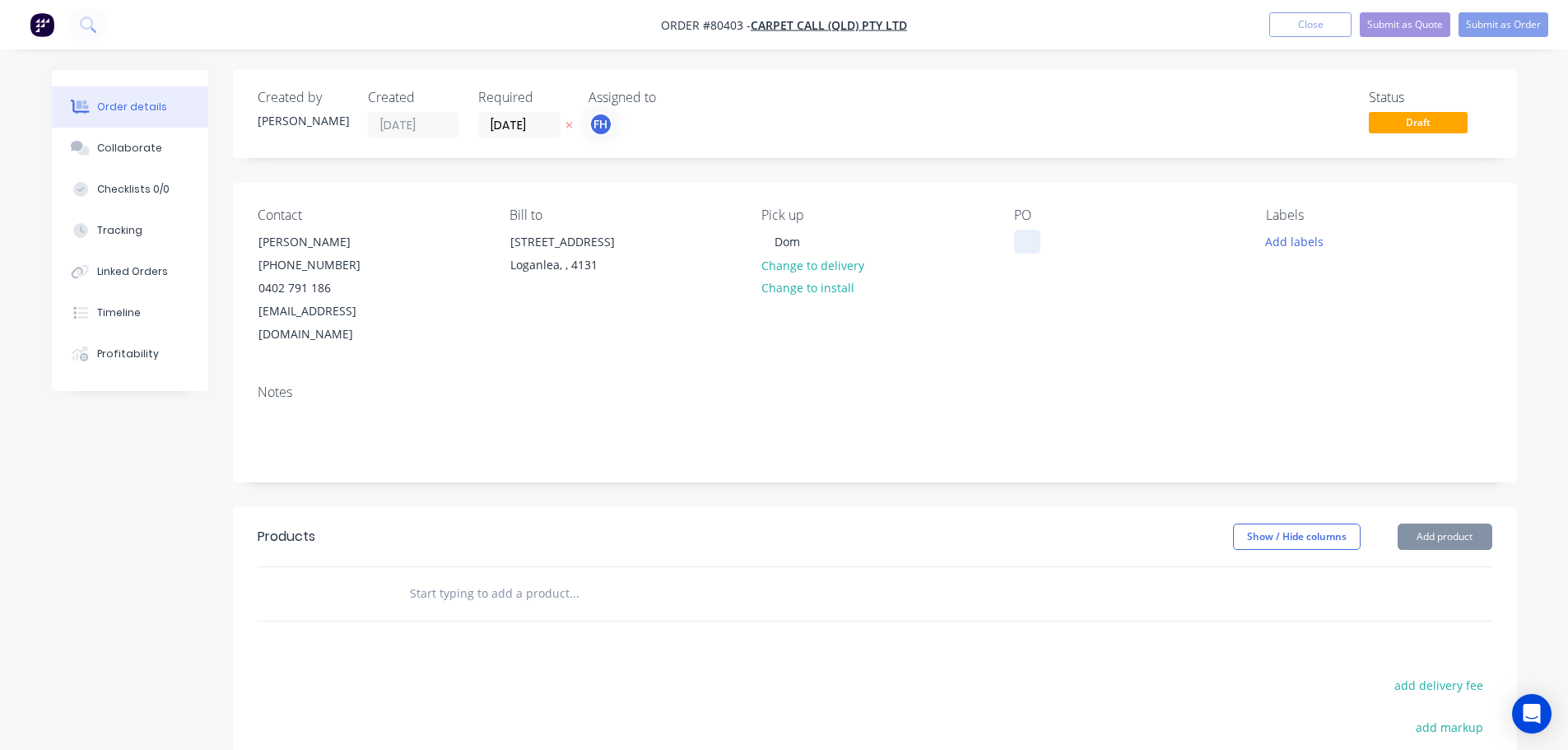
click at [1034, 237] on div at bounding box center [1027, 242] width 27 height 24
click at [1282, 239] on button "Add labels" at bounding box center [1295, 241] width 76 height 22
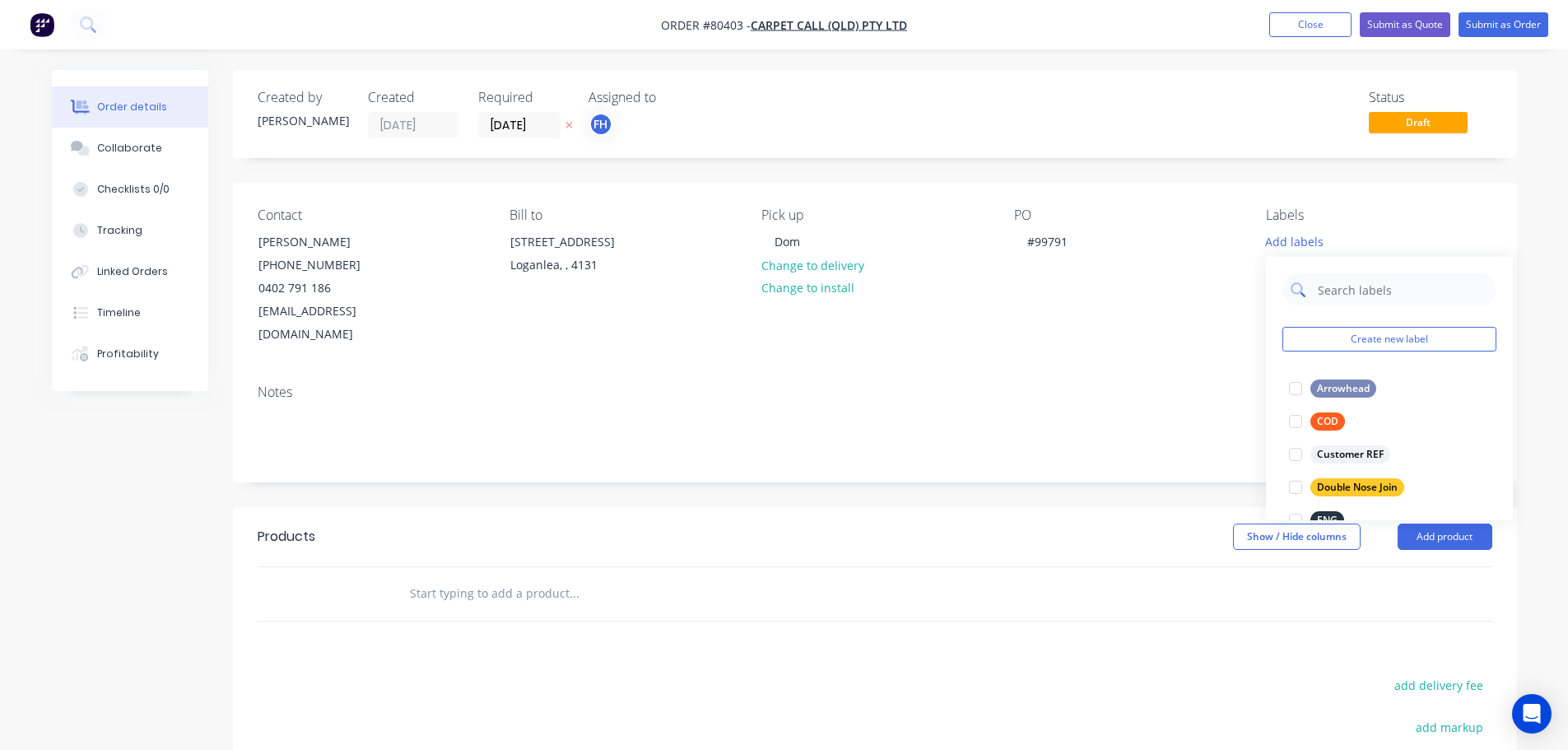
click at [1350, 292] on input "text" at bounding box center [1403, 290] width 172 height 33
type input "la"
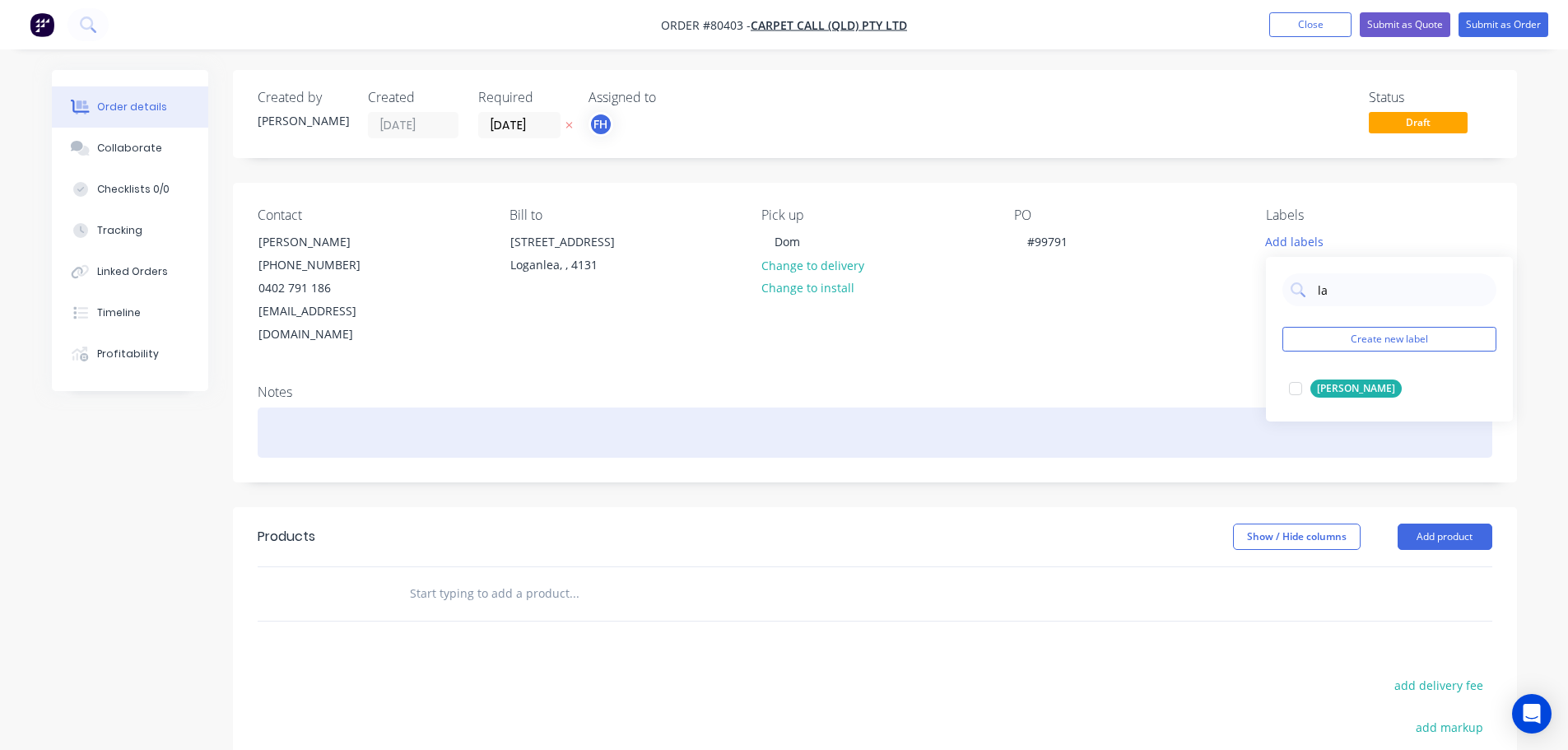
drag, startPoint x: 1297, startPoint y: 393, endPoint x: 996, endPoint y: 417, distance: 302.0
click at [1297, 393] on div at bounding box center [1296, 389] width 33 height 33
click at [399, 419] on div at bounding box center [875, 432] width 1234 height 50
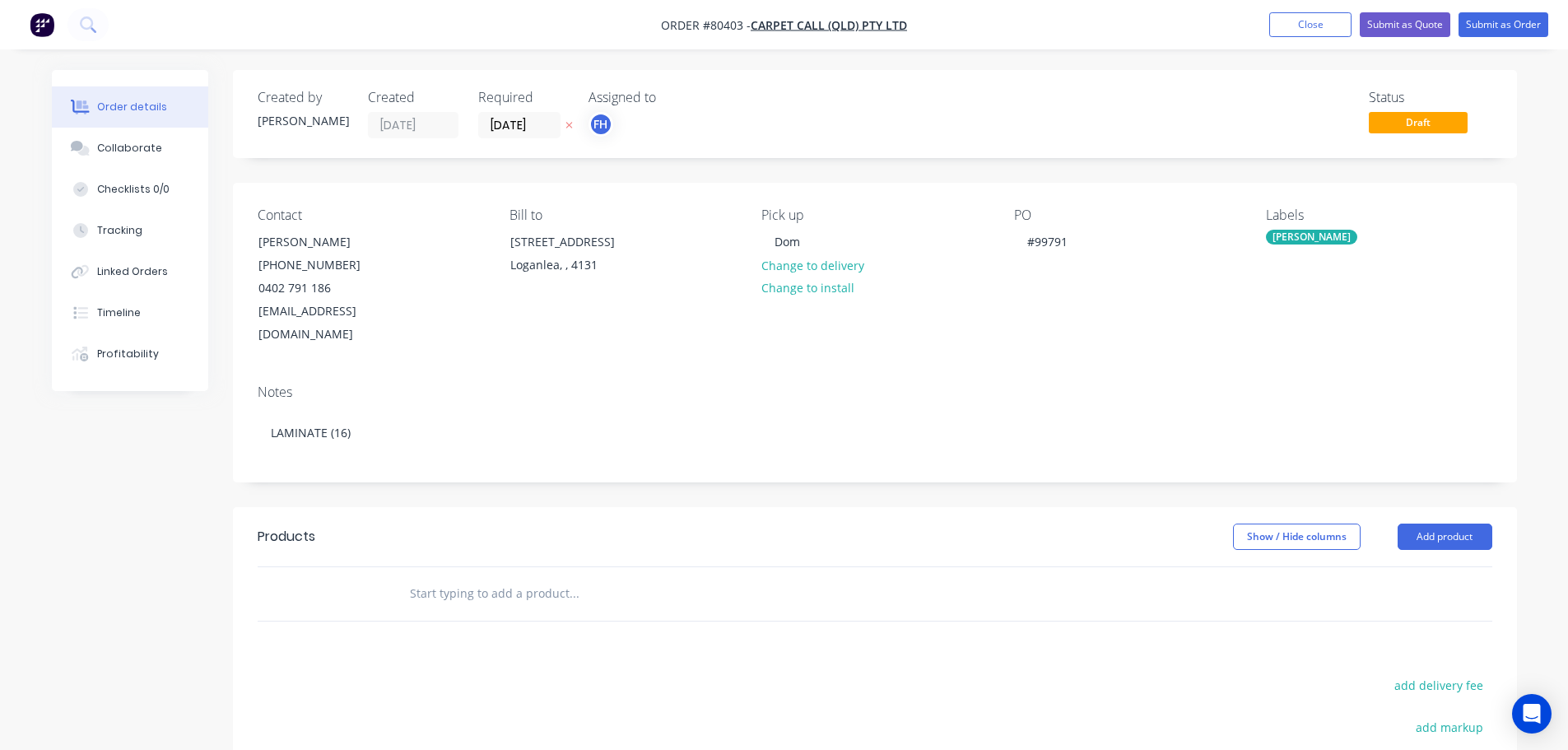
click at [471, 577] on input "text" at bounding box center [574, 594] width 329 height 33
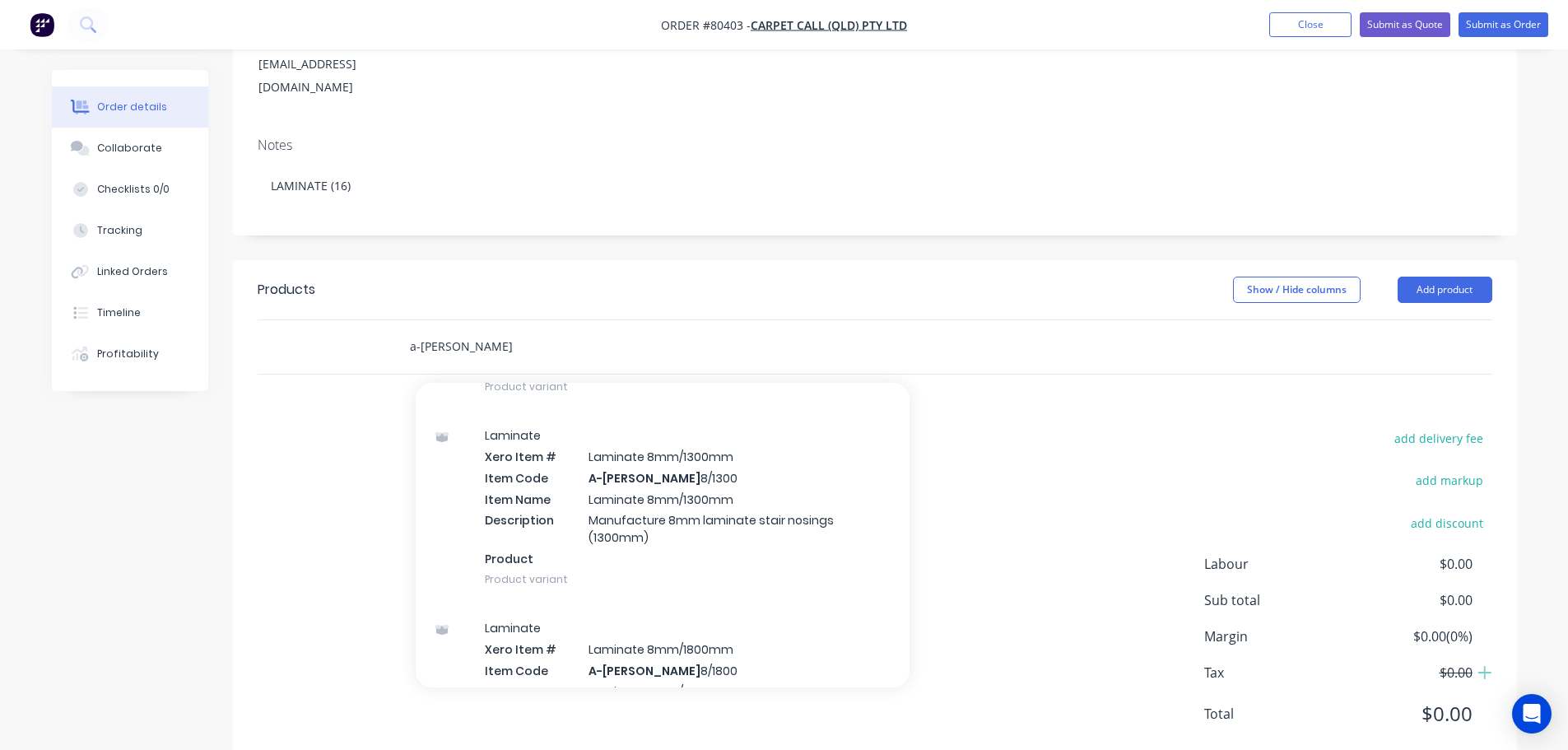
scroll to position [2140, 0]
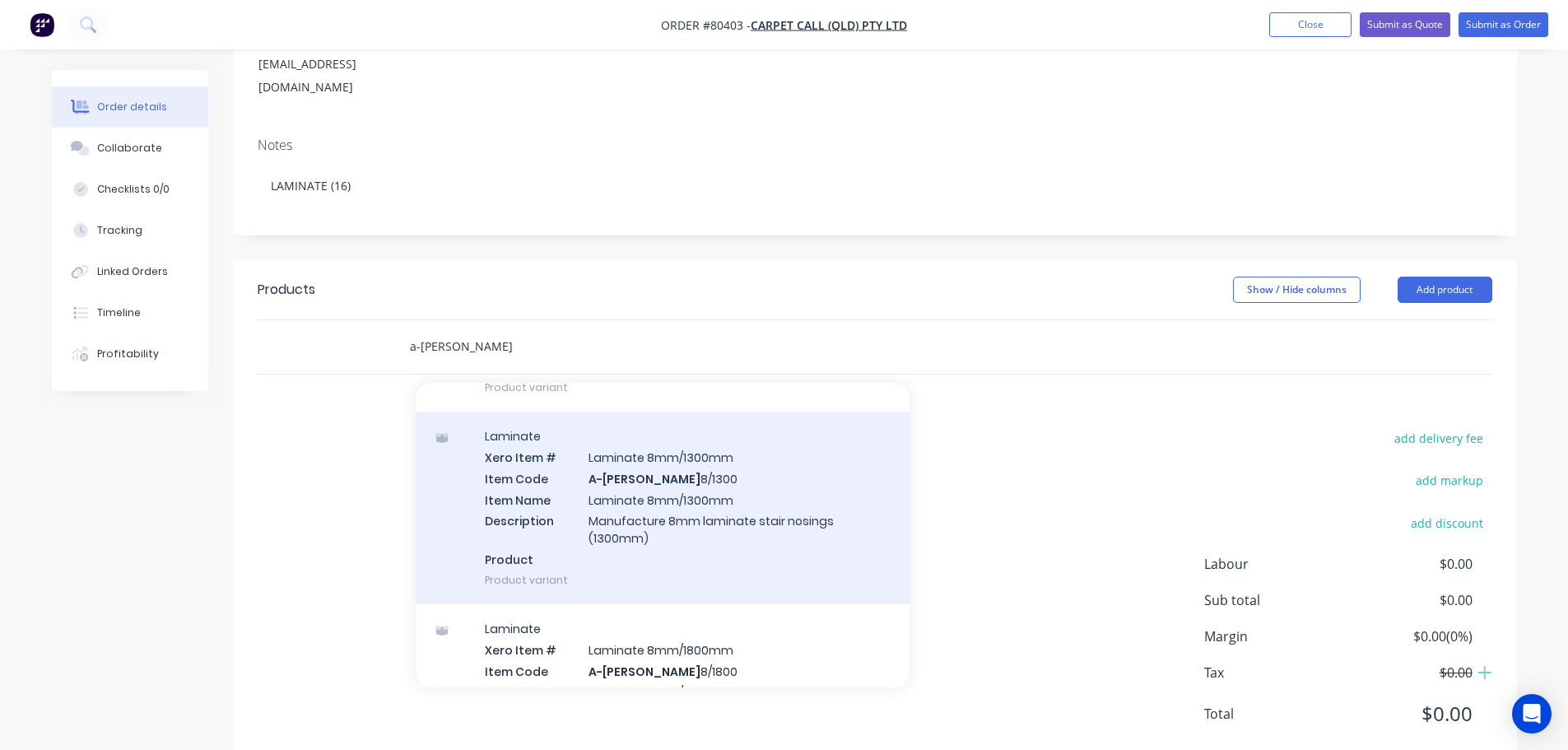
type input "a-[PERSON_NAME]"
click at [635, 466] on div "Laminate Xero Item # Laminate 8mm/1300mm Item Code A-[PERSON_NAME] 8/1300 Item …" at bounding box center [662, 507] width 494 height 192
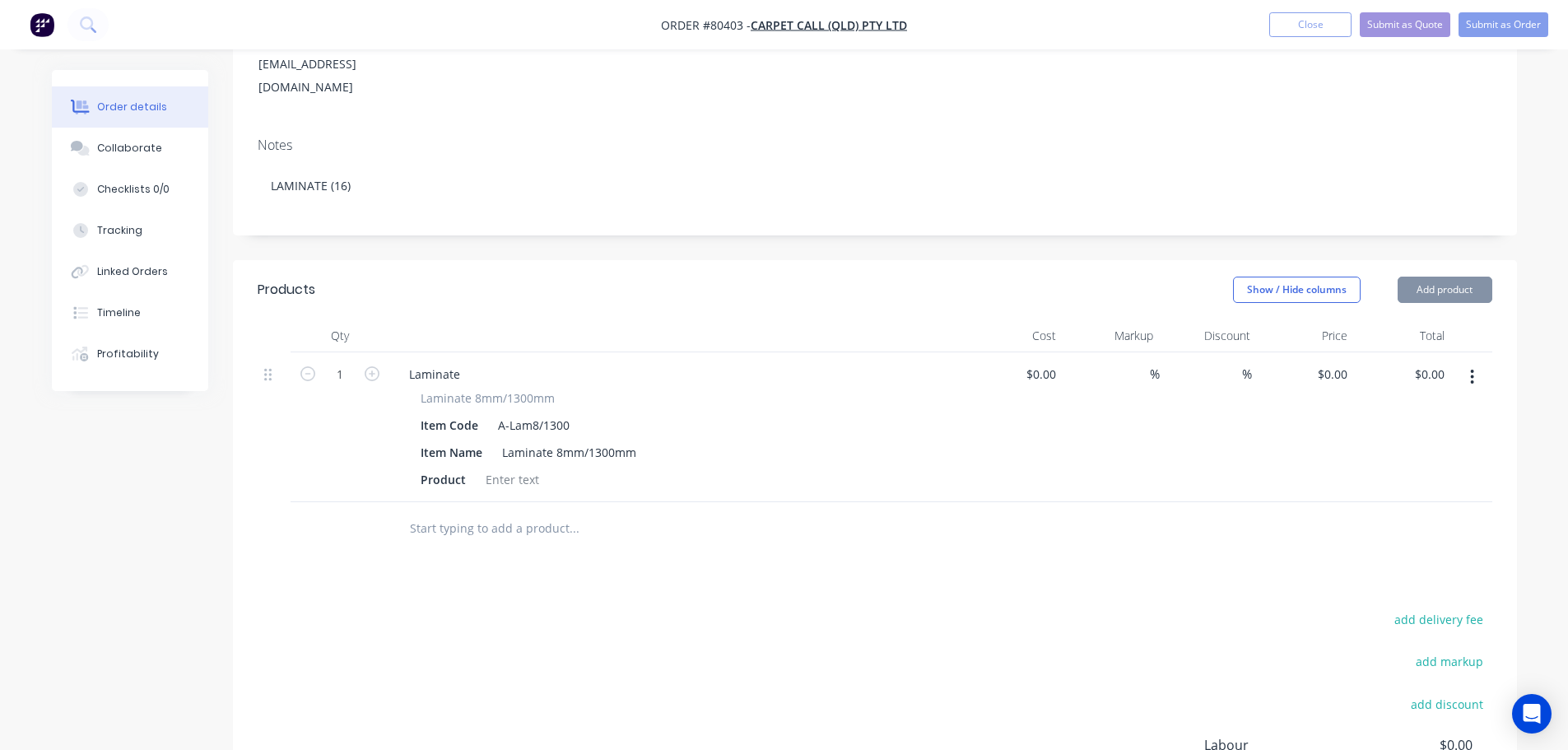
type input "$37.00"
click at [507, 467] on div at bounding box center [513, 479] width 67 height 24
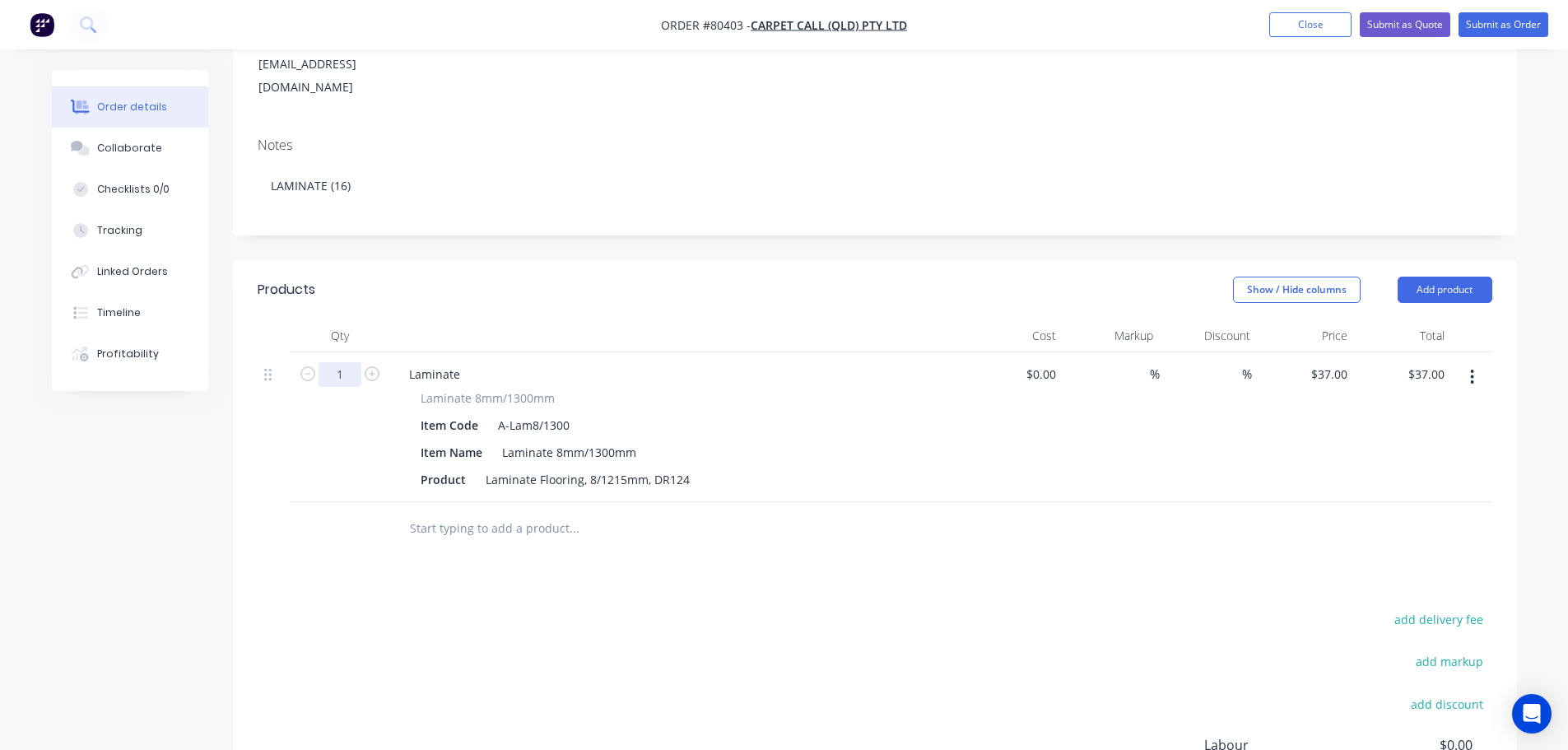
click at [342, 362] on input "1" at bounding box center [340, 374] width 43 height 25
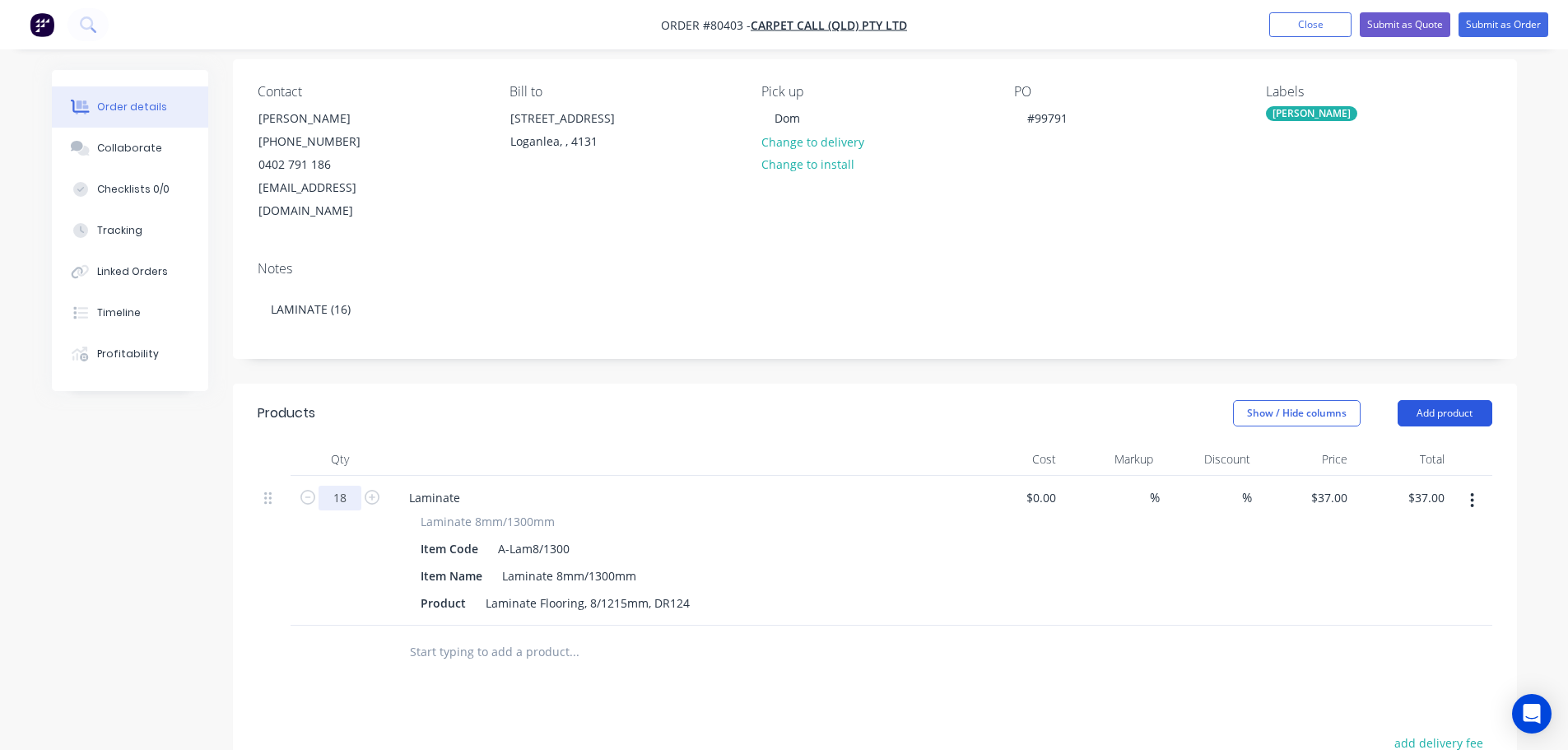
scroll to position [0, 0]
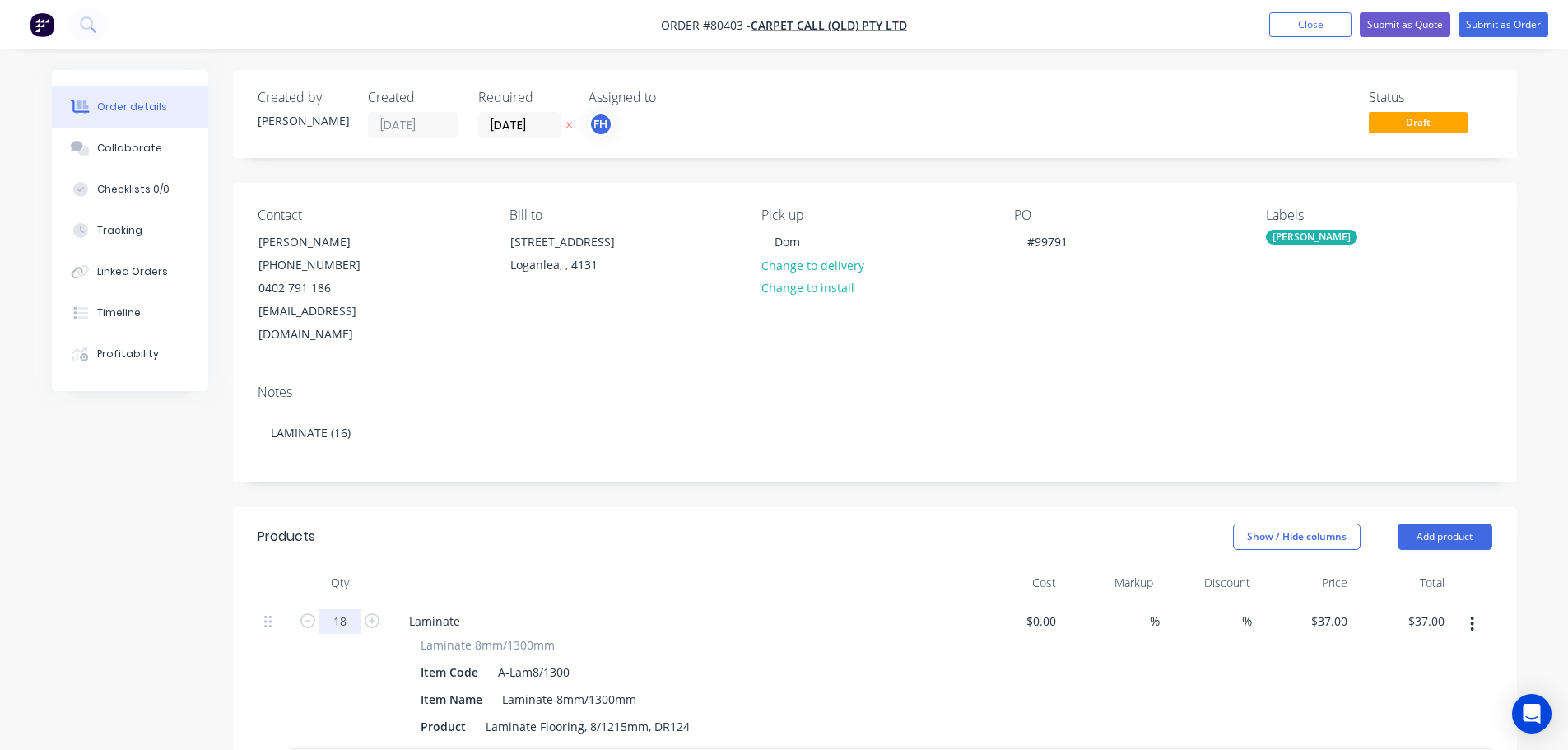
type input "18"
type input "$666.00"
click at [1281, 233] on div "[PERSON_NAME]" at bounding box center [1311, 237] width 91 height 15
drag, startPoint x: 1353, startPoint y: 279, endPoint x: 1290, endPoint y: 284, distance: 63.2
click at [1290, 284] on div "la" at bounding box center [1390, 282] width 214 height 33
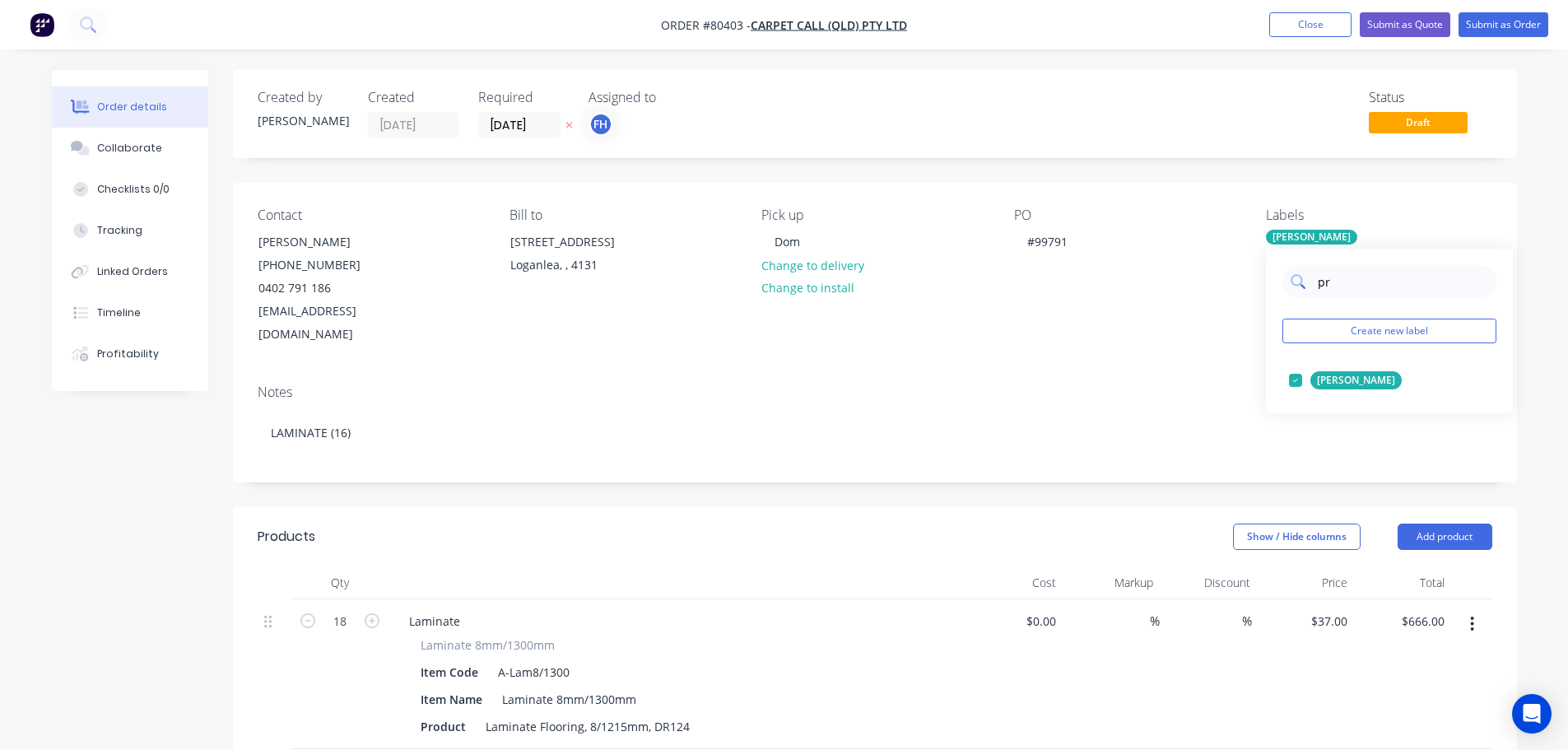
type input "pro"
click at [1295, 448] on div at bounding box center [1296, 446] width 33 height 33
click at [1483, 18] on button "Submit as Order" at bounding box center [1503, 24] width 90 height 25
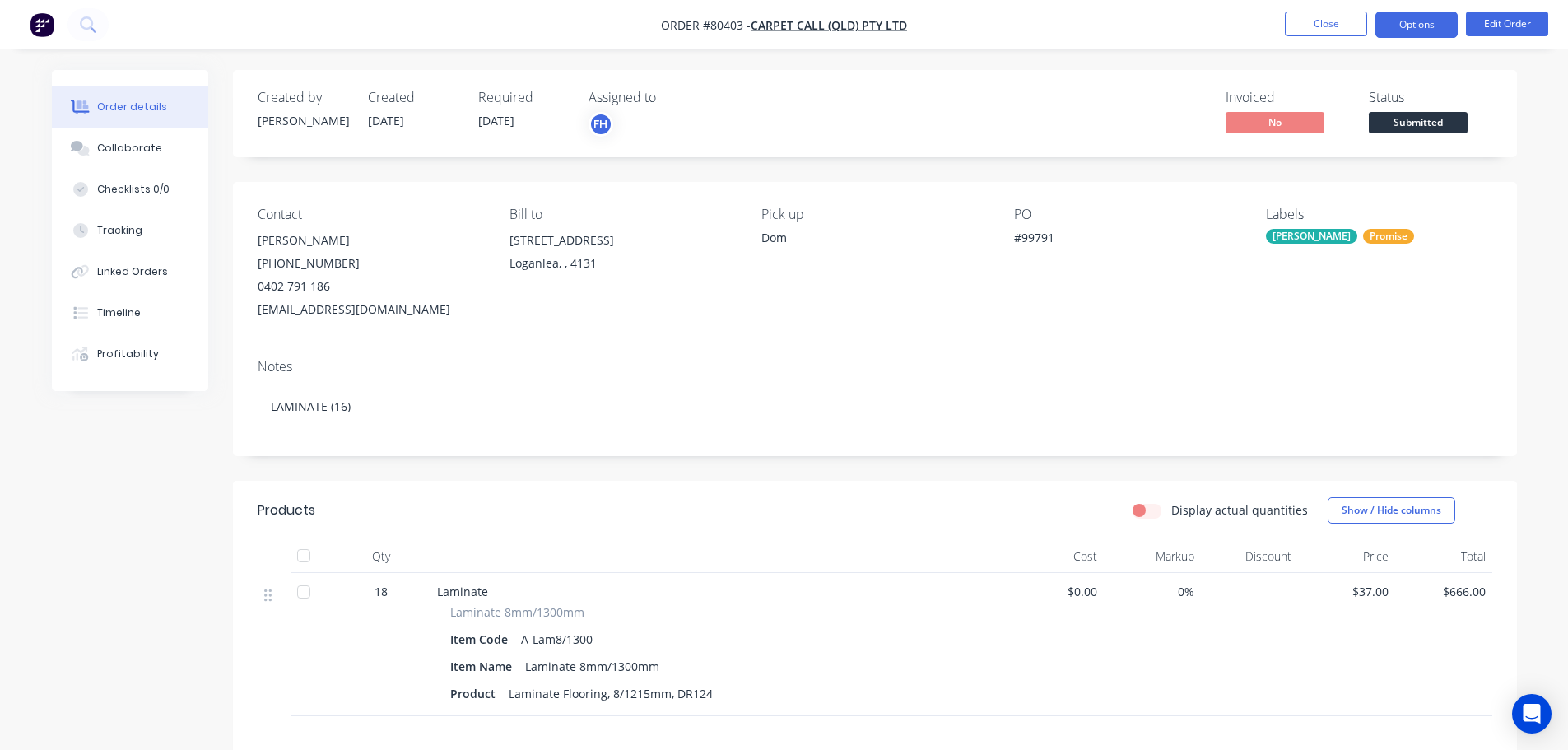
click at [1431, 23] on button "Options" at bounding box center [1416, 24] width 82 height 27
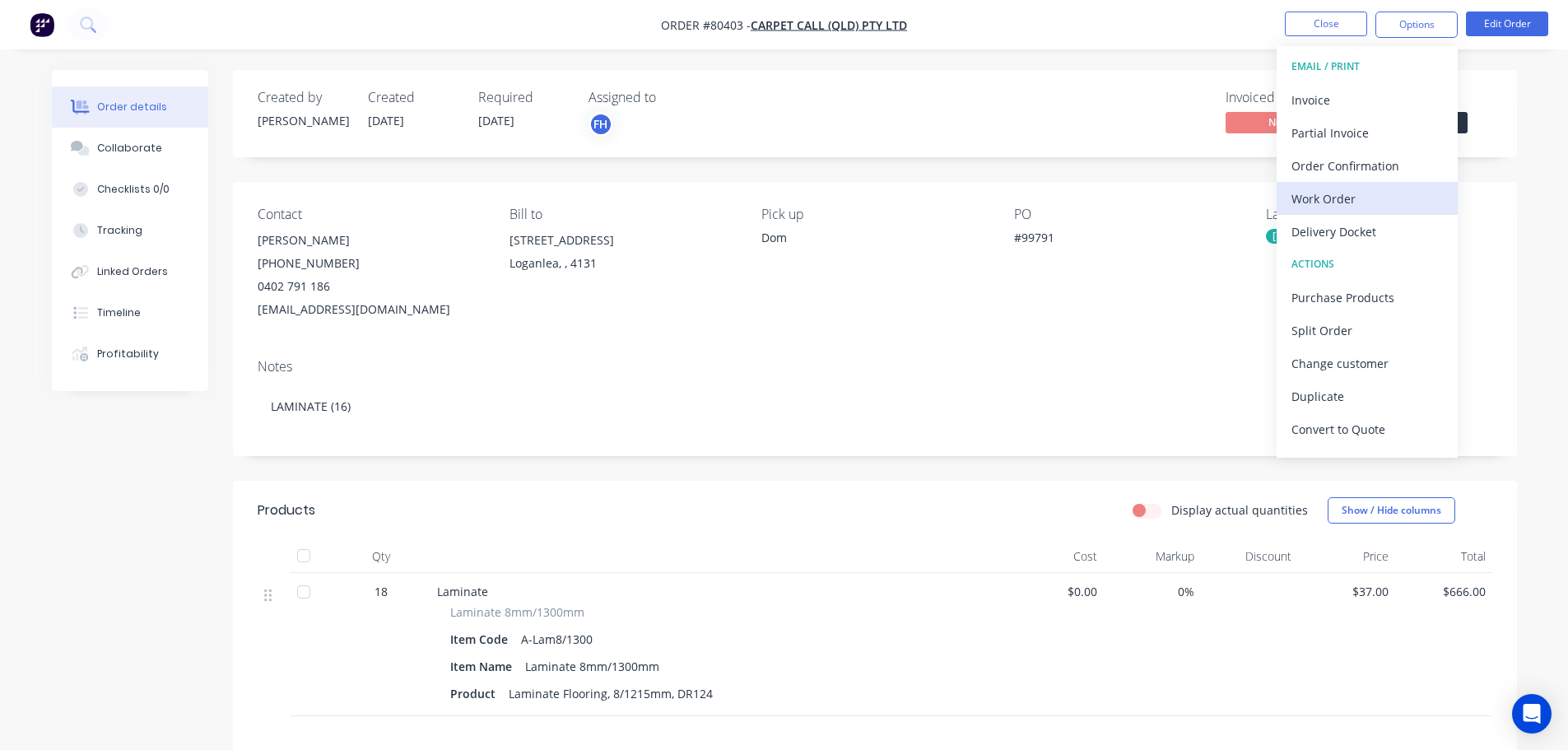
click at [1338, 196] on div "Work Order" at bounding box center [1367, 199] width 152 height 24
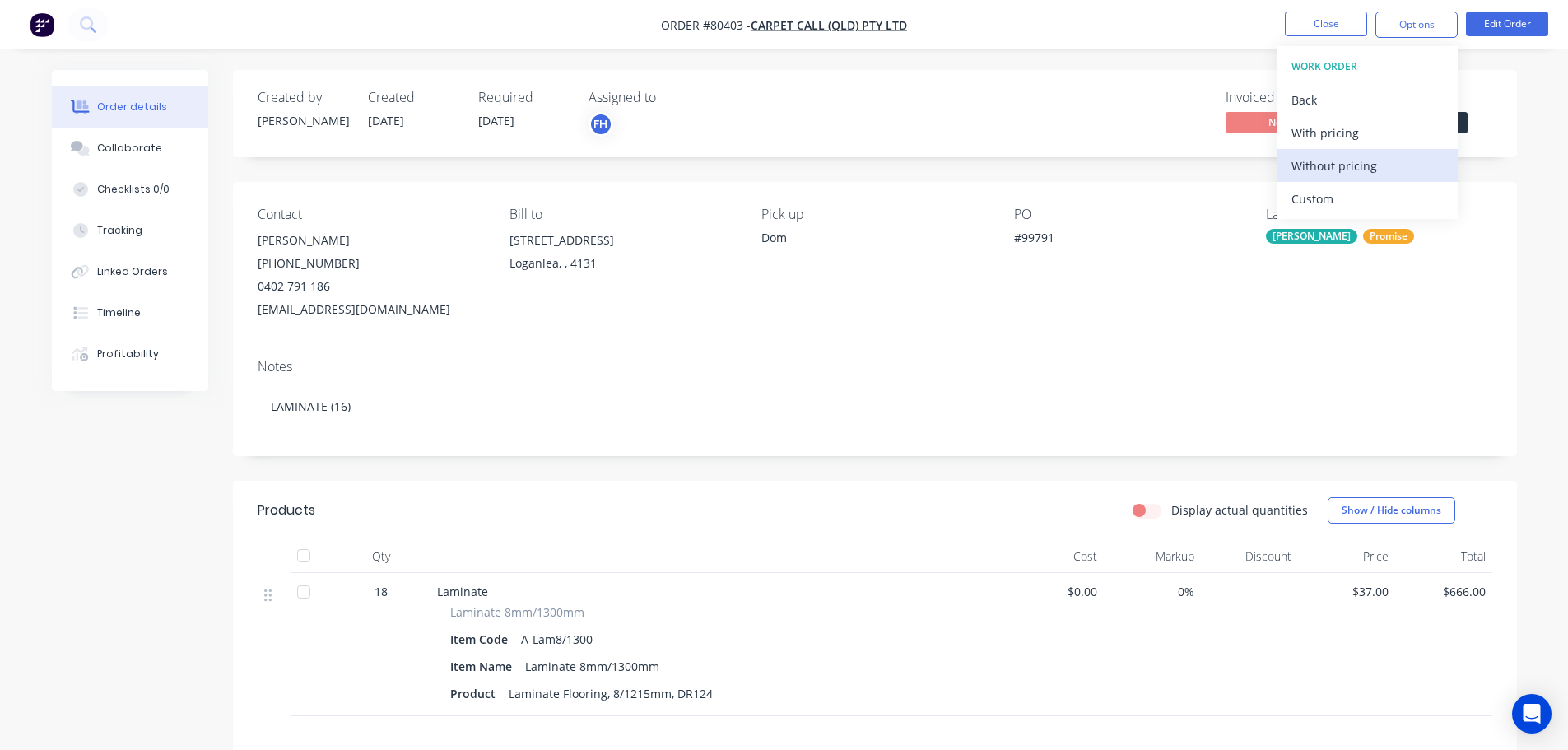
click at [1331, 179] on button "Without pricing" at bounding box center [1367, 165] width 181 height 33
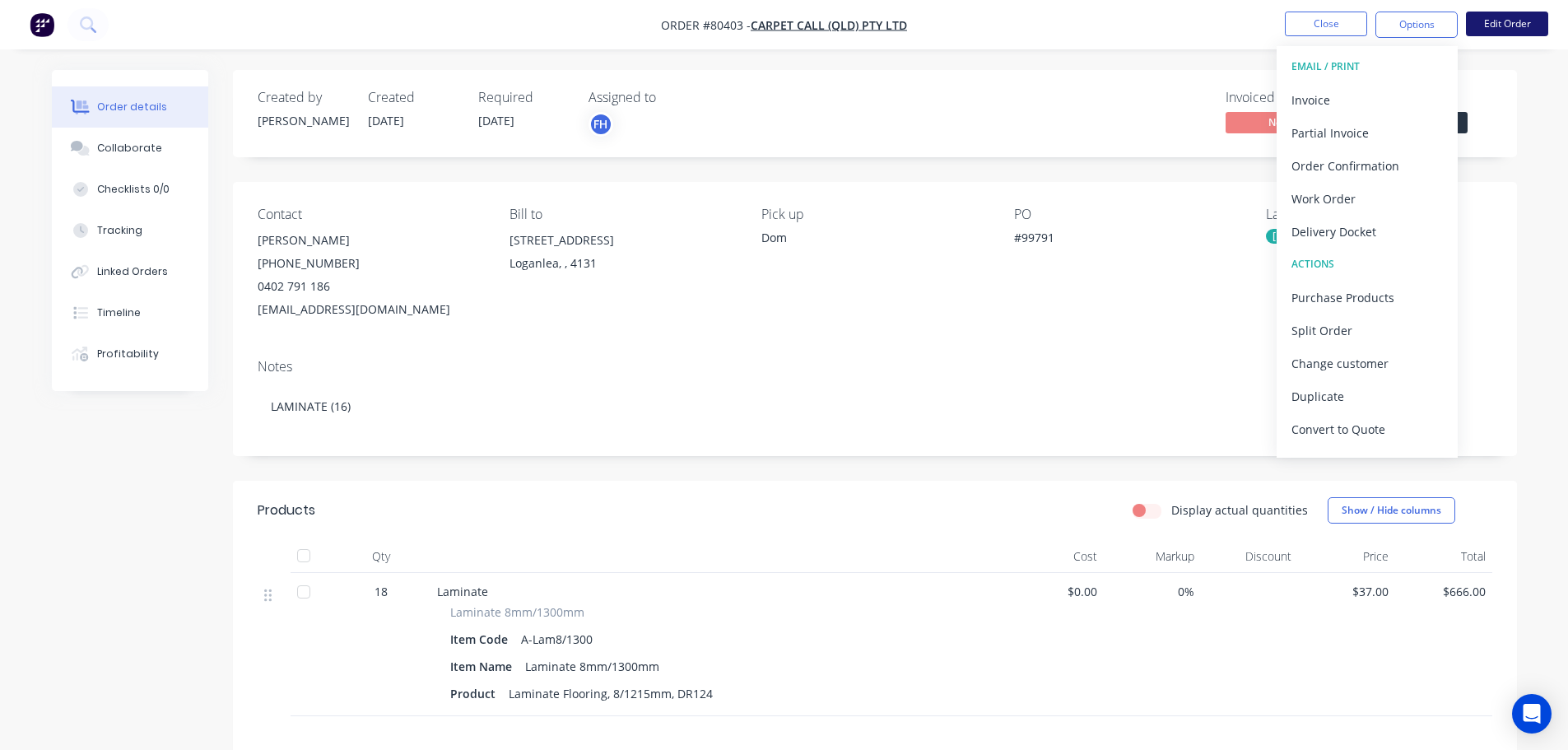
click at [1513, 17] on button "Edit Order" at bounding box center [1507, 23] width 82 height 25
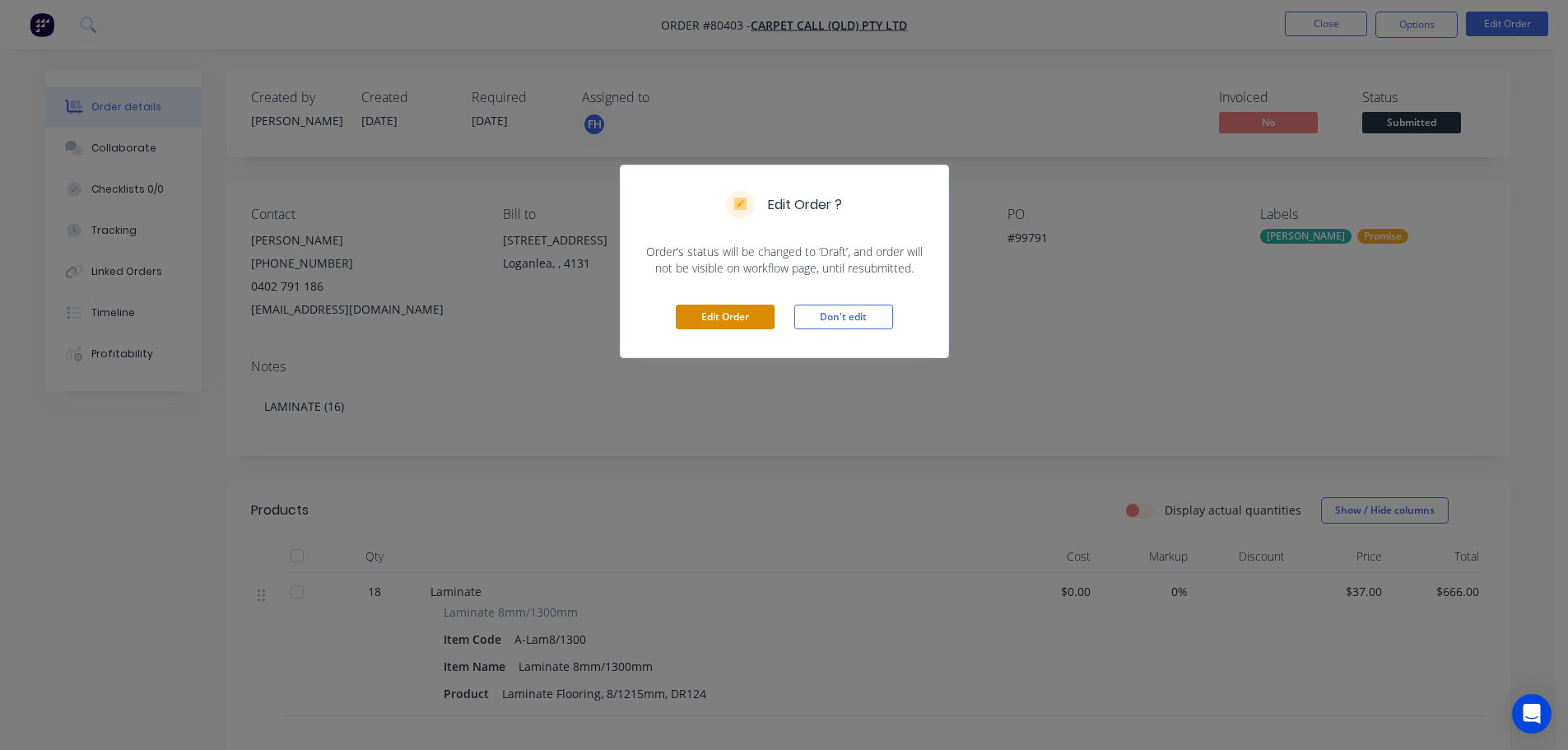
click at [732, 313] on button "Edit Order" at bounding box center [724, 317] width 99 height 25
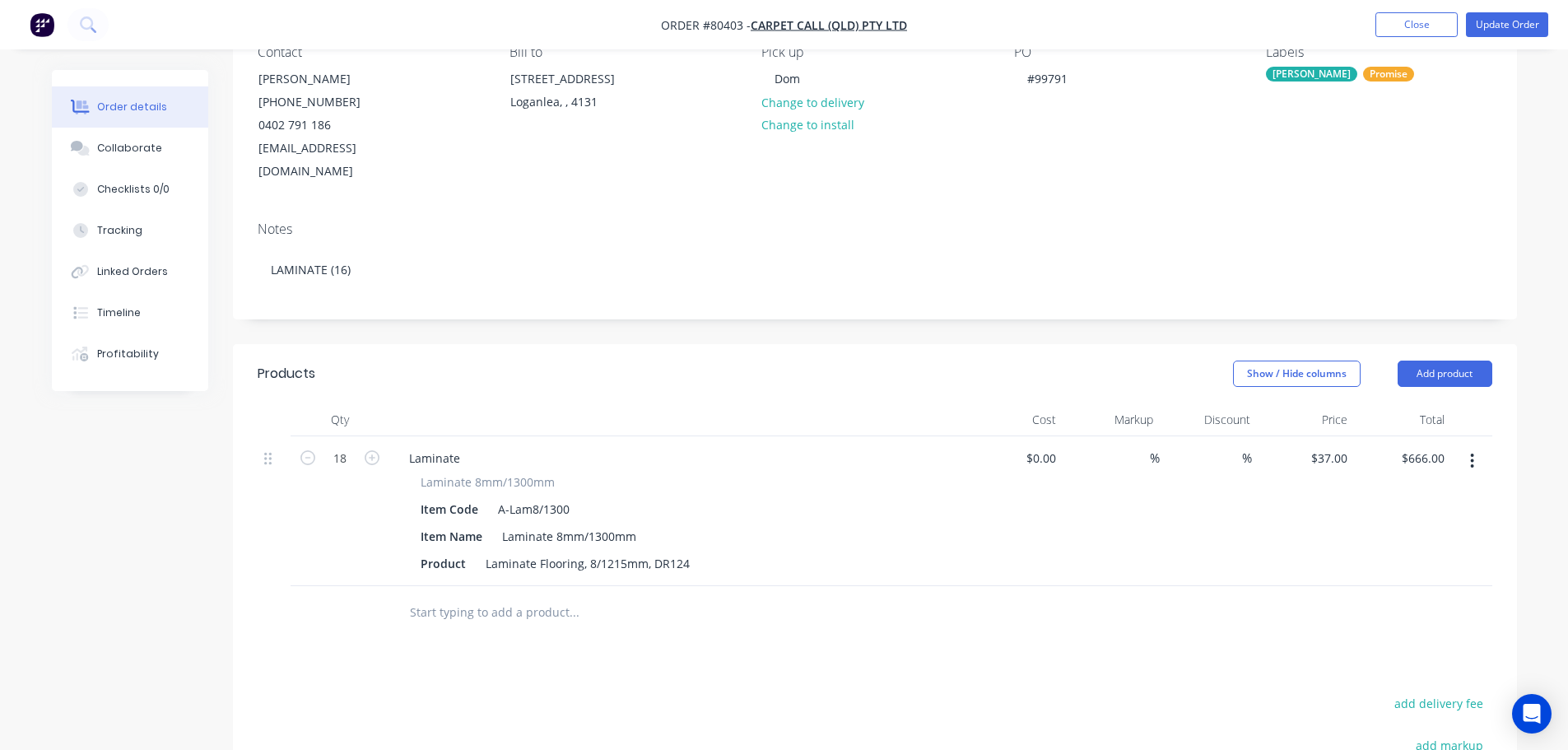
scroll to position [164, 0]
click at [309, 449] on icon "button" at bounding box center [308, 456] width 15 height 15
type input "17"
type input "$629.00"
click at [309, 449] on icon "button" at bounding box center [308, 456] width 15 height 15
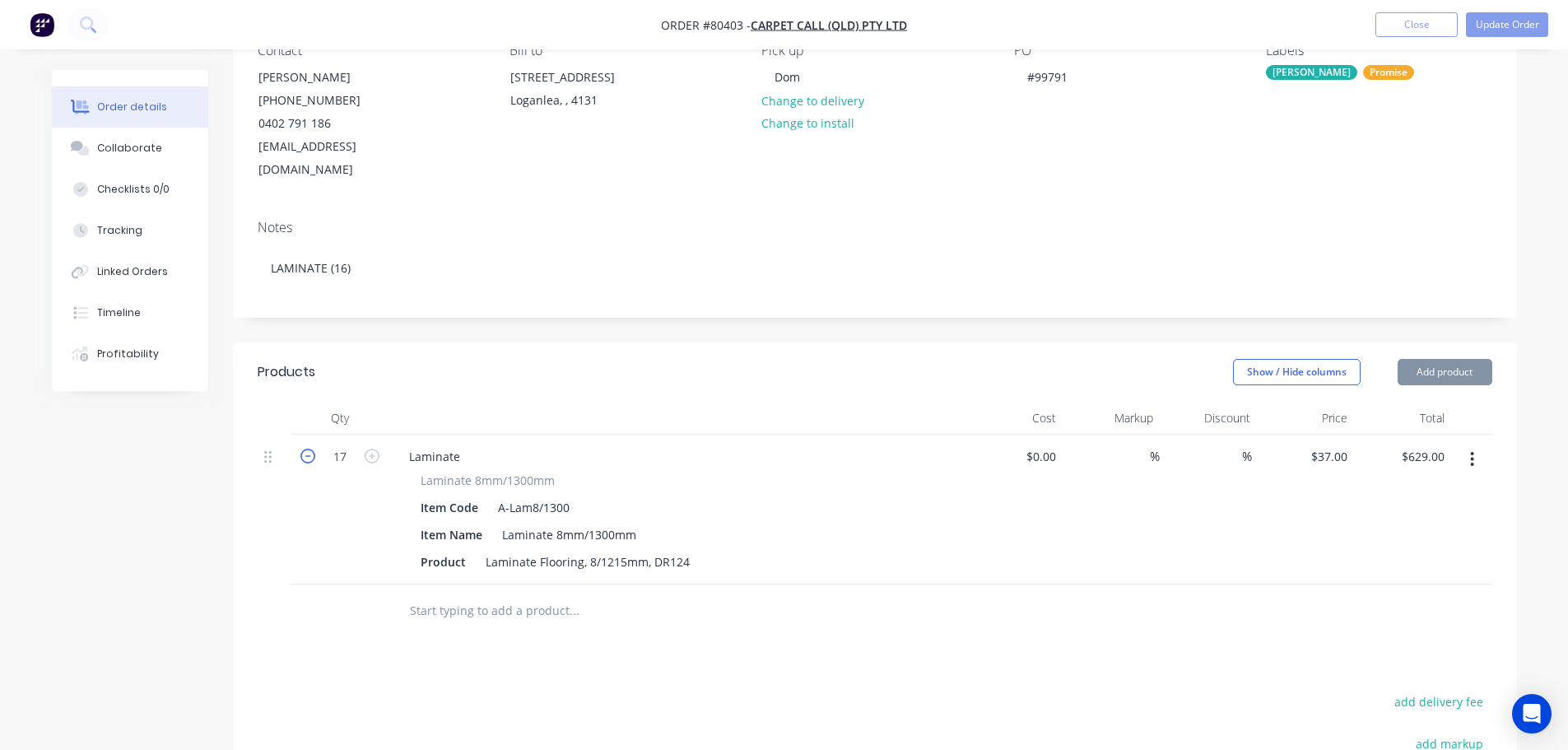
type input "16"
type input "$592.00"
click at [1492, 23] on button "Update Order" at bounding box center [1507, 24] width 82 height 25
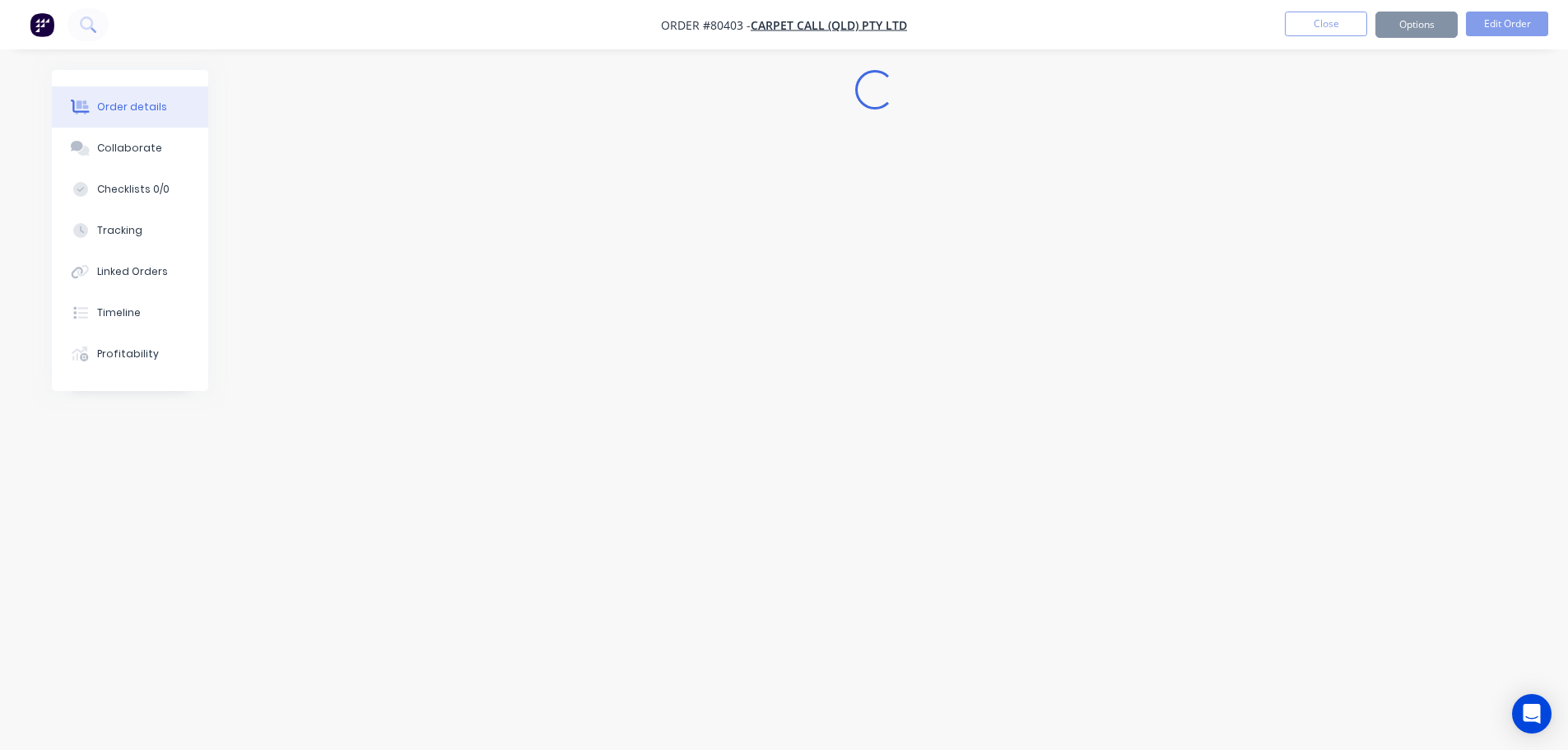
scroll to position [0, 0]
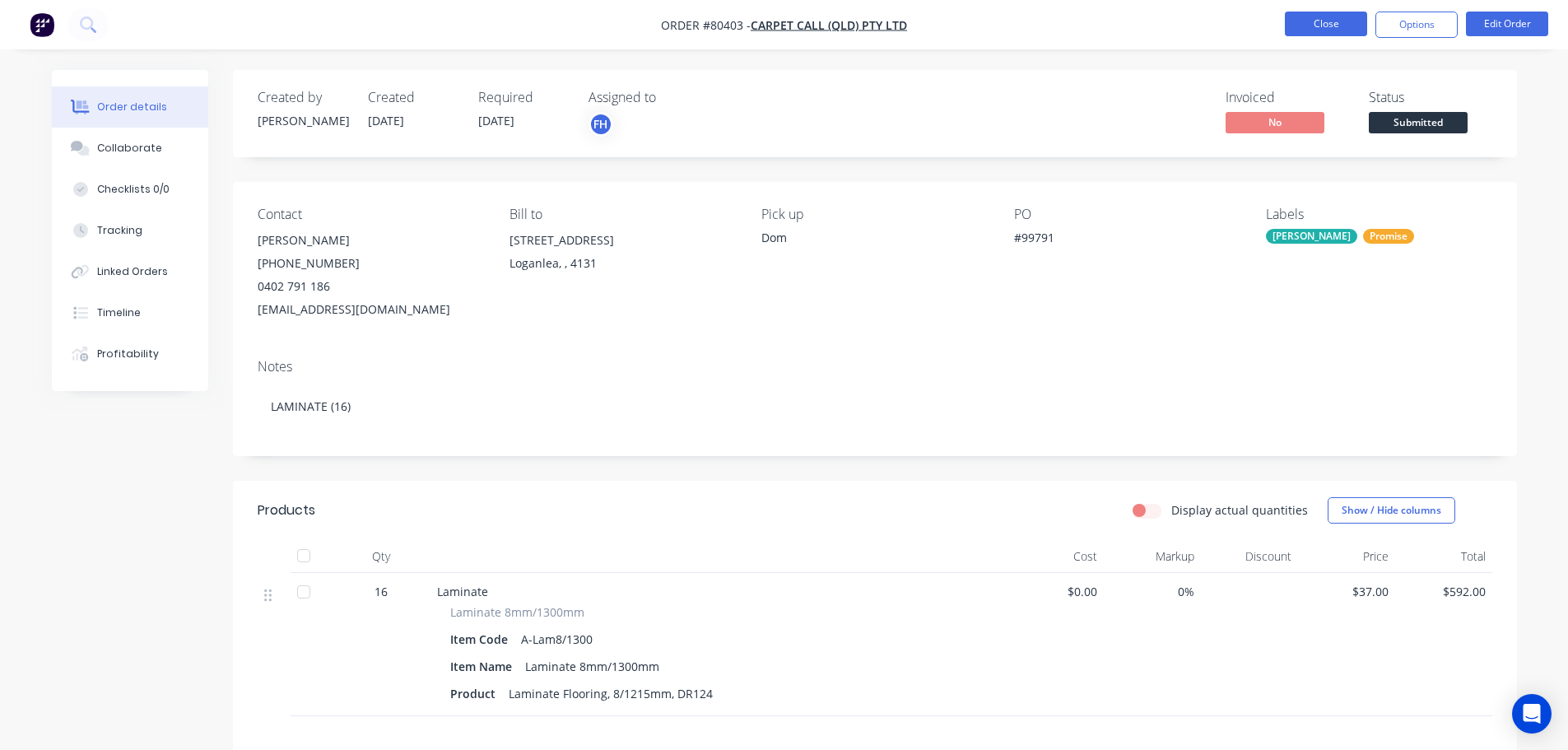
click at [1309, 23] on button "Close" at bounding box center [1326, 23] width 82 height 25
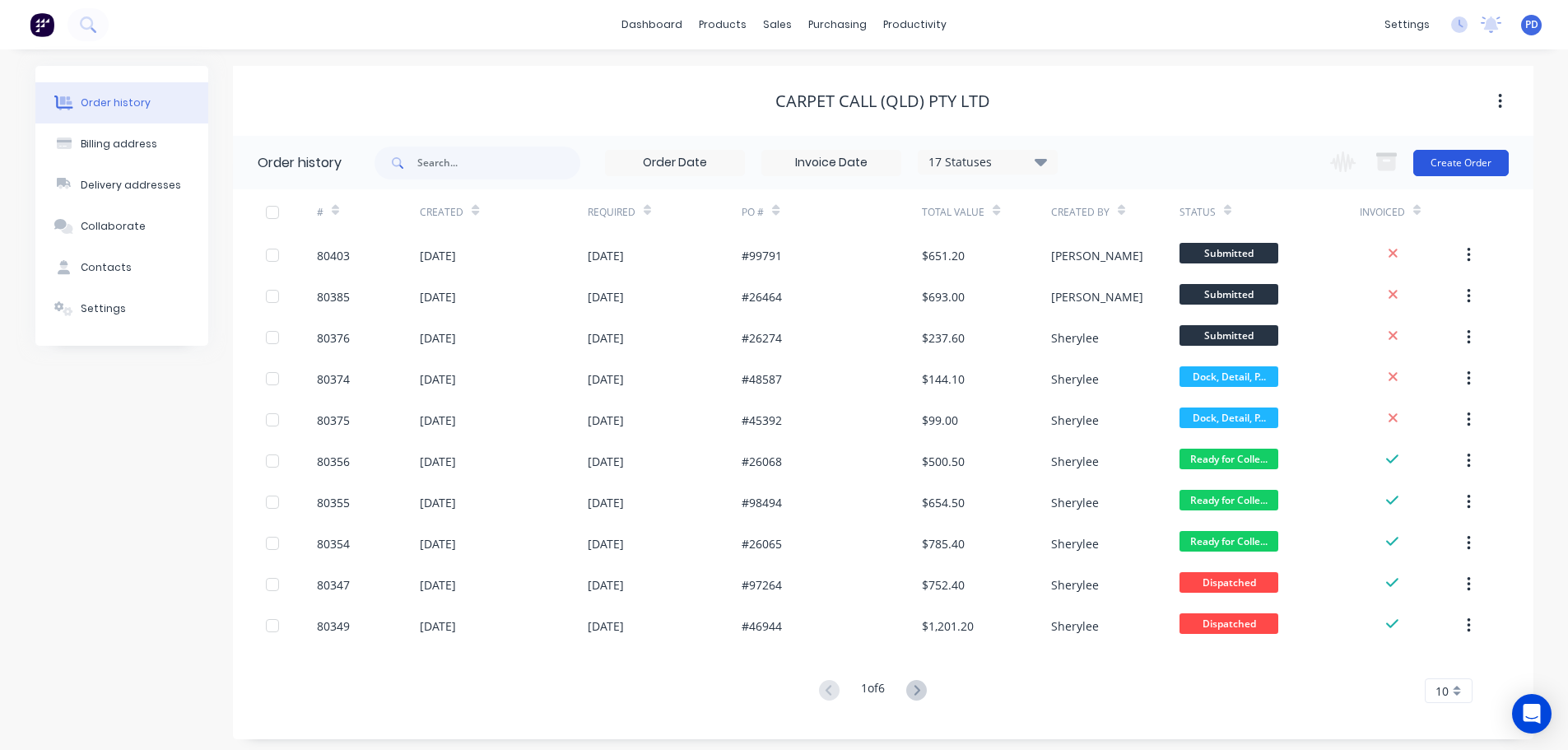
click at [1433, 168] on button "Create Order" at bounding box center [1461, 163] width 95 height 27
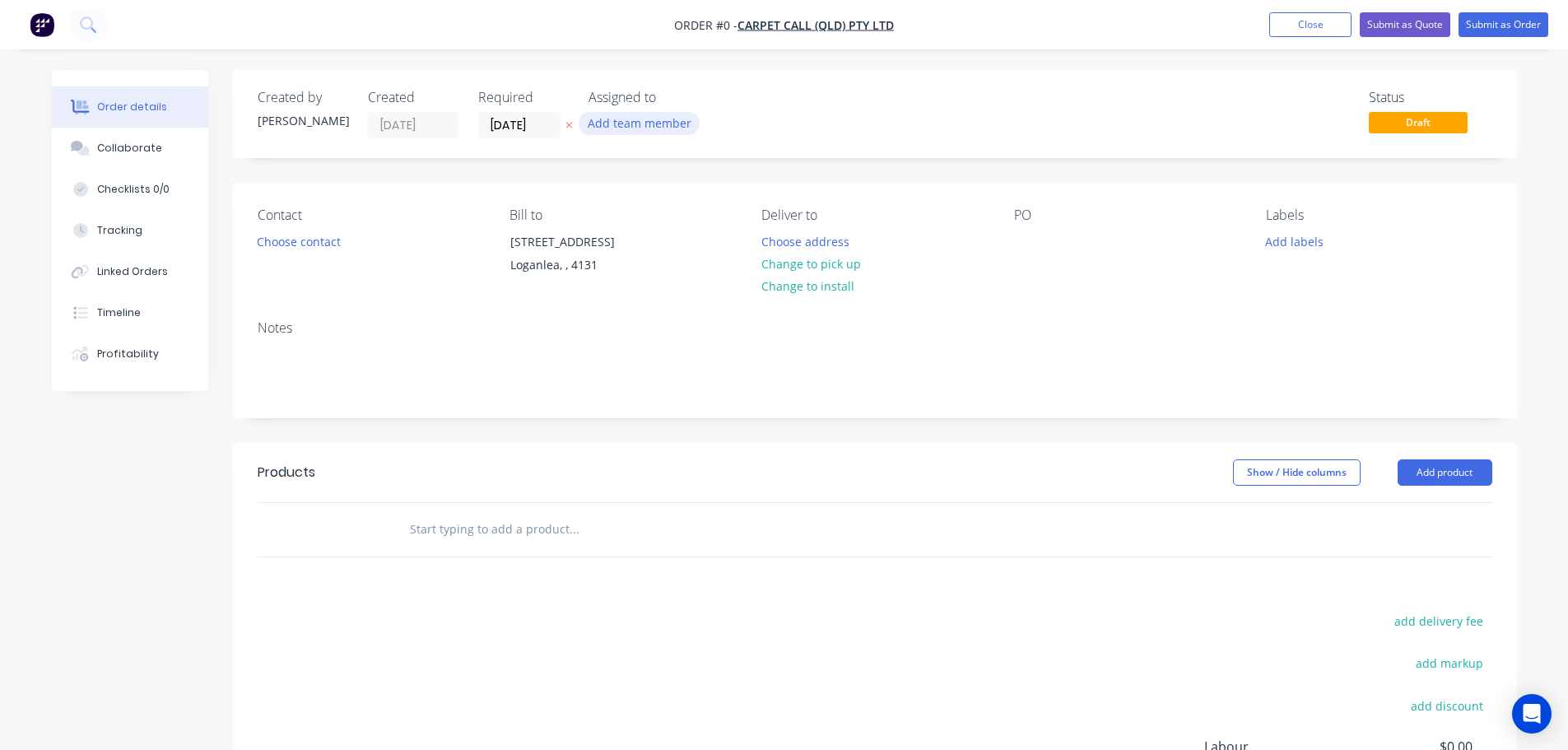
click at [601, 127] on button "Add team member" at bounding box center [638, 123] width 121 height 22
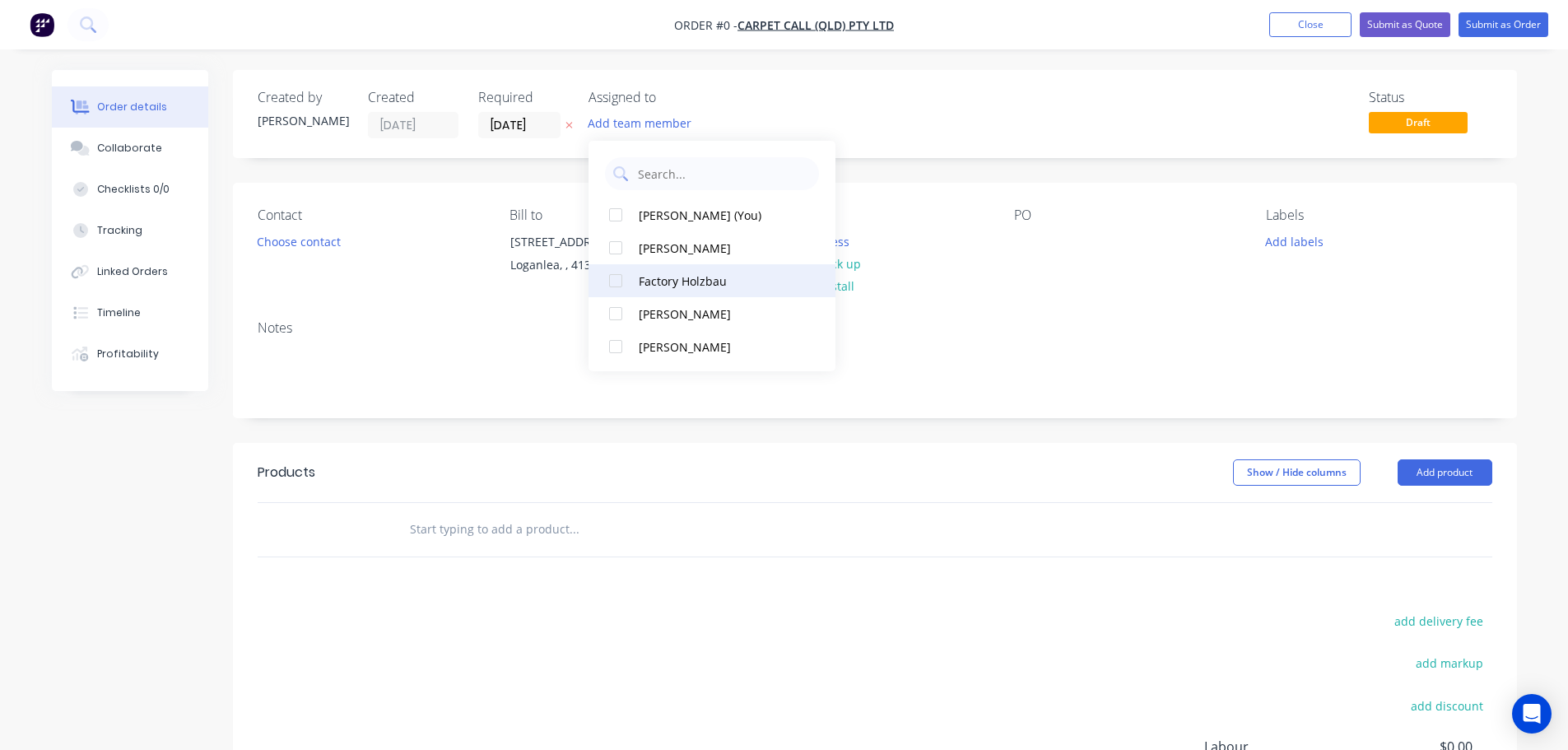
click at [613, 280] on div at bounding box center [616, 281] width 33 height 33
click at [519, 128] on div "Order details Collaborate Checklists 0/0 Tracking Linked Orders Timeline Profit…" at bounding box center [784, 524] width 1499 height 907
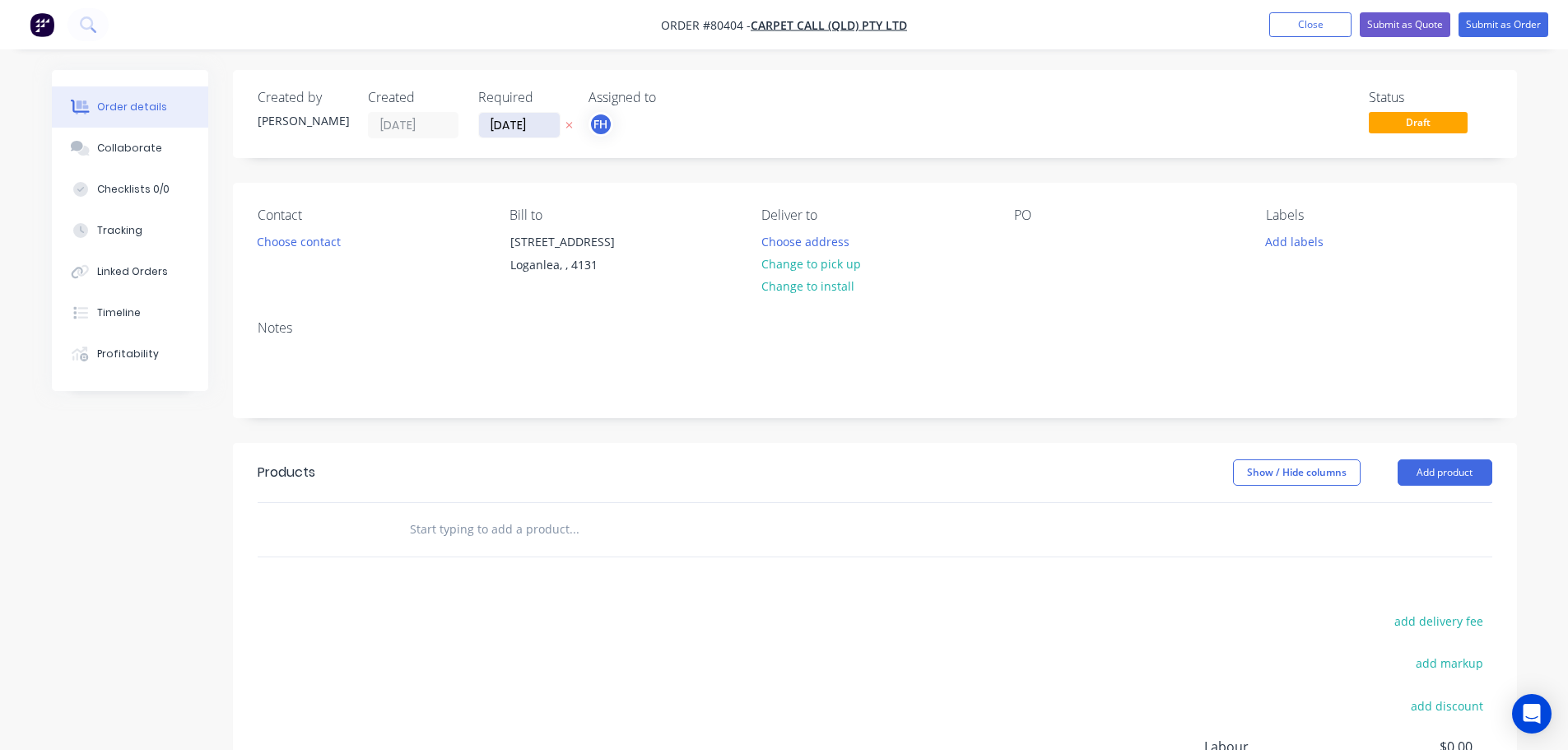
click at [541, 125] on input "[DATE]" at bounding box center [519, 125] width 80 height 25
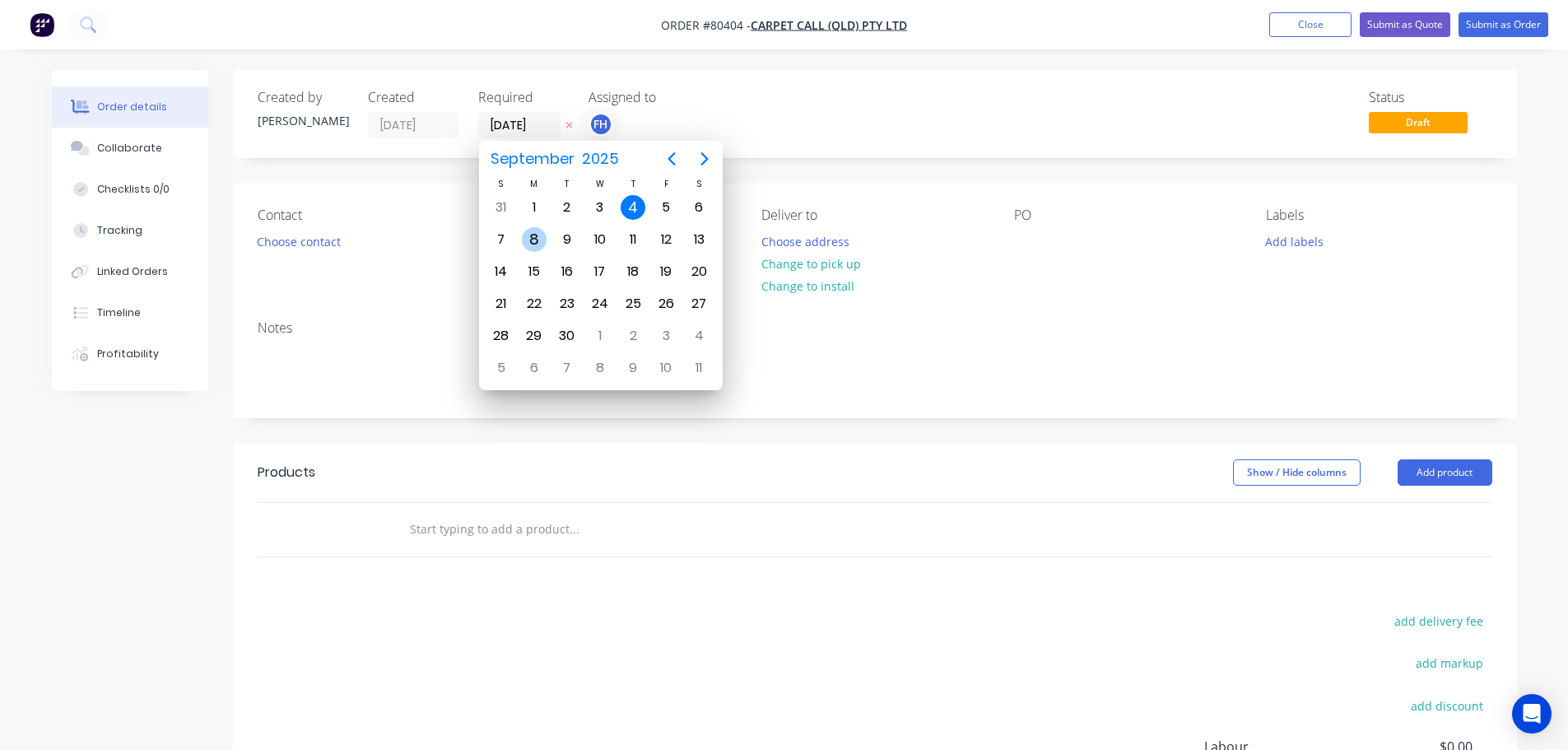
click at [532, 236] on div "8" at bounding box center [534, 239] width 25 height 25
type input "[DATE]"
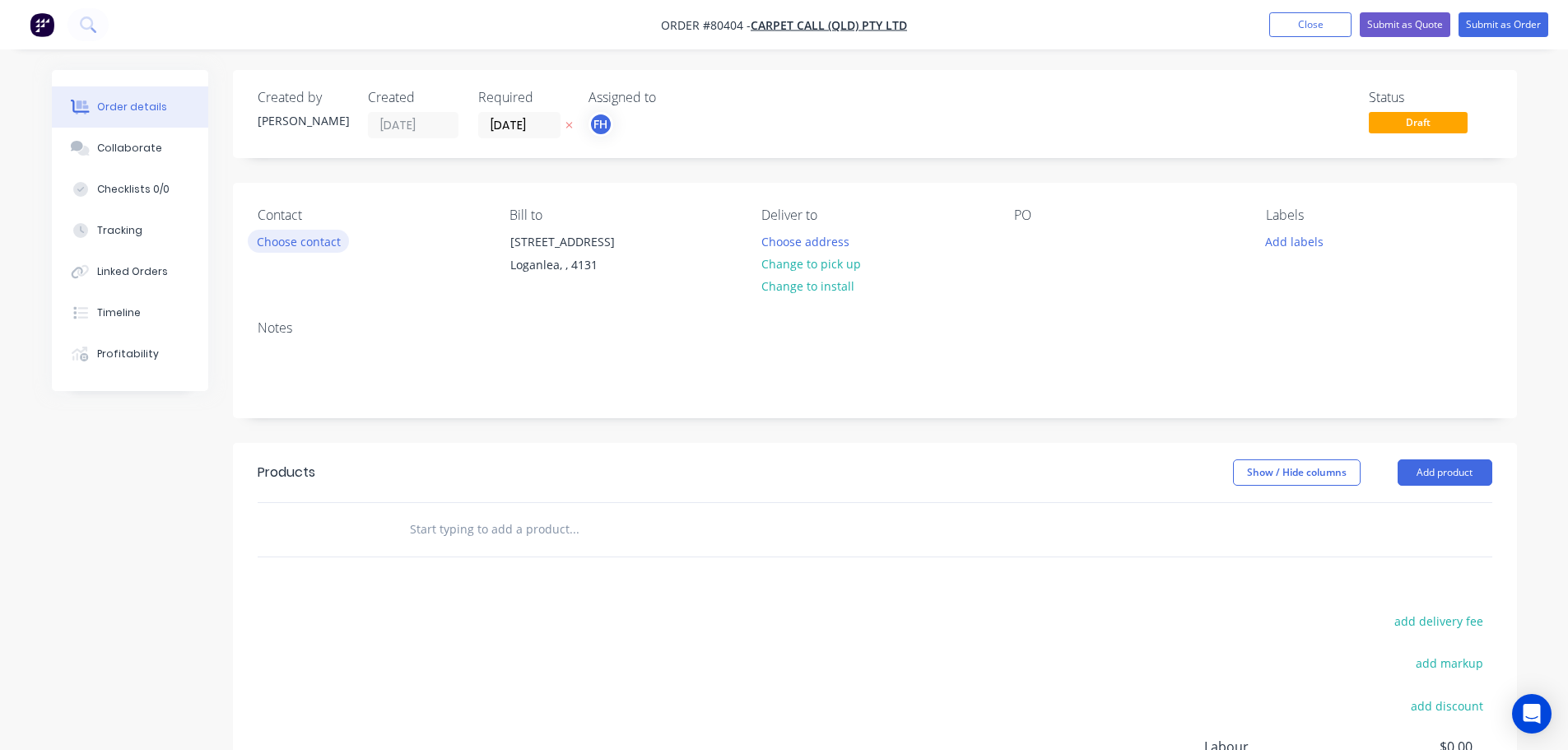
click at [334, 246] on button "Choose contact" at bounding box center [298, 241] width 102 height 22
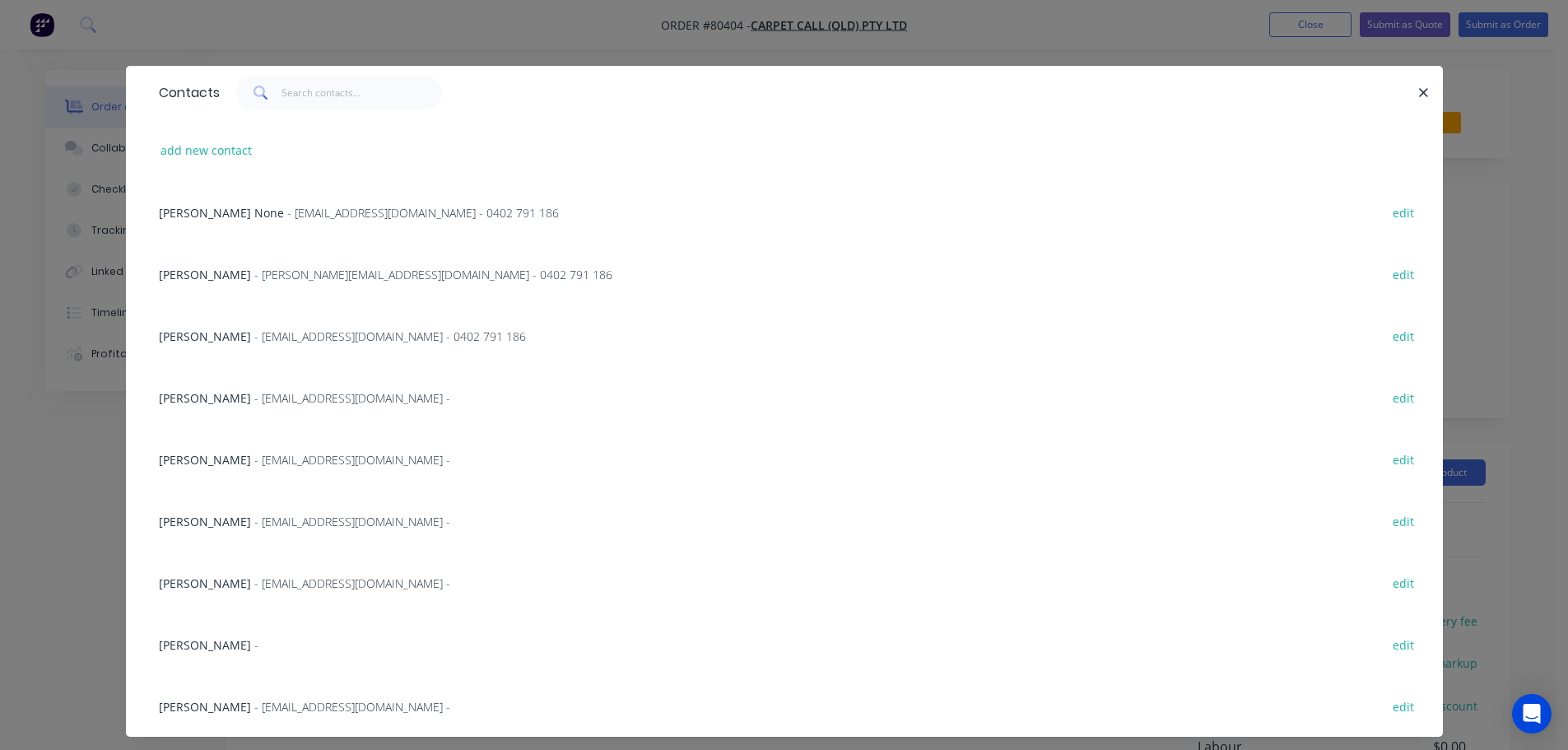
click at [254, 580] on span "- [EMAIL_ADDRESS][DOMAIN_NAME] -" at bounding box center [352, 583] width 196 height 16
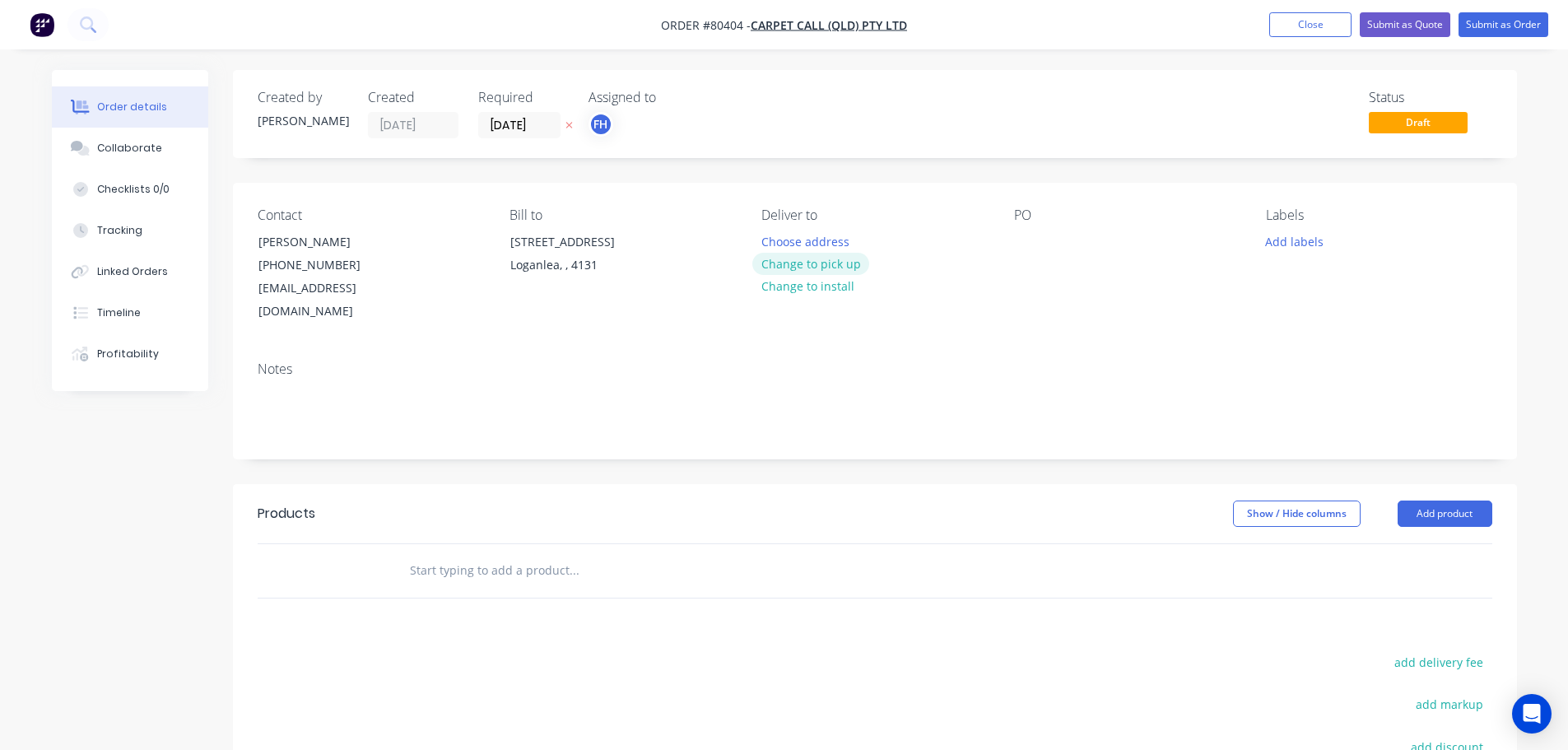
click at [812, 264] on button "Change to pick up" at bounding box center [810, 264] width 117 height 22
click at [785, 228] on div "Pick up Change to delivery Change to install" at bounding box center [874, 266] width 225 height 116
click at [780, 250] on div at bounding box center [774, 242] width 27 height 24
click at [1023, 243] on div at bounding box center [1027, 242] width 27 height 24
click at [1291, 243] on button "Add labels" at bounding box center [1295, 241] width 76 height 22
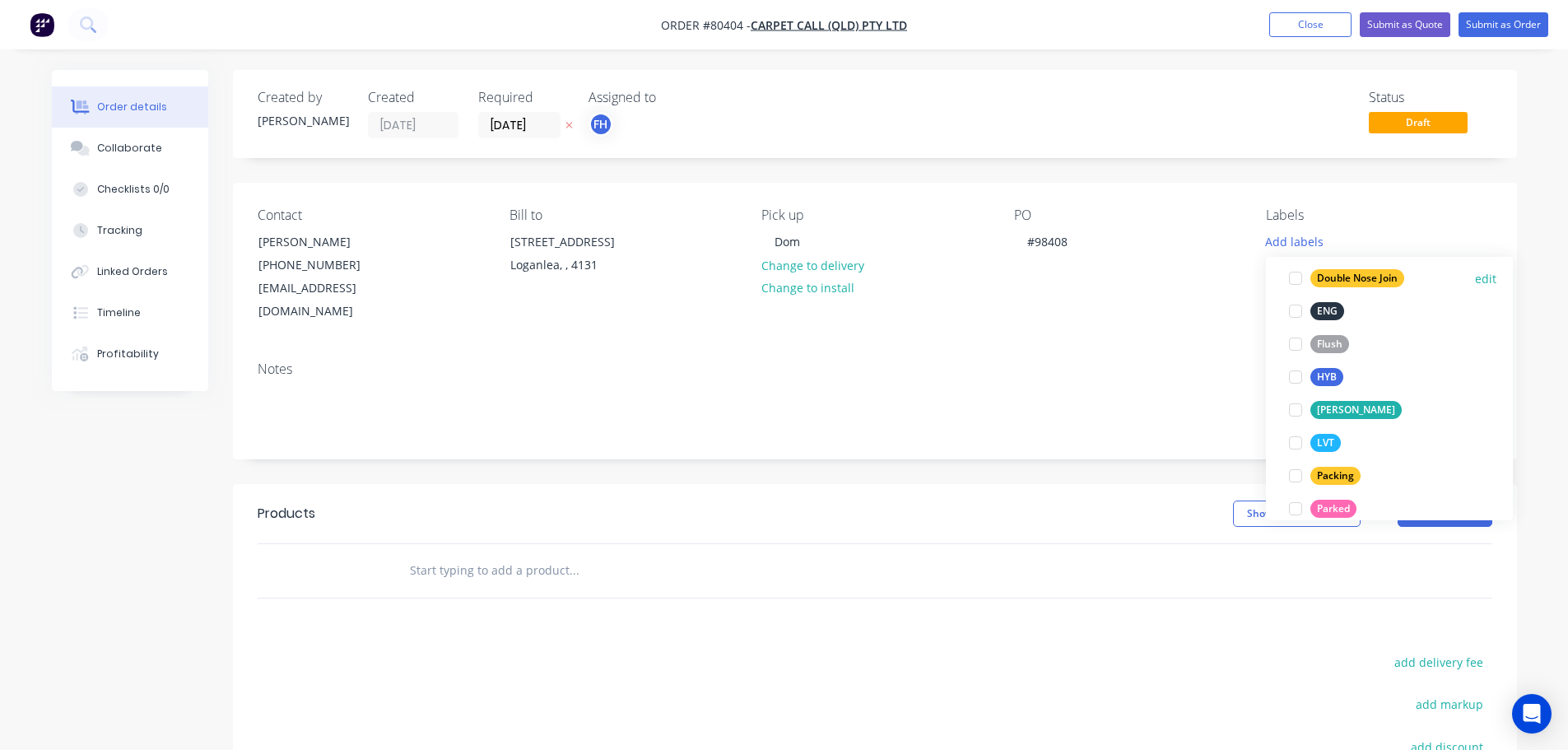
scroll to position [247, 0]
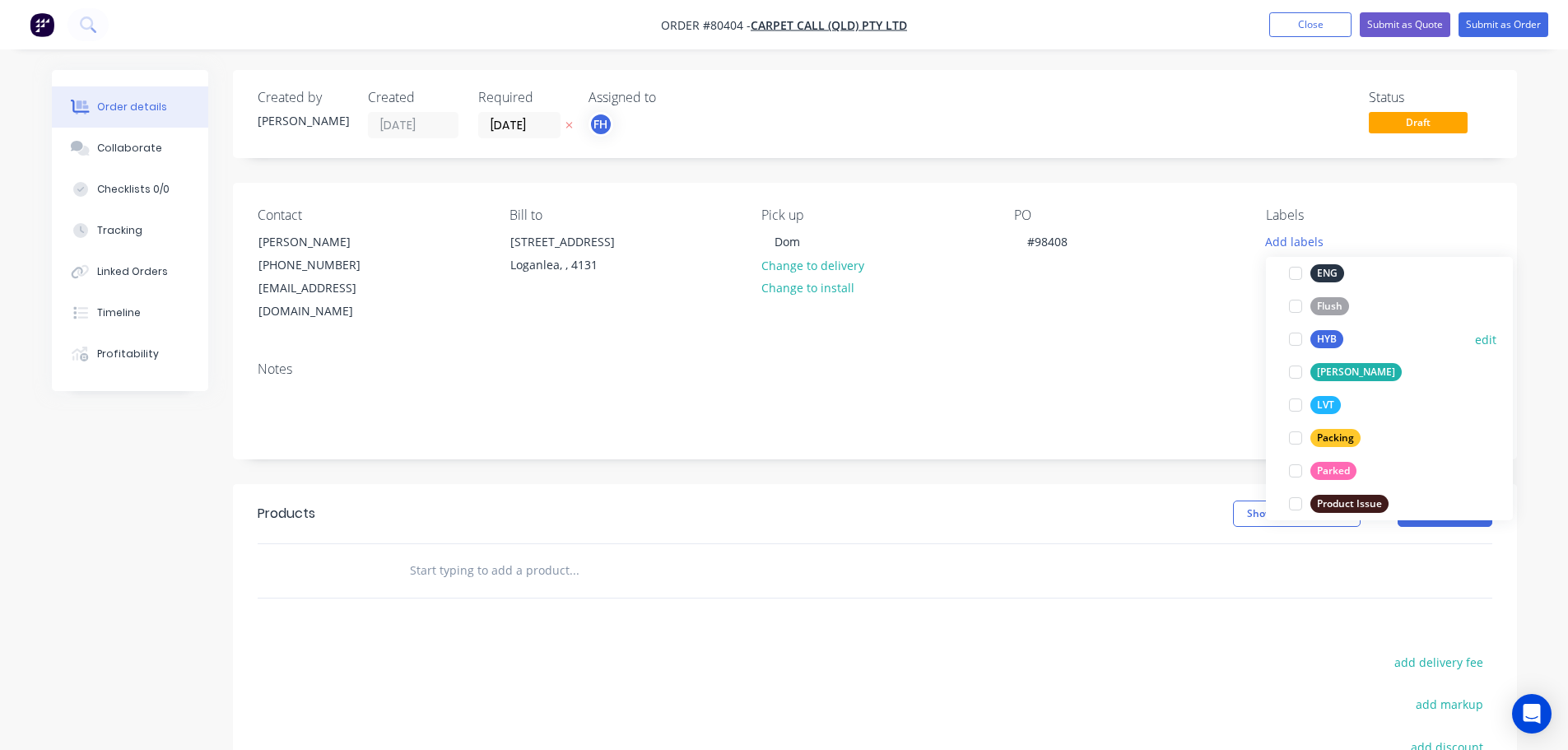
click at [1300, 336] on div at bounding box center [1296, 339] width 33 height 33
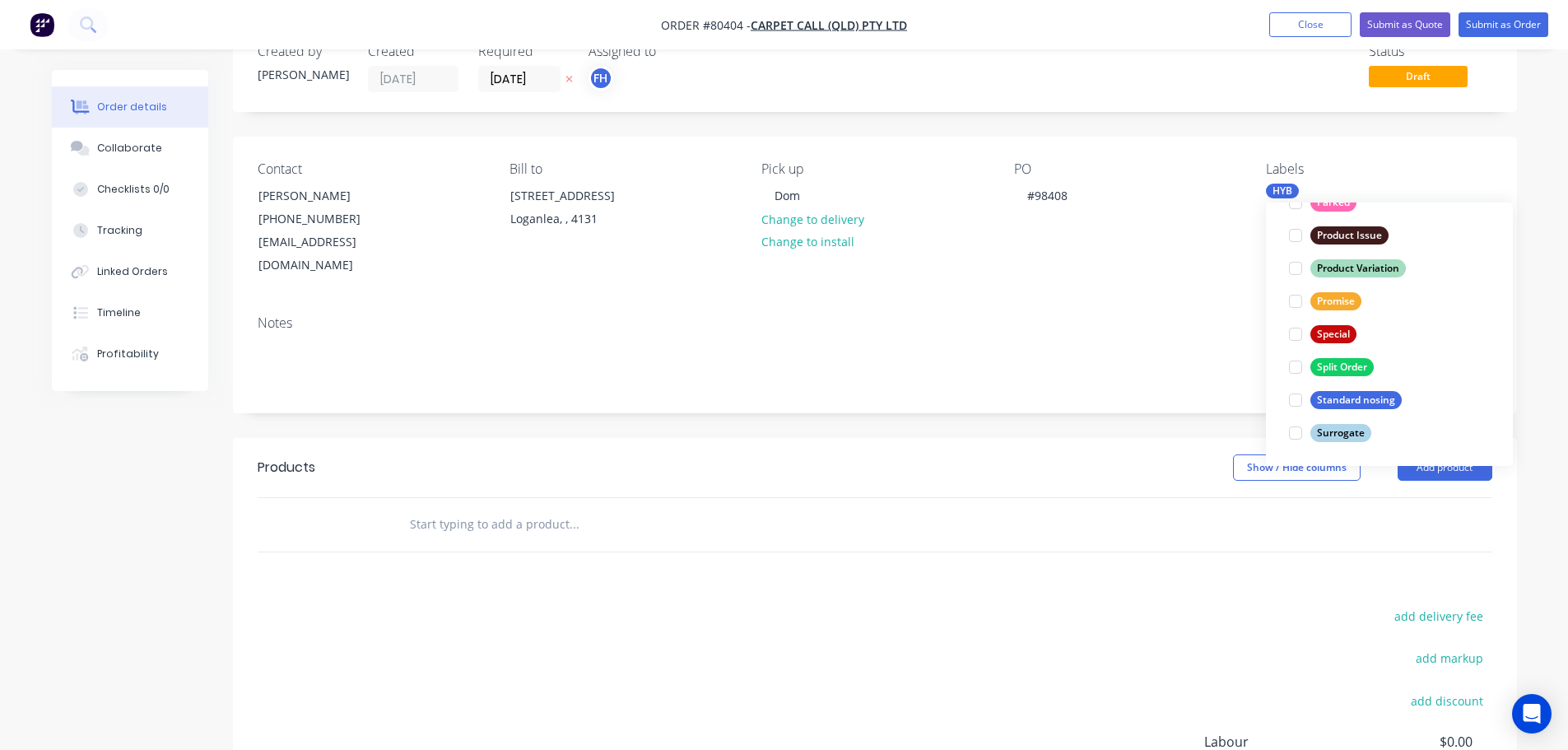
scroll to position [82, 0]
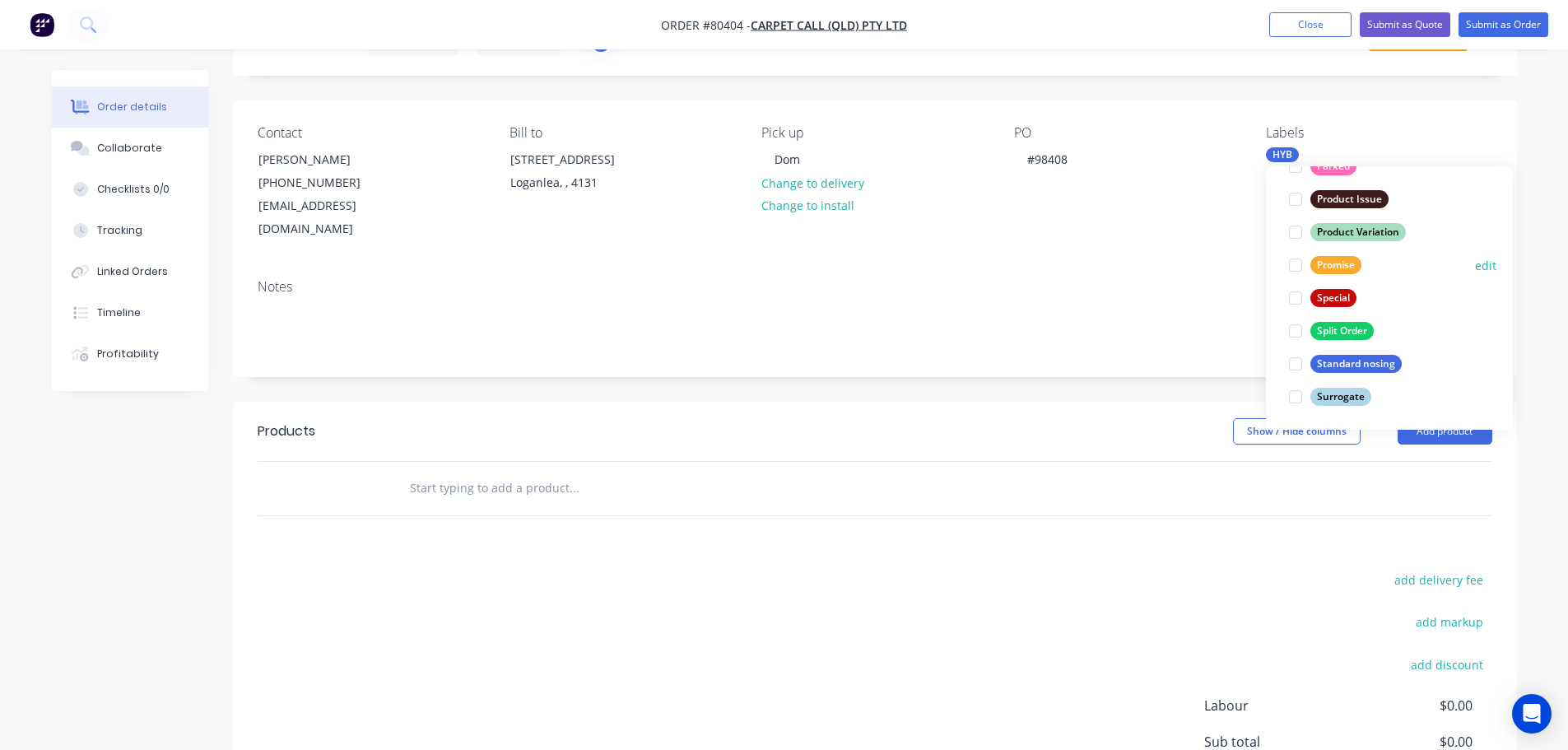
click at [1302, 268] on div at bounding box center [1296, 265] width 33 height 33
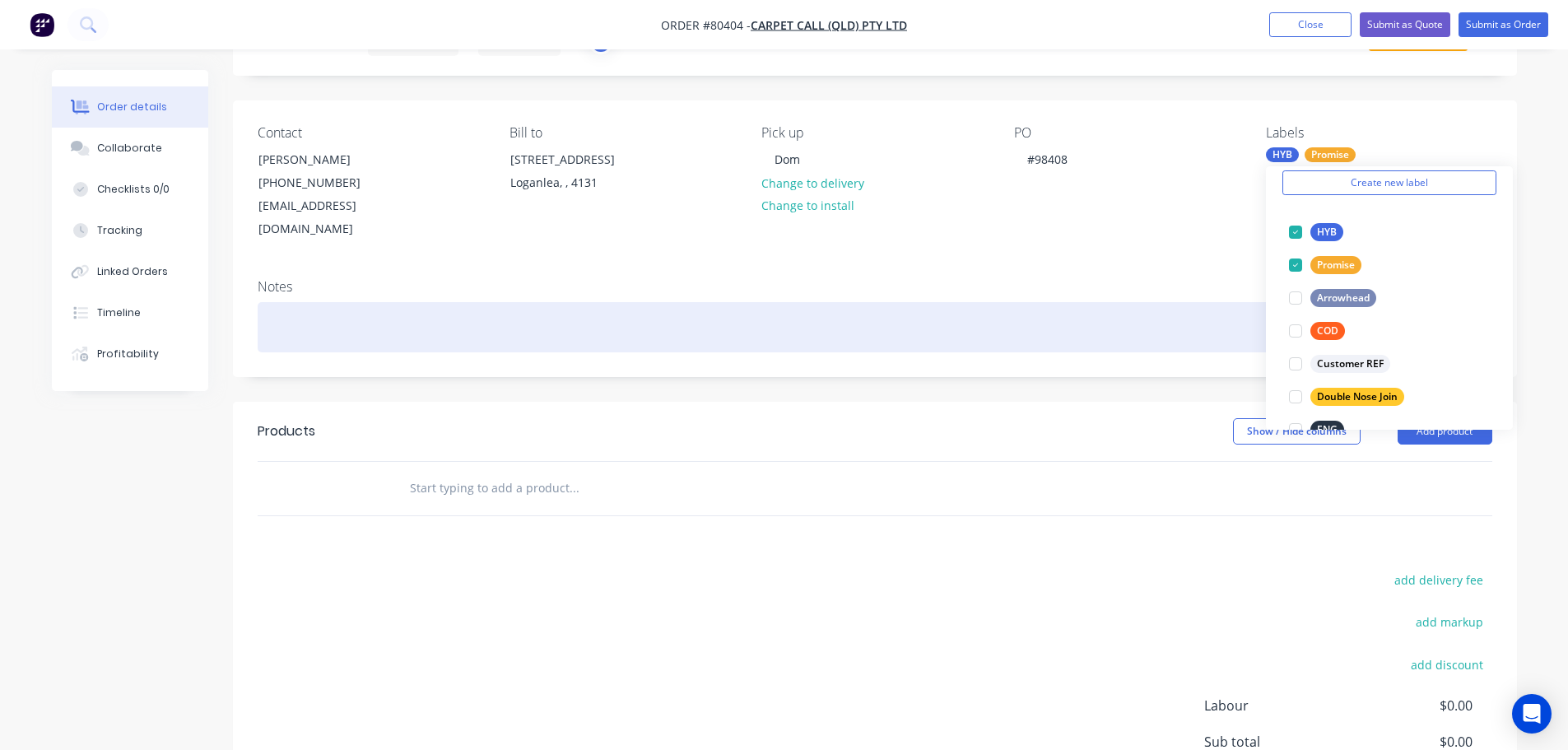
click at [363, 321] on div at bounding box center [875, 327] width 1234 height 50
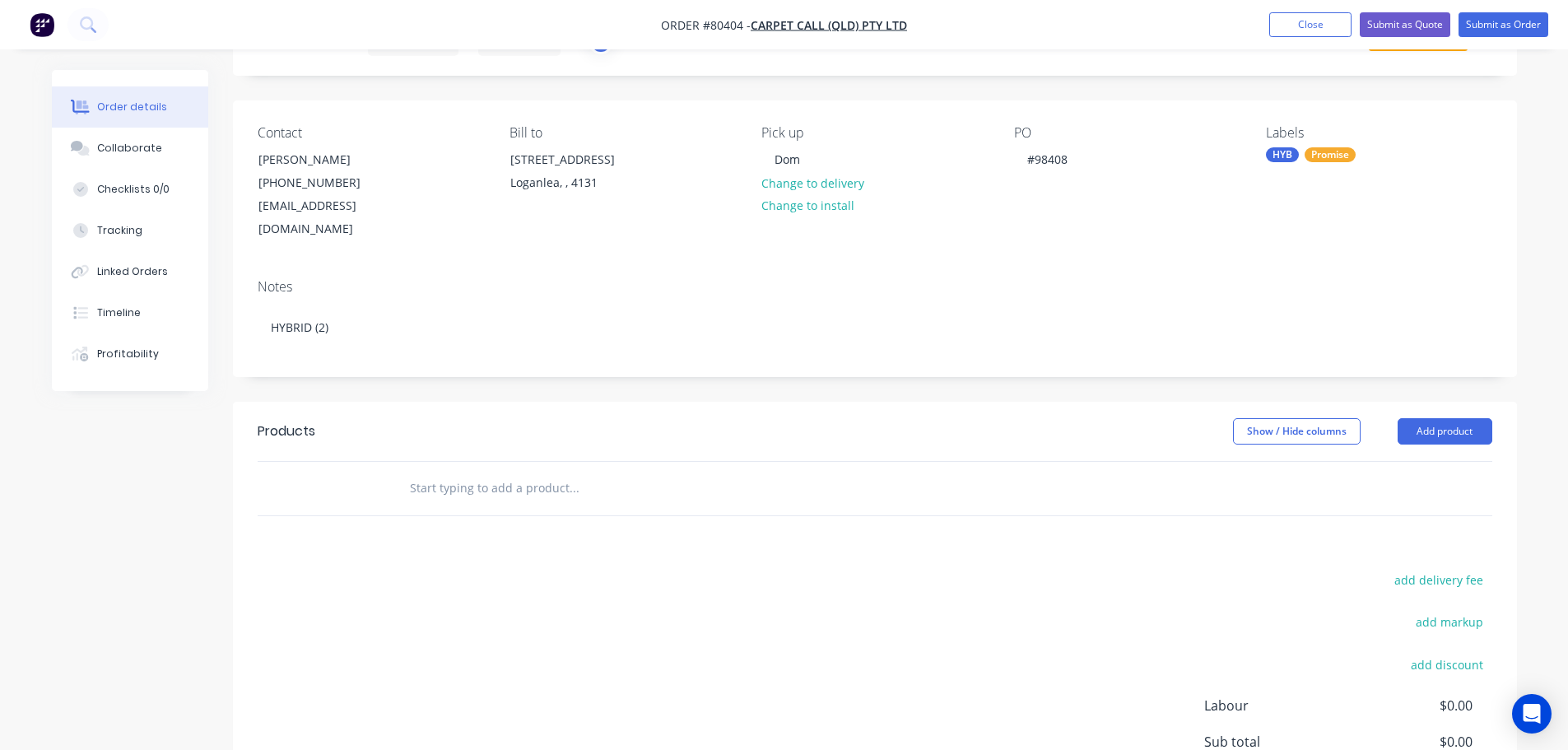
click at [438, 472] on input "text" at bounding box center [574, 489] width 329 height 33
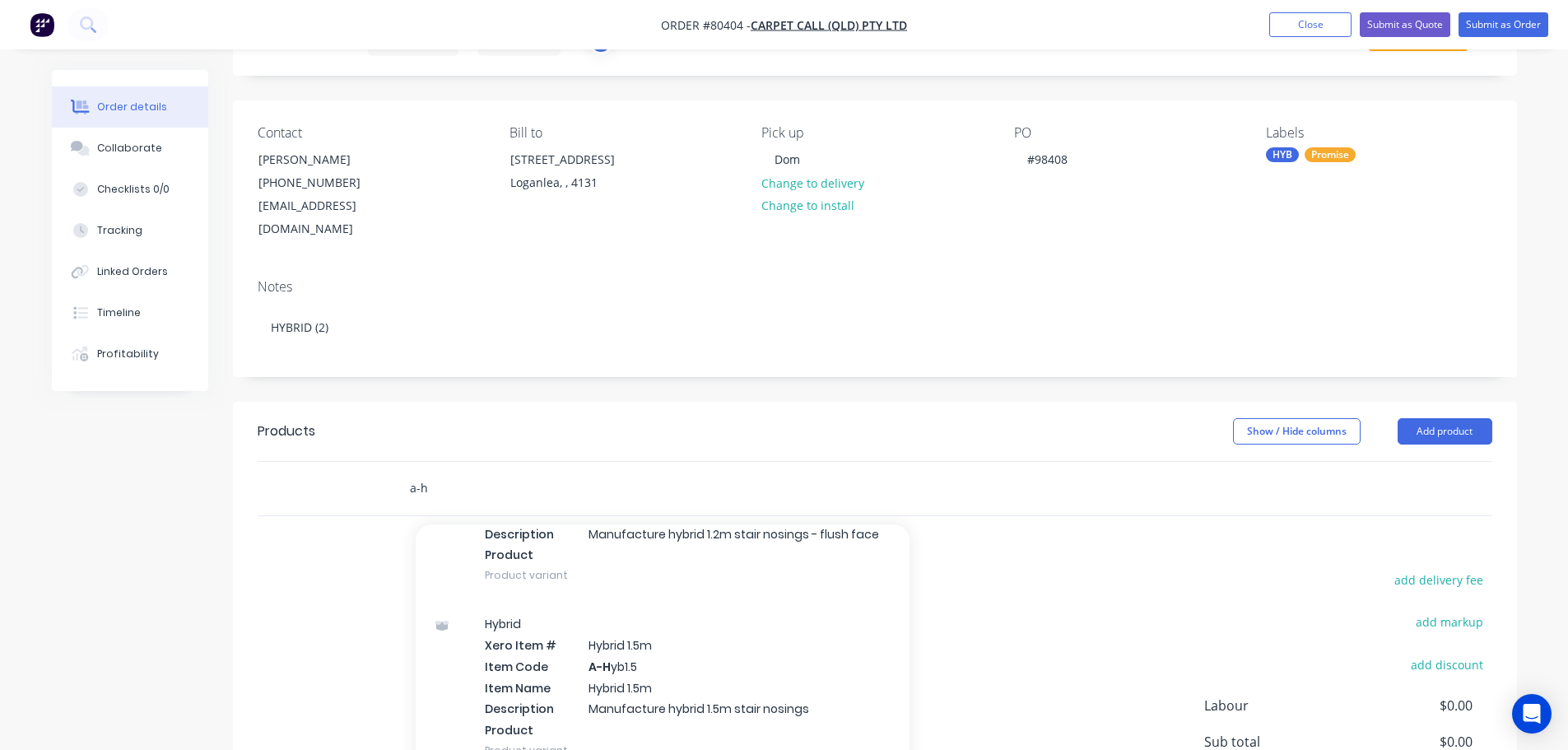
scroll to position [329, 0]
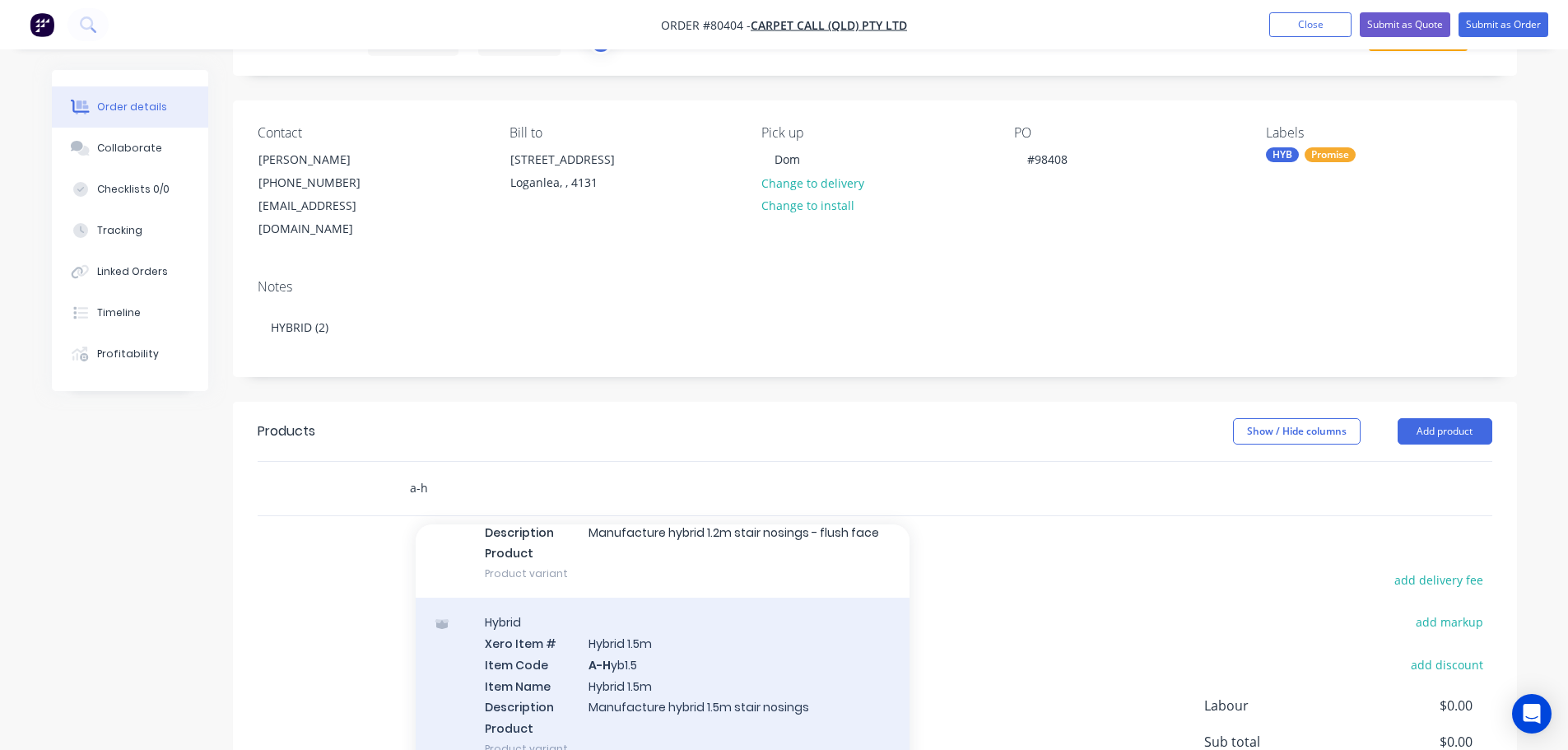
type input "a-h"
click at [632, 654] on div "Hybrid Xero Item # Hybrid 1.5m Item Code A-H yb1.5 Item Name Hybrid 1.5m Descri…" at bounding box center [662, 685] width 494 height 175
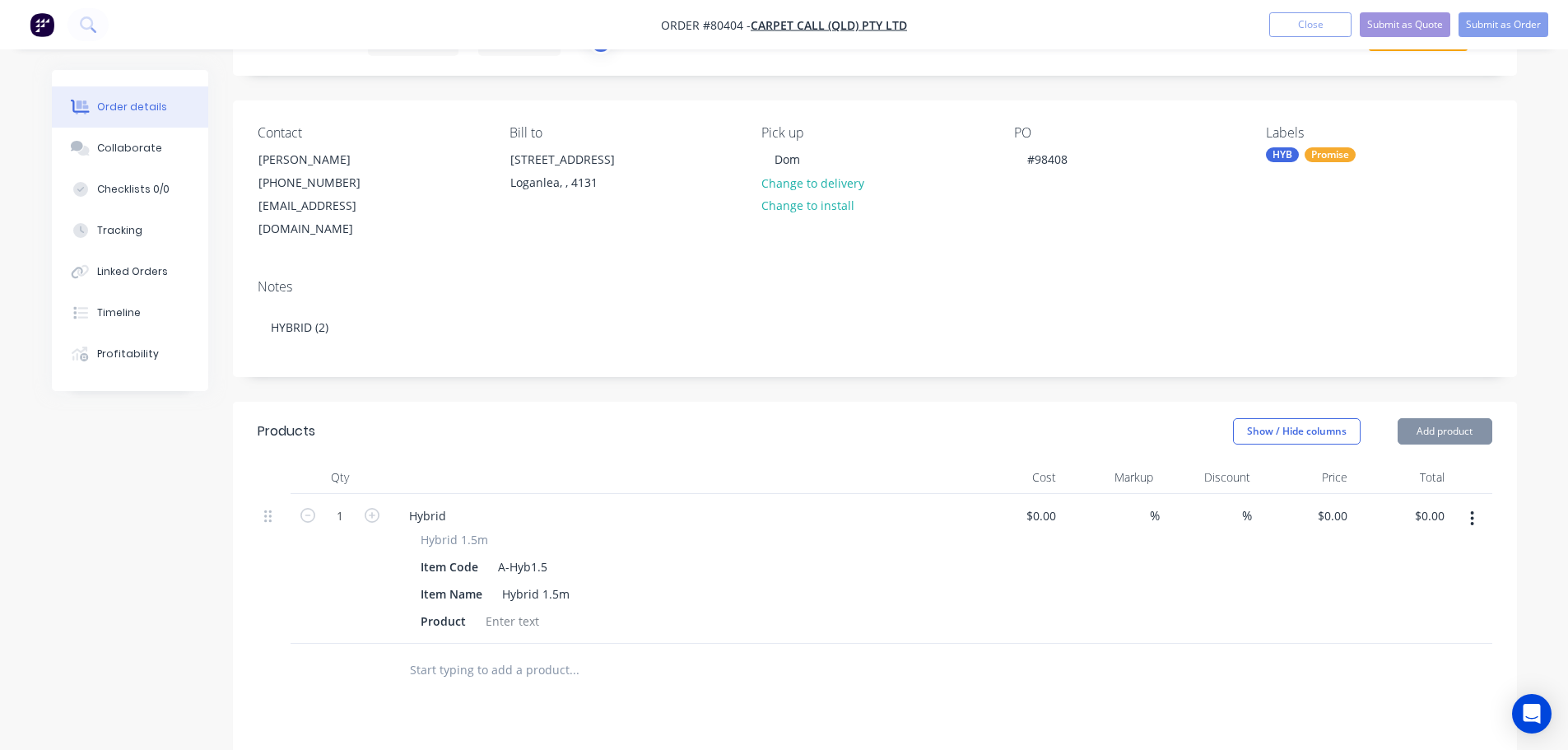
type input "$38.00"
click at [525, 609] on div at bounding box center [513, 621] width 67 height 24
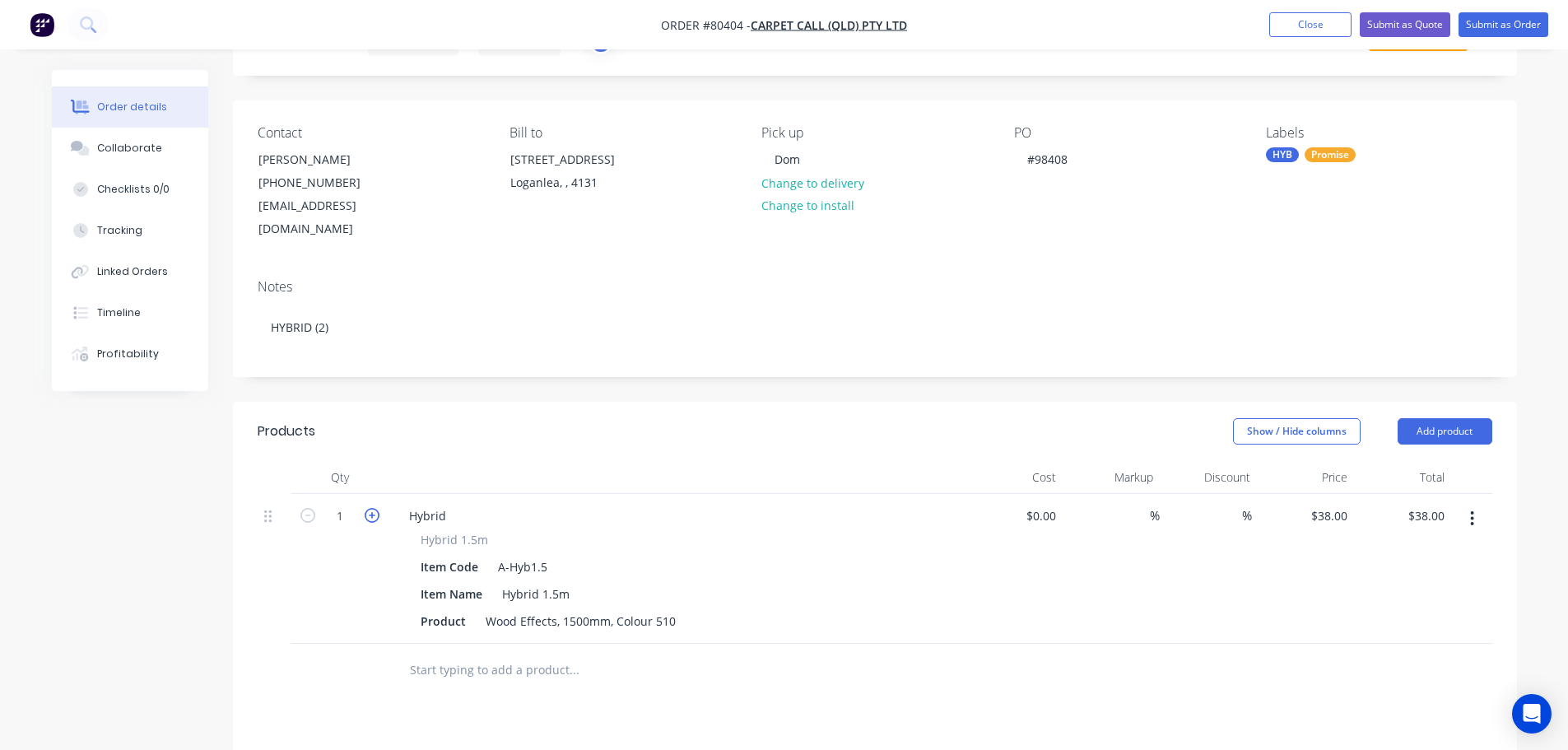
click at [371, 508] on icon "button" at bounding box center [372, 515] width 15 height 15
type input "2"
type input "$76.00"
click at [450, 653] on input "text" at bounding box center [574, 670] width 329 height 33
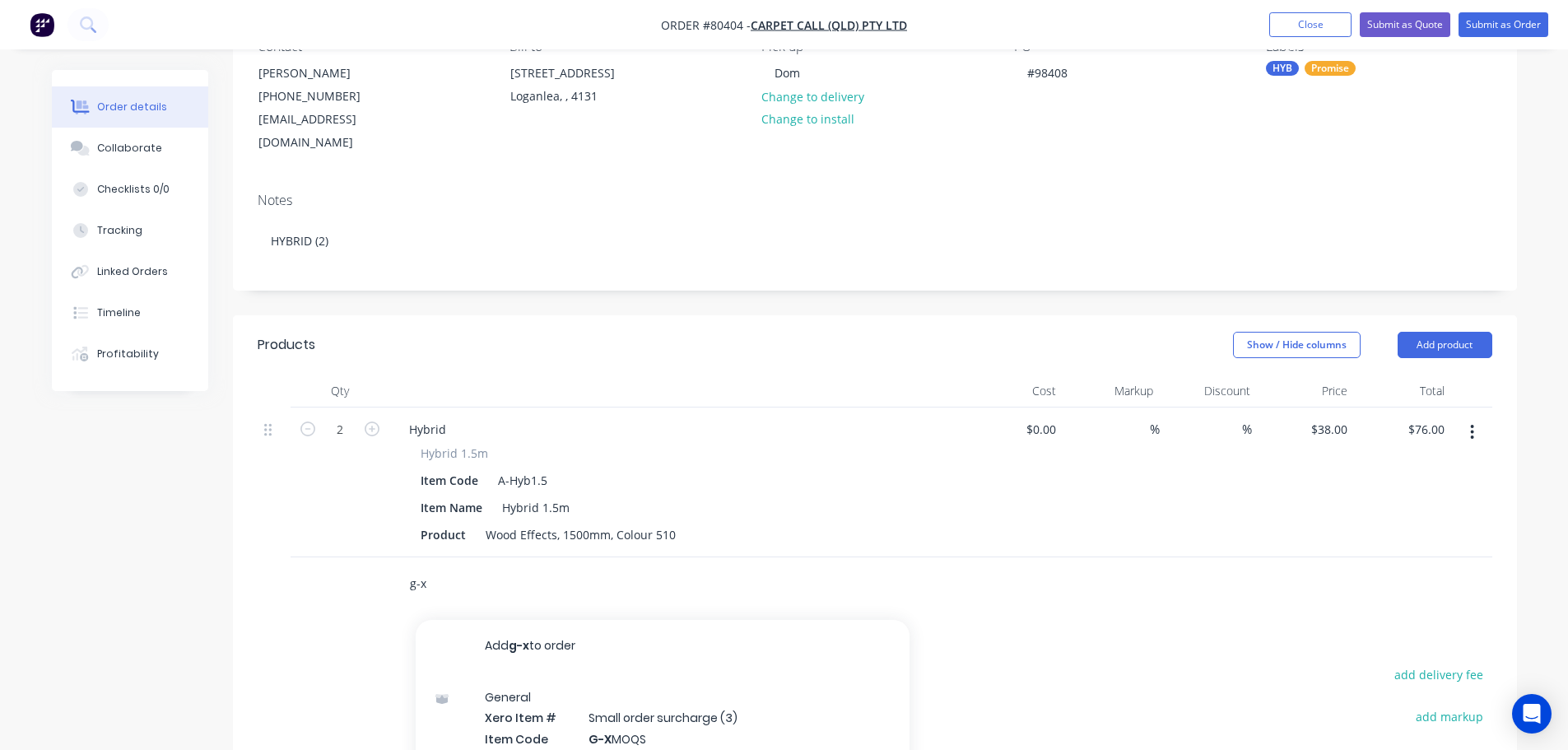
scroll to position [247, 0]
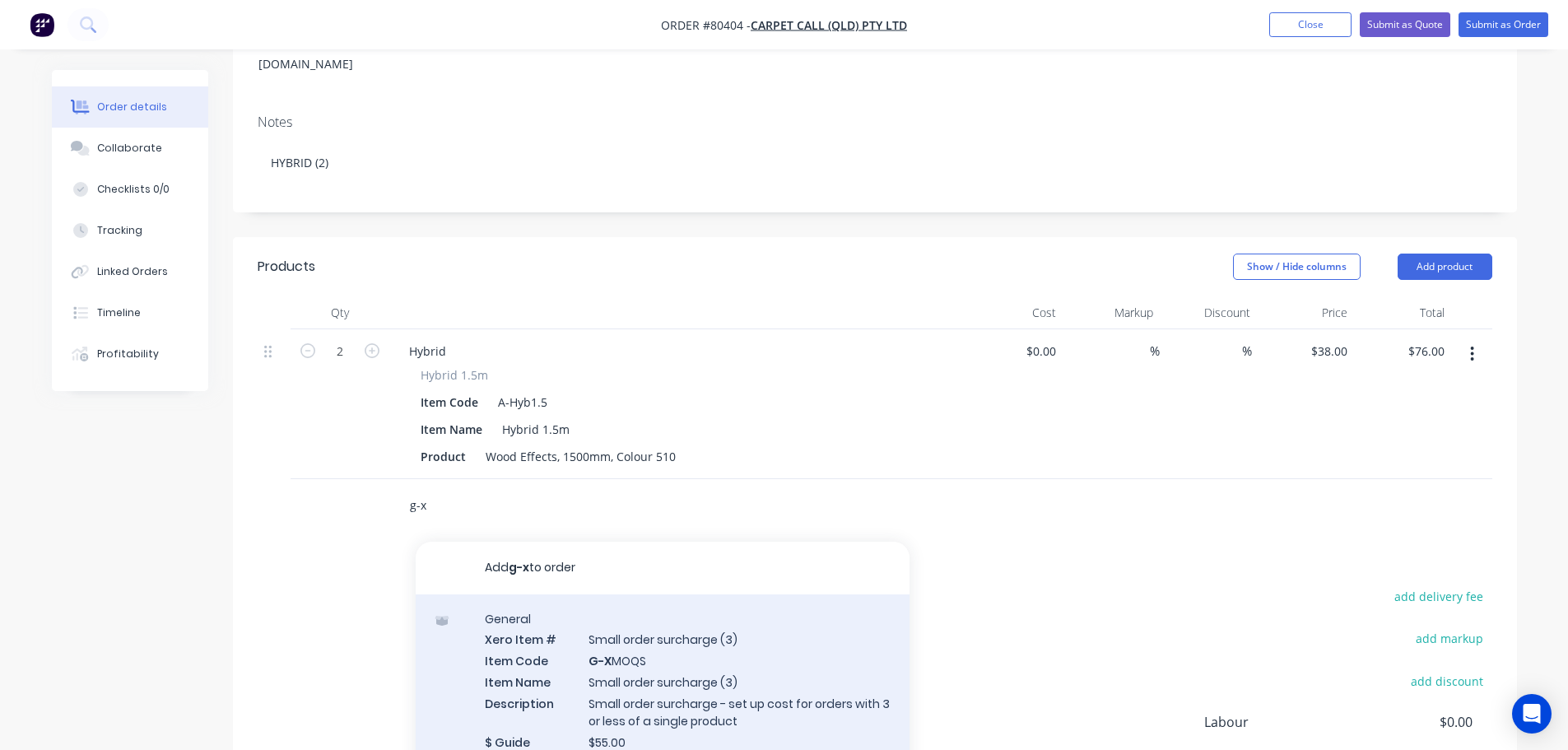
type input "g-x"
click at [559, 662] on div "General Xero Item # Small order surcharge (3) Item Code G-X MOQS Item Name Smal…" at bounding box center [662, 690] width 494 height 192
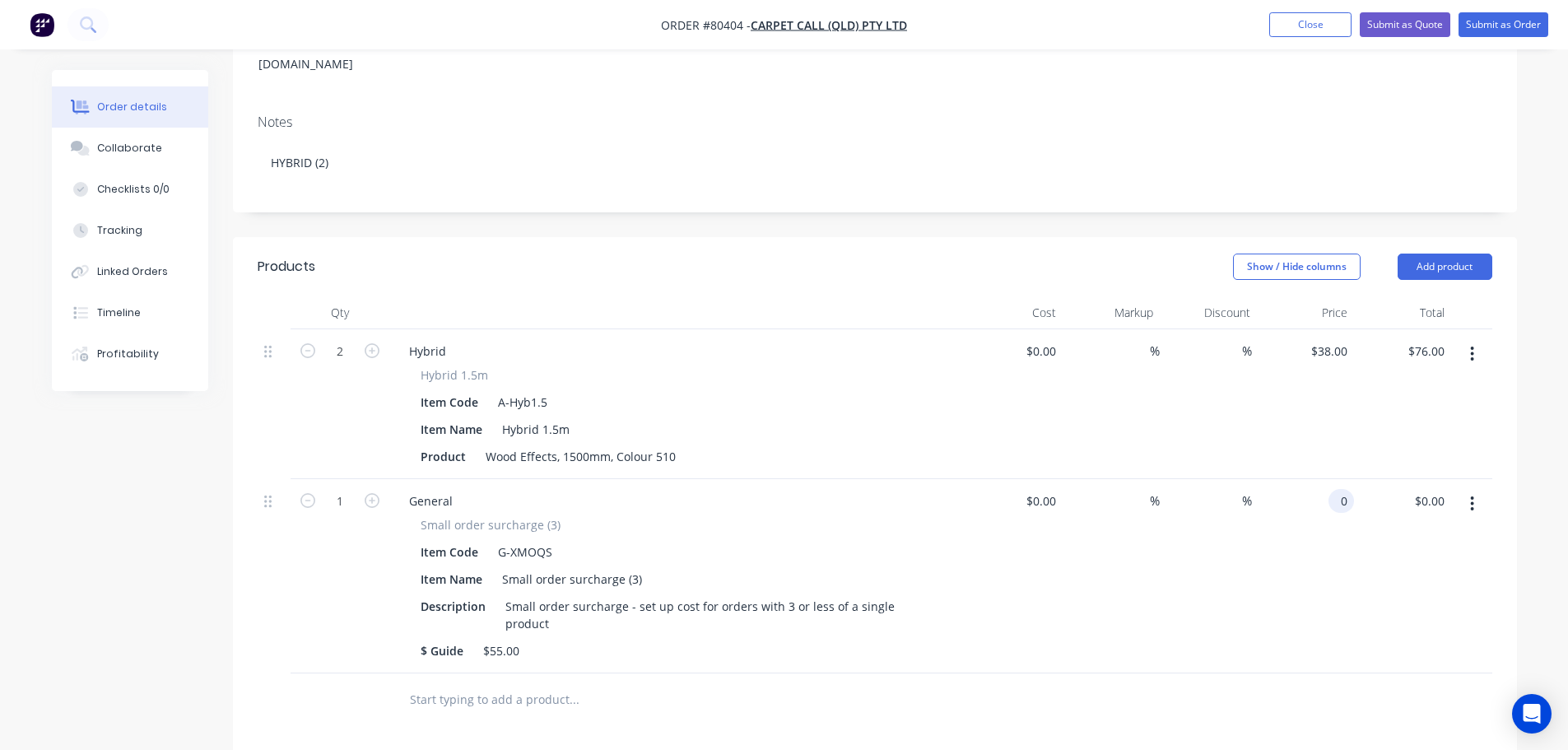
click at [1335, 489] on input "0" at bounding box center [1344, 501] width 18 height 24
type input "$55.00"
click at [669, 638] on div "$ Guide $55.00" at bounding box center [674, 650] width 520 height 24
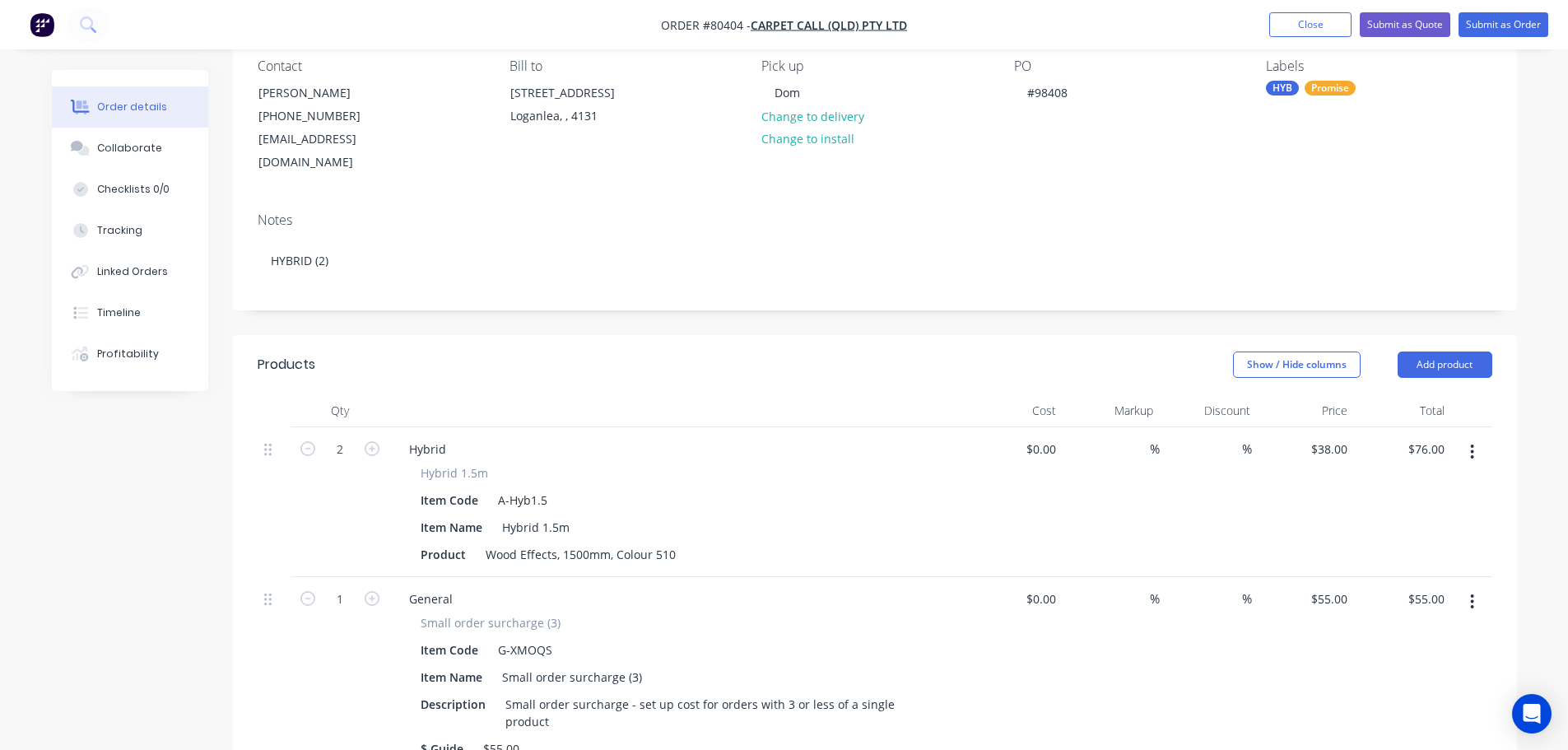
scroll to position [0, 0]
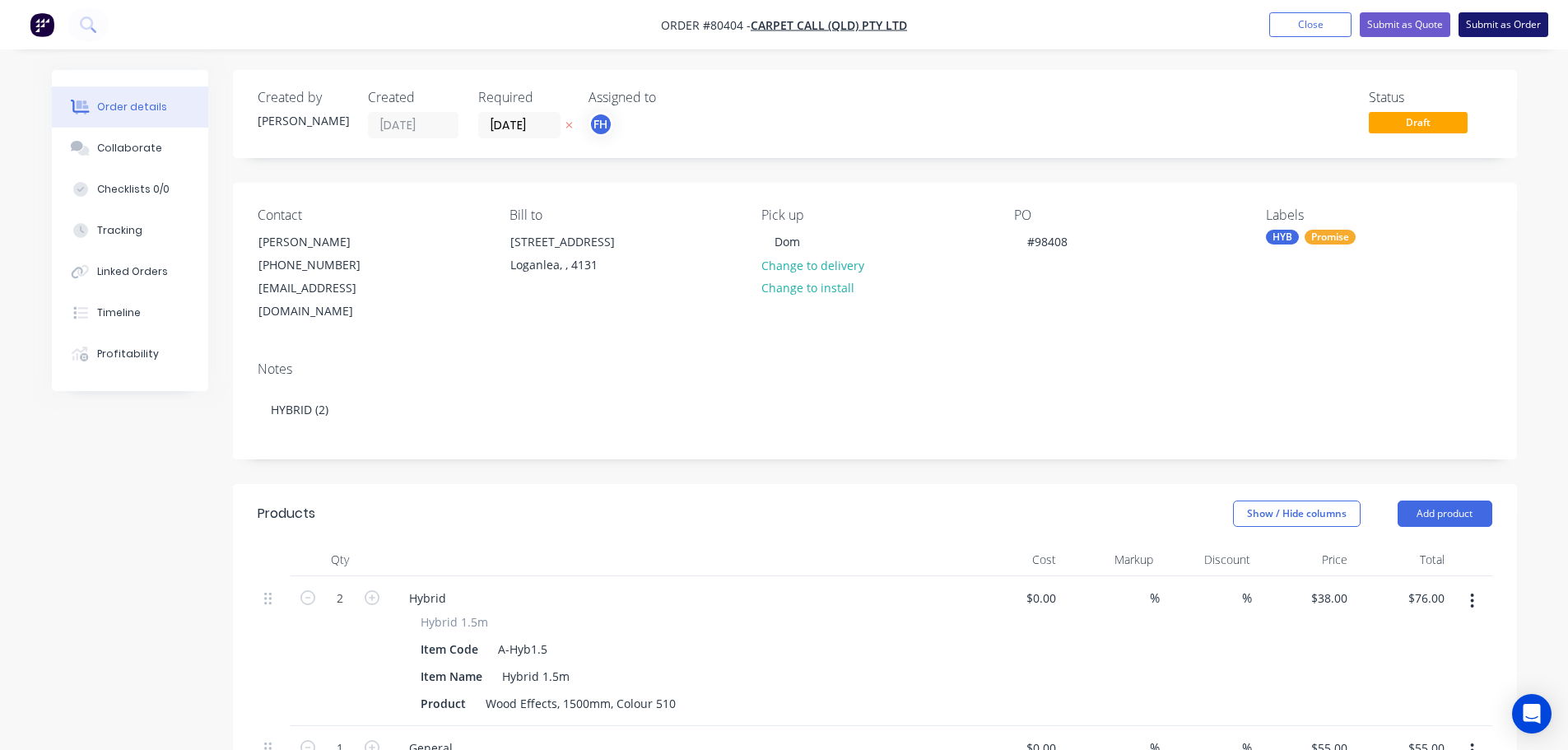
click at [1516, 20] on button "Submit as Order" at bounding box center [1503, 24] width 90 height 25
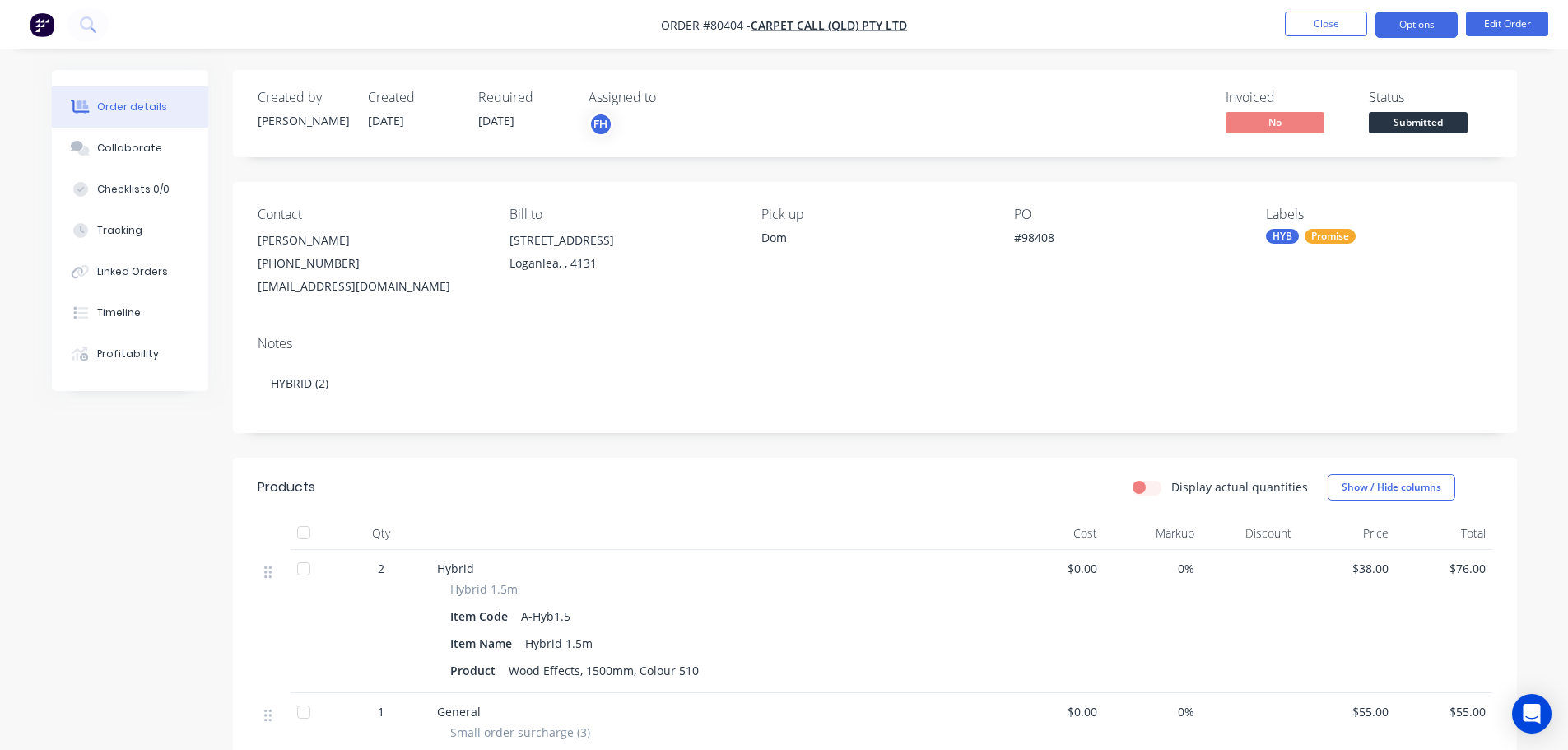
click at [1419, 18] on button "Options" at bounding box center [1416, 24] width 82 height 27
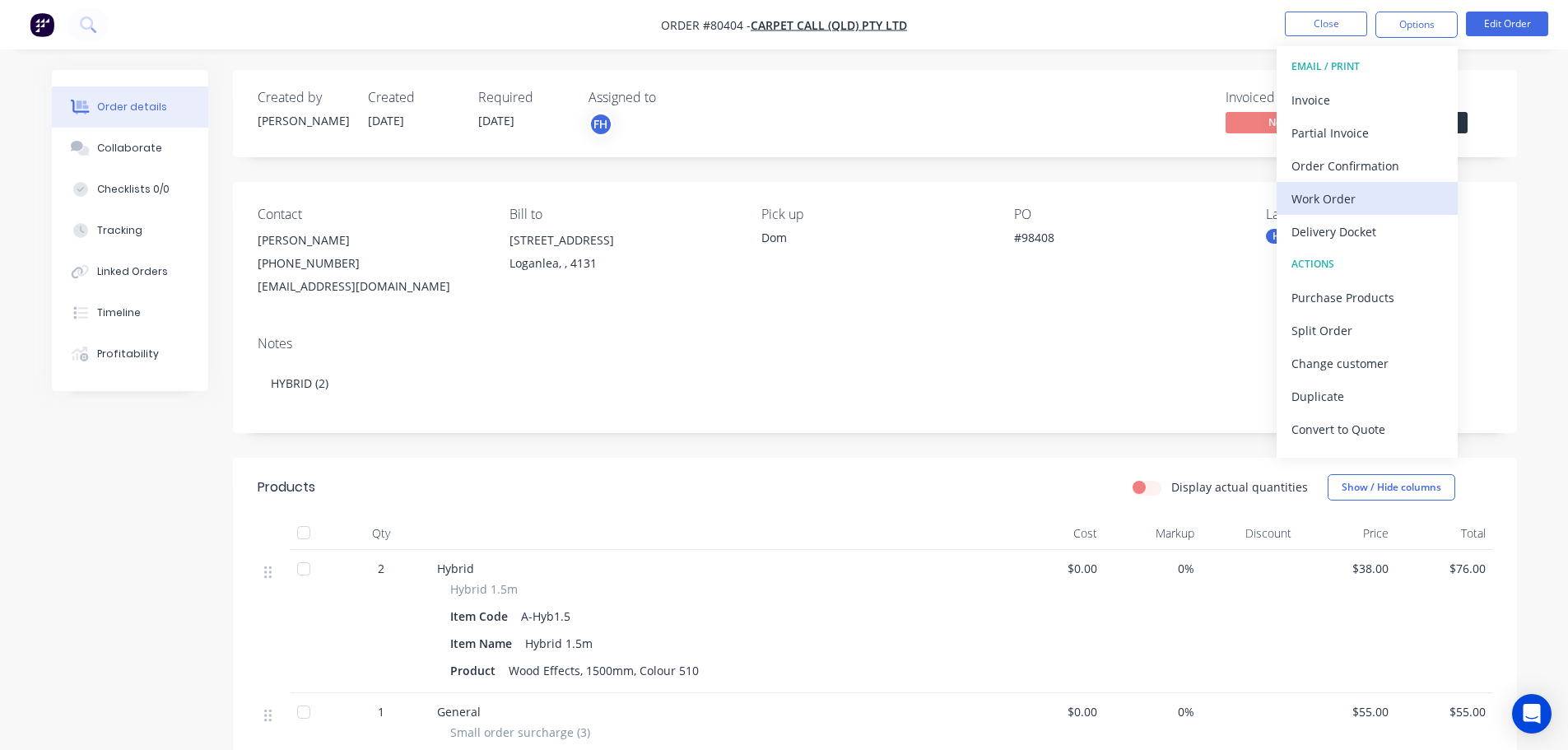
click at [1331, 195] on div "Work Order" at bounding box center [1367, 199] width 152 height 24
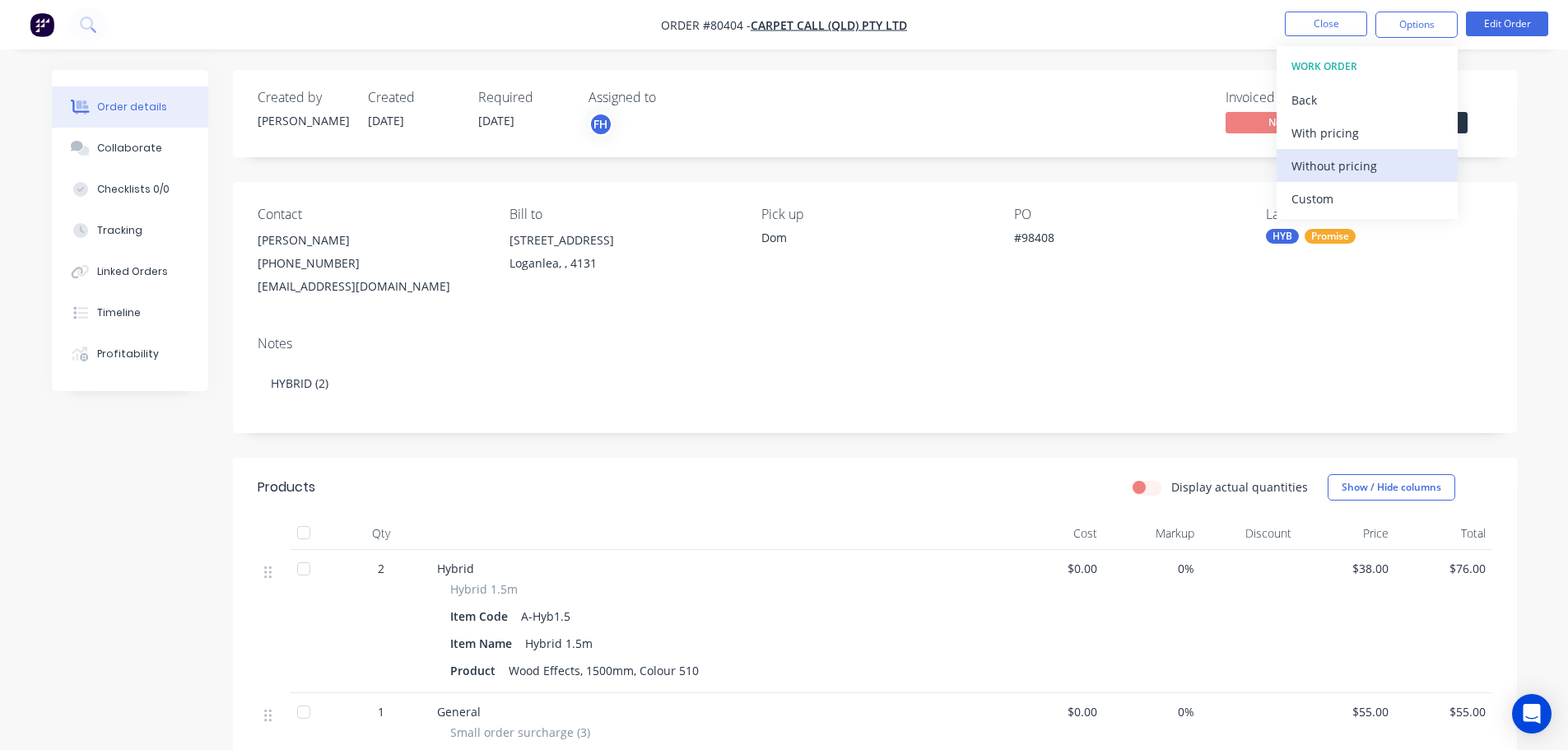
click at [1331, 172] on div "Without pricing" at bounding box center [1367, 166] width 152 height 24
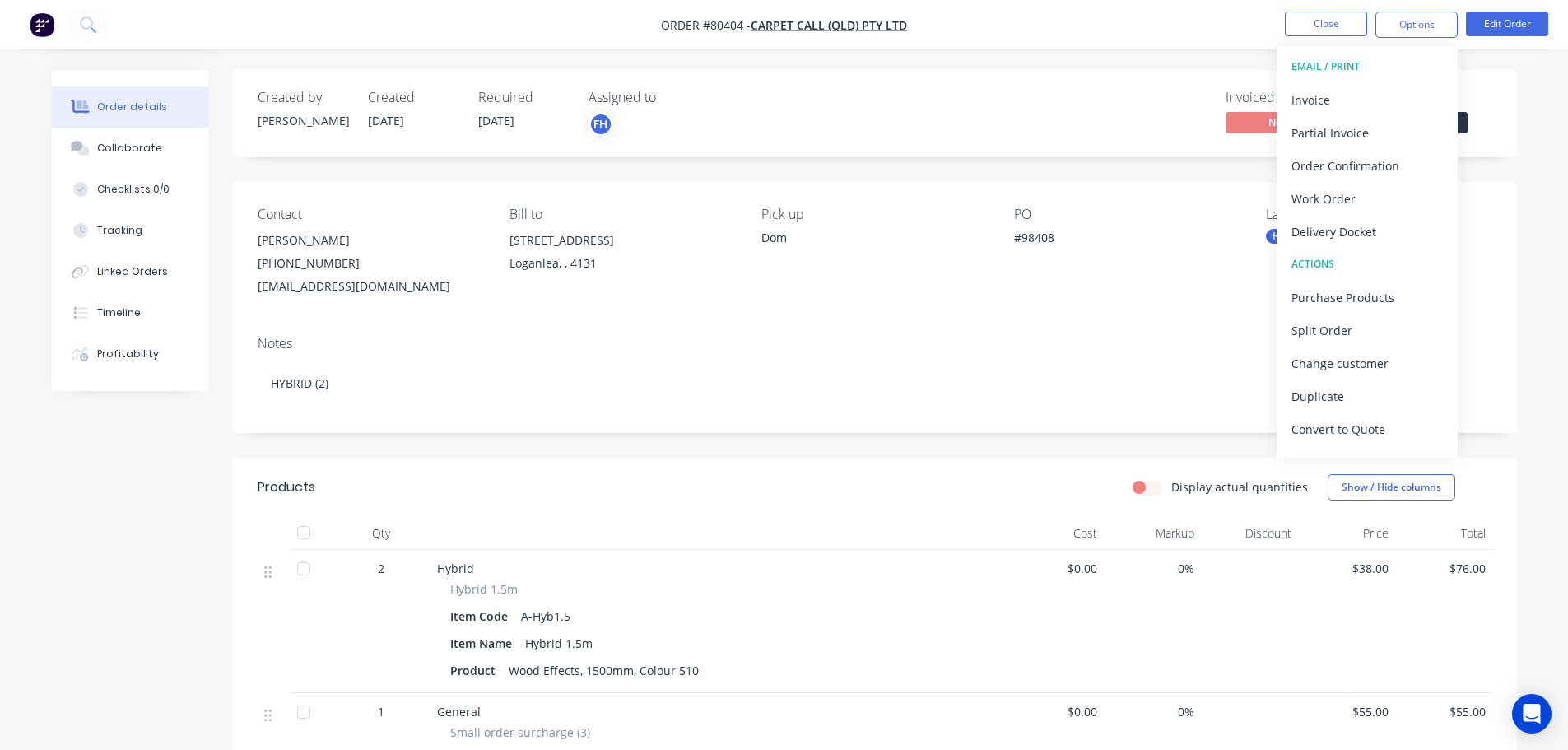
click at [169, 18] on nav "Order #80404 - Carpet Call (QLD) Pty Ltd Close Options EMAIL / PRINT Invoice Pa…" at bounding box center [784, 24] width 1568 height 49
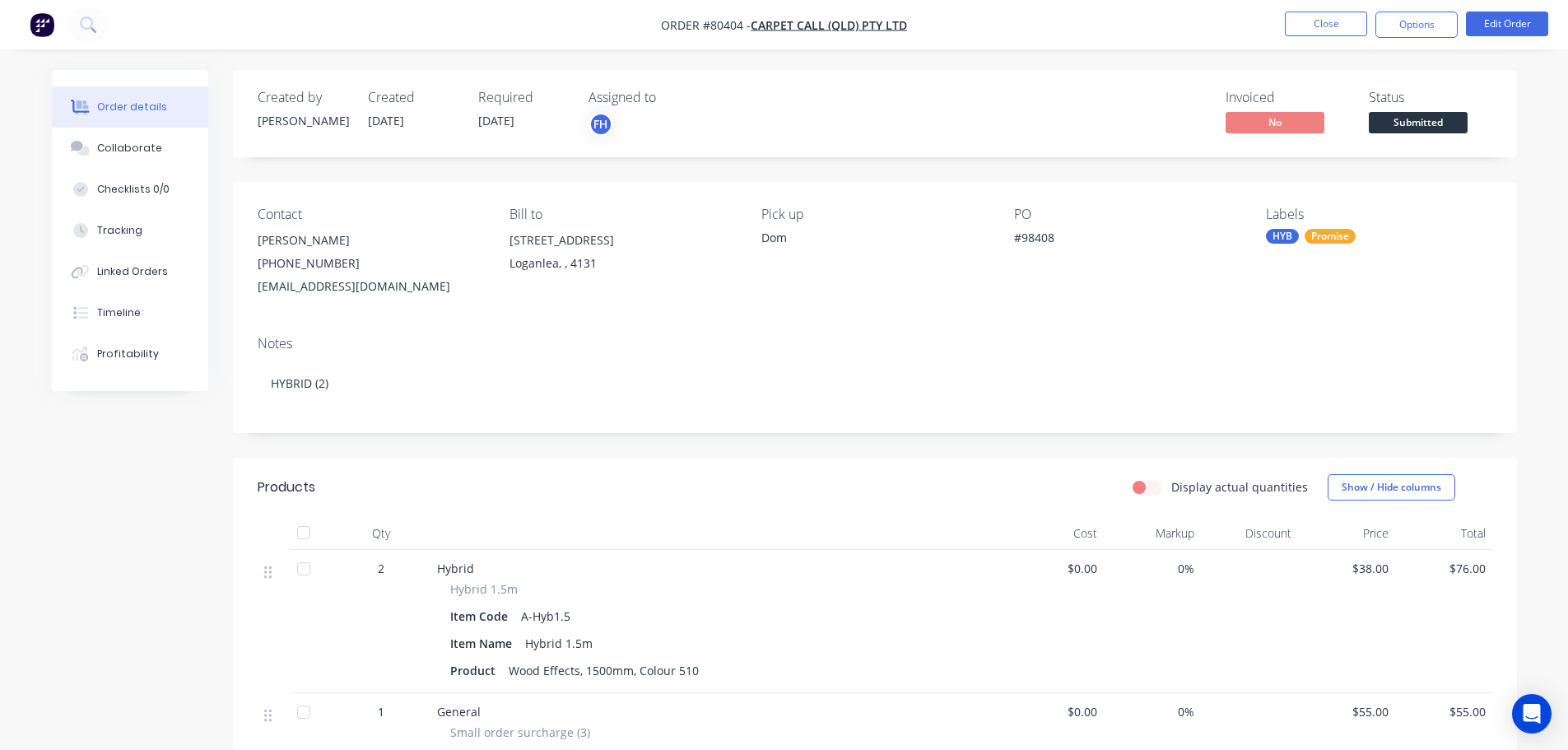
click at [330, 22] on nav "Order #80404 - Carpet Call (QLD) Pty Ltd Close Options Edit Order" at bounding box center [784, 24] width 1568 height 49
click at [87, 17] on icon at bounding box center [87, 24] width 16 height 16
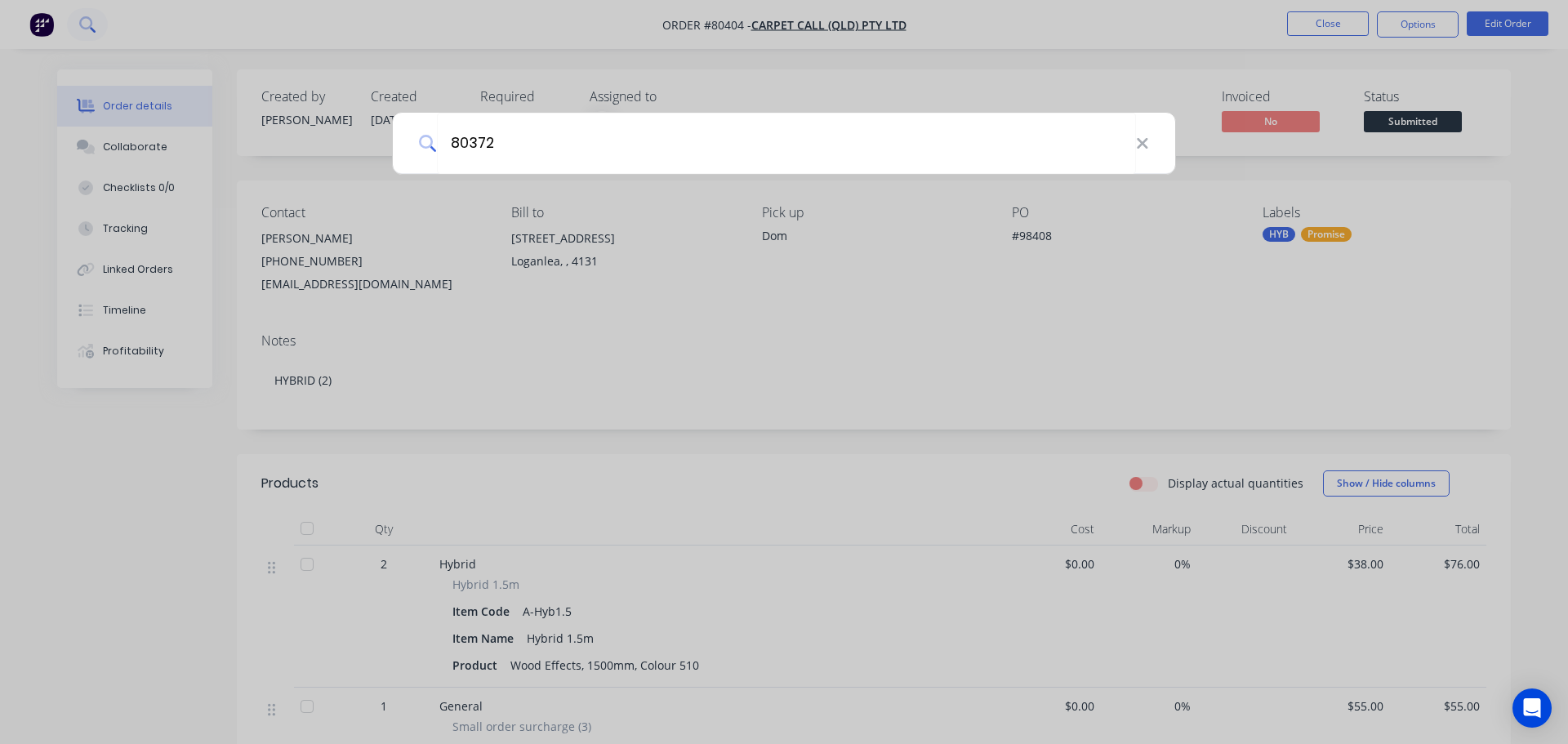
type input "80372"
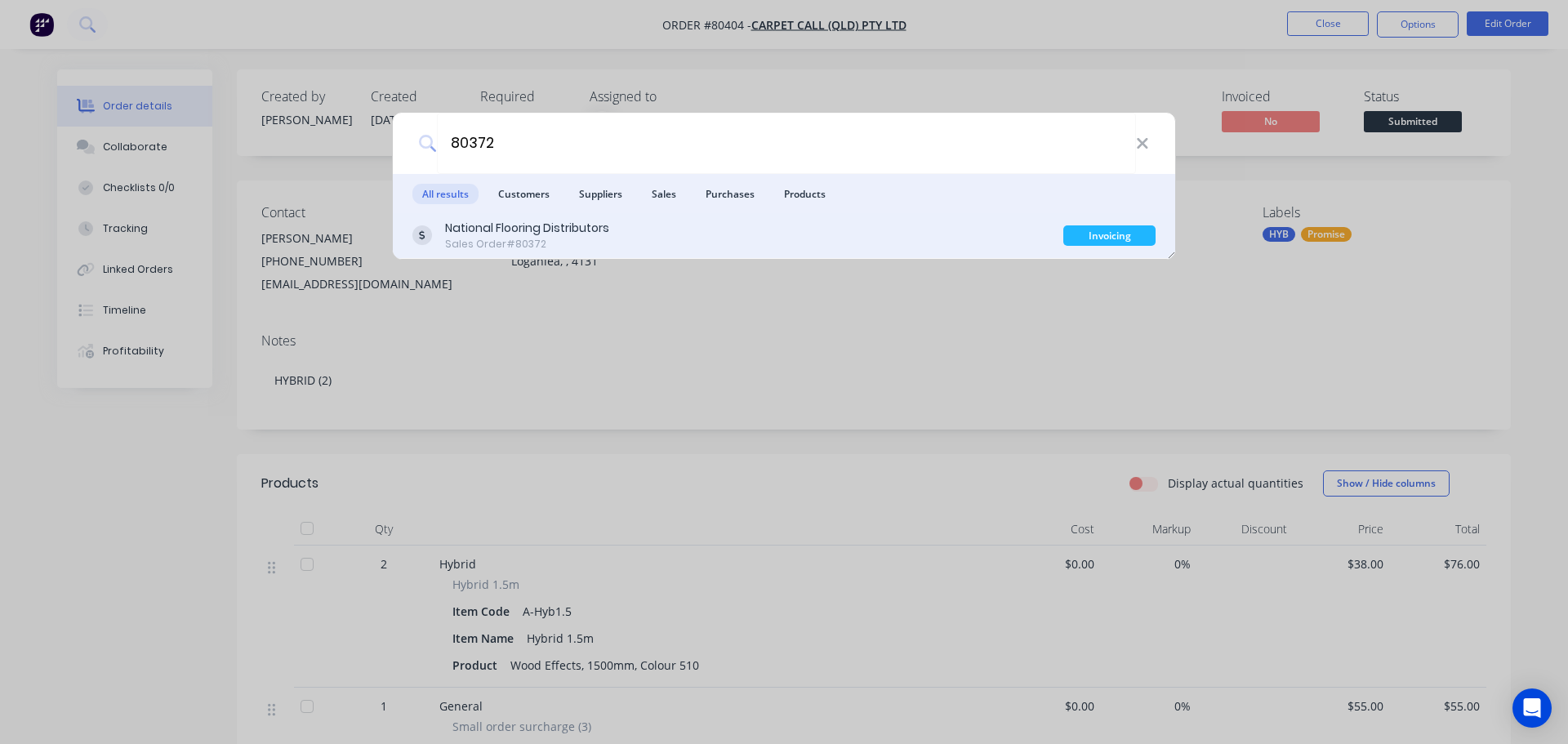
click at [537, 226] on div "National Flooring Distributors" at bounding box center [527, 228] width 164 height 17
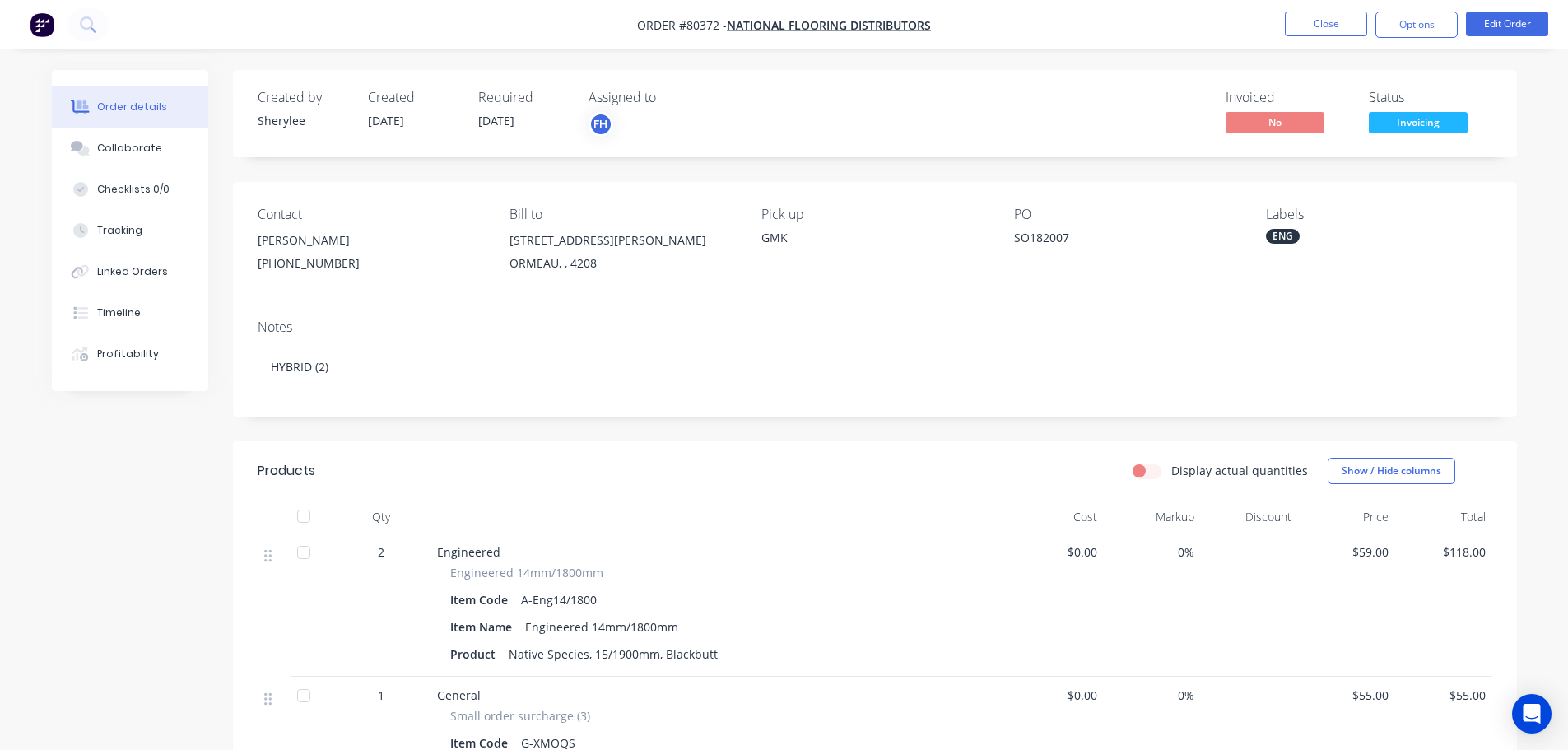
click at [1421, 124] on span "Invoicing" at bounding box center [1418, 122] width 99 height 20
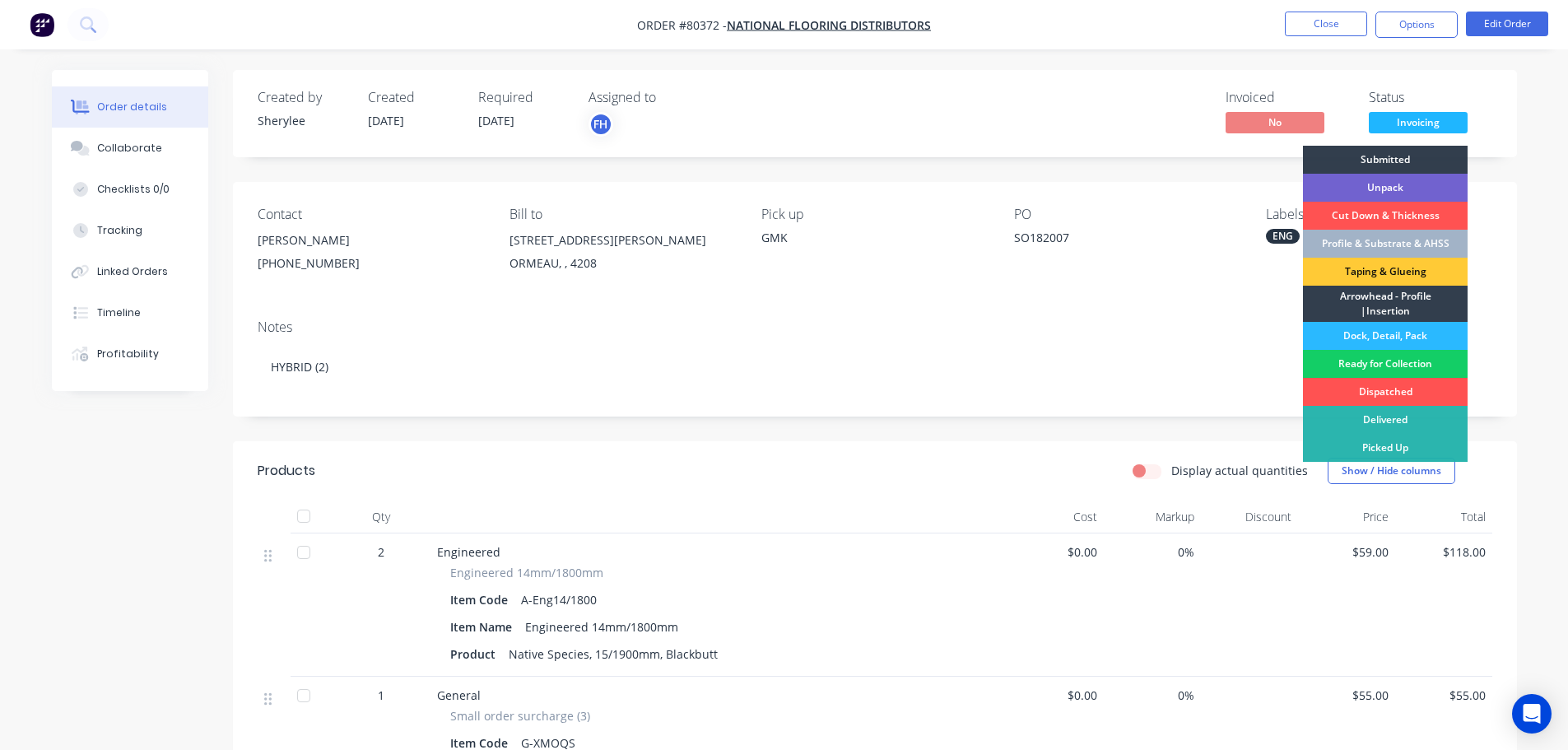
click at [1370, 359] on div "Ready for Collection" at bounding box center [1385, 364] width 164 height 28
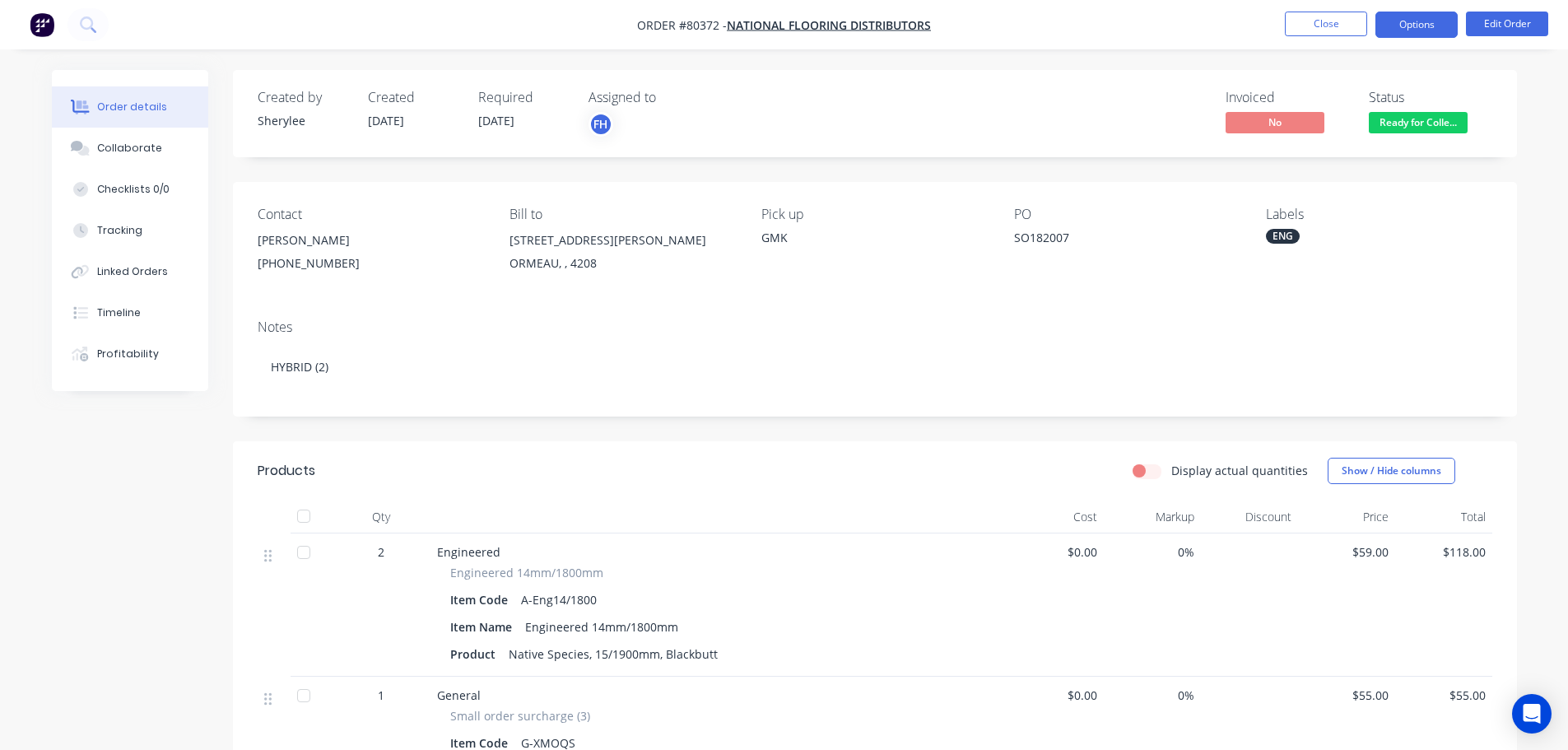
click at [1433, 30] on button "Options" at bounding box center [1416, 24] width 82 height 27
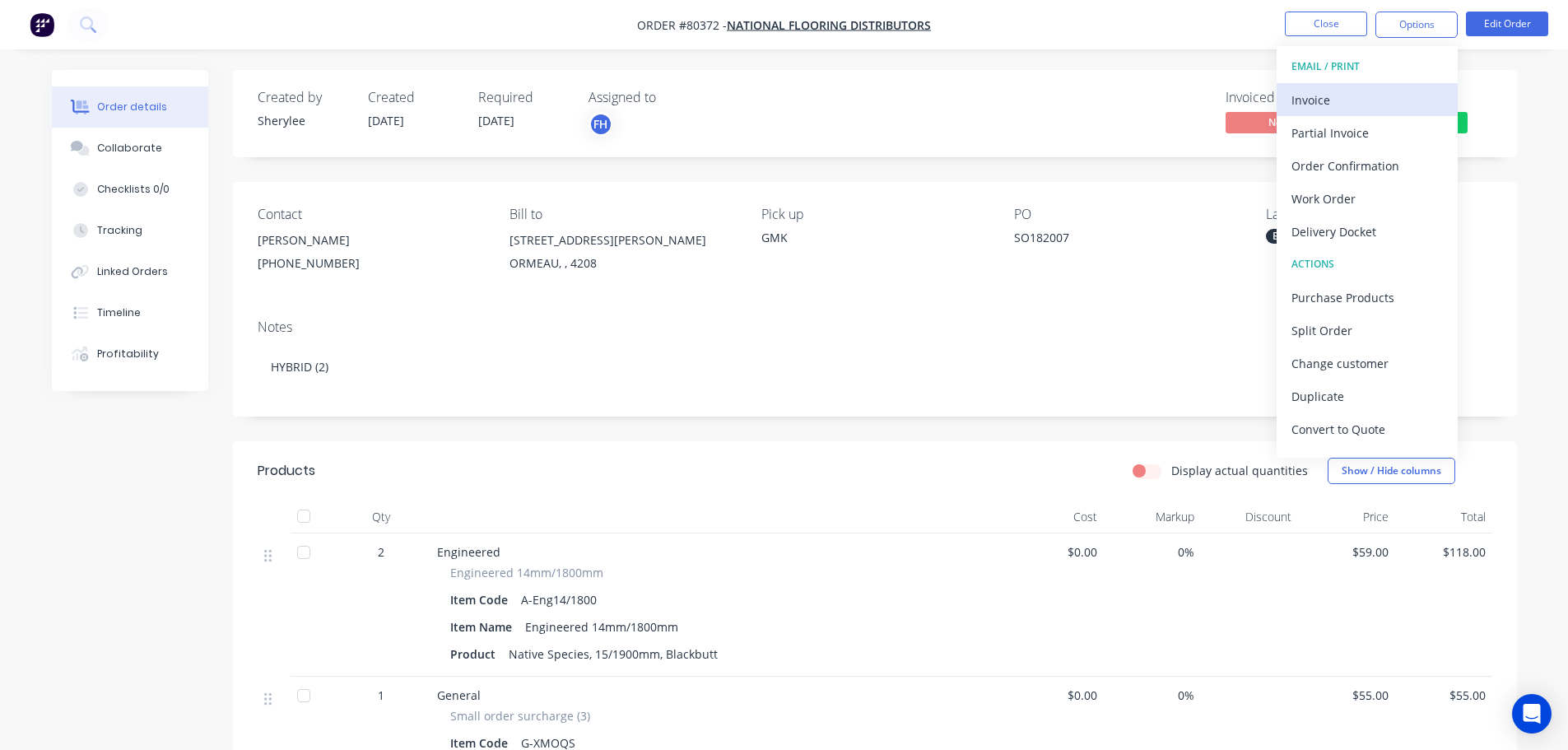
click at [1314, 111] on div "Invoice" at bounding box center [1367, 100] width 152 height 24
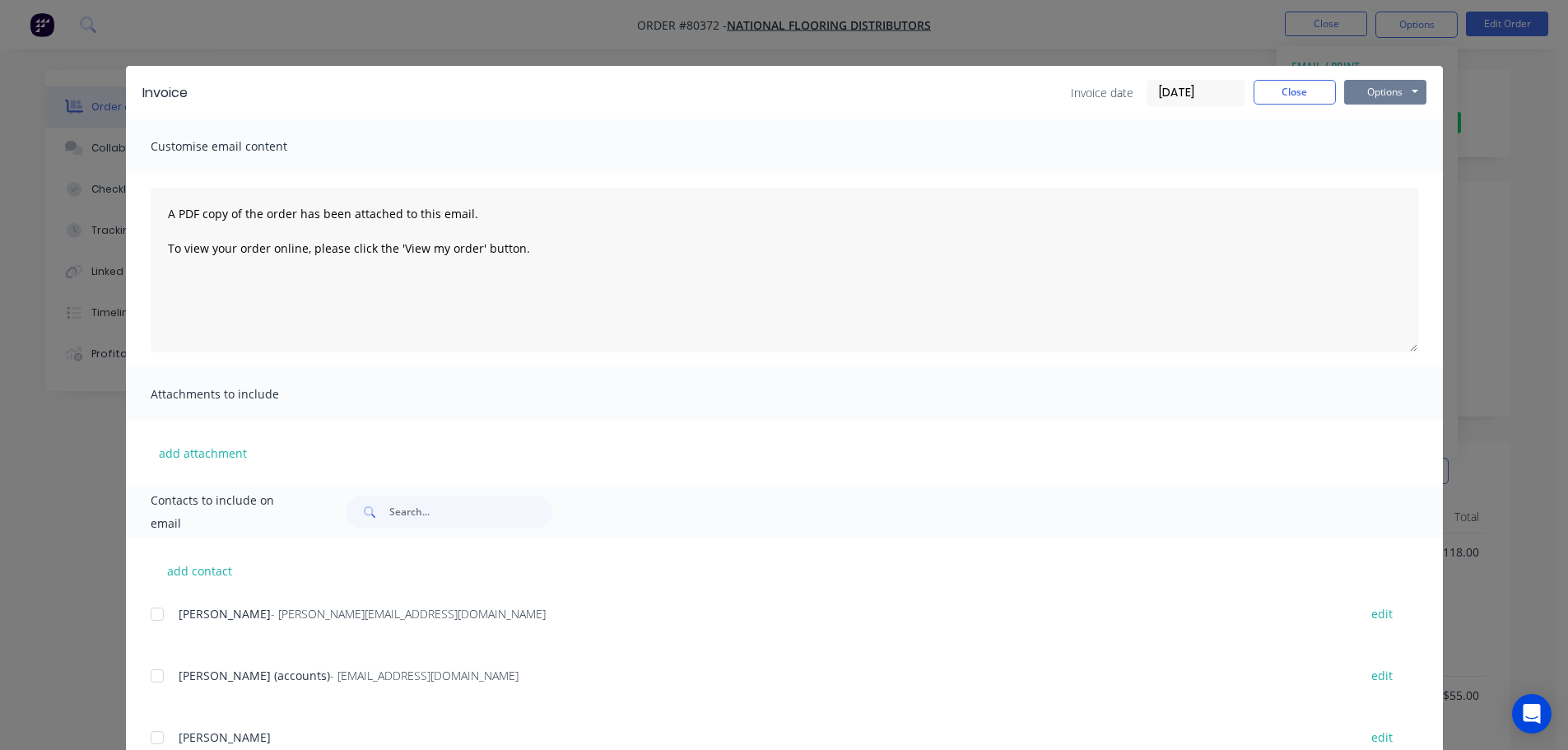
click at [1367, 85] on button "Options" at bounding box center [1385, 91] width 82 height 25
click at [1356, 148] on button "Print" at bounding box center [1397, 148] width 105 height 27
click at [1292, 93] on button "Close" at bounding box center [1295, 91] width 82 height 25
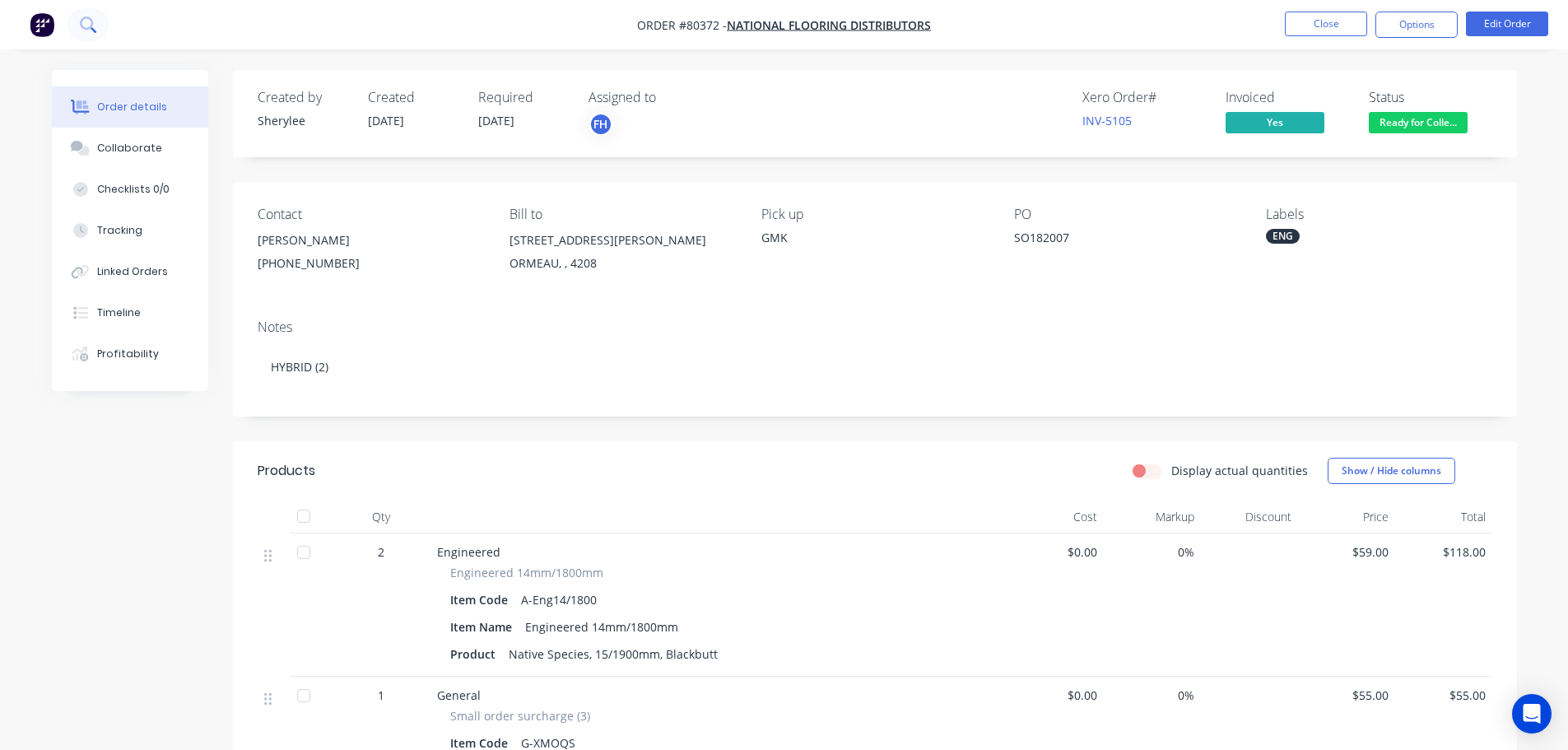
click at [86, 32] on icon at bounding box center [87, 24] width 16 height 16
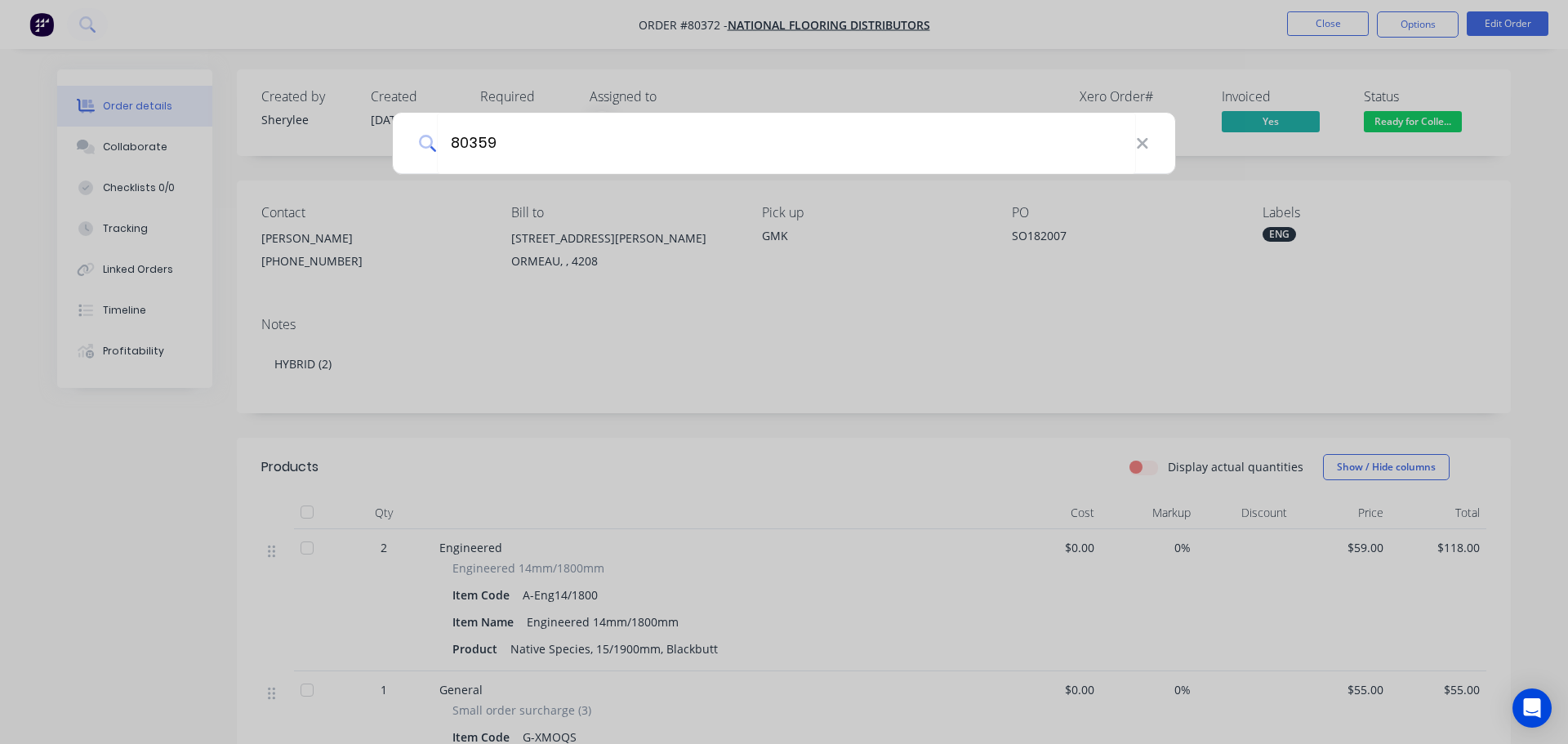
type input "80359"
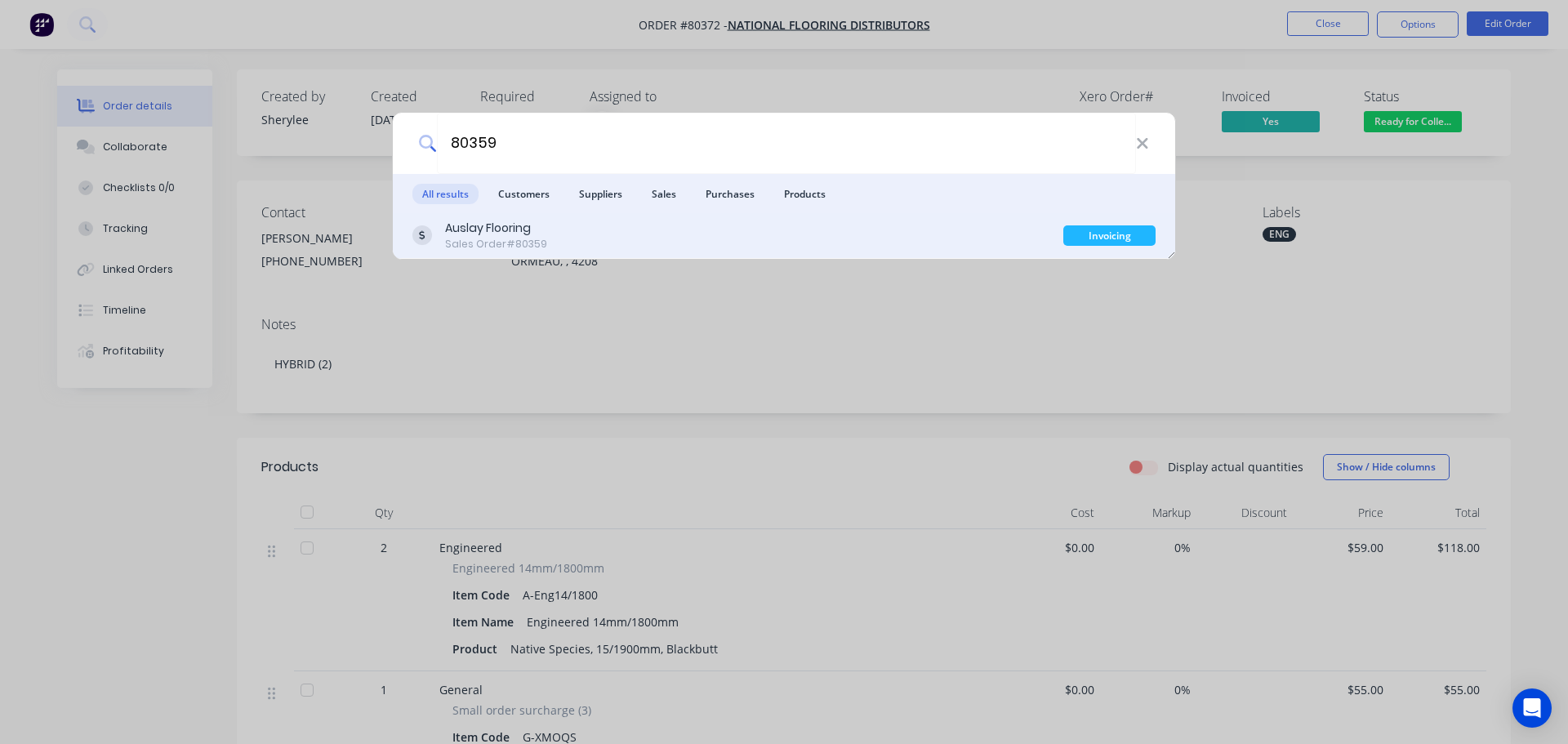
click at [535, 250] on div "Sales Order #80359" at bounding box center [496, 244] width 102 height 15
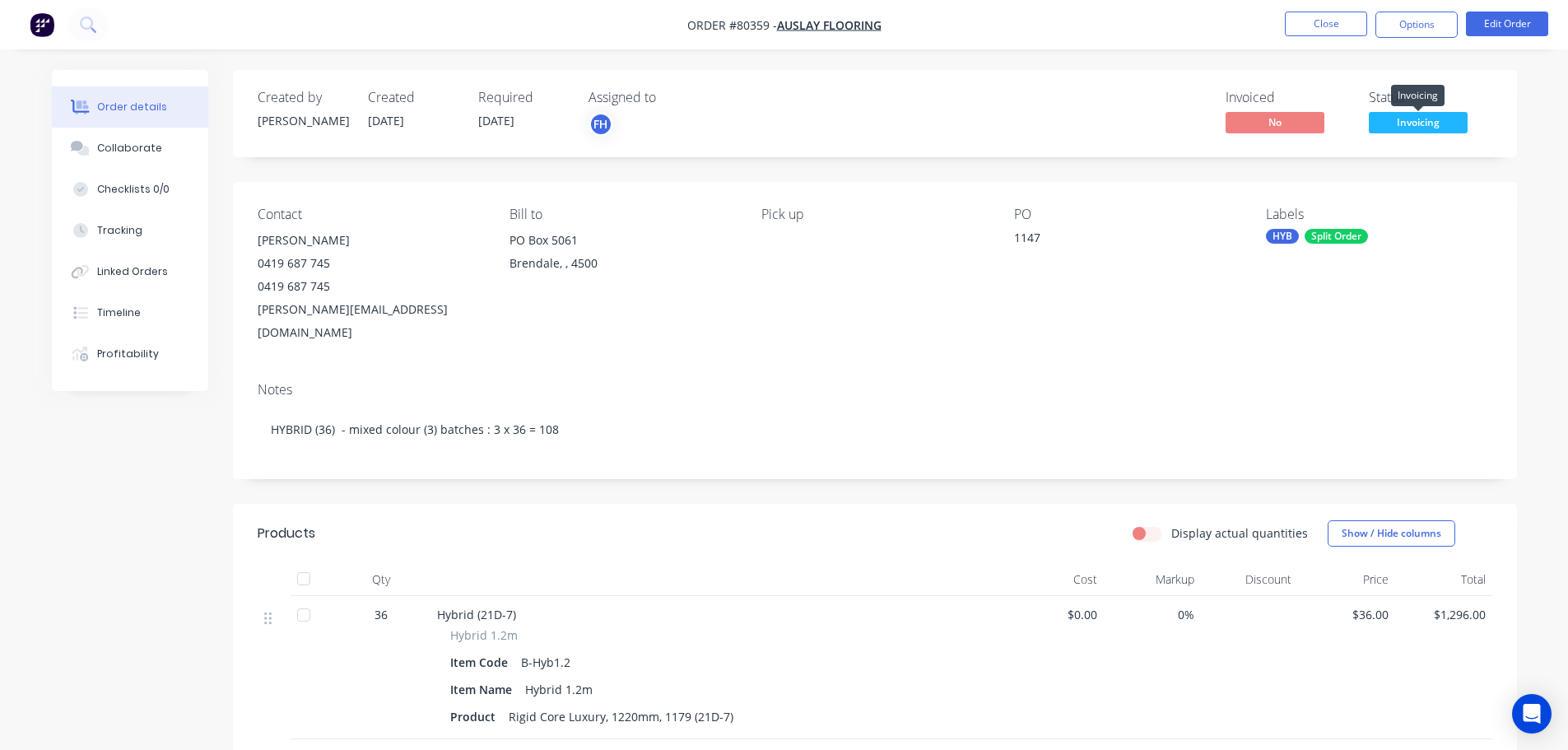
click at [1439, 116] on span "Invoicing" at bounding box center [1418, 122] width 99 height 20
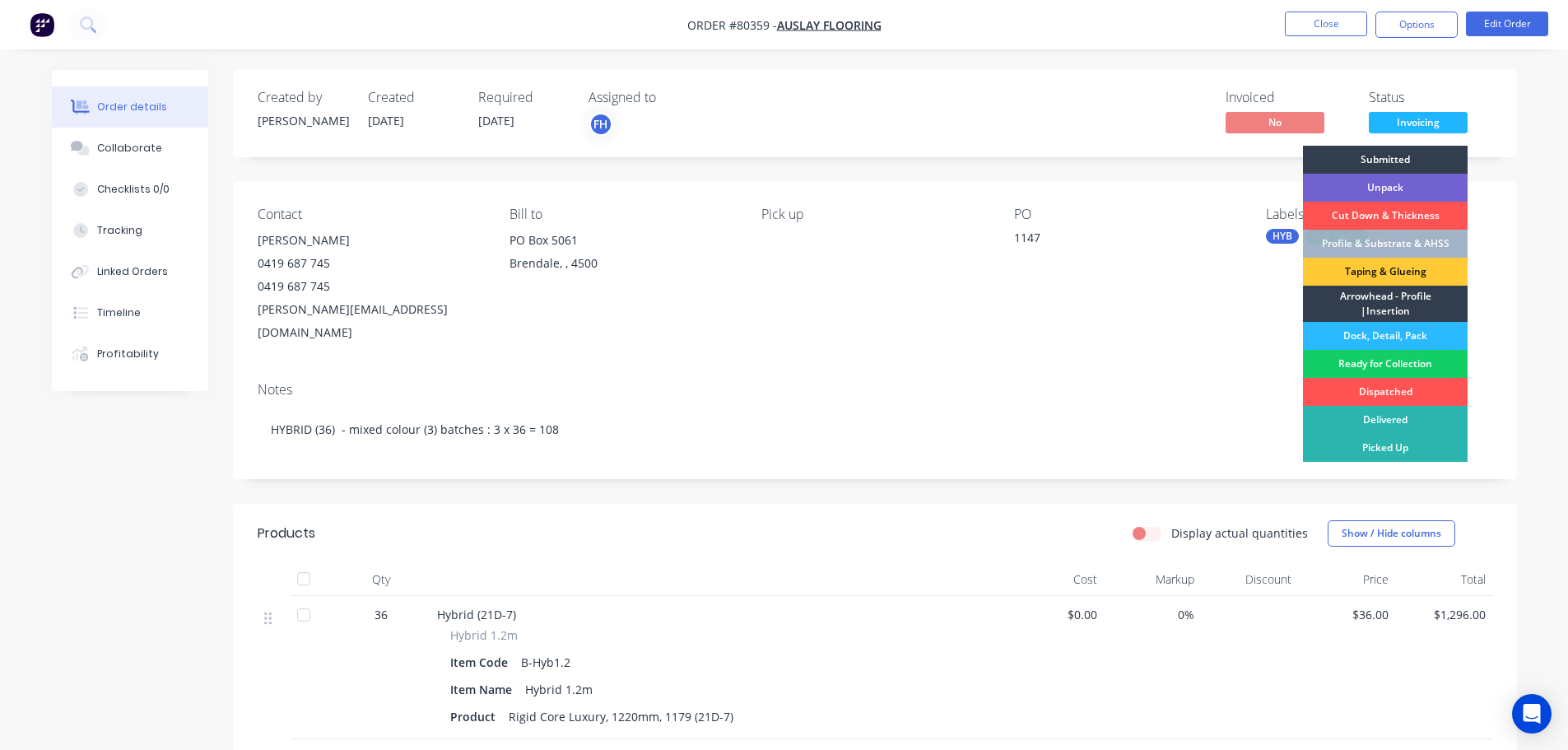
click at [1404, 359] on div "Ready for Collection" at bounding box center [1385, 364] width 164 height 28
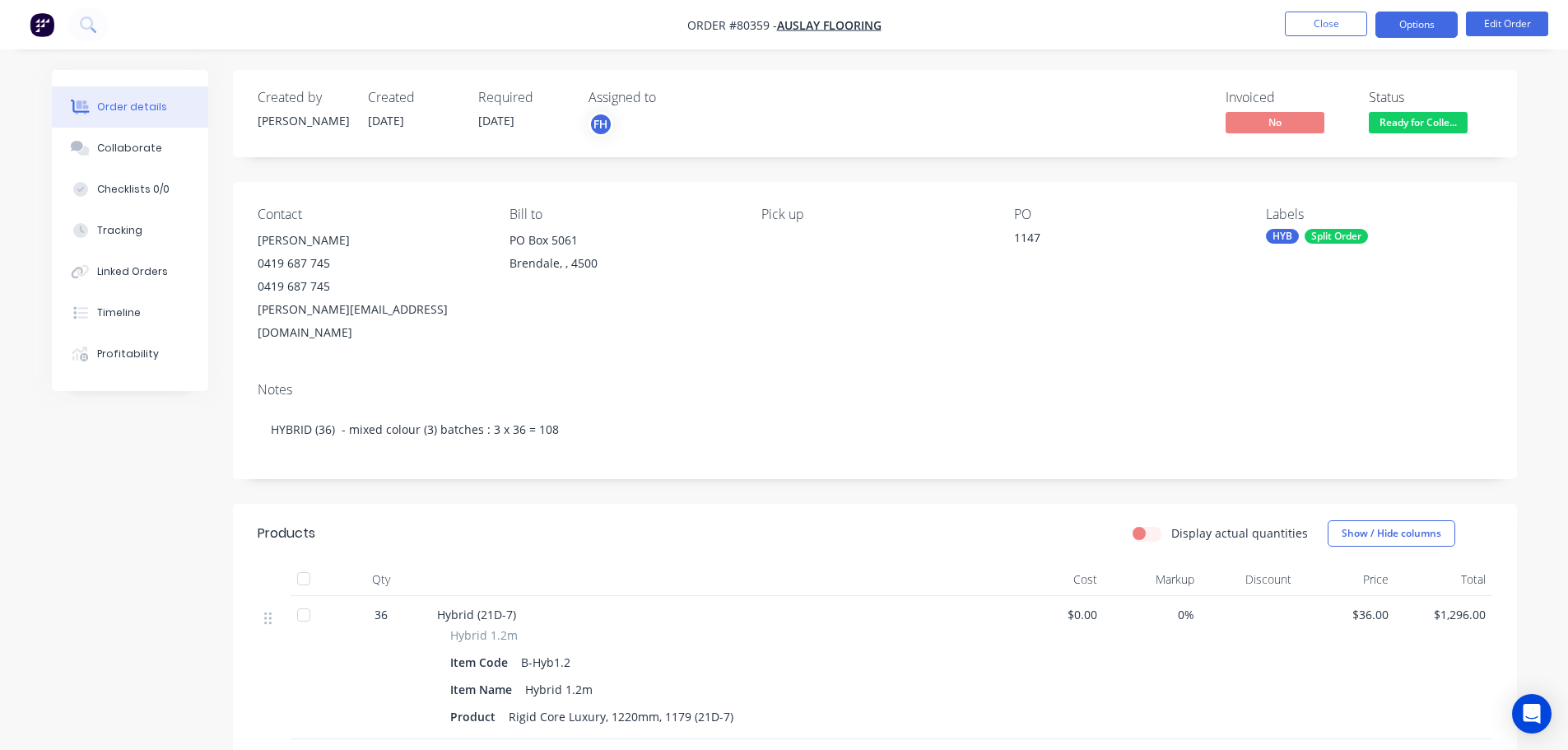
click at [1404, 34] on button "Options" at bounding box center [1416, 24] width 82 height 27
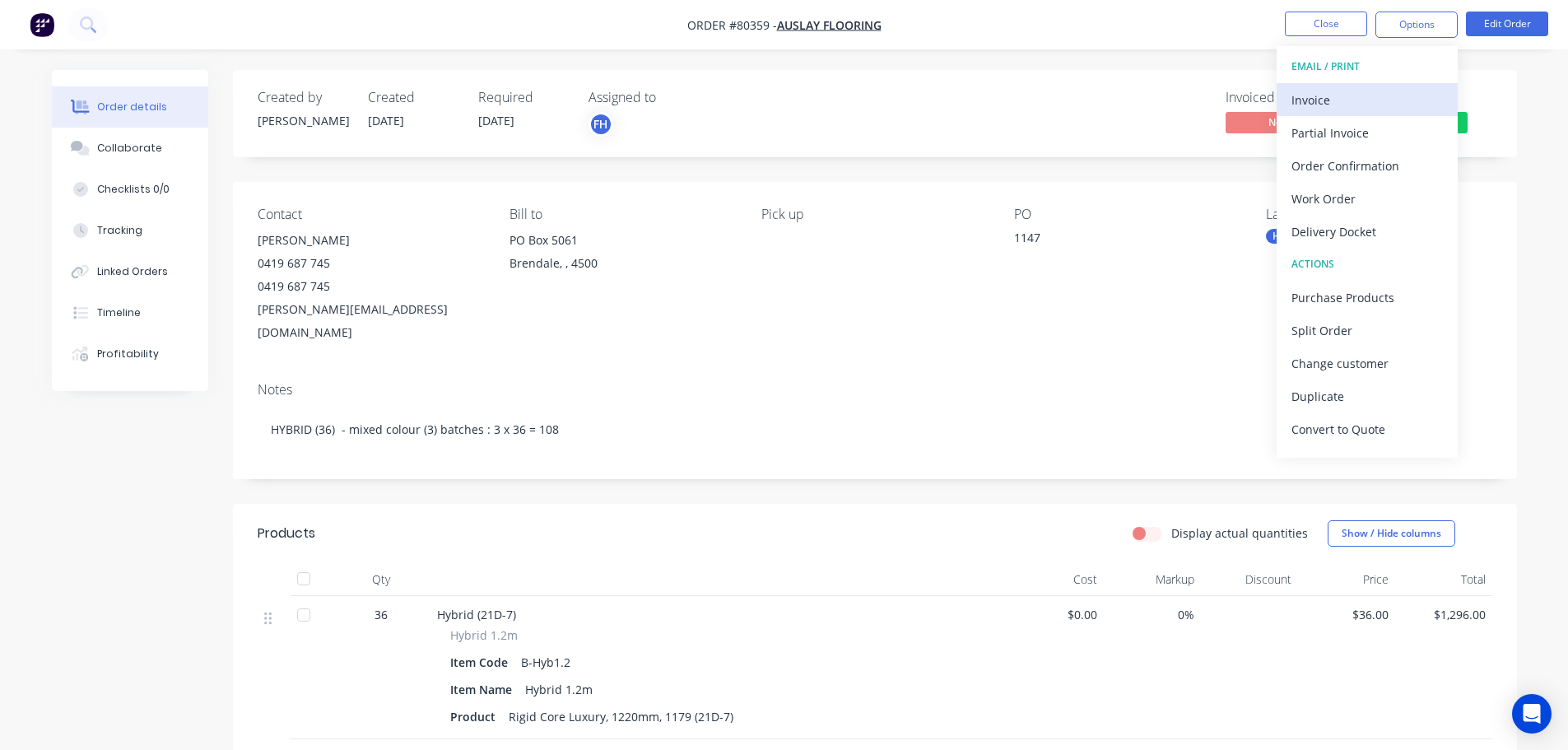
click at [1350, 98] on div "Invoice" at bounding box center [1367, 100] width 152 height 24
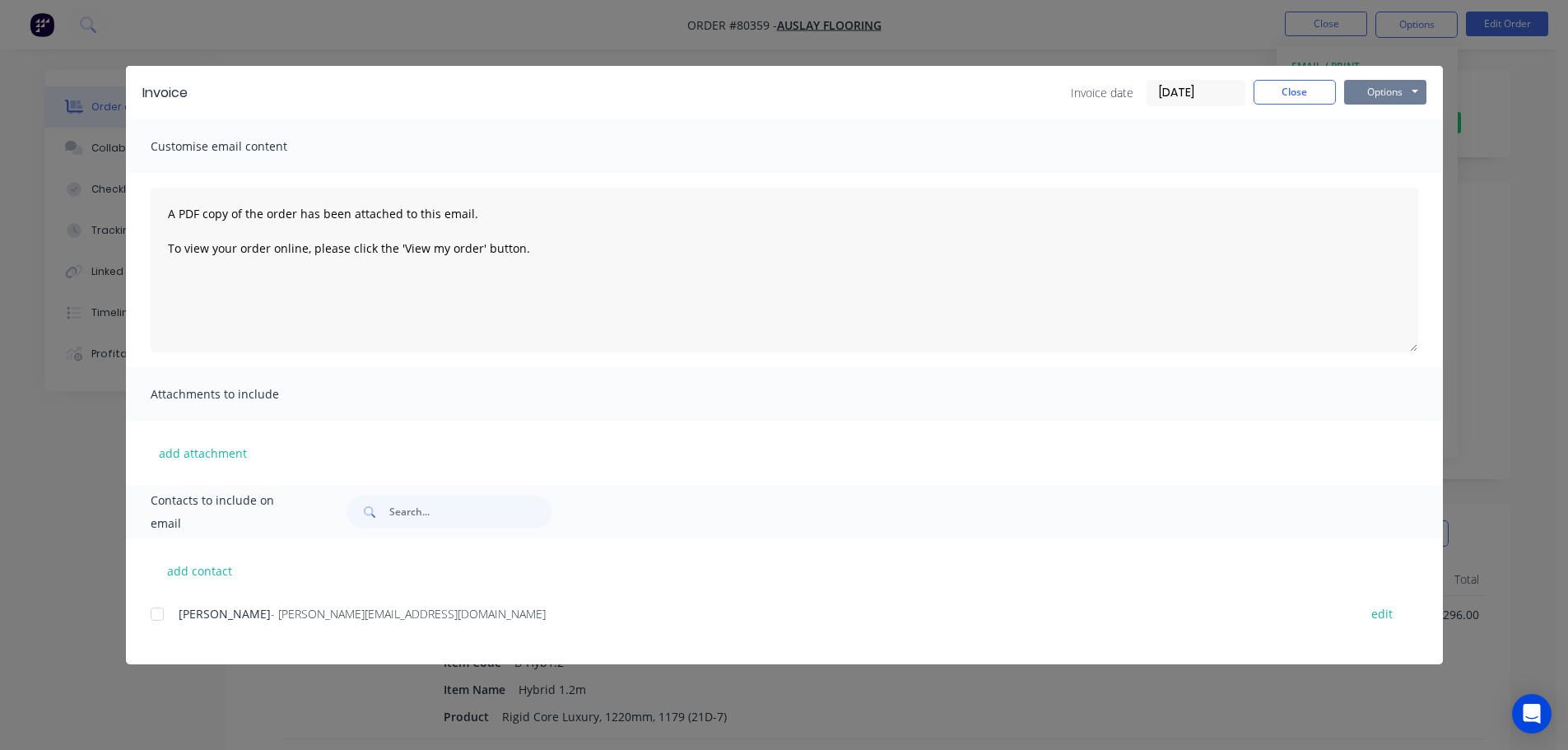
click at [1387, 94] on button "Options" at bounding box center [1385, 91] width 82 height 25
click at [1376, 151] on button "Print" at bounding box center [1397, 148] width 105 height 27
click at [1295, 92] on button "Close" at bounding box center [1295, 91] width 82 height 25
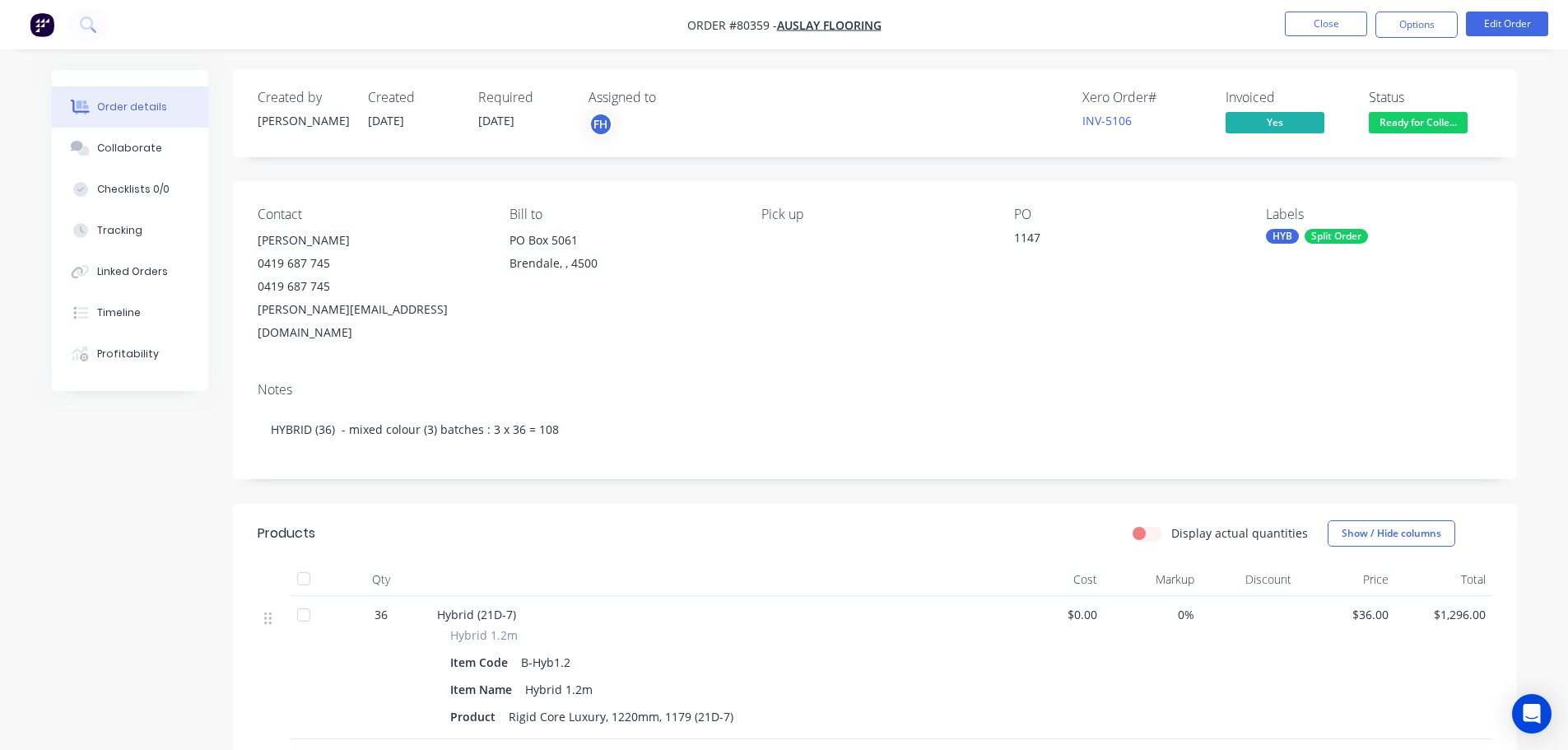
click at [27, 23] on button "button" at bounding box center [42, 24] width 34 height 27
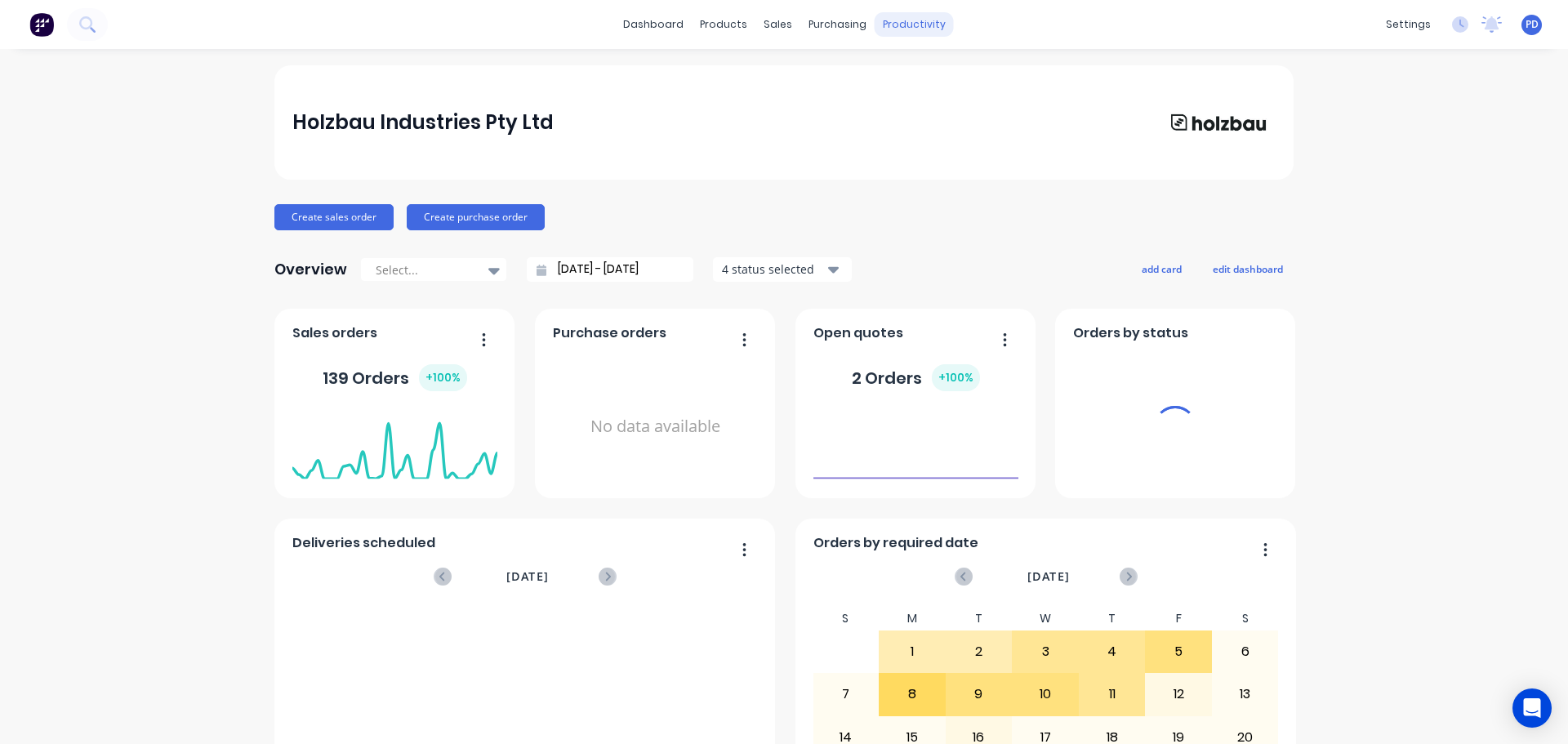
click at [899, 32] on div "productivity" at bounding box center [914, 24] width 79 height 25
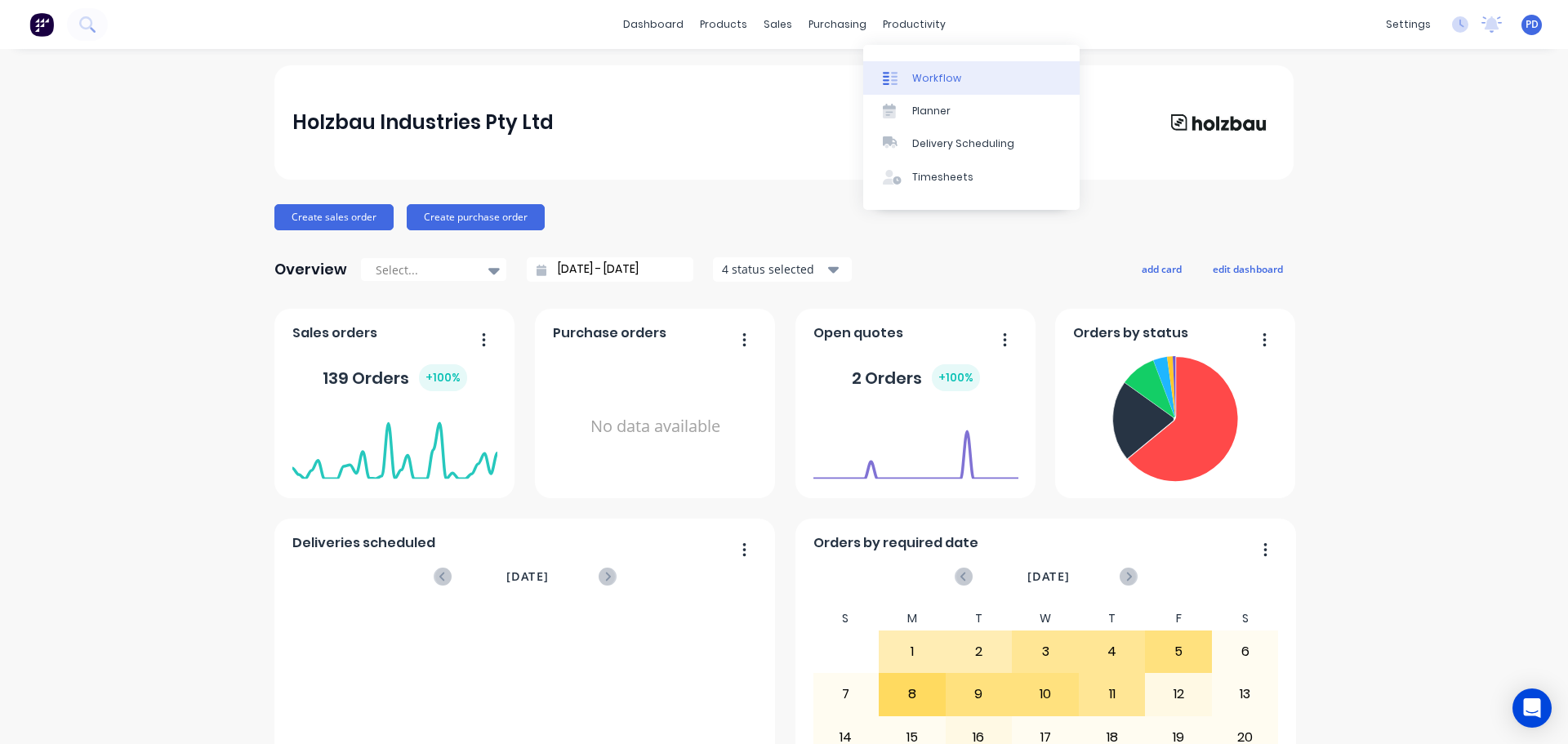
click at [900, 81] on div at bounding box center [894, 79] width 25 height 15
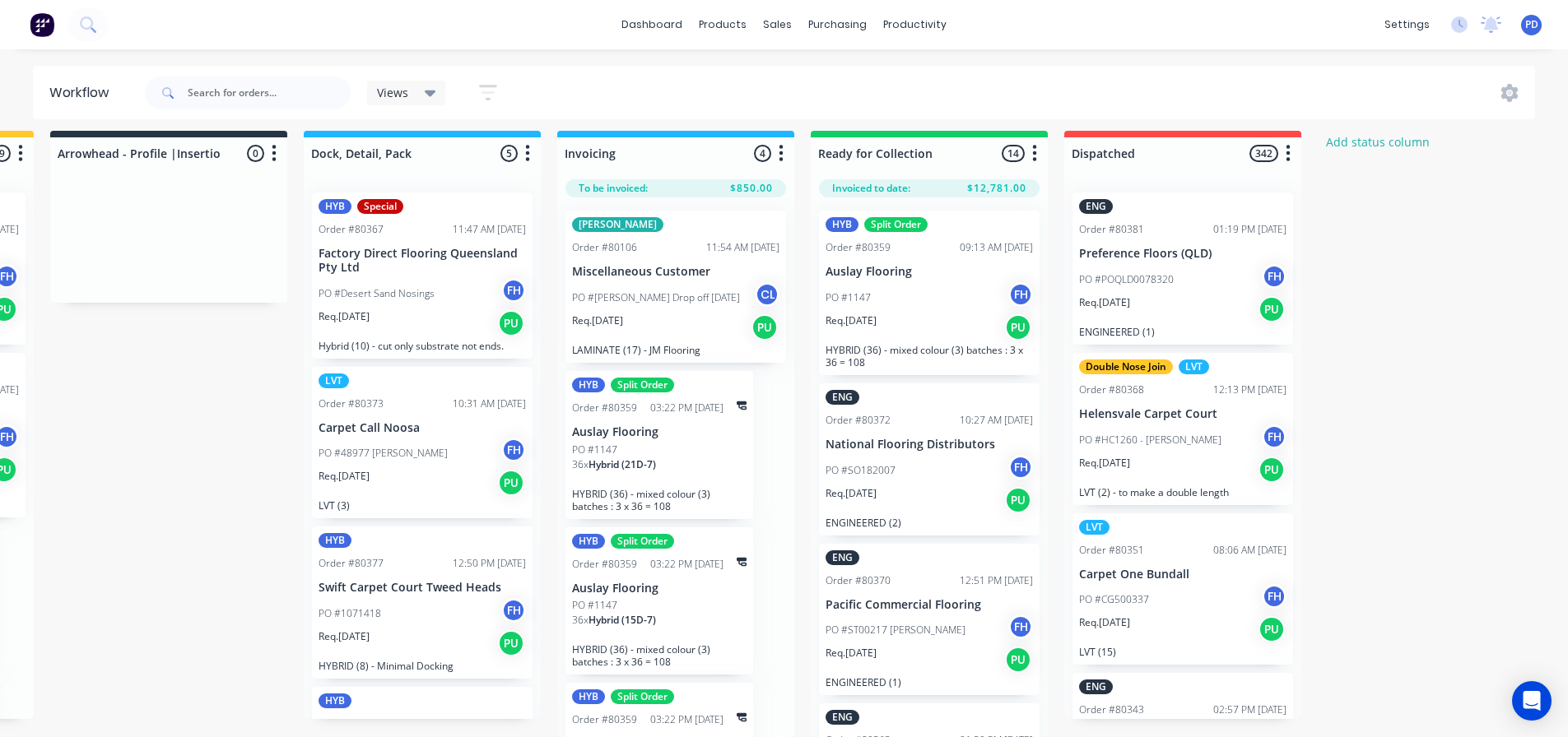
click at [625, 457] on span "Hybrid (21D-7)" at bounding box center [622, 464] width 67 height 14
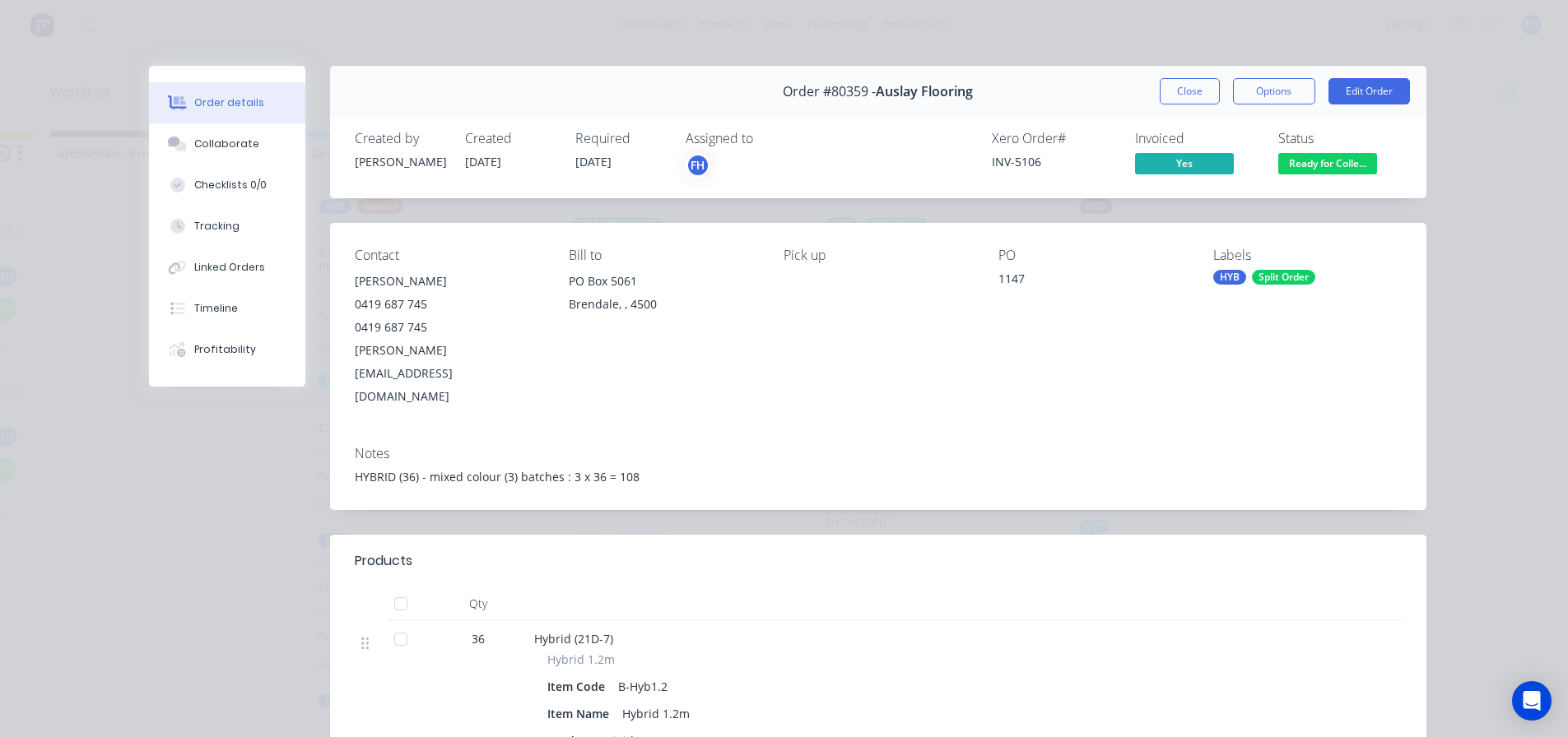
click at [1321, 153] on span "Ready for Colle..." at bounding box center [1328, 163] width 99 height 20
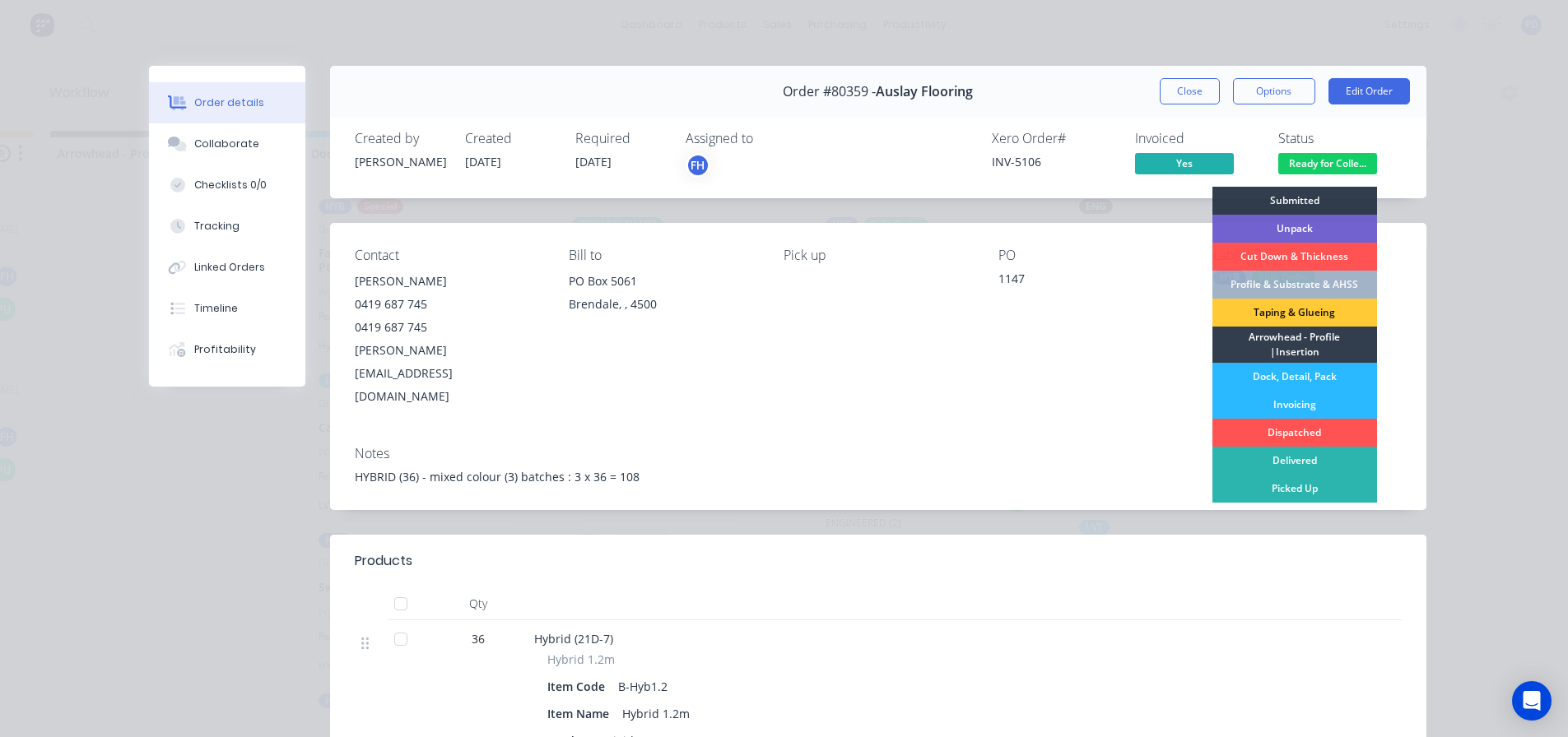
click at [1129, 433] on div "Notes HYBRID (36) - mixed colour (3) batches : 3 x 36 = 108" at bounding box center [878, 472] width 1097 height 78
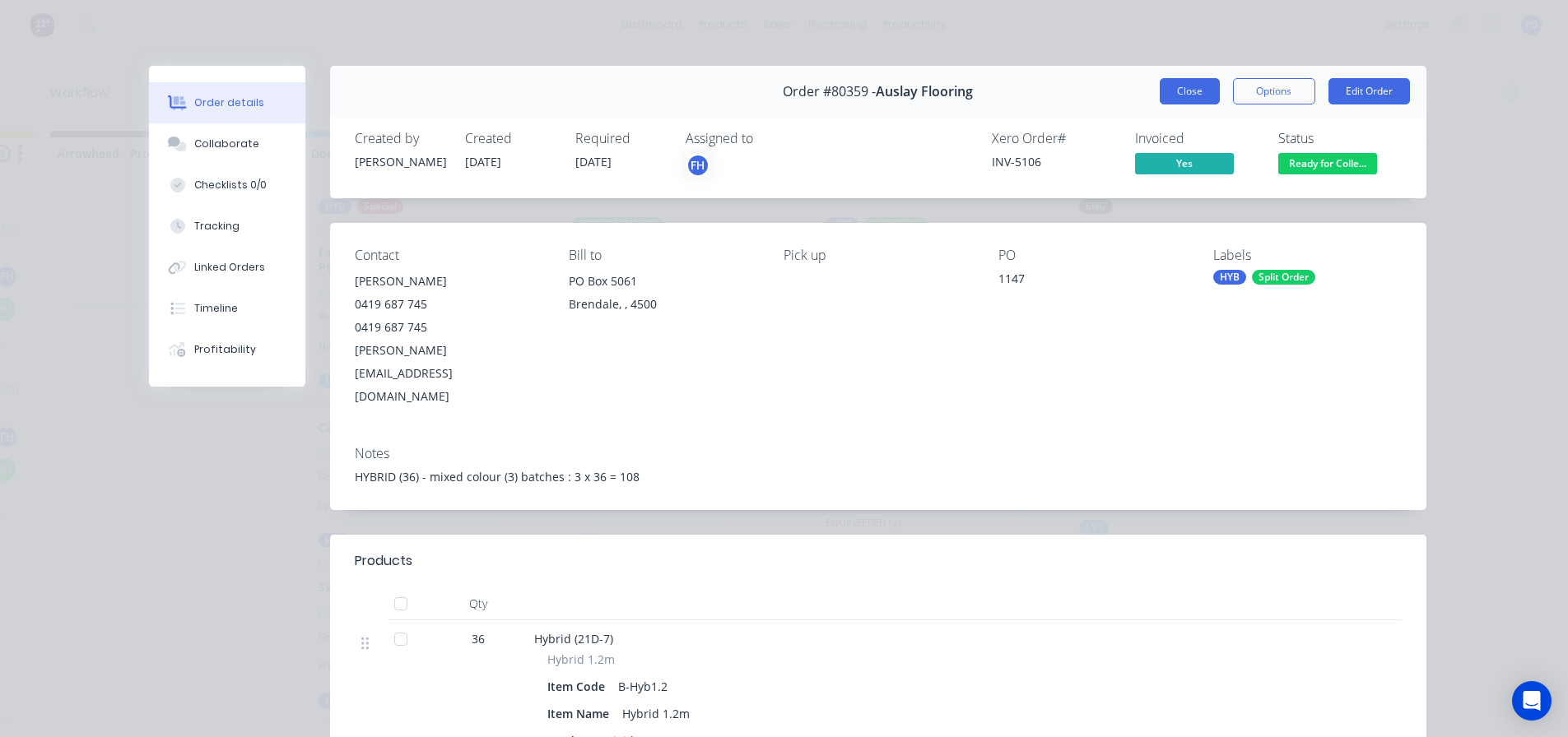
click at [1185, 94] on button "Close" at bounding box center [1189, 91] width 60 height 27
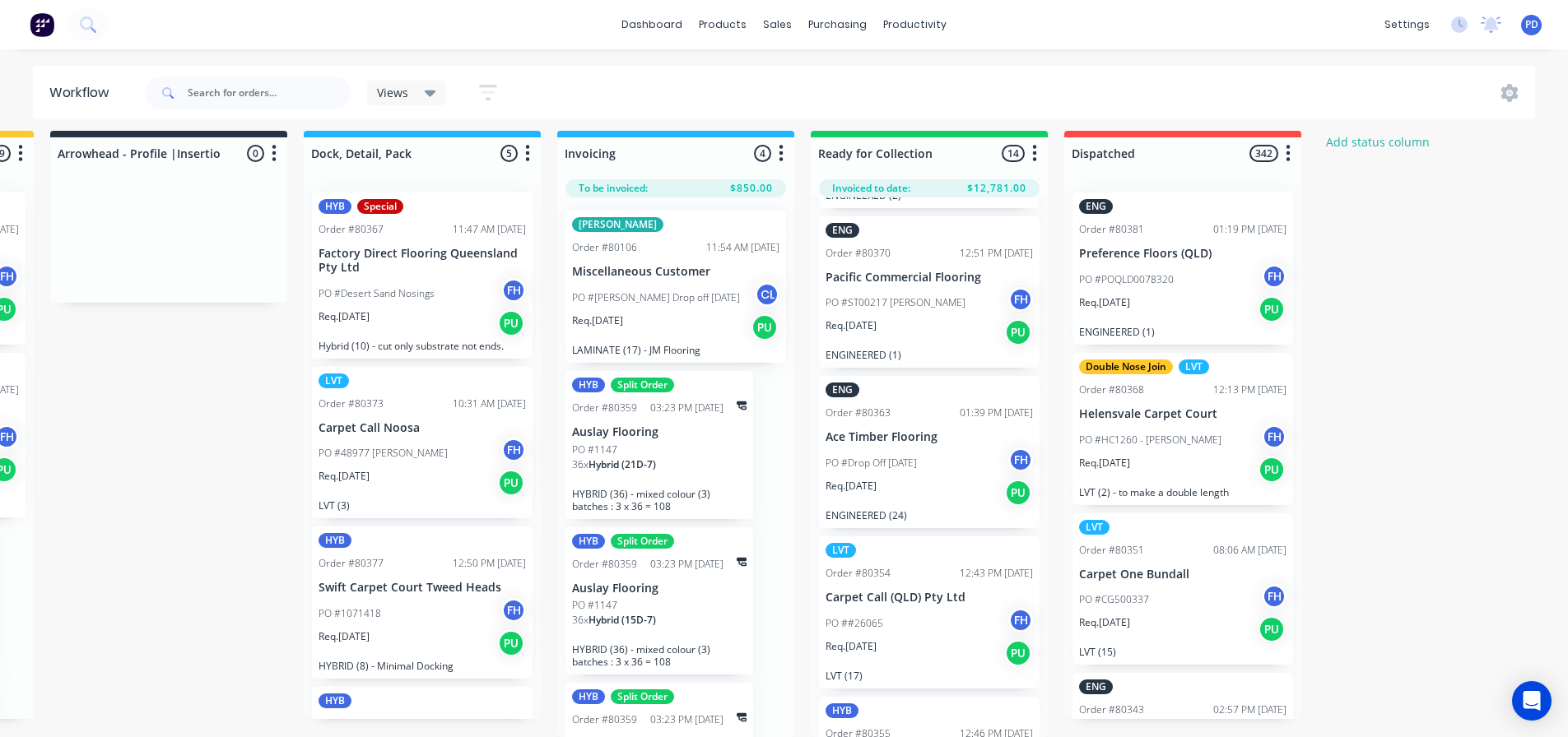
scroll to position [329, 0]
click at [1540, 700] on icon "Open Intercom Messenger" at bounding box center [1532, 701] width 21 height 21
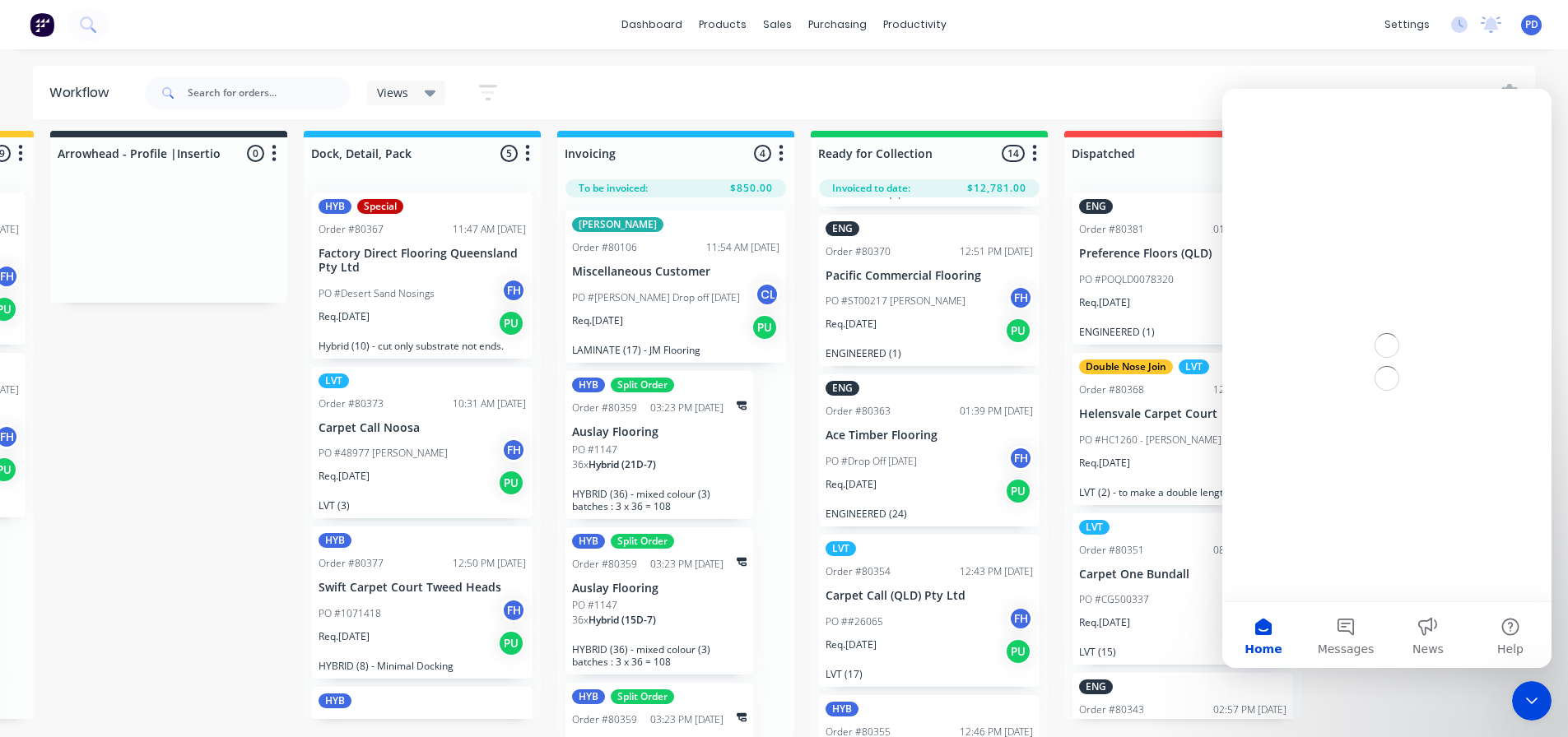
scroll to position [0, 0]
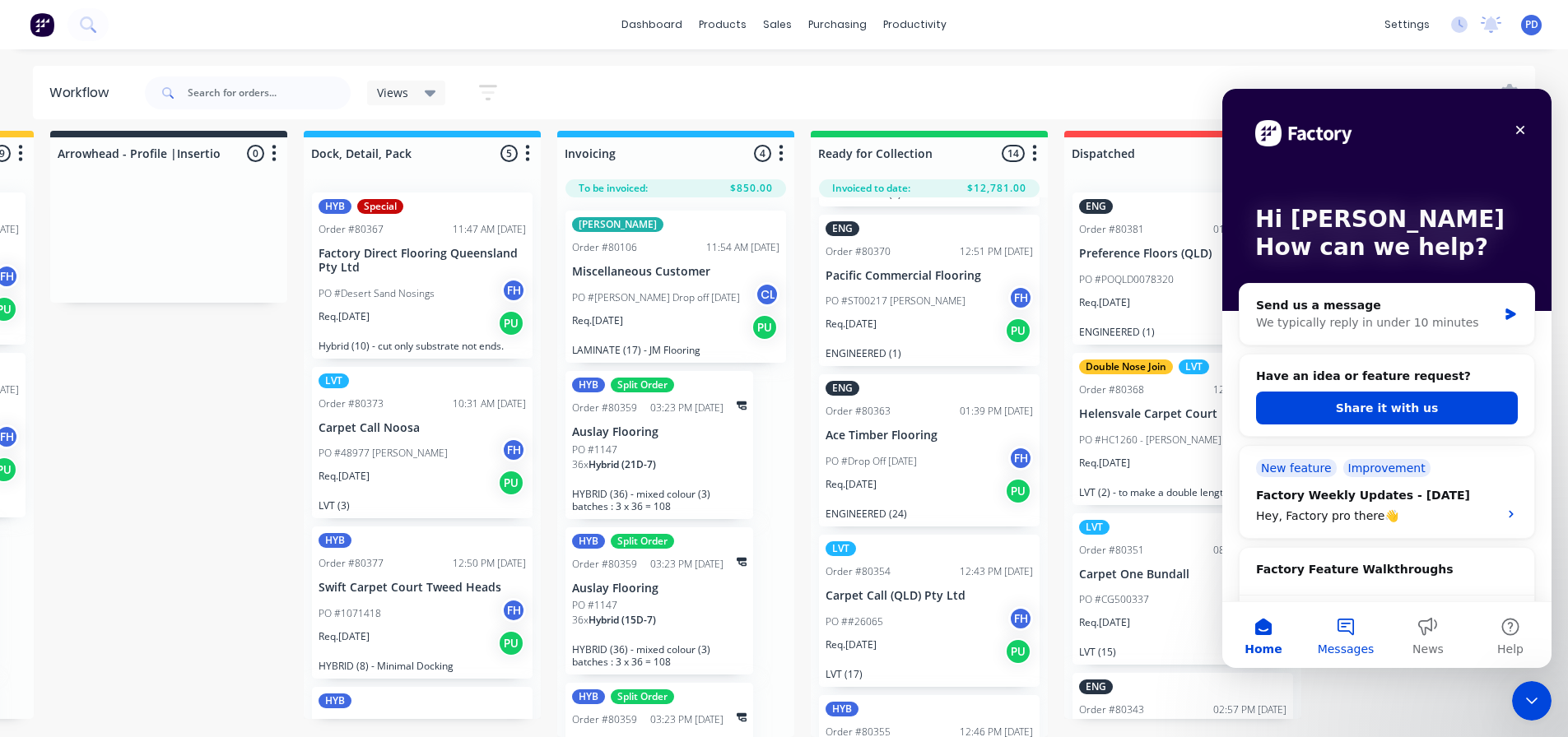
click at [1357, 646] on span "Messages" at bounding box center [1345, 649] width 56 height 11
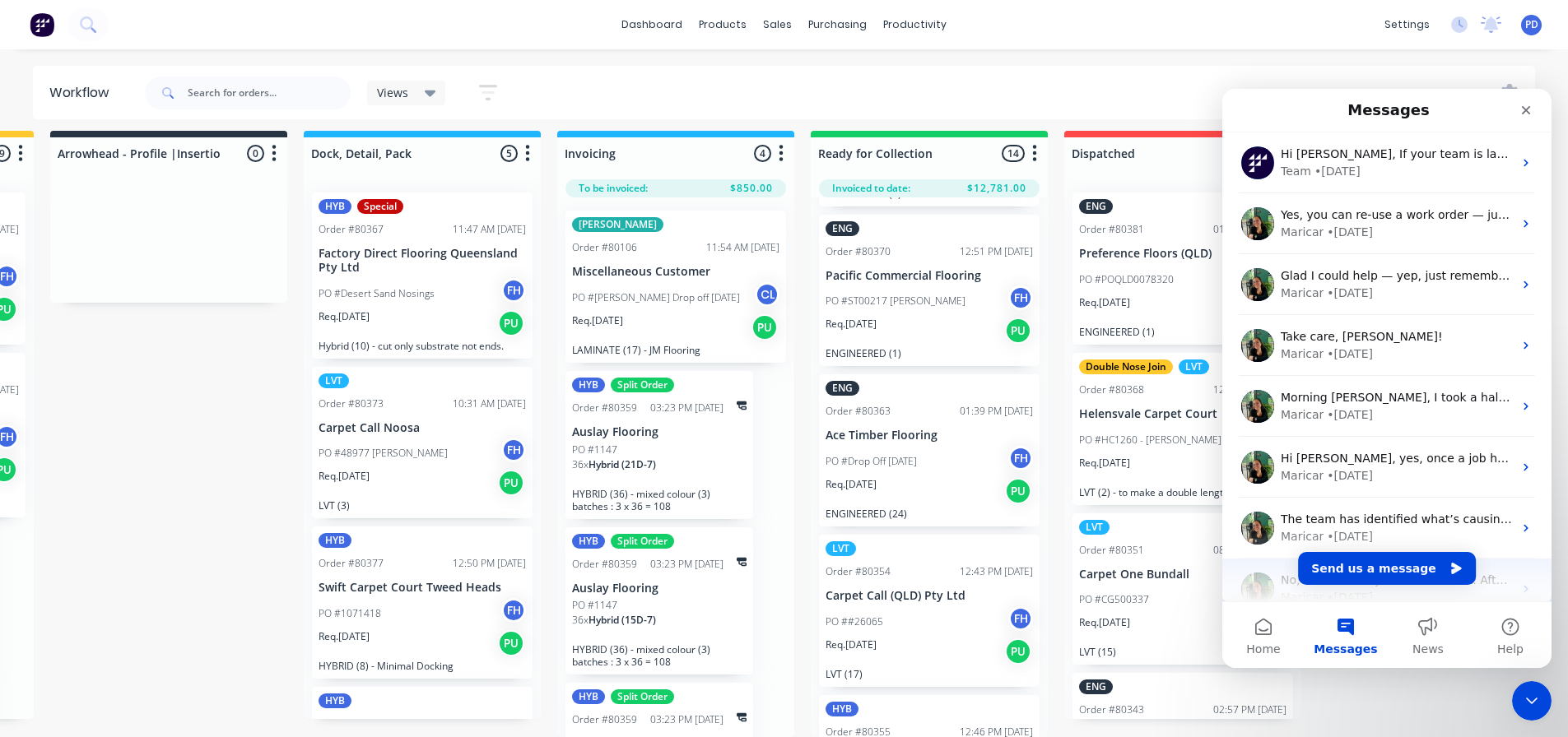
scroll to position [84, 0]
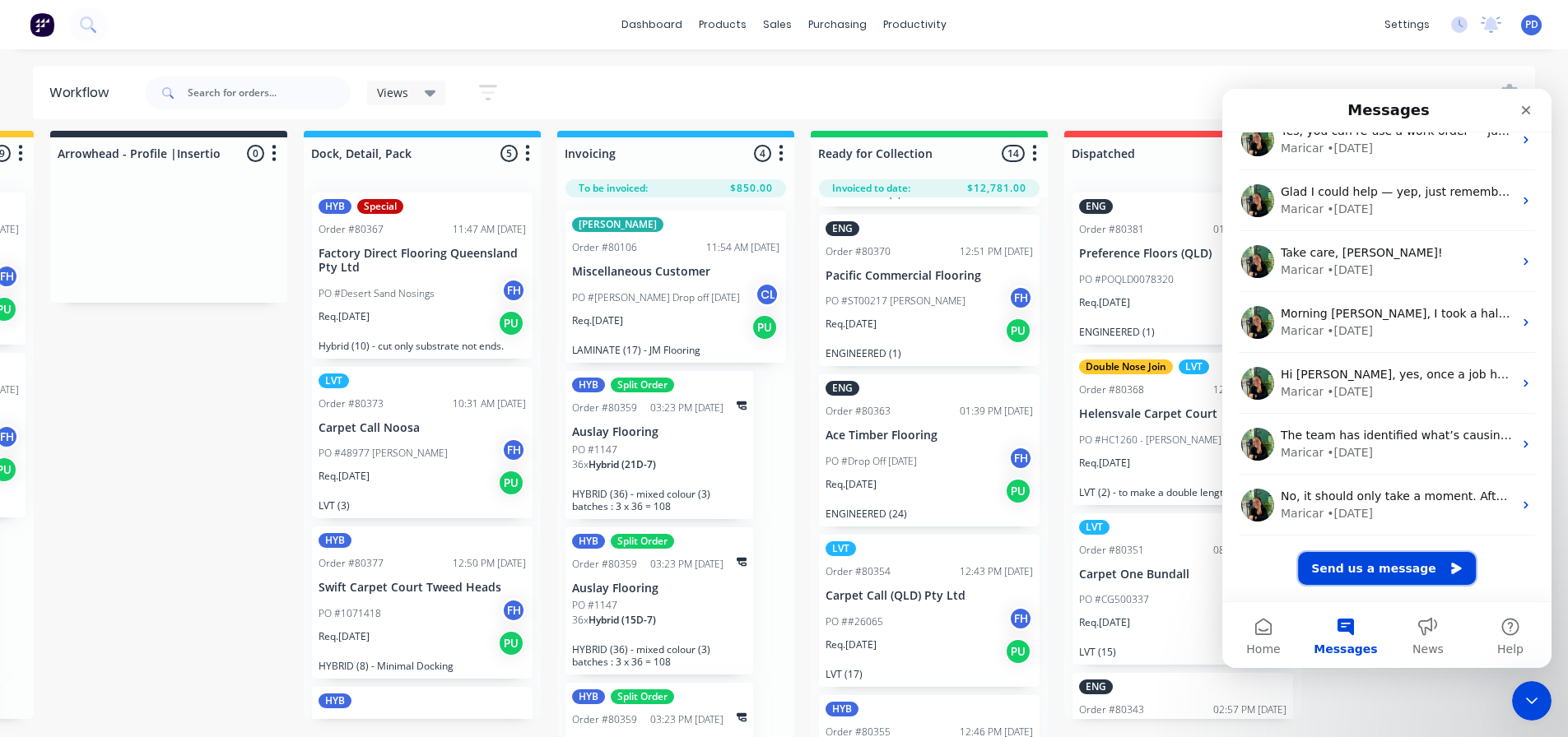
click at [1355, 571] on button "Send us a message" at bounding box center [1387, 569] width 177 height 33
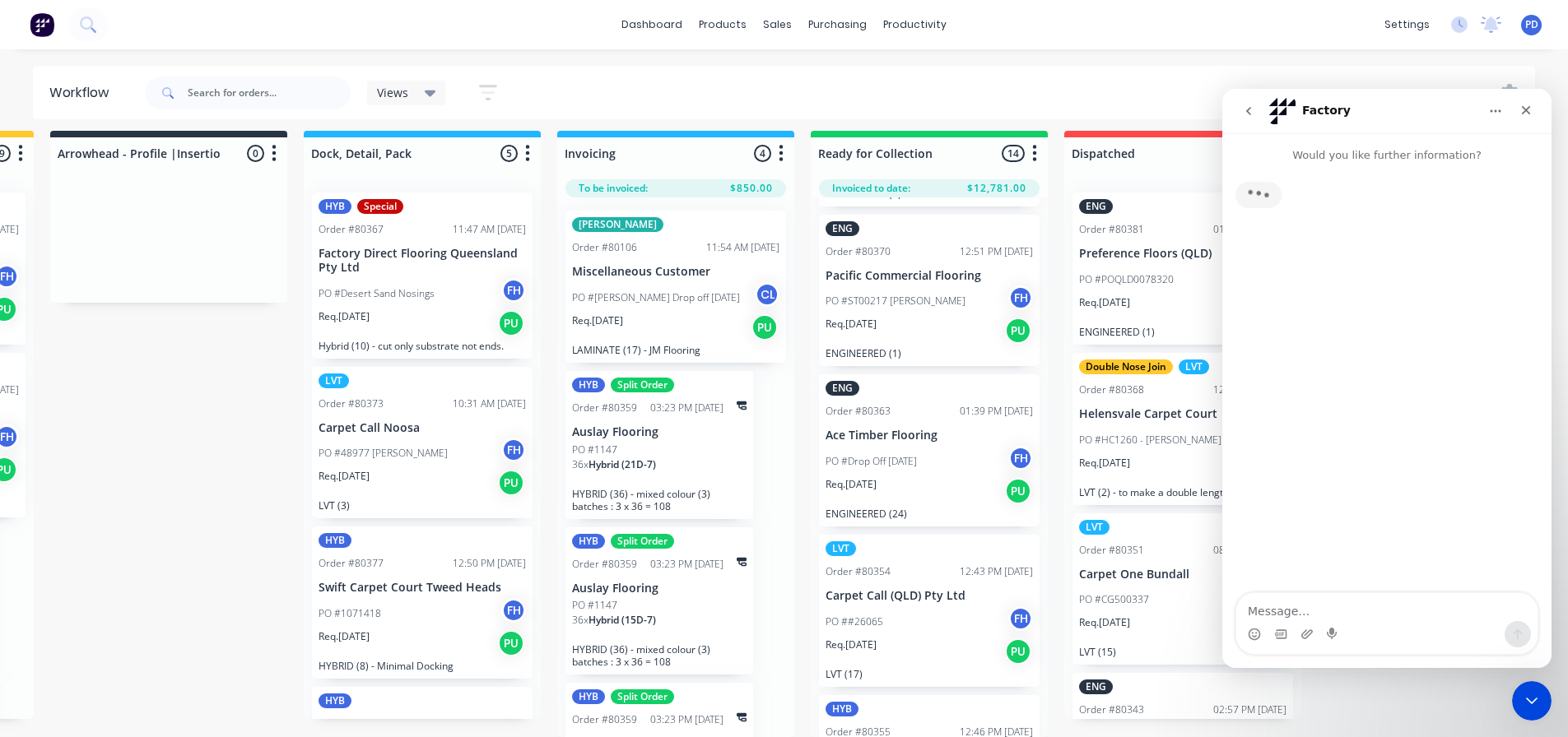
scroll to position [18, 0]
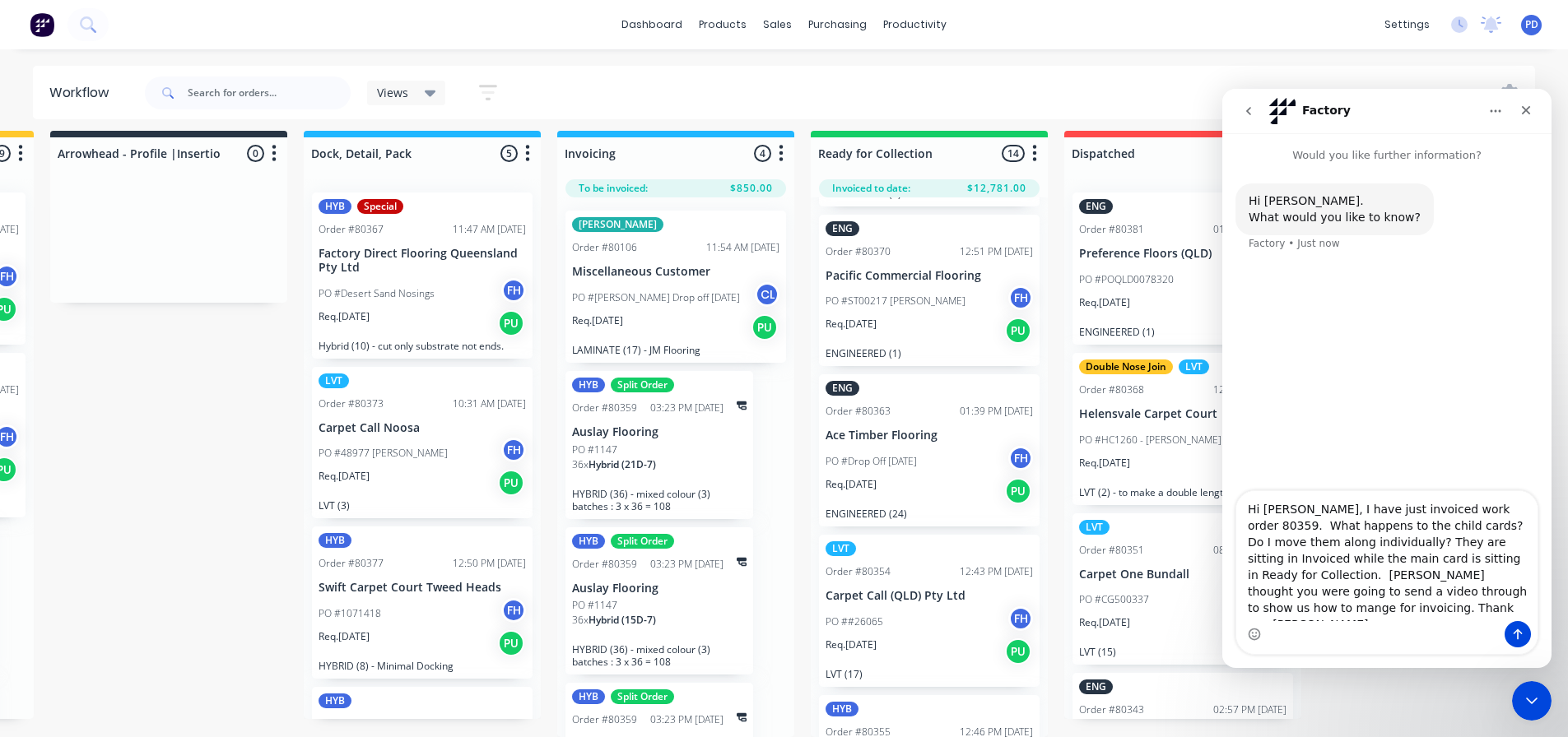
type textarea "Hi Maricar, I have just invoiced work order 80359. What happens to the child ca…"
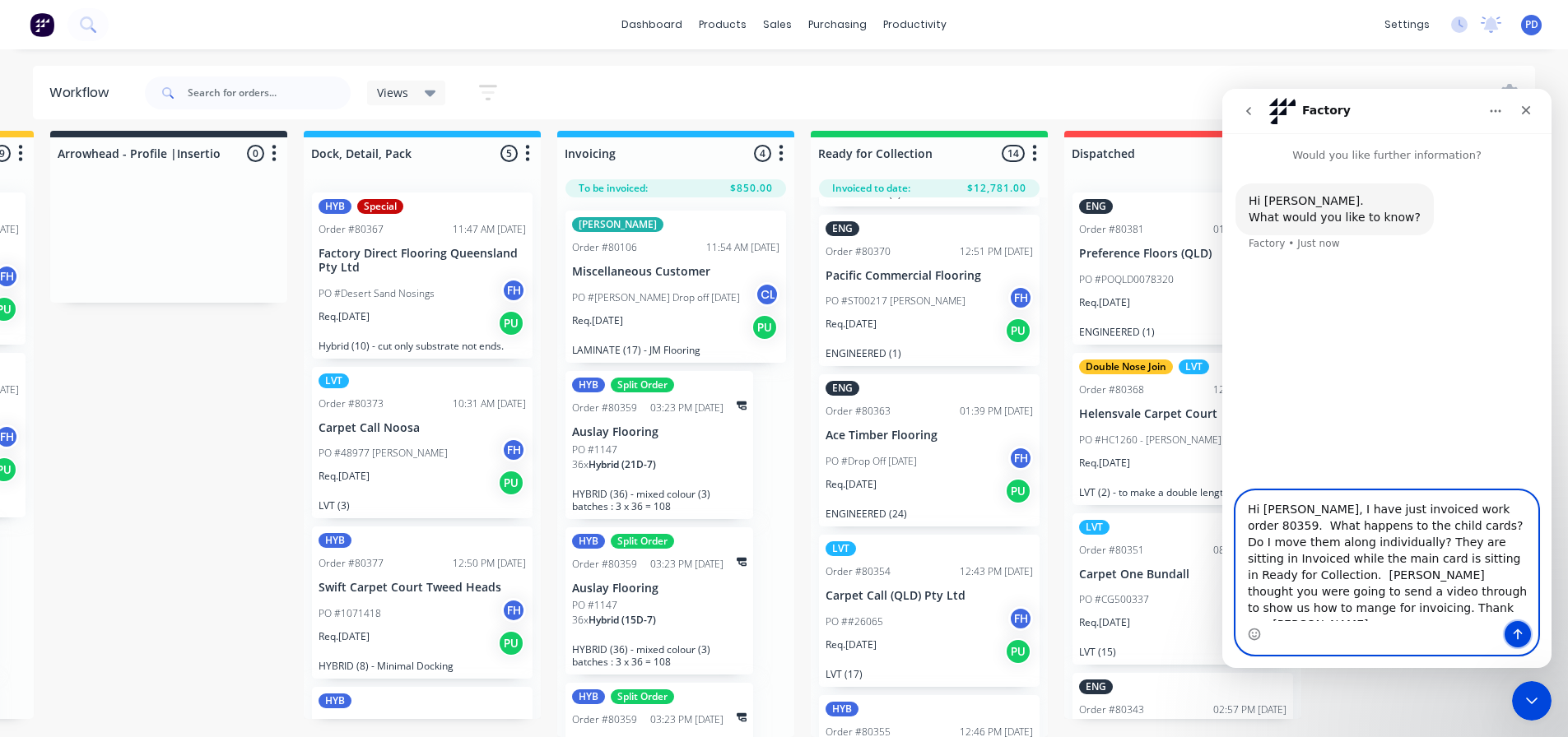
click at [1516, 637] on icon "Send a message…" at bounding box center [1518, 634] width 13 height 13
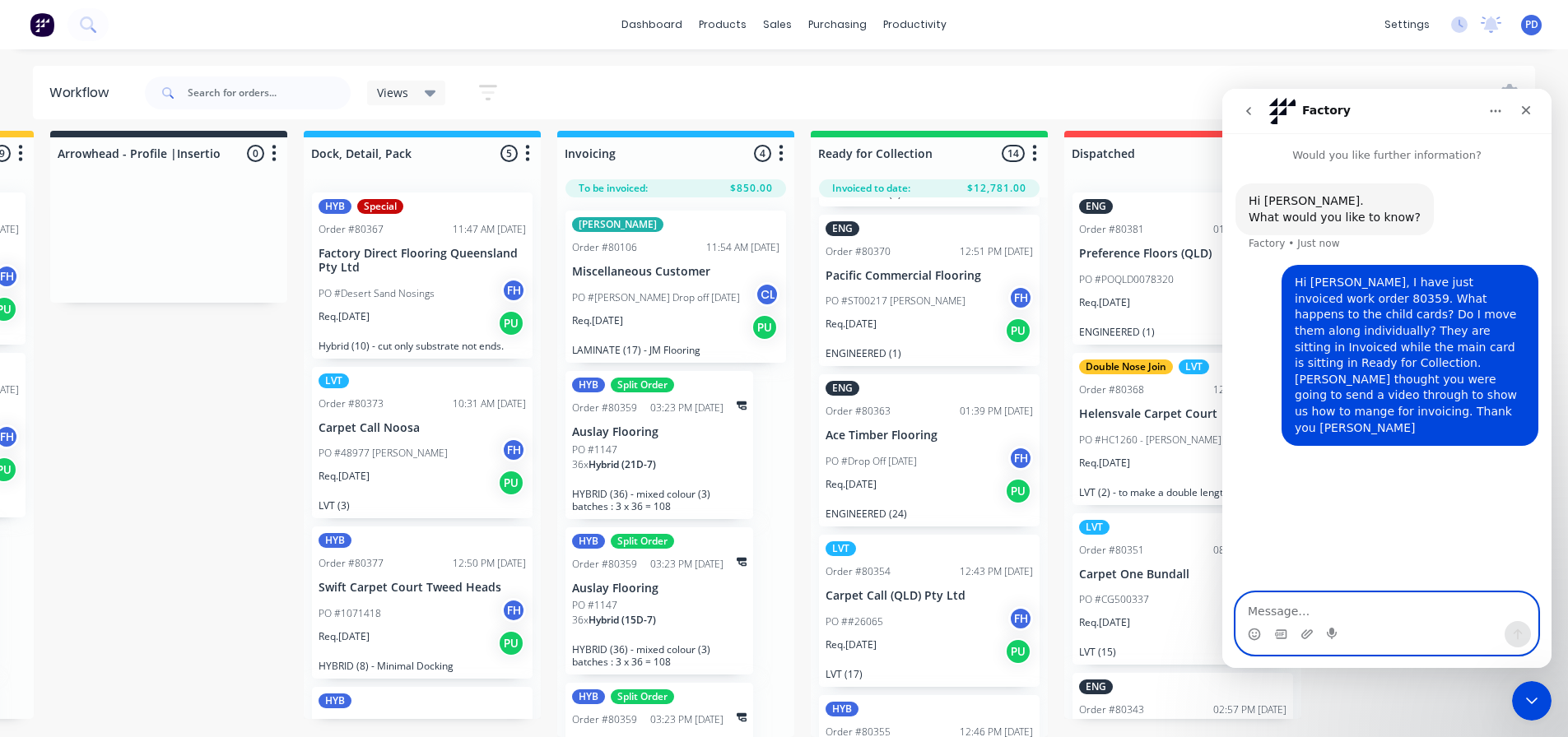
scroll to position [0, 1253]
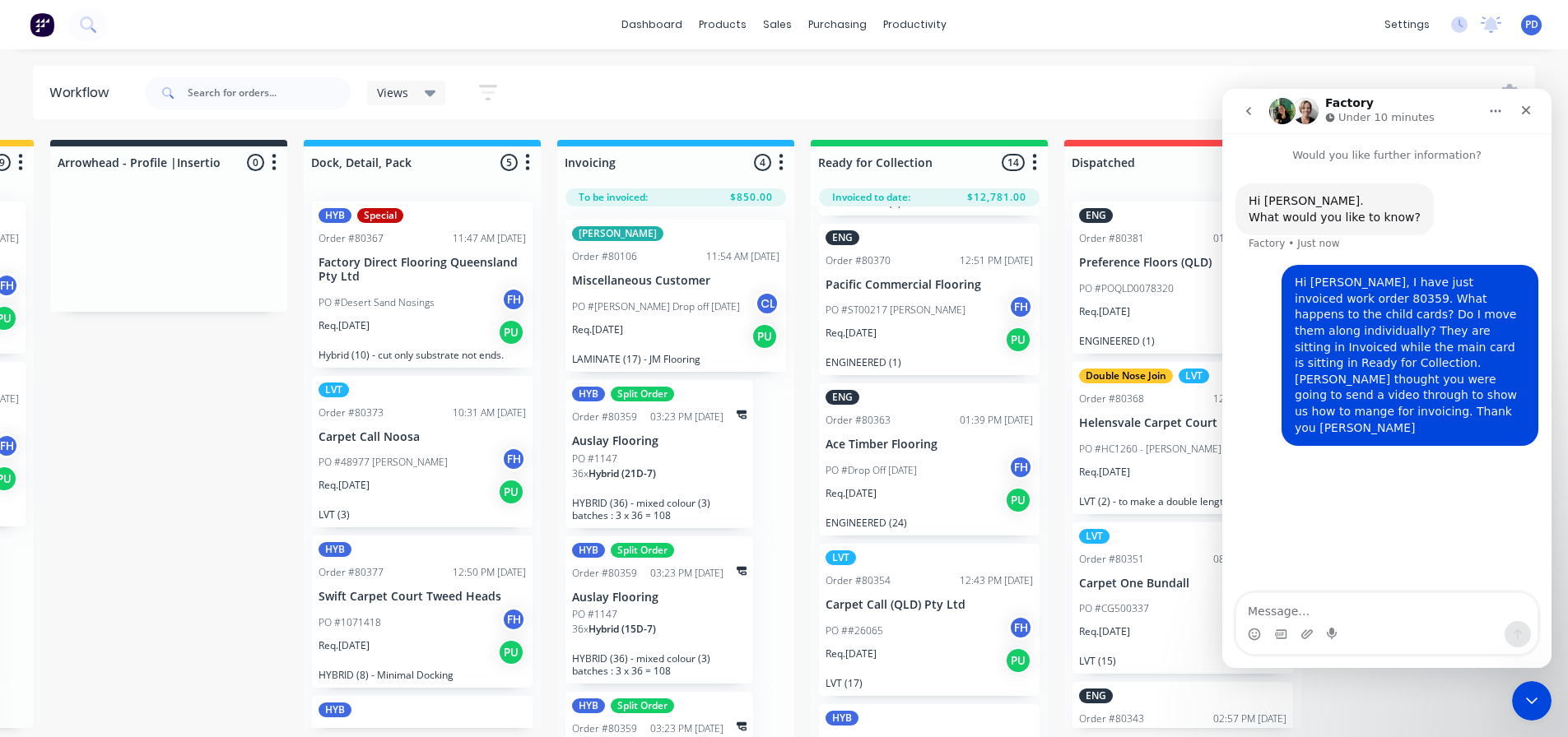
click at [1491, 111] on icon "Home" at bounding box center [1497, 111] width 11 height 3
click at [1540, 709] on div "Close Intercom Messenger" at bounding box center [1529, 698] width 40 height 40
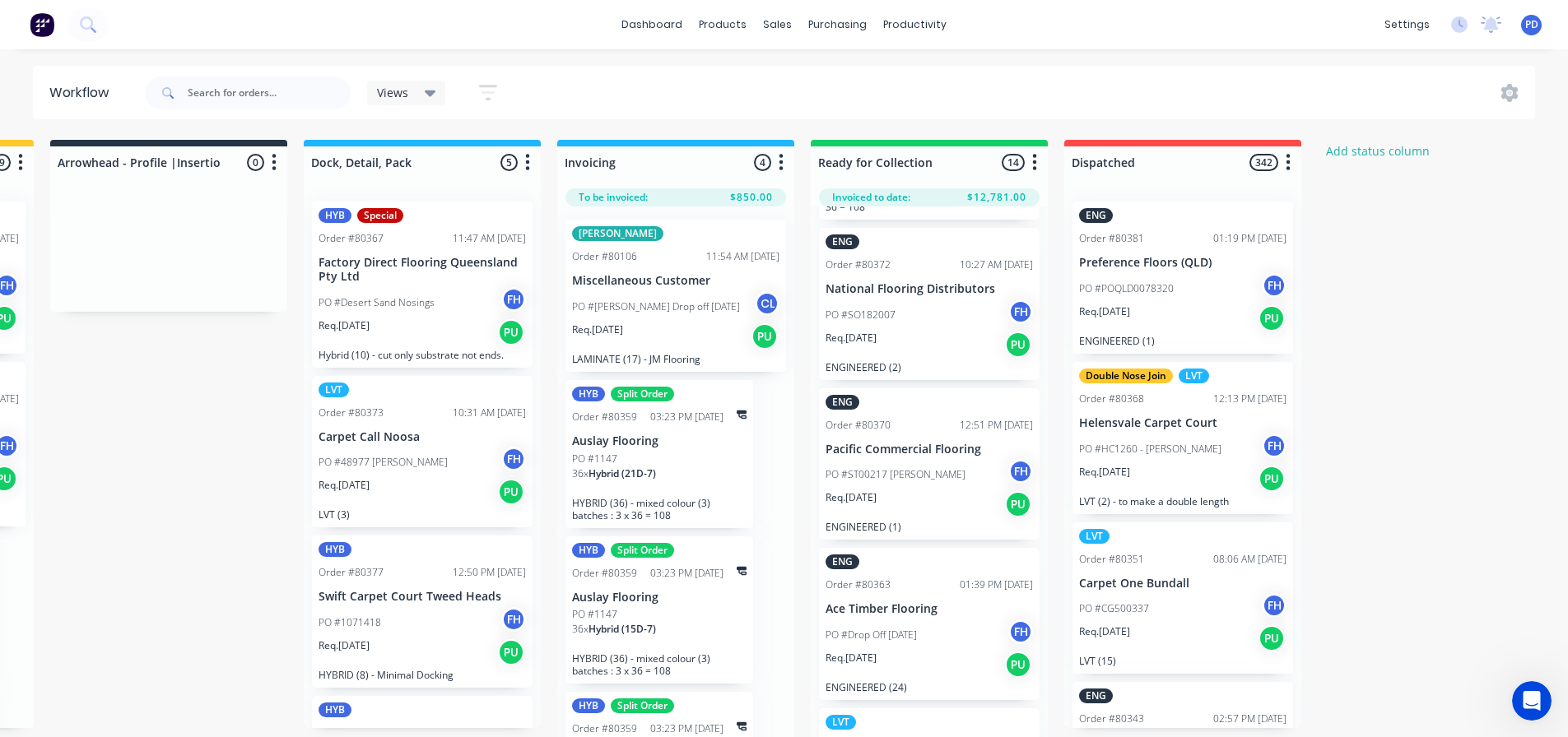
scroll to position [0, 0]
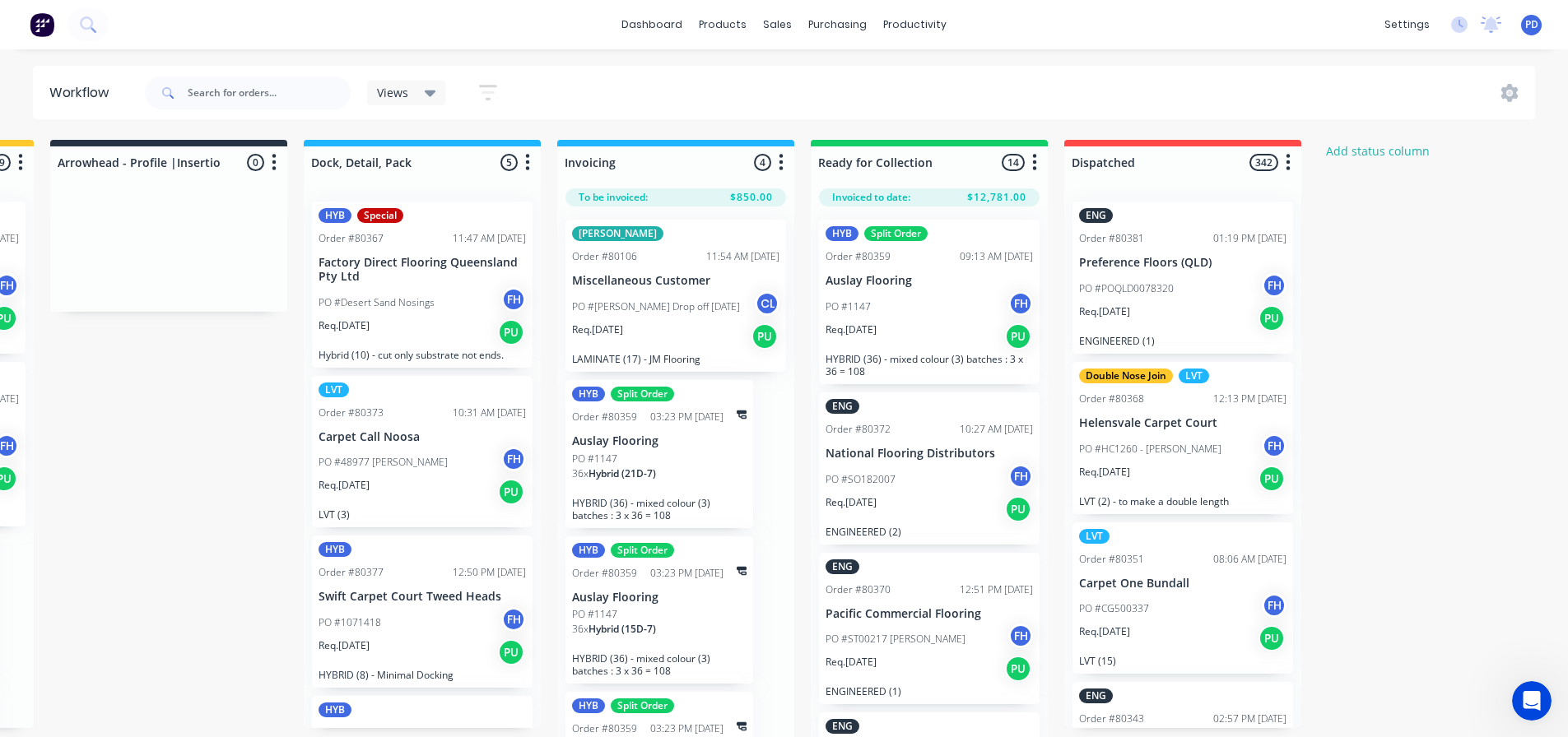
click at [687, 301] on p "PO #JAIME Drop off 02.09.25" at bounding box center [656, 307] width 168 height 15
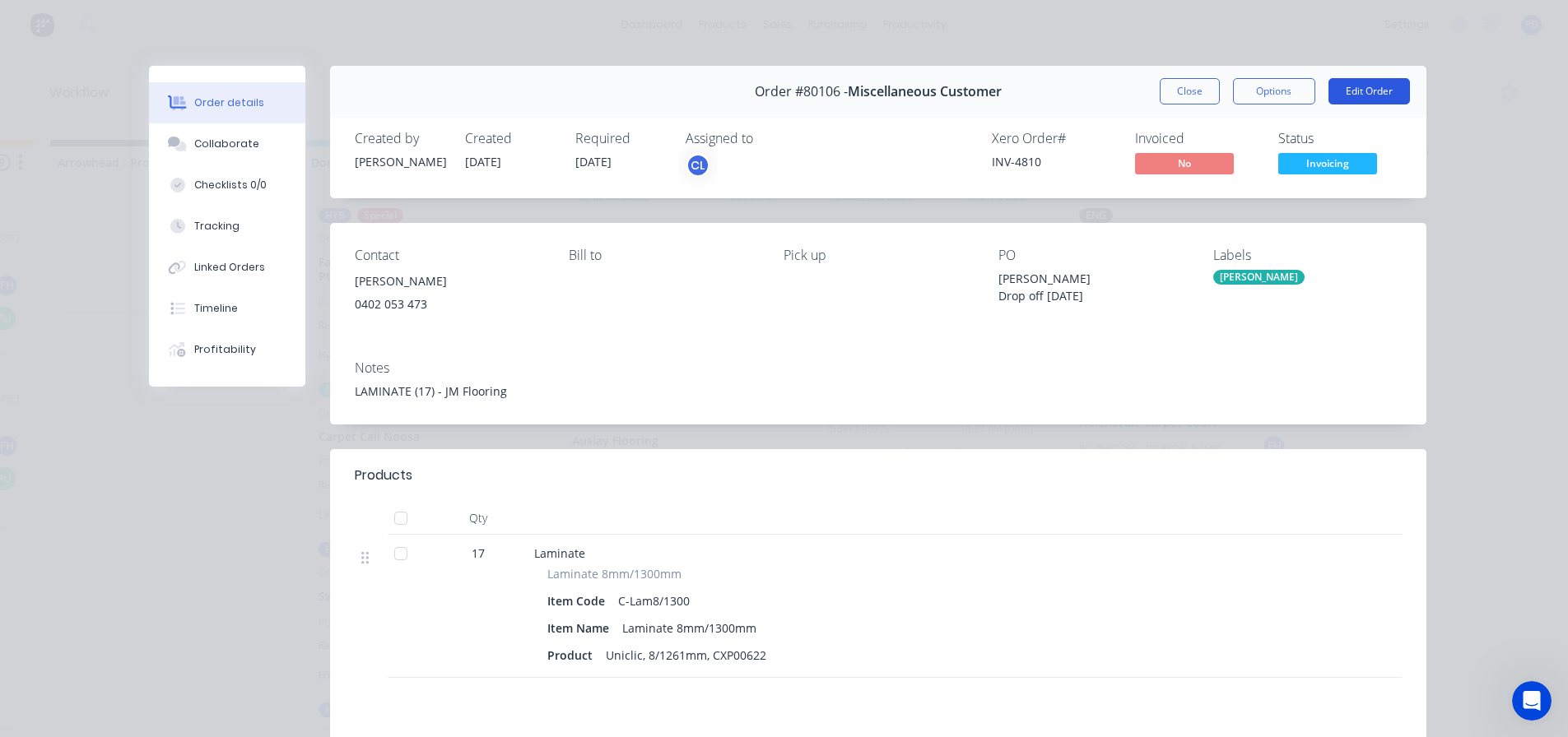
click at [1355, 88] on button "Edit Order" at bounding box center [1369, 91] width 81 height 27
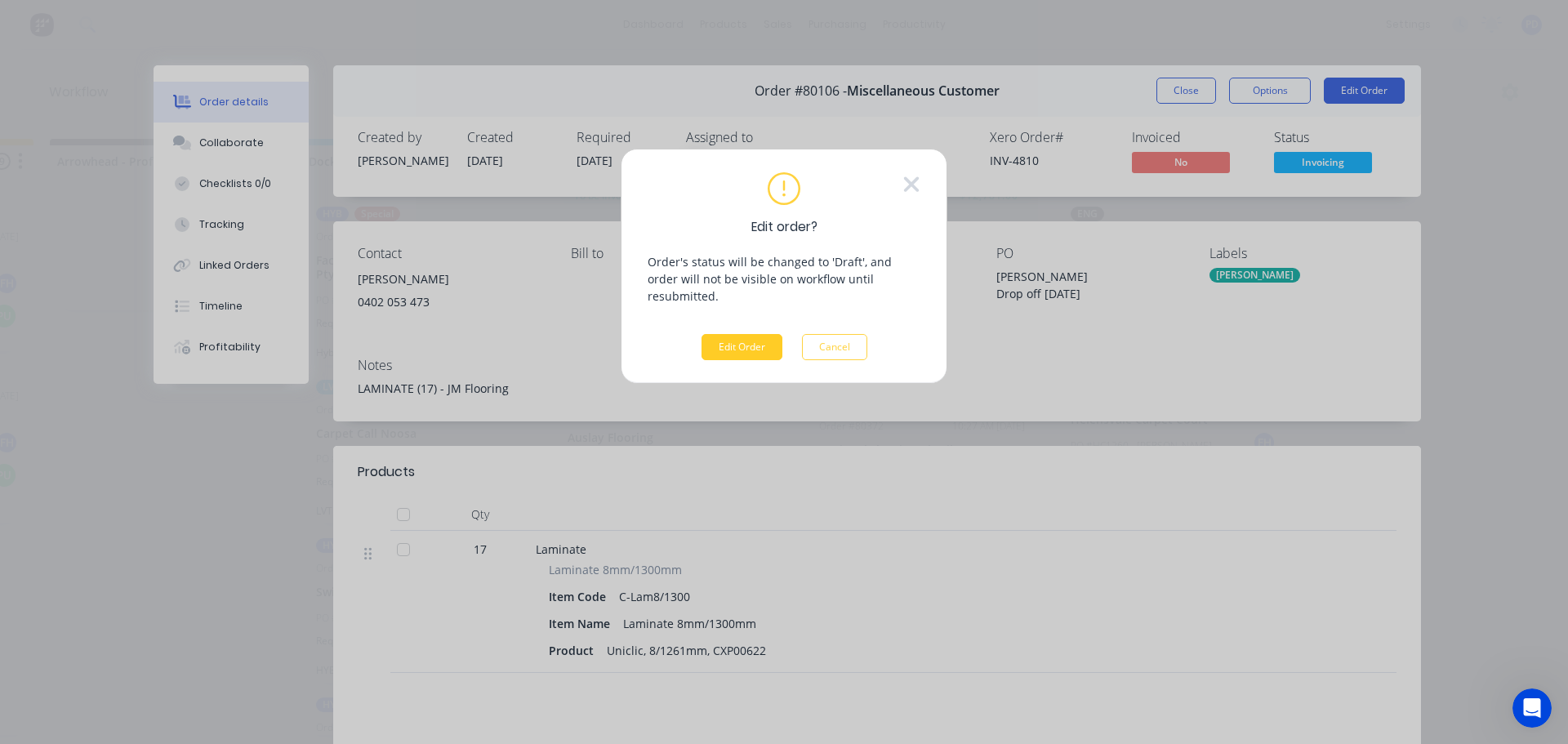
click at [748, 334] on button "Edit Order" at bounding box center [741, 346] width 81 height 27
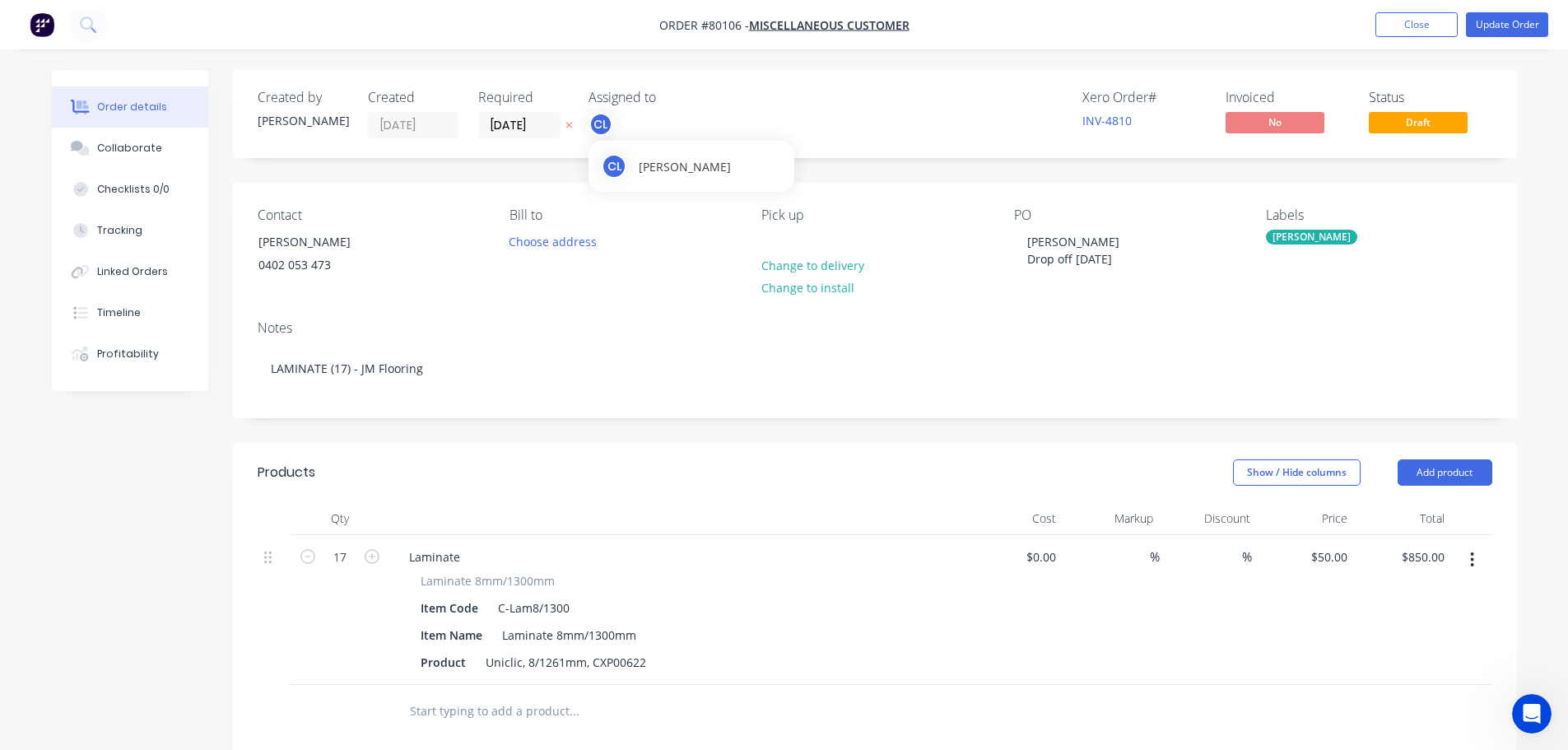
click at [601, 129] on div "CL" at bounding box center [601, 124] width 25 height 25
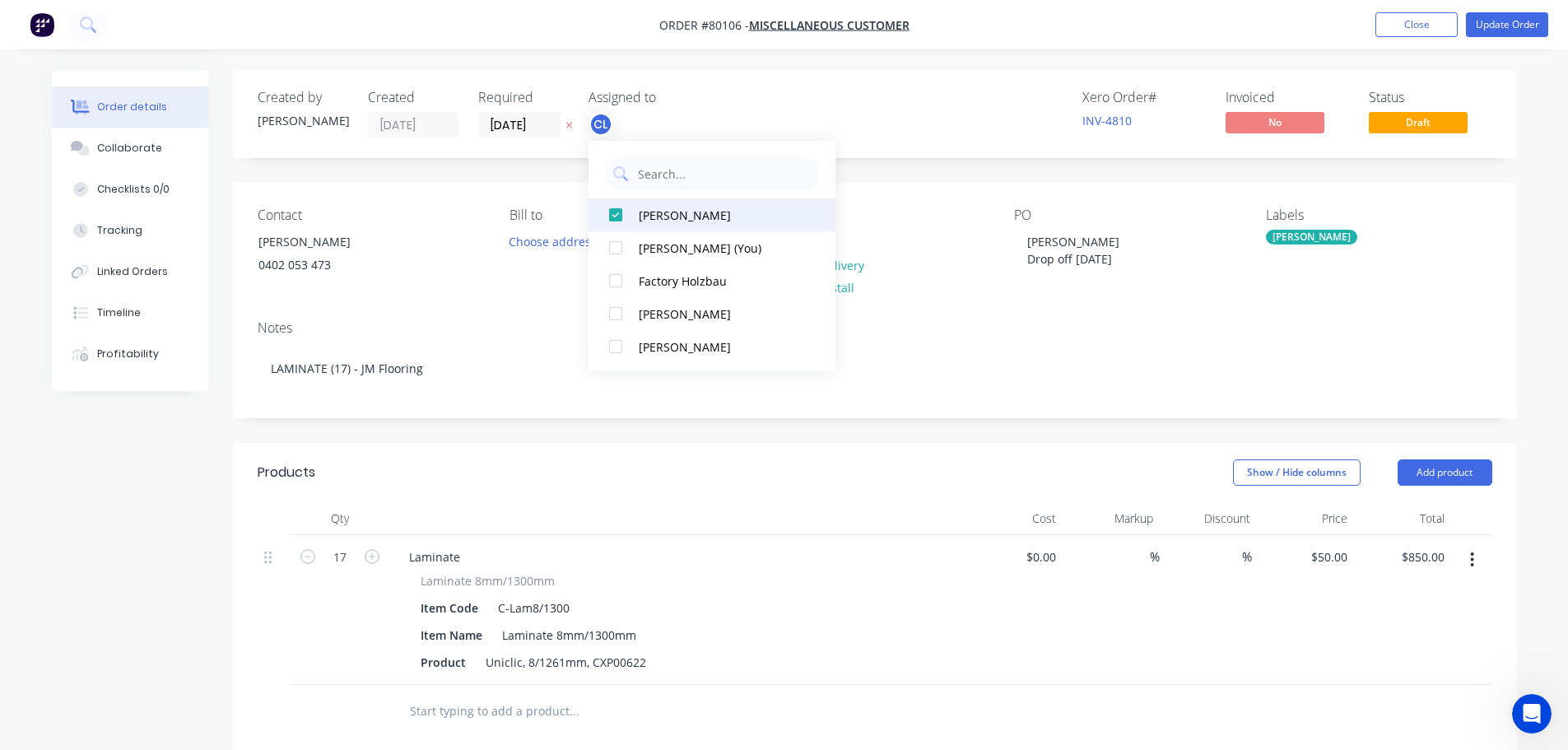
click at [610, 215] on div at bounding box center [616, 215] width 33 height 33
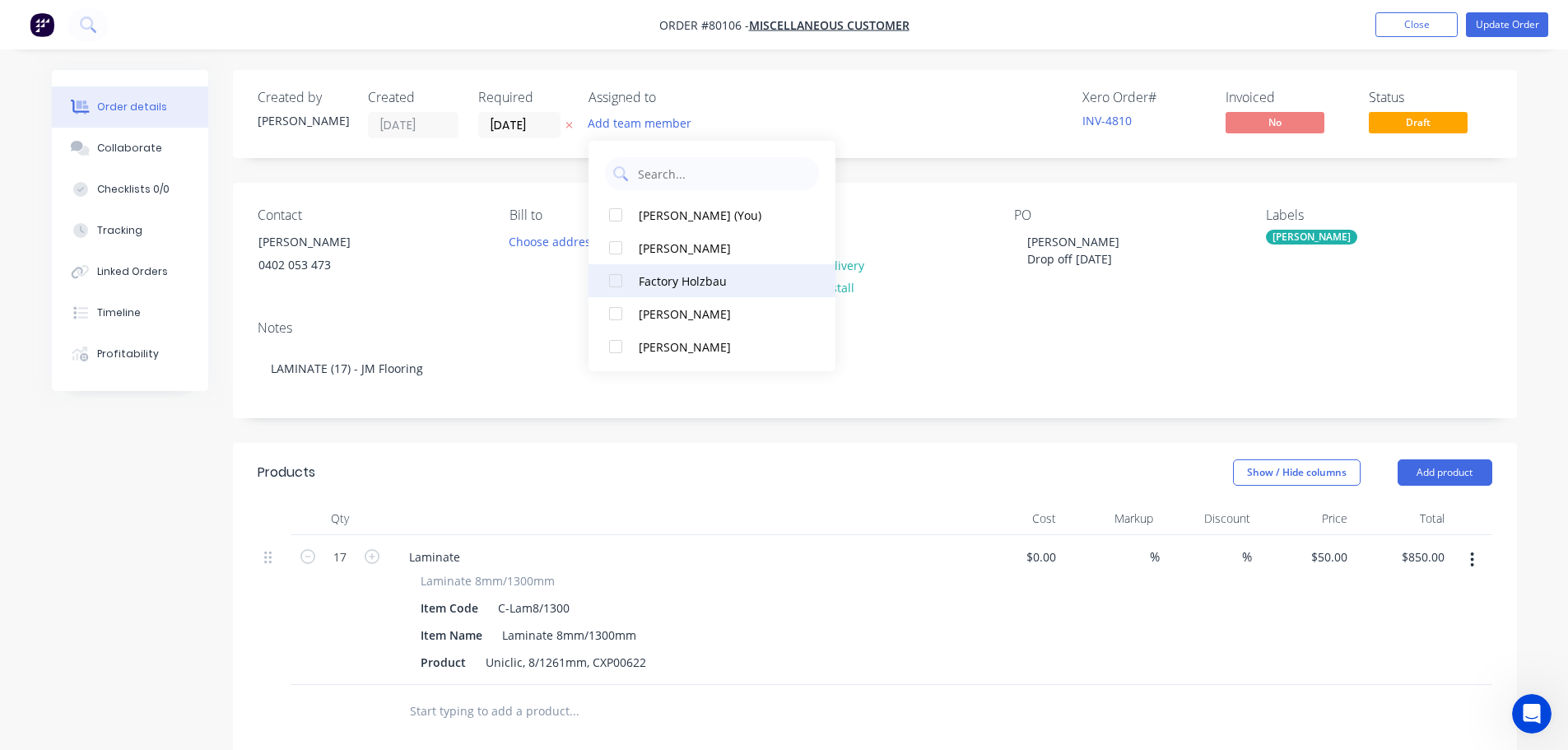
click at [612, 278] on div at bounding box center [616, 281] width 33 height 33
click at [1484, 14] on button "Update Order" at bounding box center [1507, 24] width 82 height 25
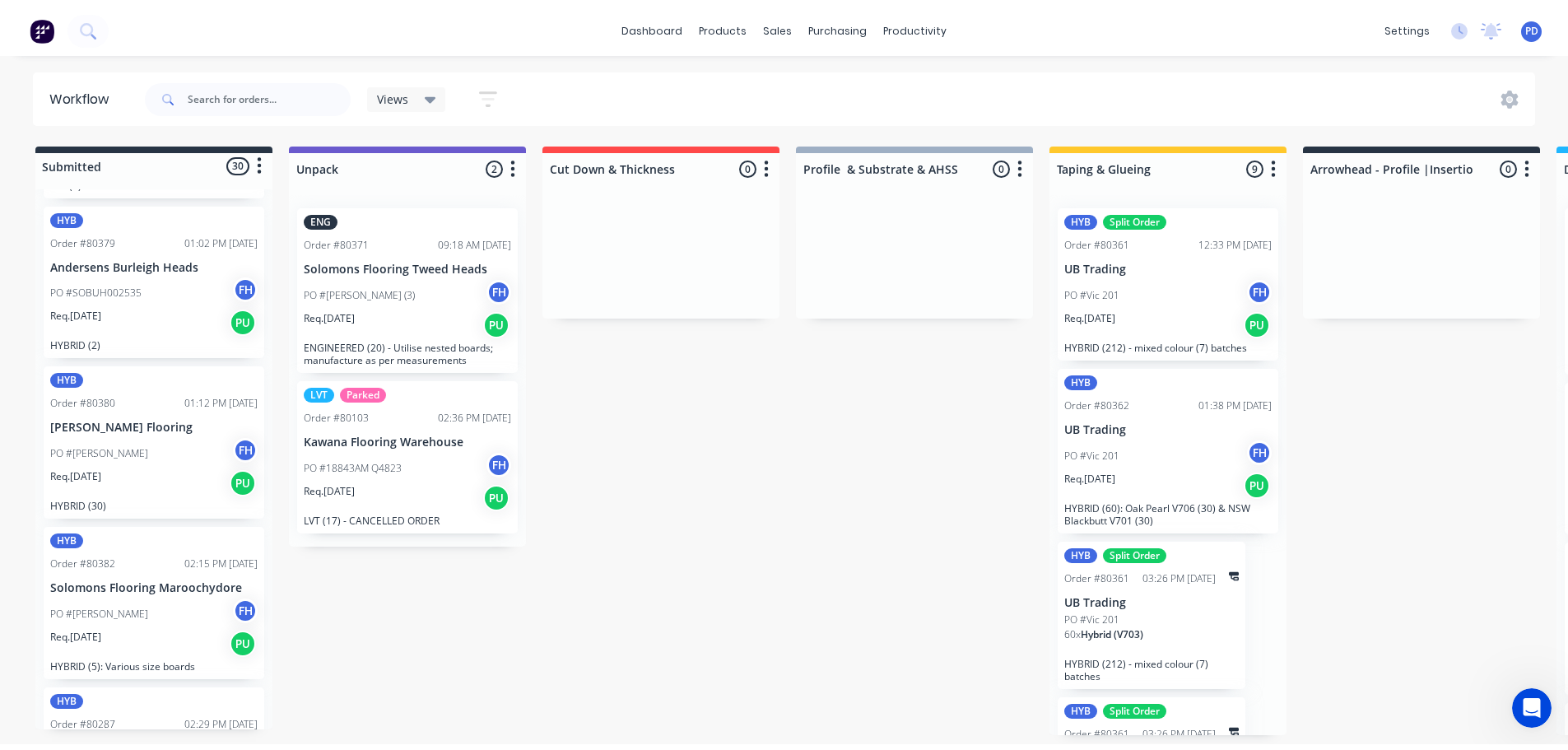
scroll to position [659, 0]
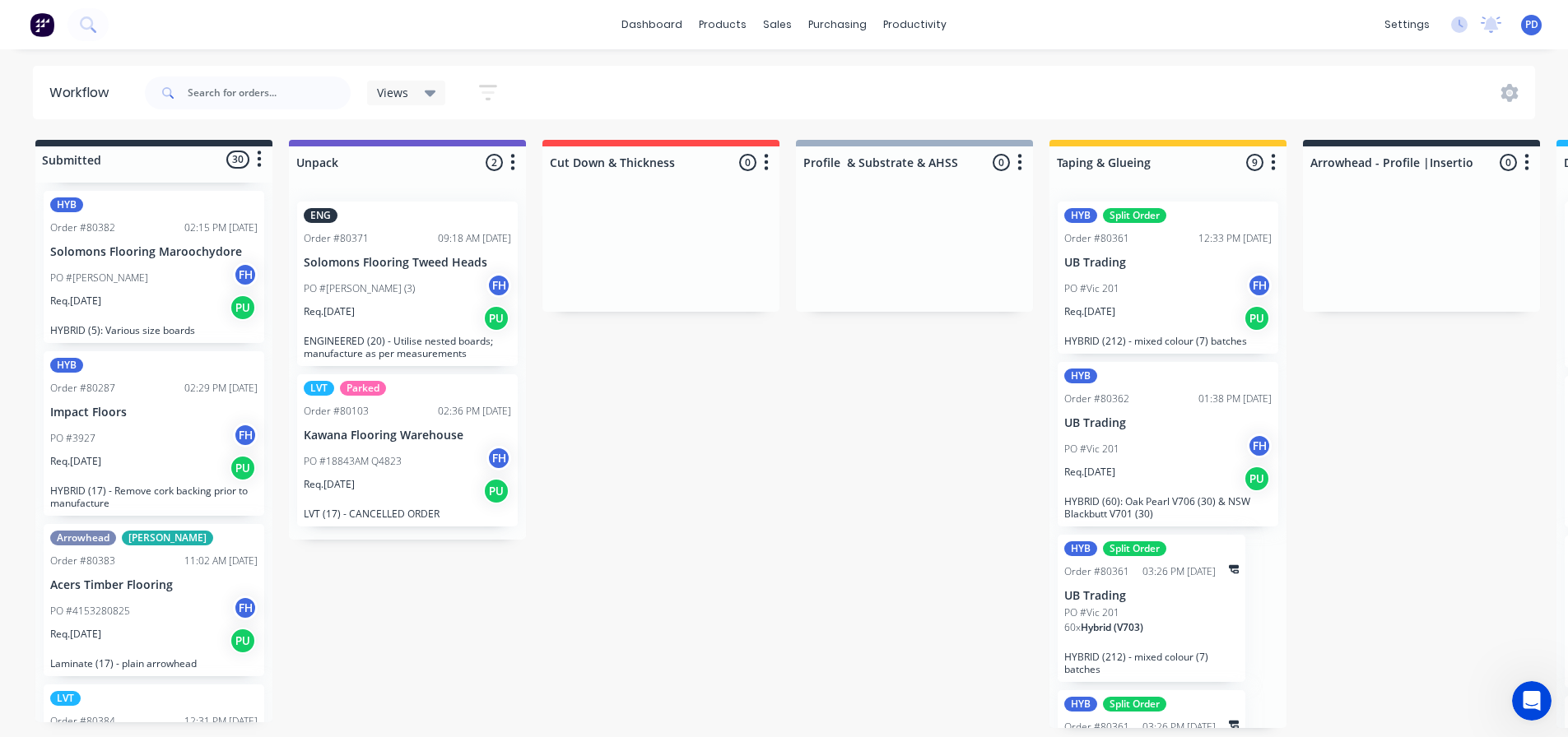
click at [145, 20] on div "dashboard products sales purchasing productivity dashboard products Product Cat…" at bounding box center [784, 24] width 1568 height 49
click at [102, 21] on button at bounding box center [88, 25] width 42 height 33
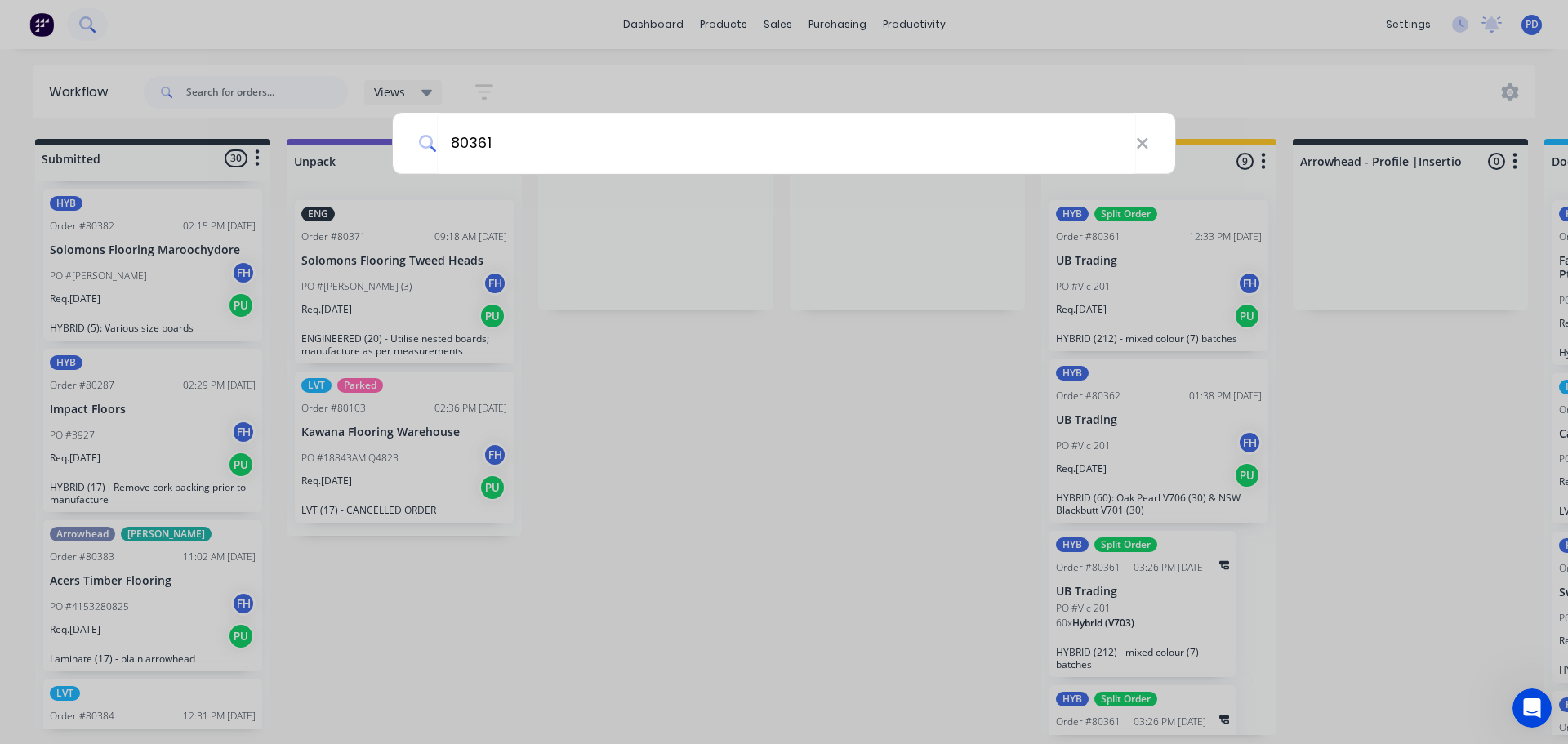
type input "80361"
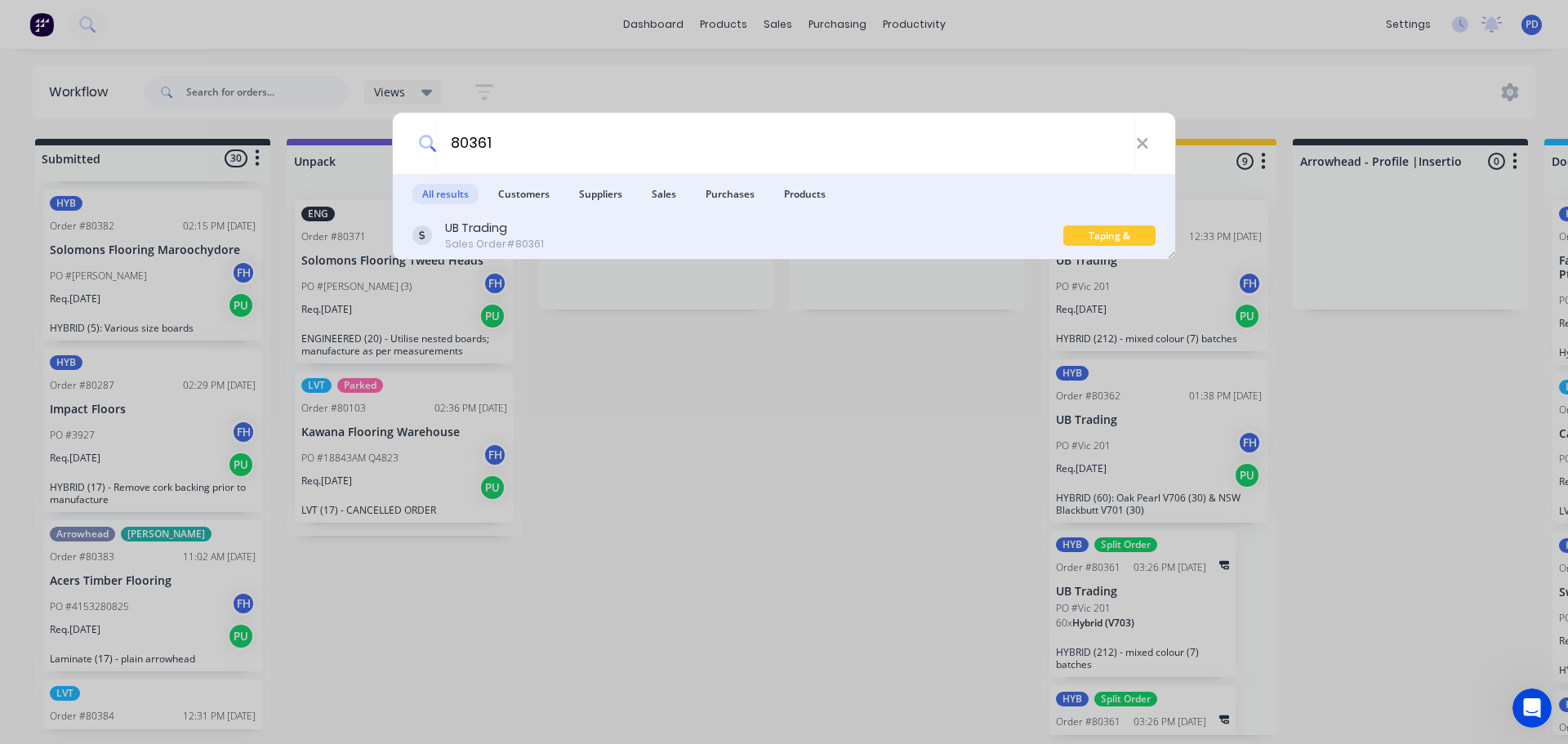
click at [477, 228] on div "UB Trading" at bounding box center [495, 228] width 99 height 17
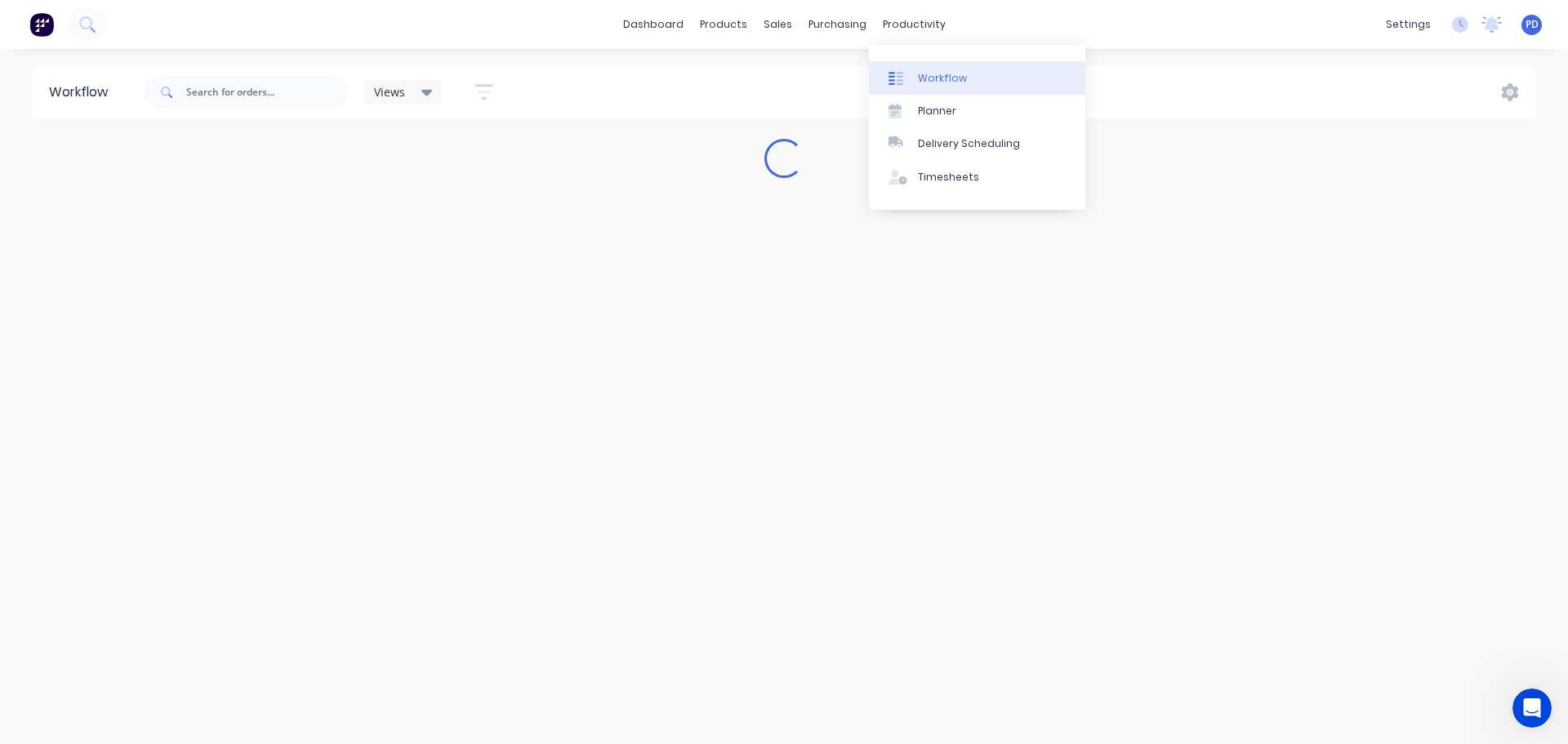
click at [919, 82] on div "Workflow" at bounding box center [941, 79] width 49 height 15
click at [208, 101] on input "text" at bounding box center [267, 93] width 161 height 33
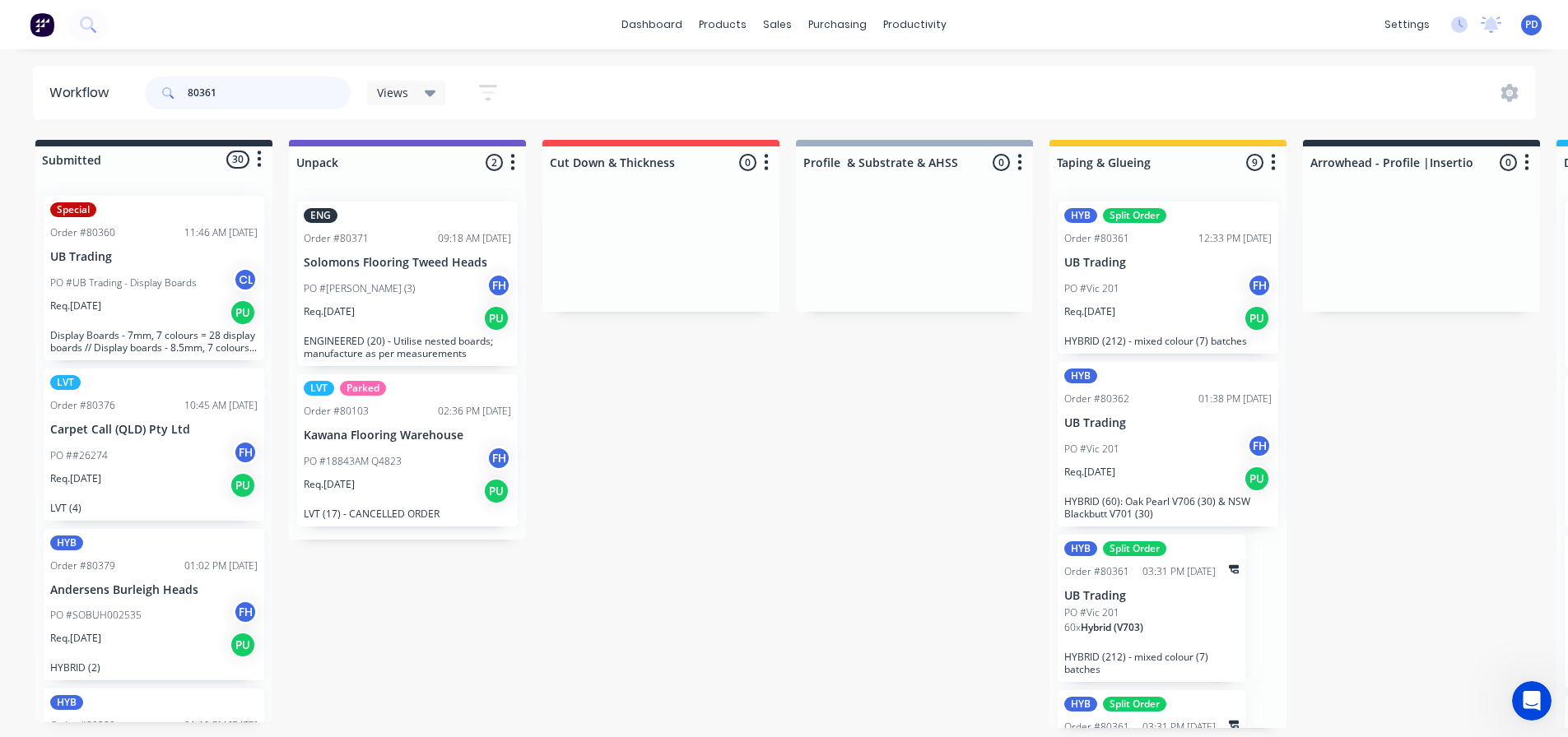
type input "80361"
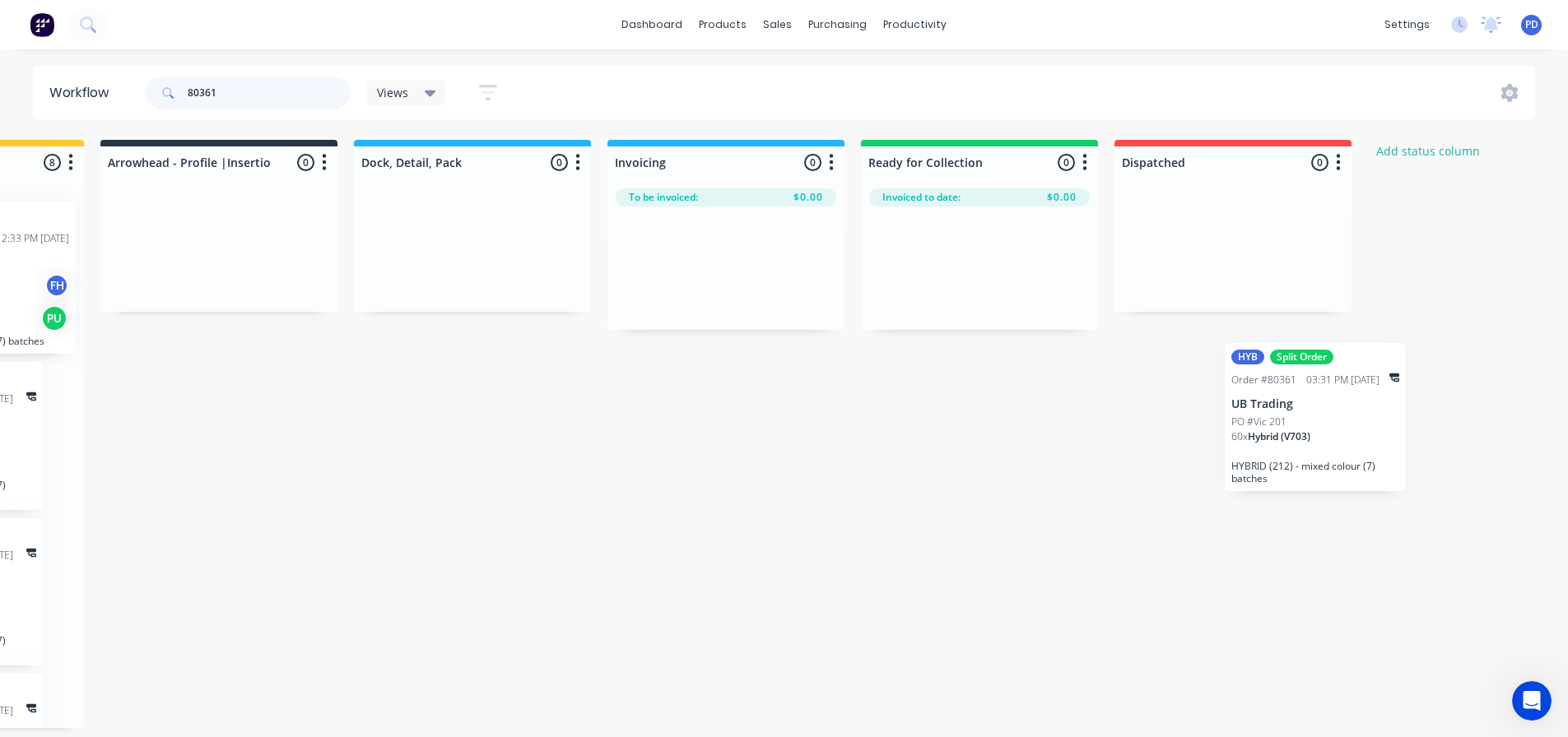
scroll to position [0, 1205]
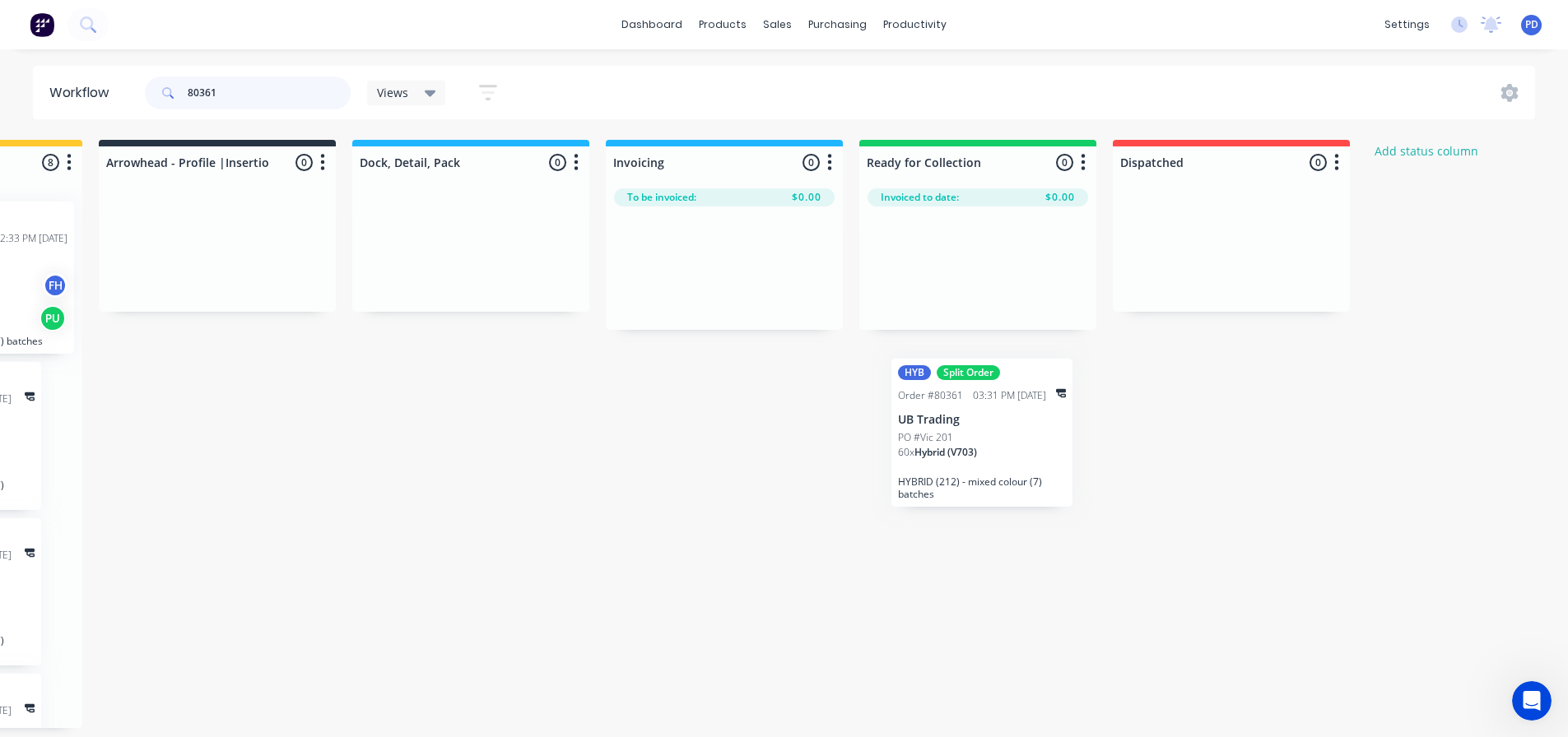
drag, startPoint x: 1140, startPoint y: 450, endPoint x: 982, endPoint y: 453, distance: 158.0
click at [982, 453] on div "Submitted 0 Status colour #273444 hex #273444 Save Cancel Summaries Total order…" at bounding box center [275, 433] width 2984 height 588
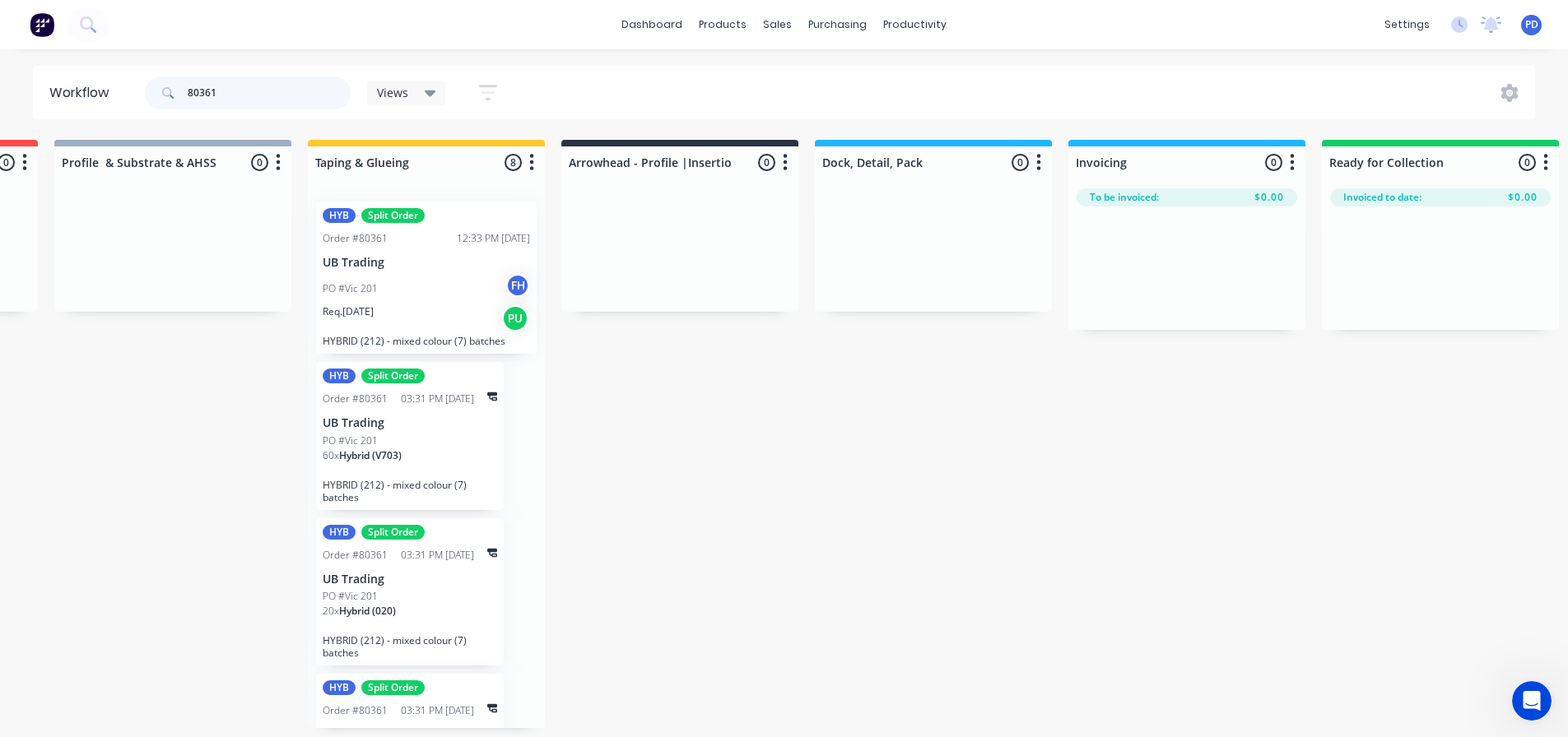
scroll to position [0, 691]
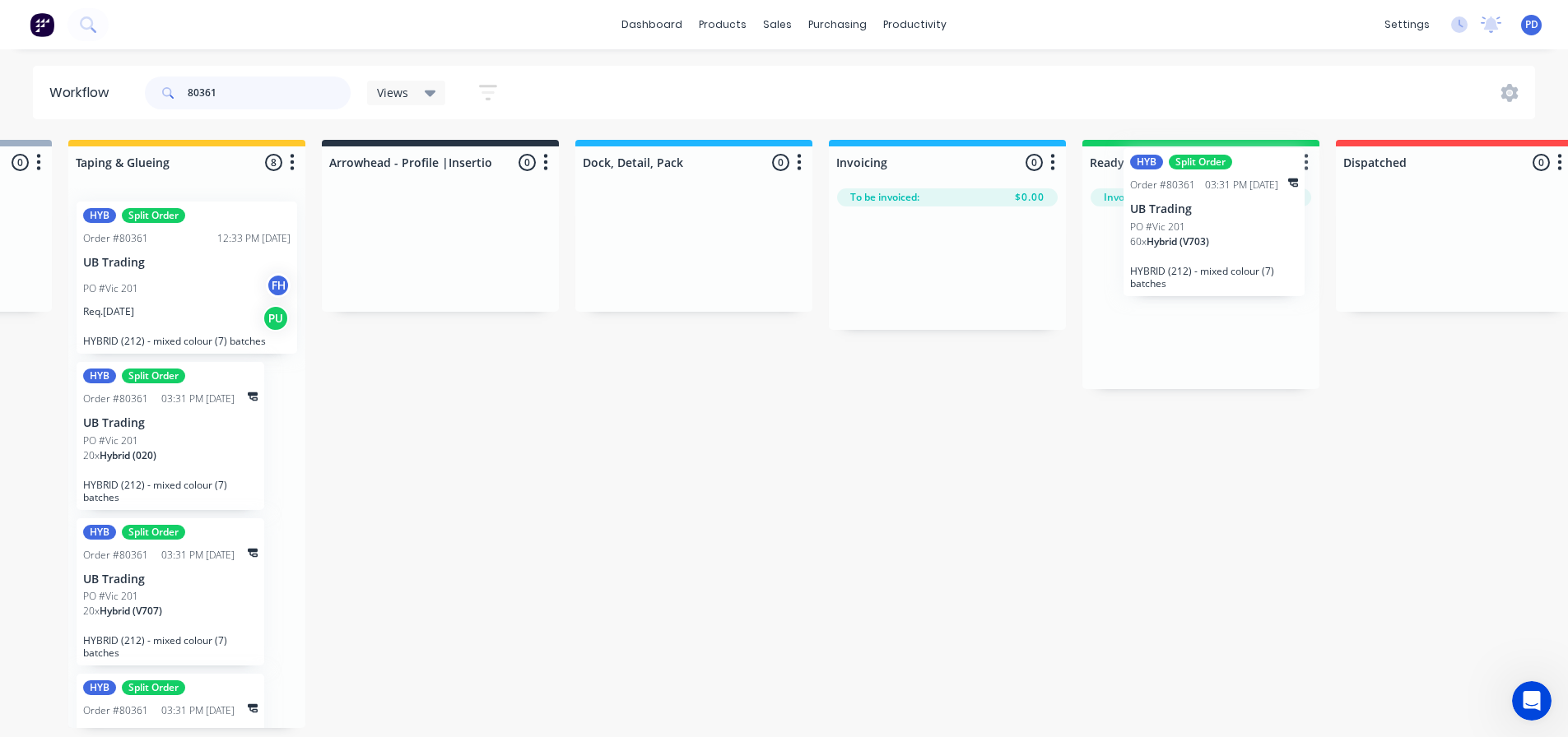
drag, startPoint x: 455, startPoint y: 455, endPoint x: 1225, endPoint y: 241, distance: 799.2
click at [1225, 241] on div "Submitted 0 Status colour #273444 hex #273444 Save Cancel Summaries Total order…" at bounding box center [499, 433] width 2984 height 588
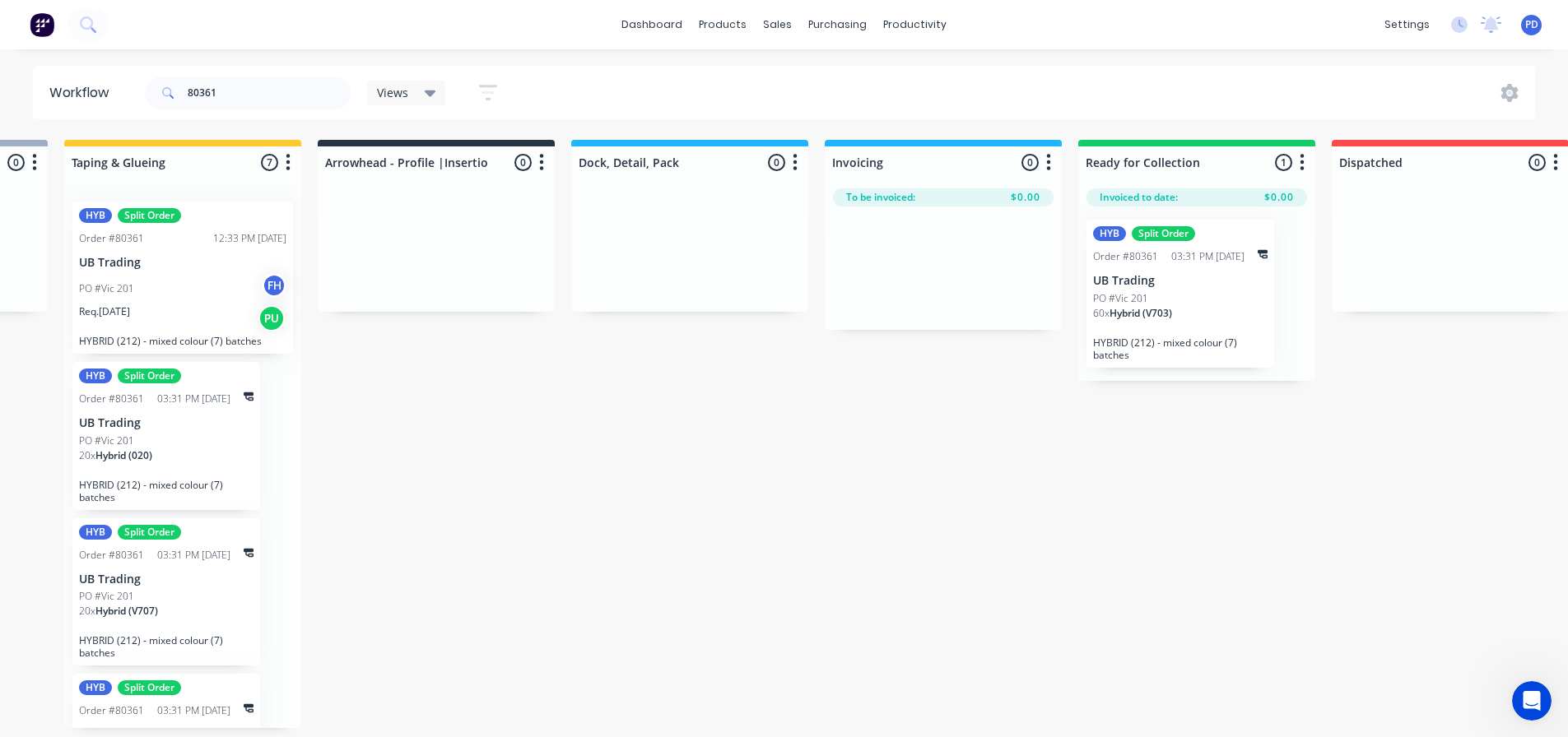
click at [1149, 504] on div "Submitted 0 Status colour #273444 hex #273444 Save Cancel Summaries Total order…" at bounding box center [494, 433] width 2984 height 588
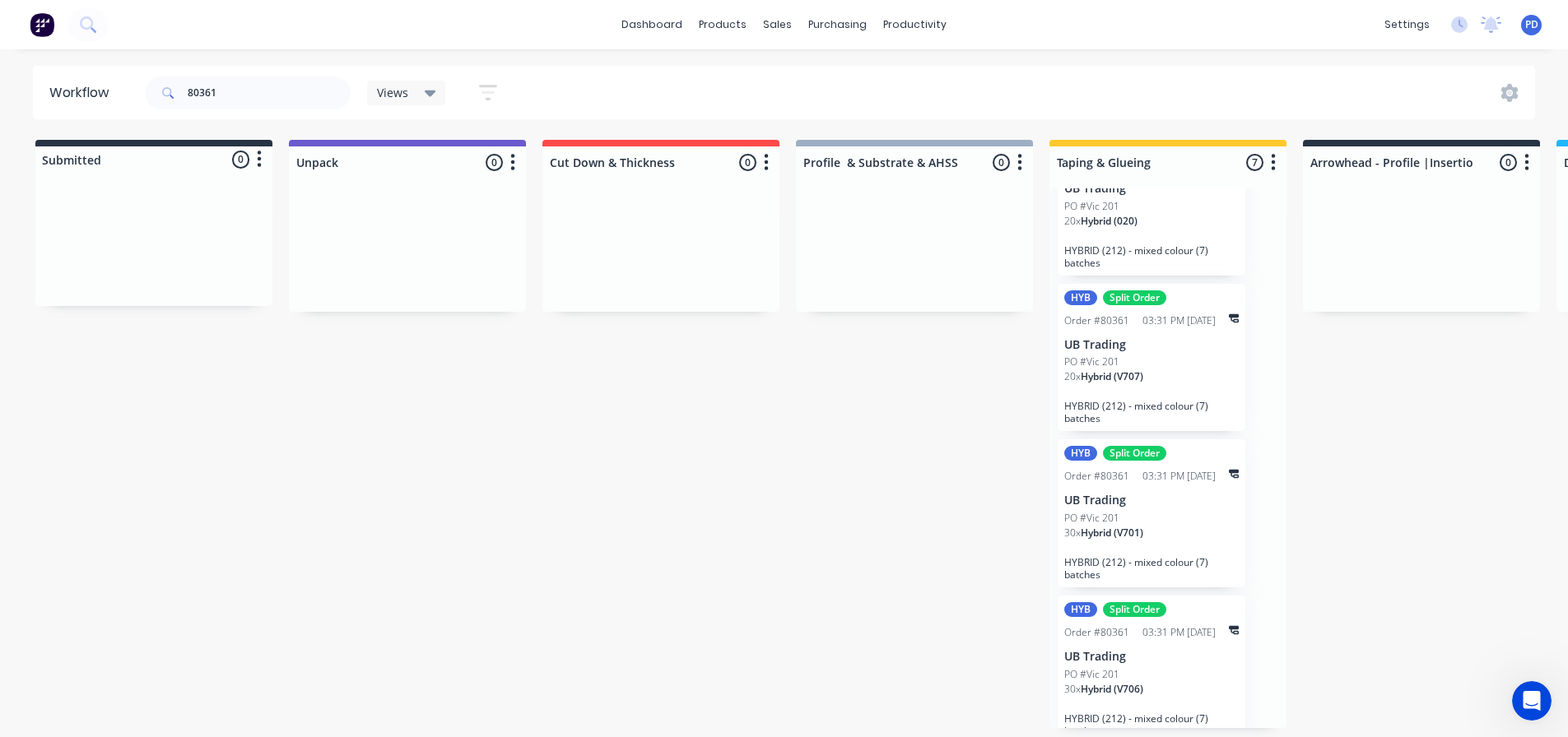
scroll to position [0, 0]
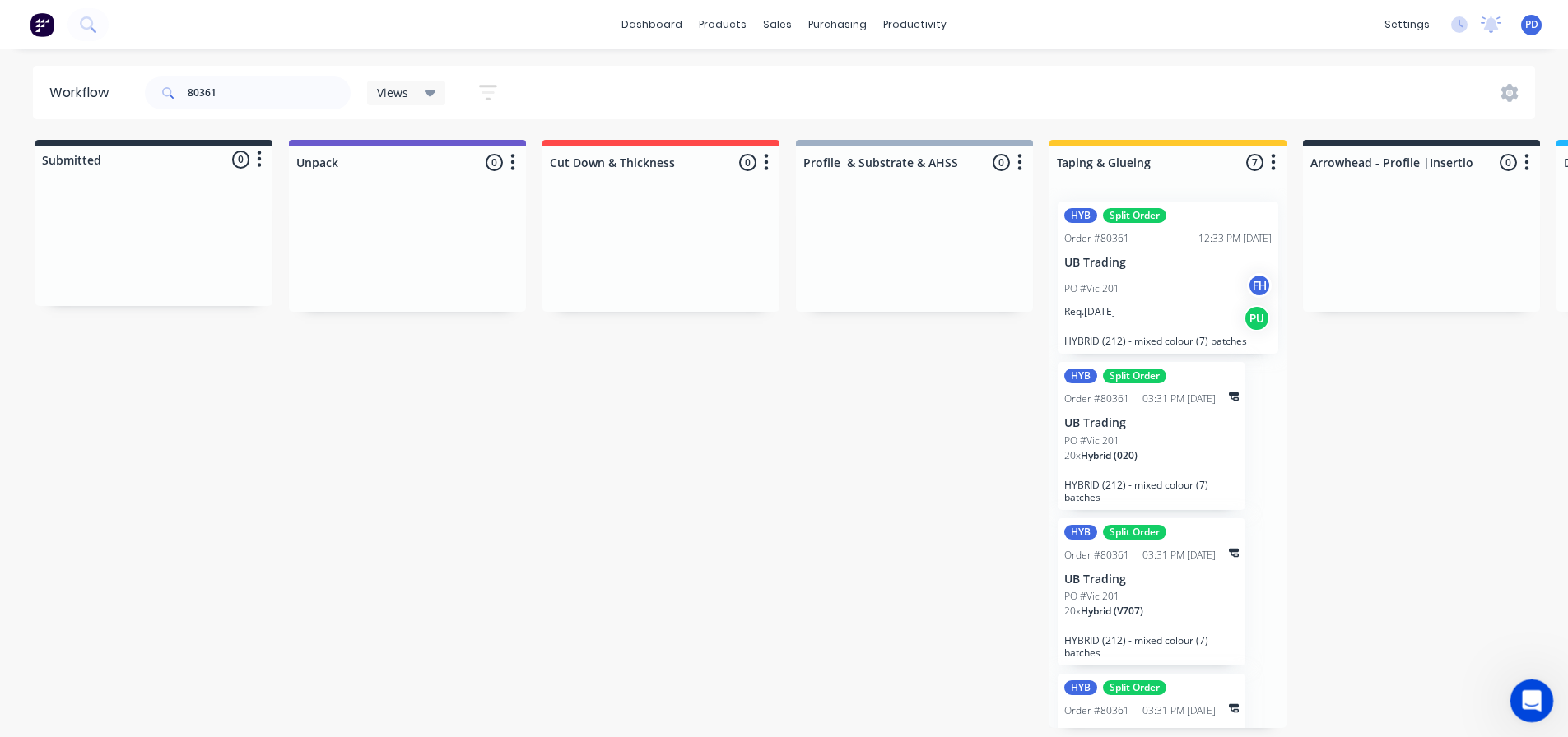
click at [1534, 695] on icon "Open Intercom Messenger" at bounding box center [1529, 698] width 27 height 27
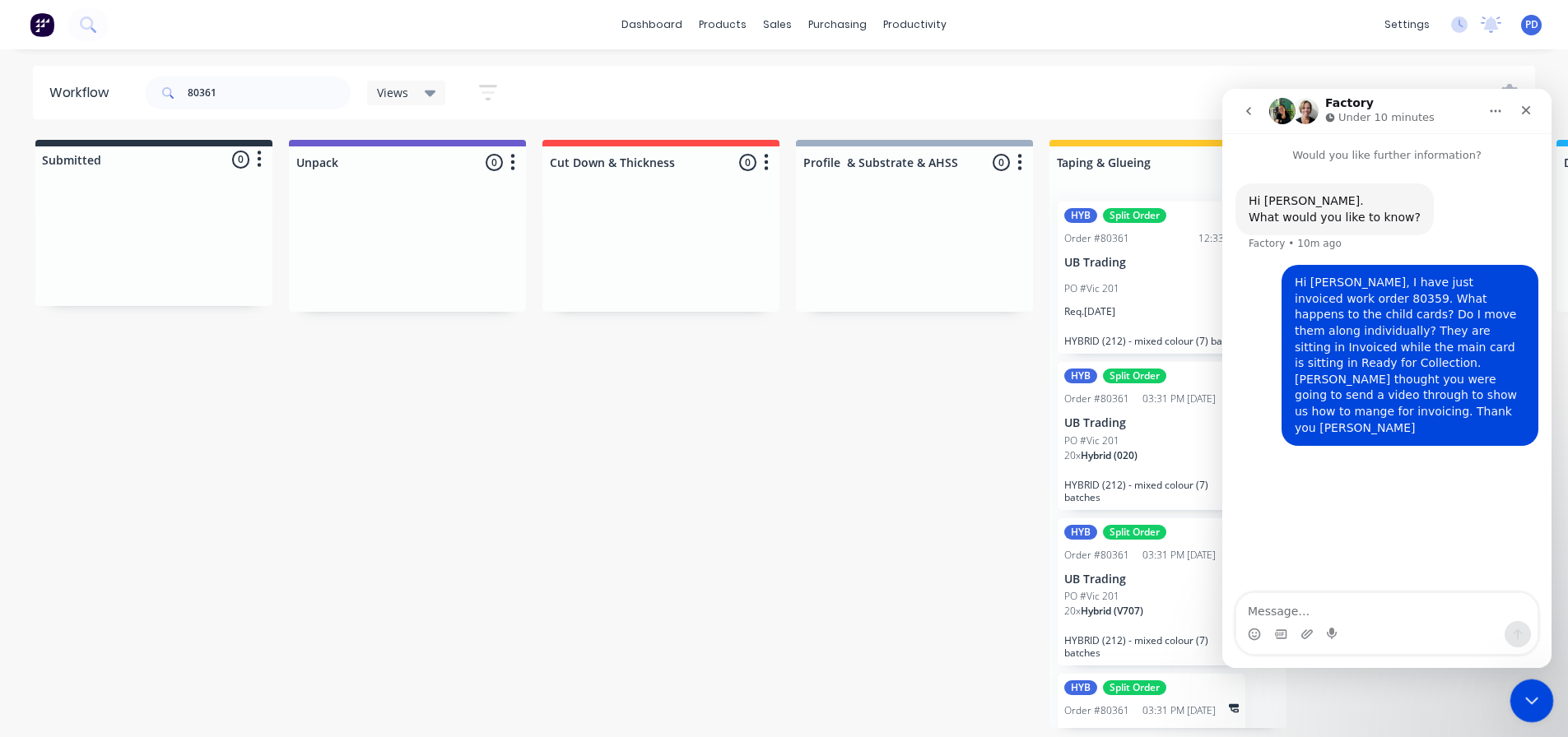
click at [1531, 687] on div "Close Intercom Messenger" at bounding box center [1529, 698] width 40 height 40
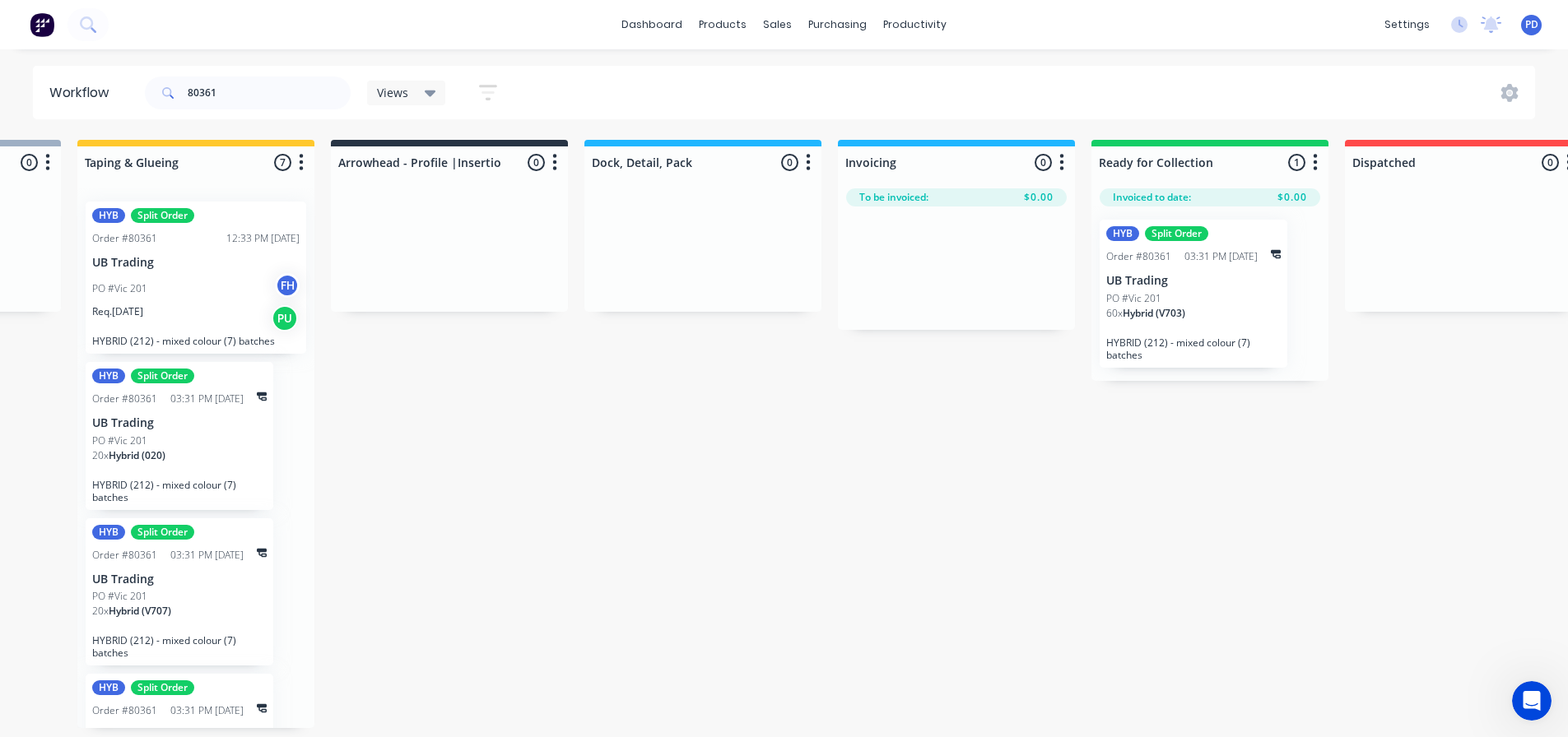
scroll to position [0, 976]
click at [289, 97] on input "80361" at bounding box center [269, 93] width 163 height 33
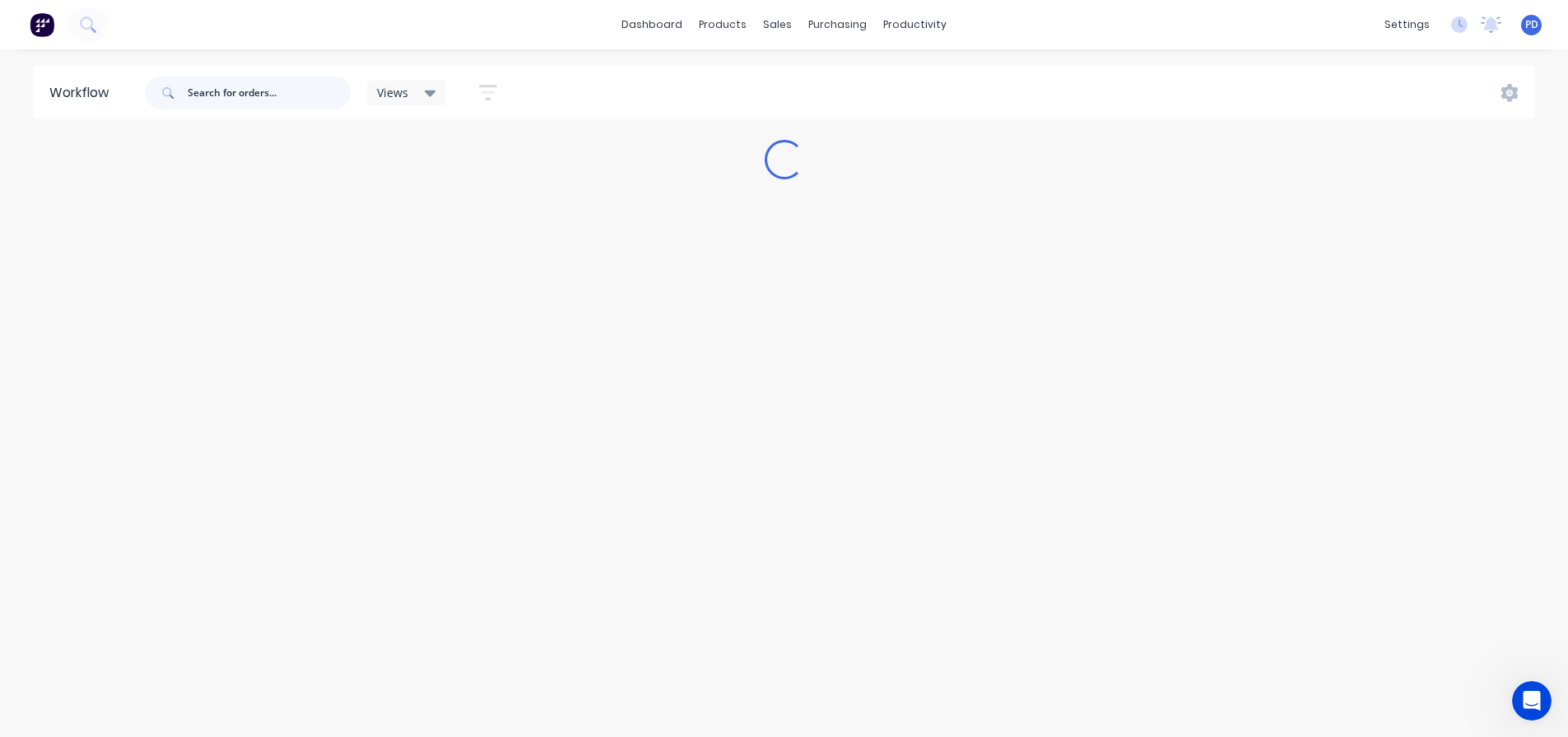
scroll to position [0, 0]
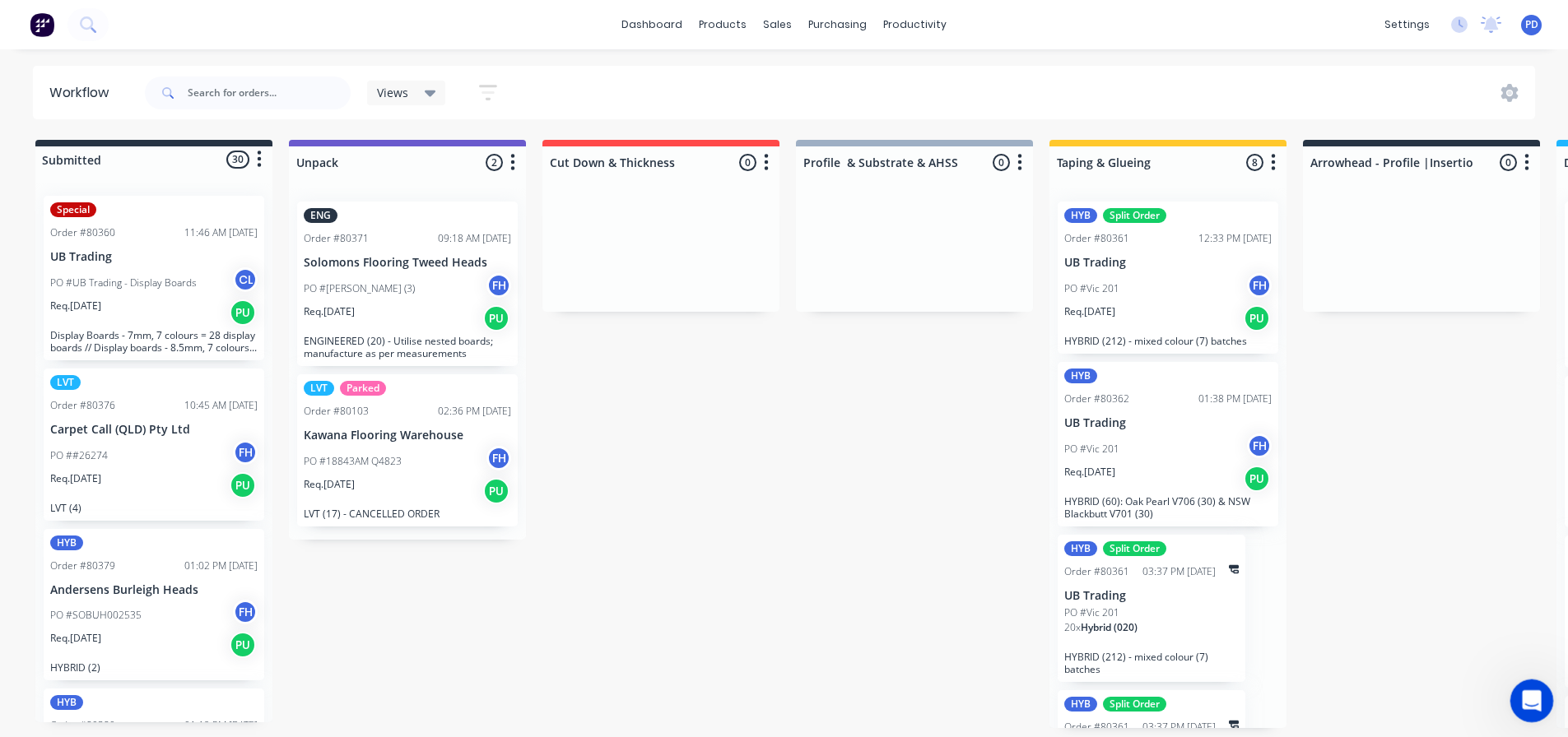
click at [1537, 706] on icon "Open Intercom Messenger" at bounding box center [1529, 698] width 27 height 27
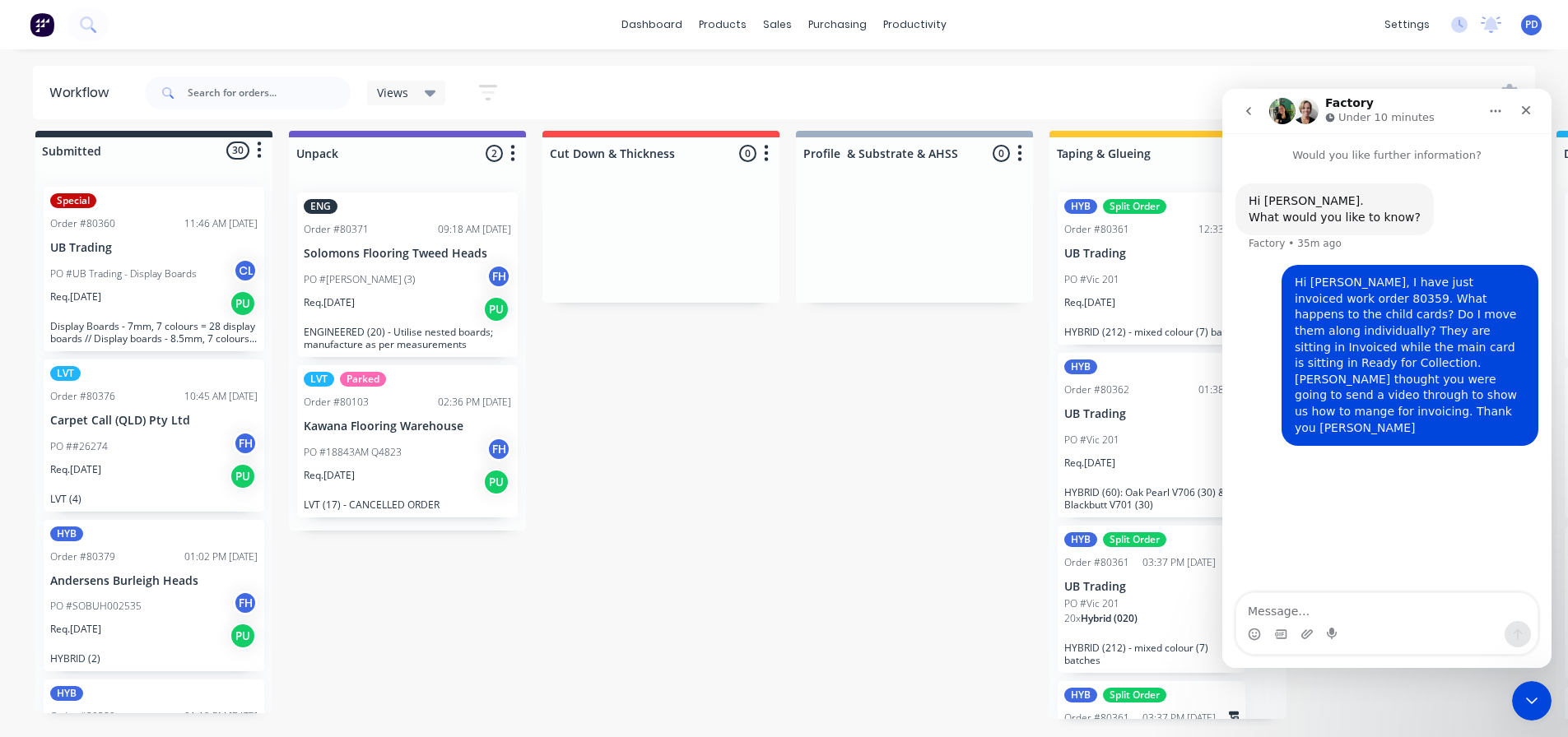
scroll to position [21, 0]
click at [1530, 703] on icon "Close Intercom Messenger" at bounding box center [1529, 698] width 19 height 19
